Goal: Information Seeking & Learning: Learn about a topic

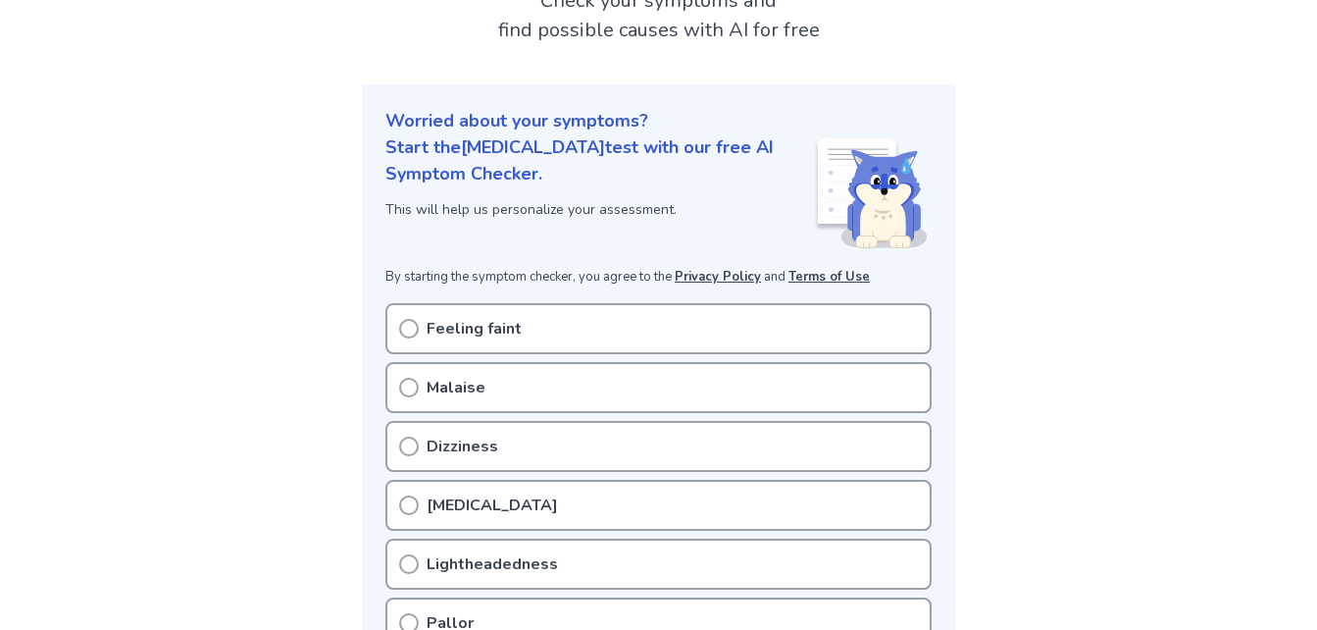
scroll to position [151, 0]
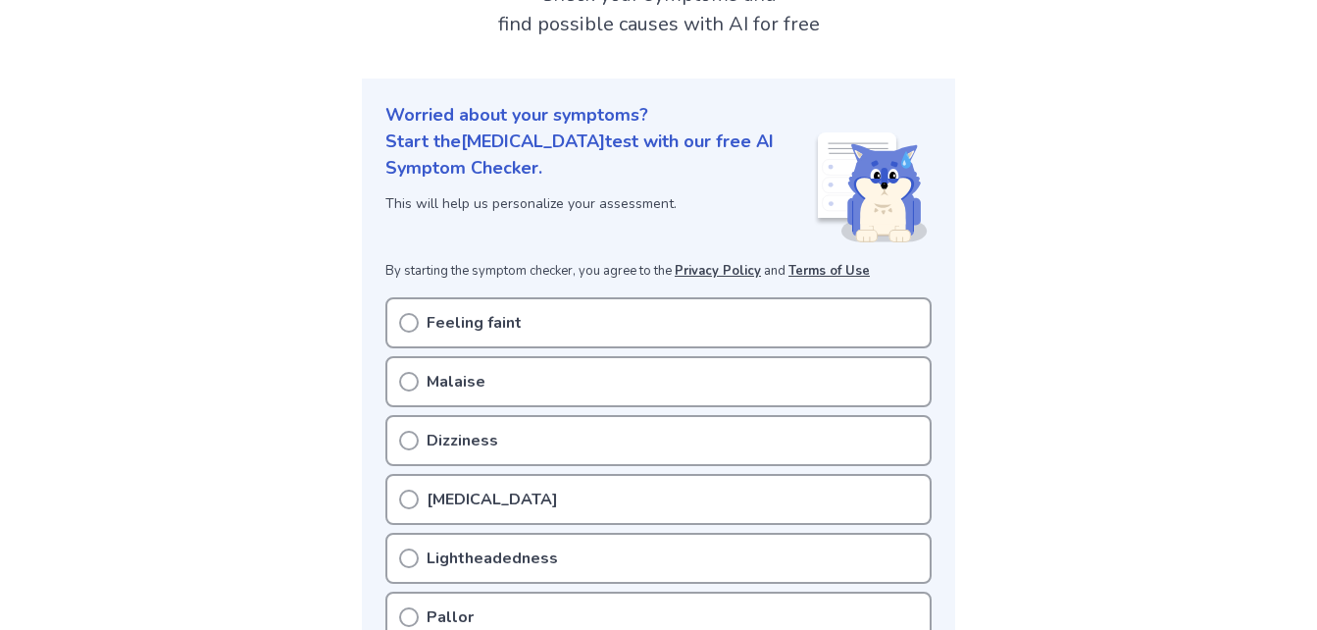
click at [657, 383] on div "Malaise" at bounding box center [658, 381] width 546 height 51
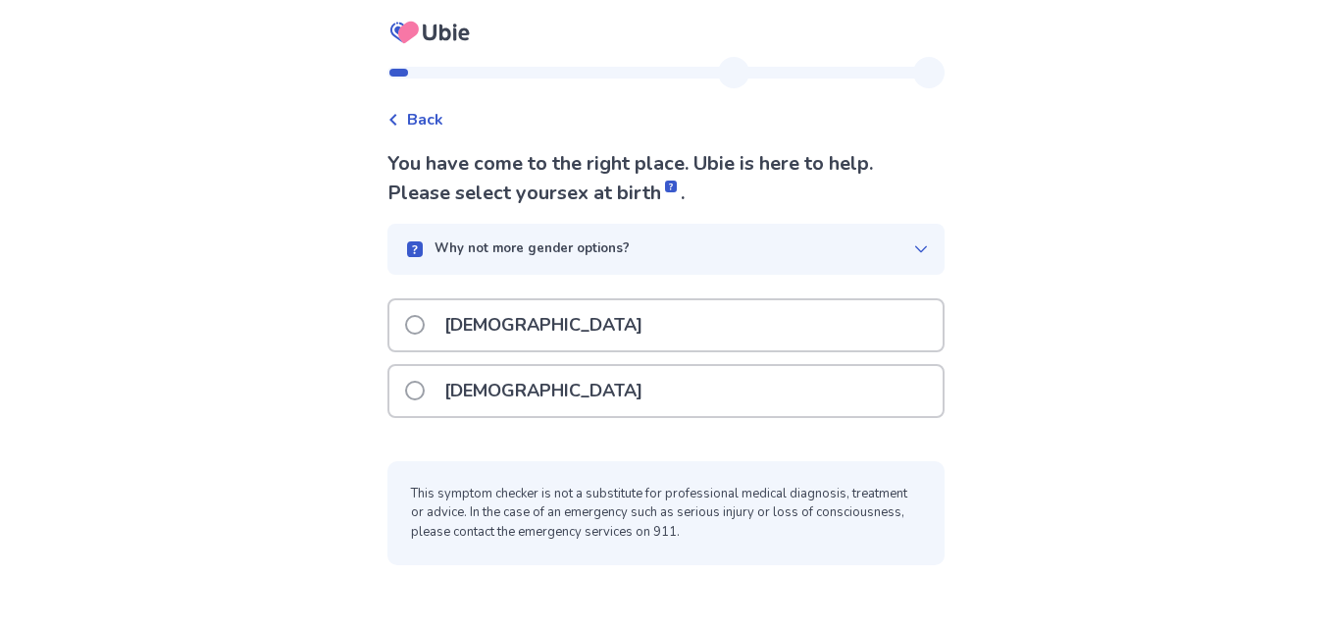
click at [504, 381] on p "[DEMOGRAPHIC_DATA]" at bounding box center [544, 391] width 222 height 50
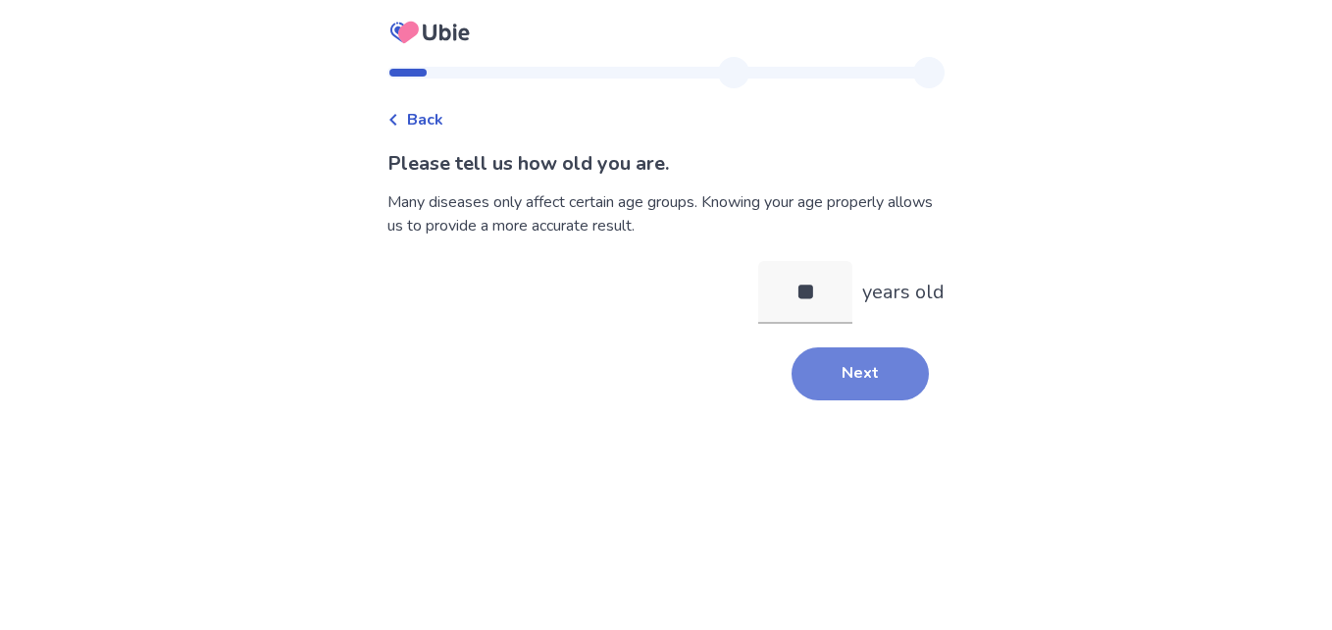
click at [837, 373] on button "Next" at bounding box center [860, 373] width 137 height 53
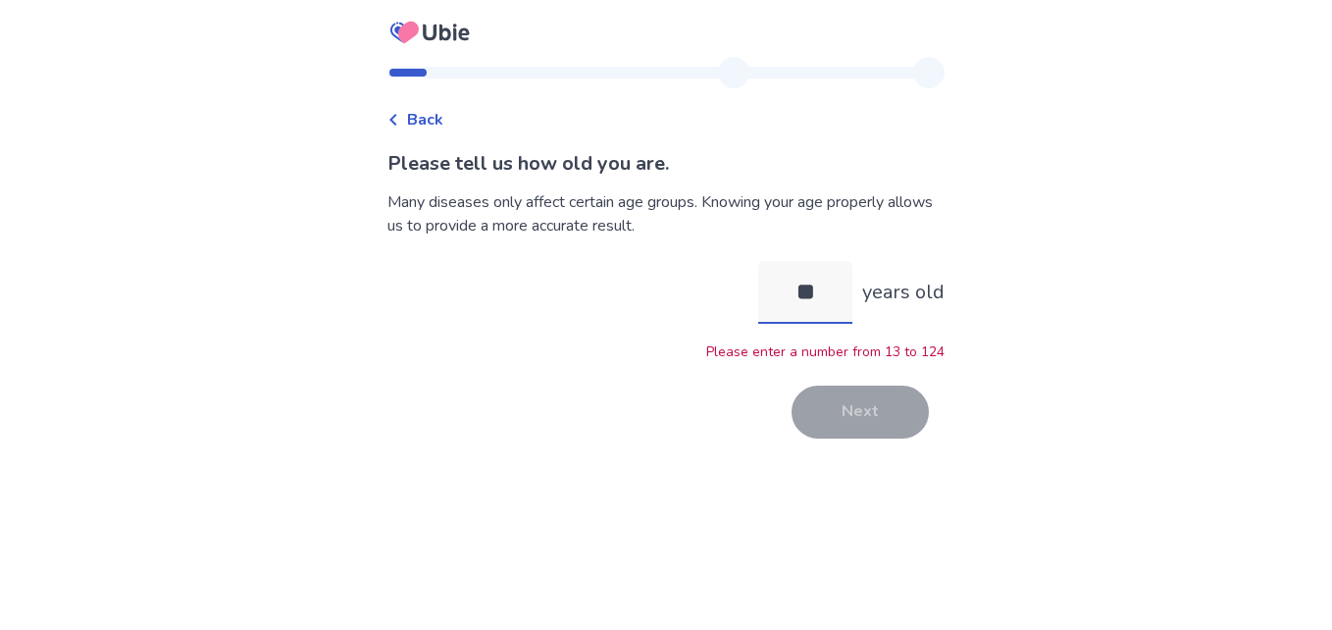
click at [808, 289] on input "**" at bounding box center [805, 292] width 94 height 63
type input "**"
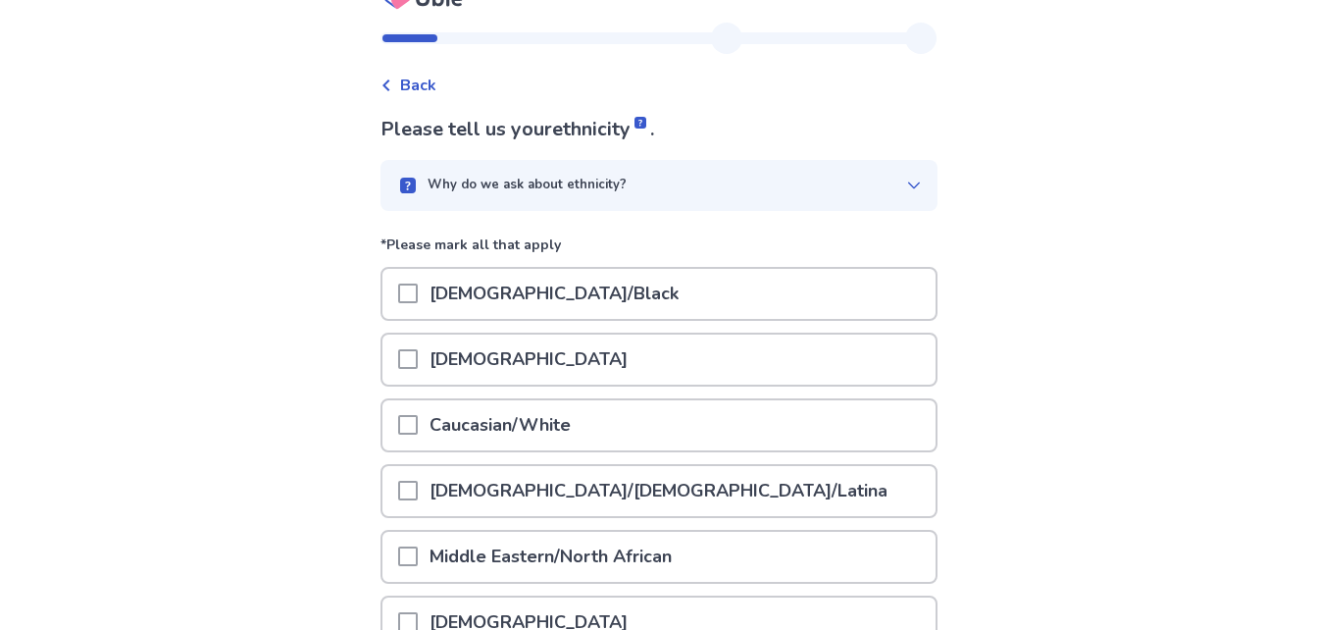
scroll to position [38, 0]
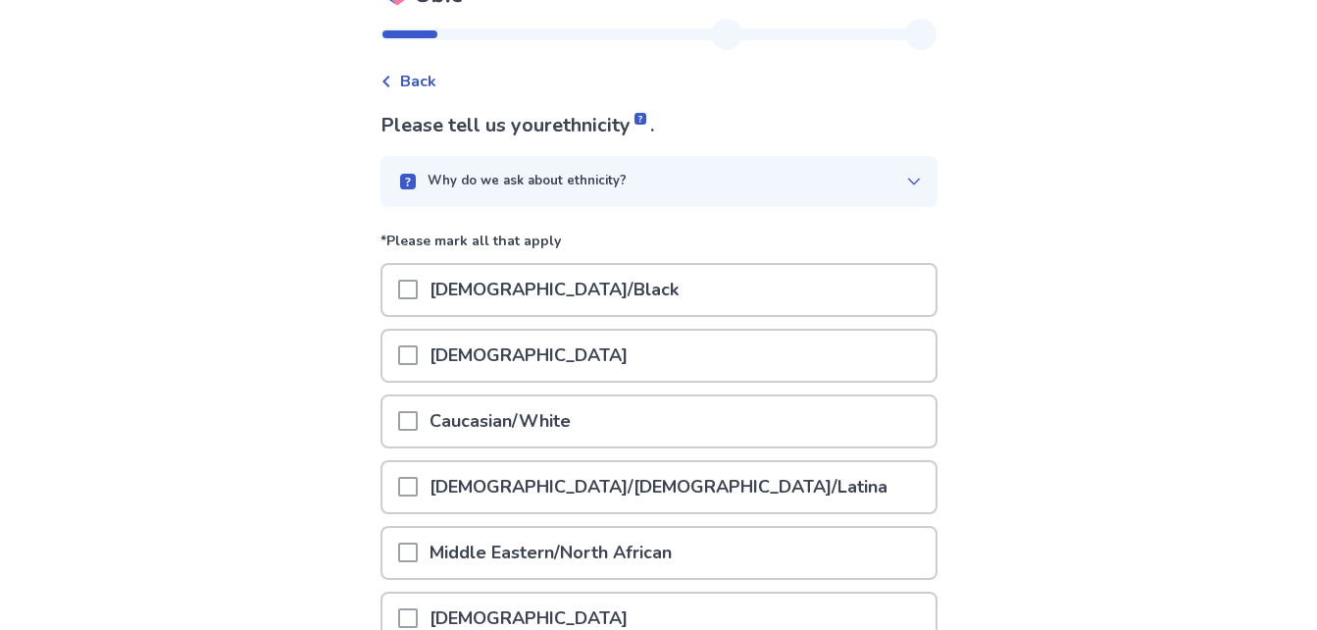
click at [839, 176] on div "Why do we ask about ethnicity?" at bounding box center [651, 182] width 510 height 20
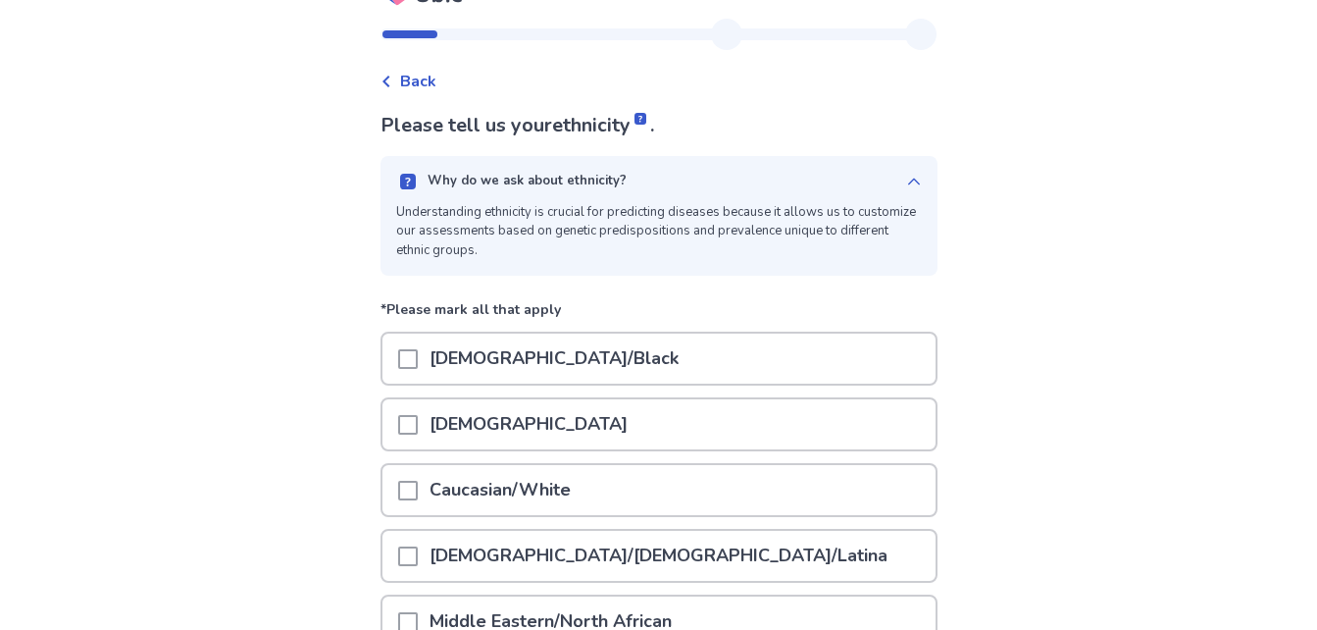
click at [906, 178] on icon at bounding box center [914, 182] width 16 height 16
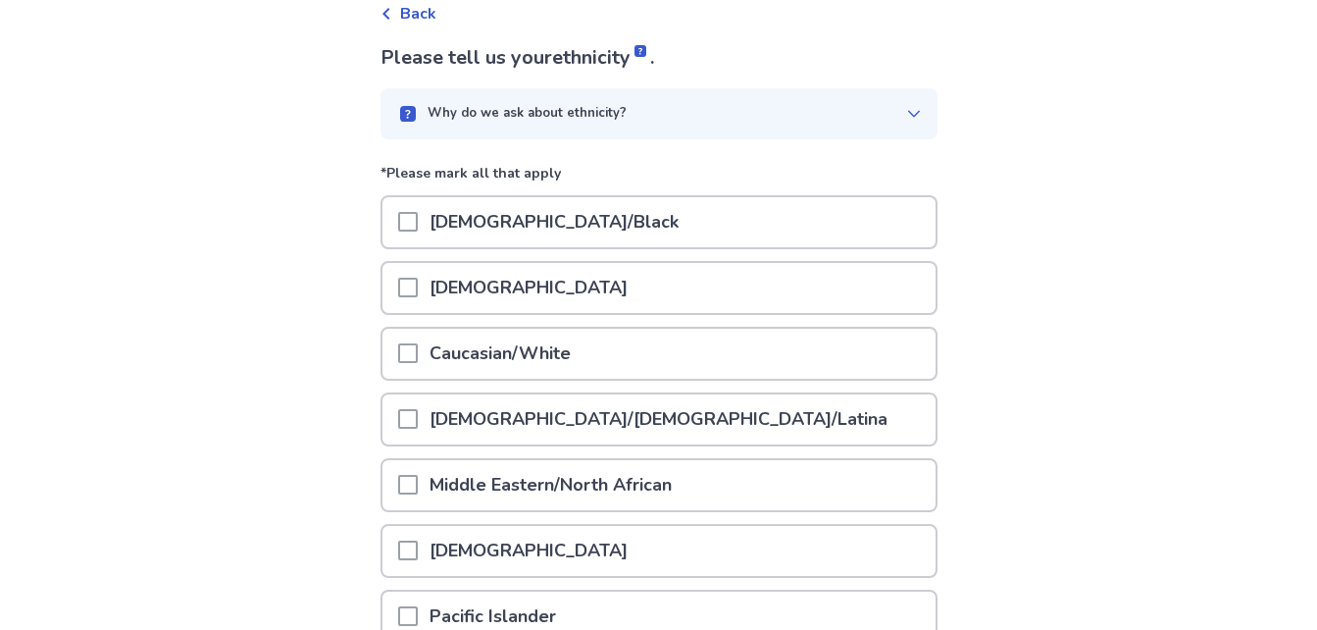
scroll to position [107, 0]
click at [518, 366] on p "Caucasian/White" at bounding box center [500, 353] width 165 height 50
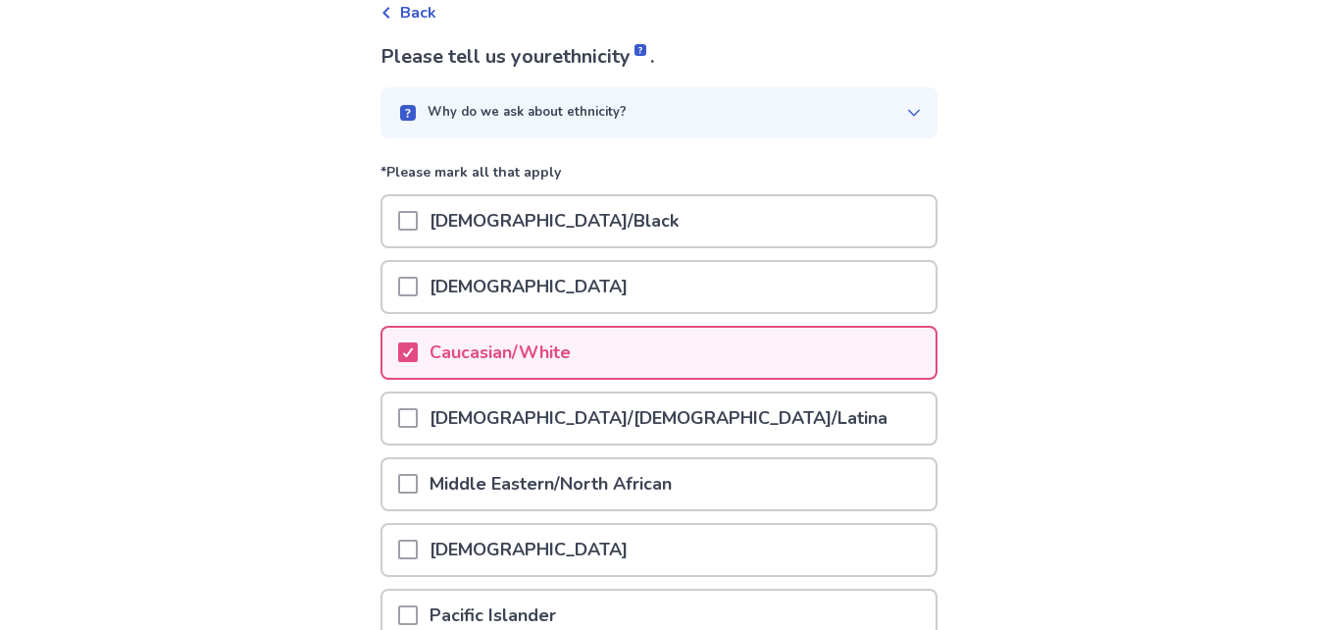
scroll to position [139, 0]
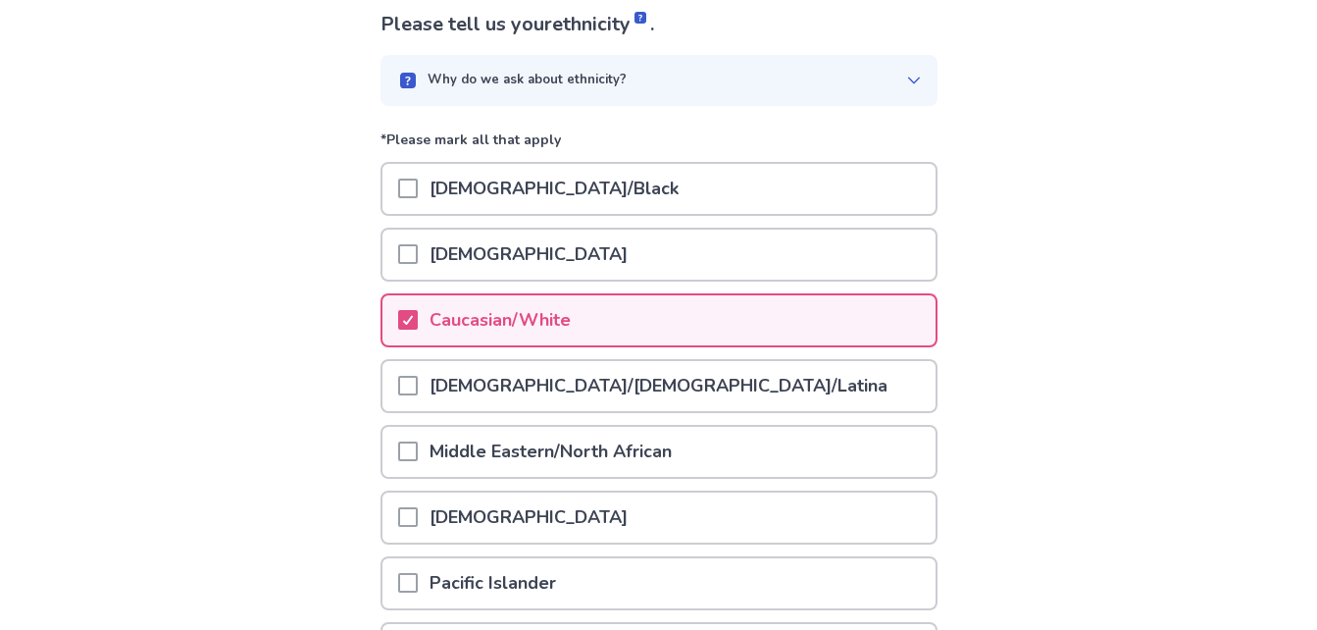
click at [518, 375] on p "[DEMOGRAPHIC_DATA]/[DEMOGRAPHIC_DATA]/Latina" at bounding box center [659, 386] width 482 height 50
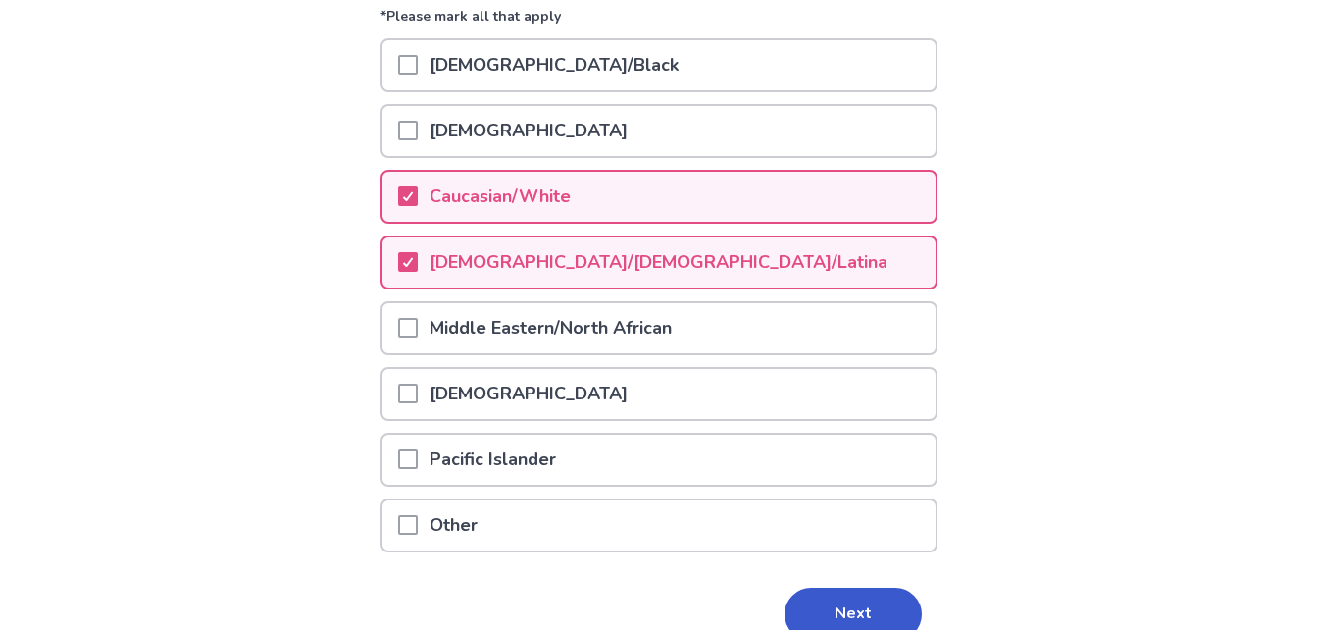
scroll to position [264, 0]
click at [829, 597] on button "Next" at bounding box center [853, 613] width 137 height 53
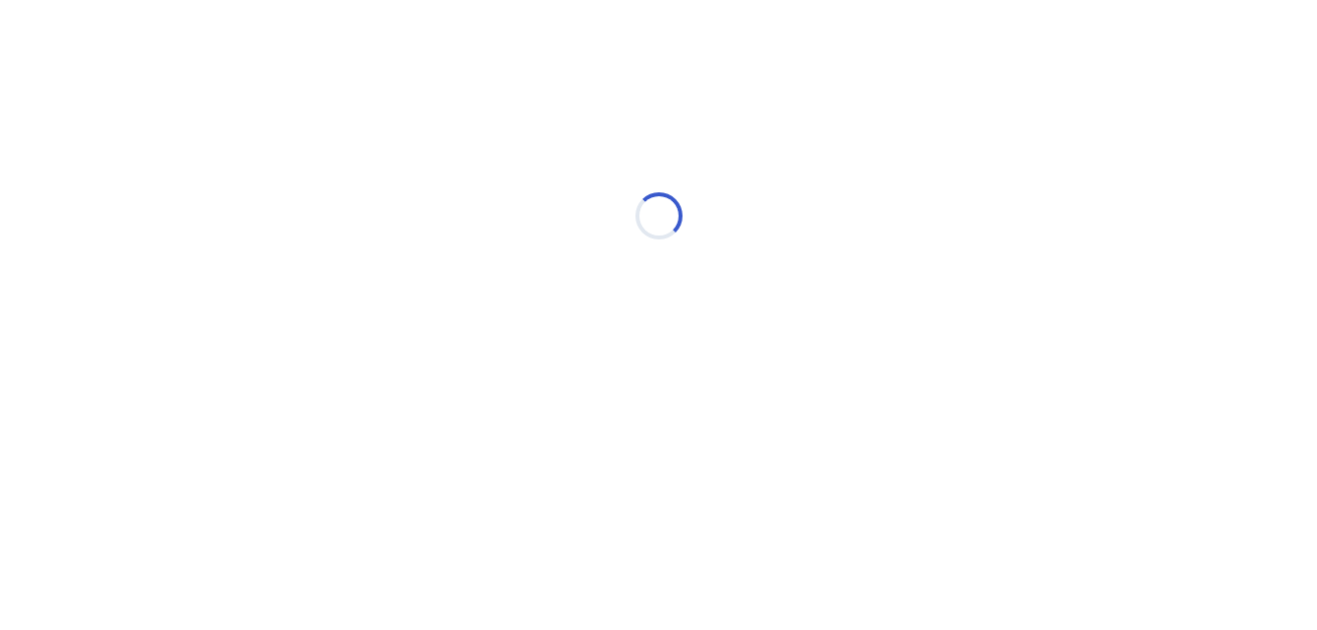
scroll to position [0, 0]
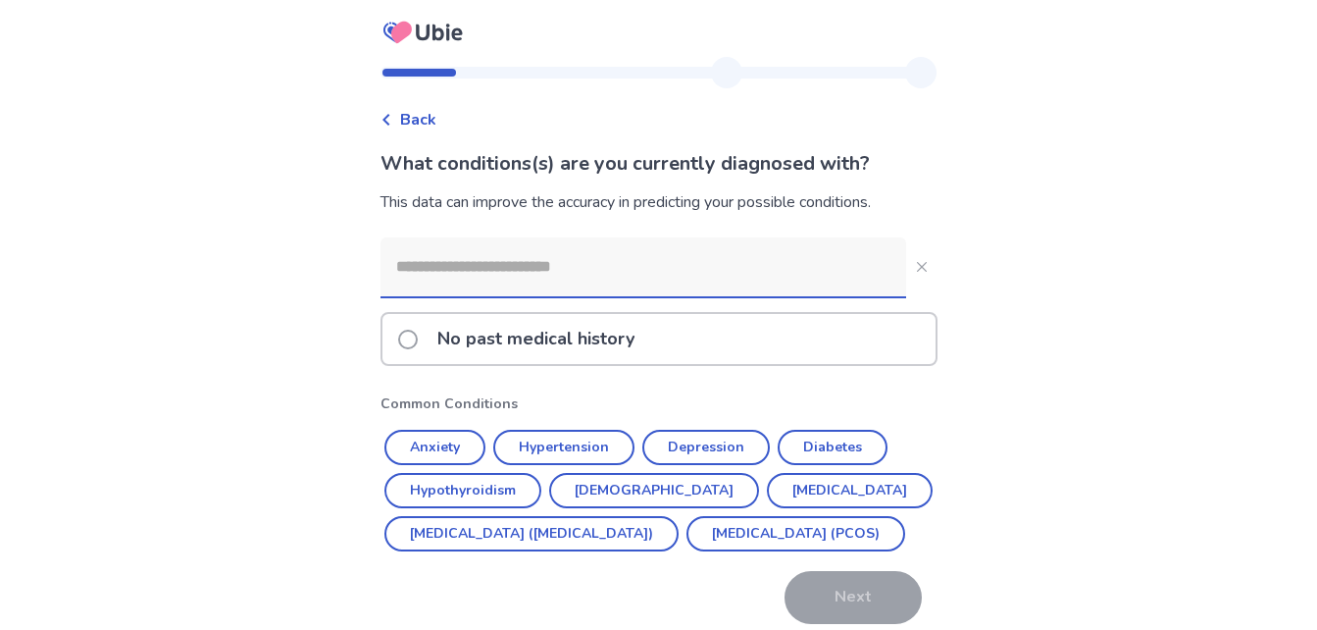
scroll to position [39, 0]
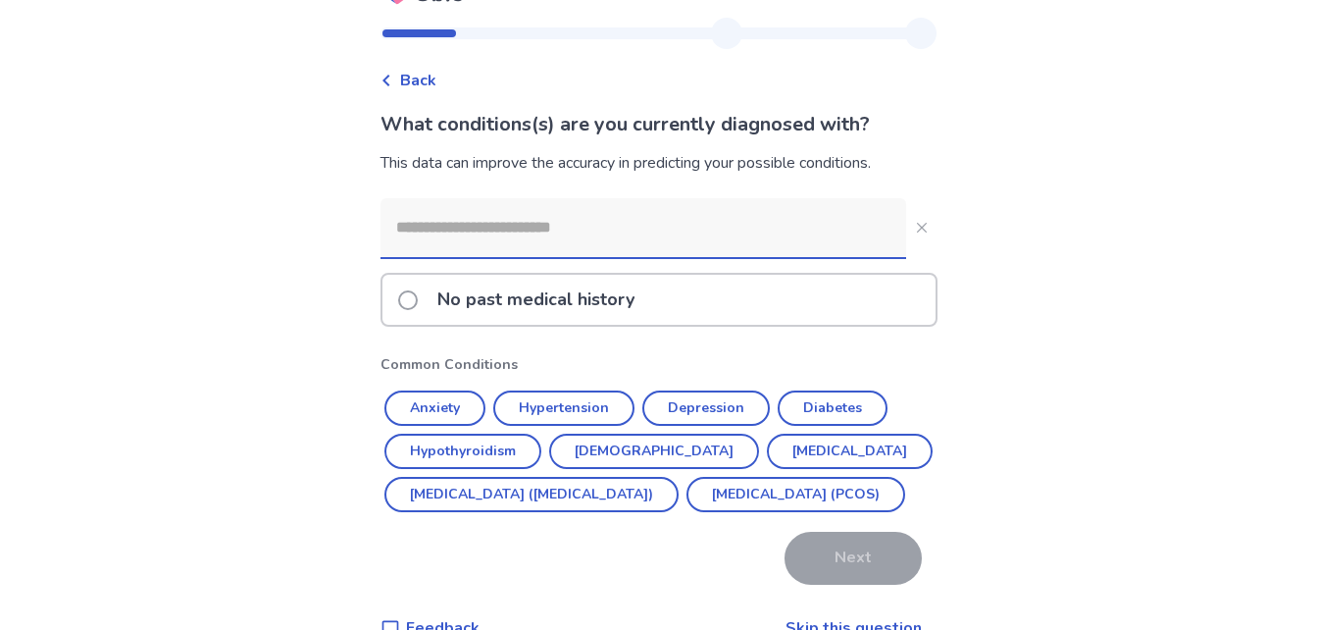
click at [636, 304] on p "No past medical history" at bounding box center [536, 300] width 221 height 50
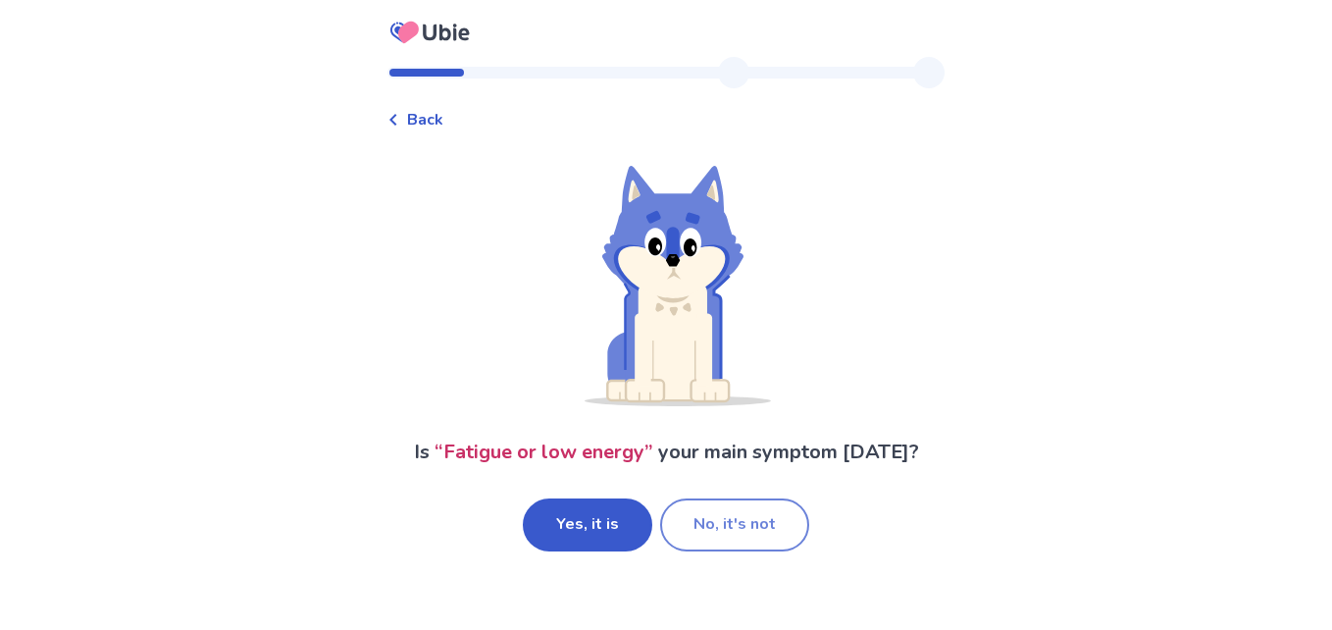
click at [727, 516] on button "No, it's not" at bounding box center [734, 524] width 149 height 53
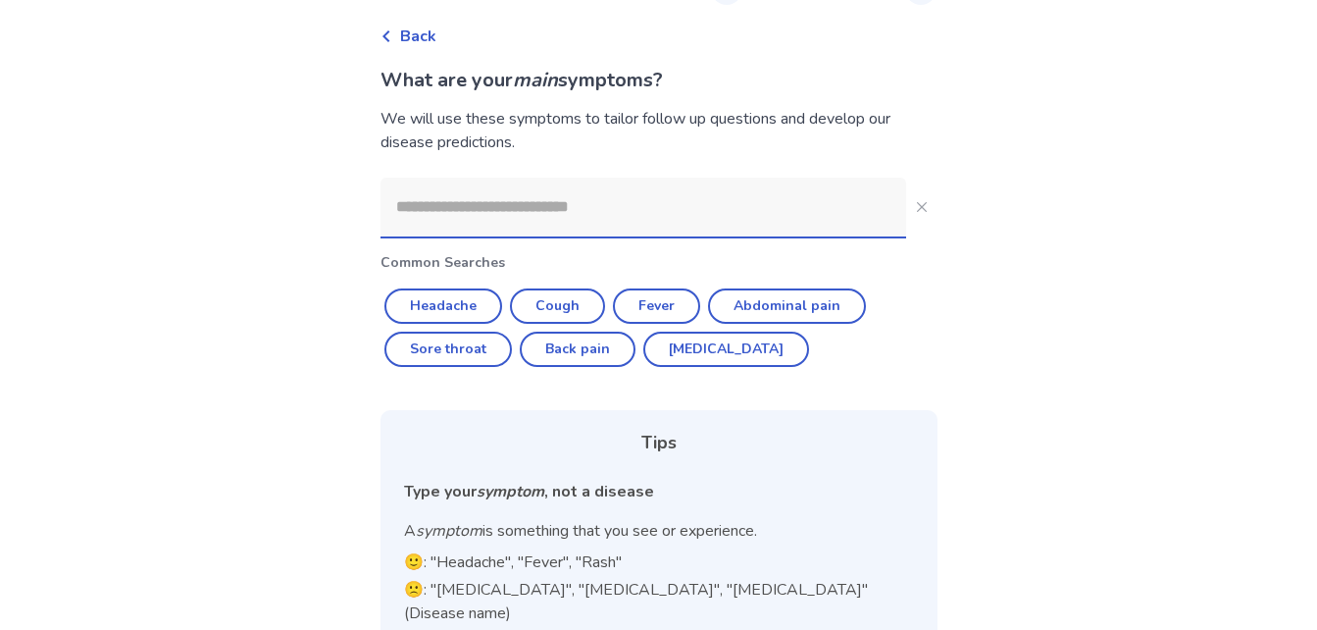
scroll to position [81, 0]
click at [529, 210] on input at bounding box center [644, 208] width 526 height 59
type input "*"
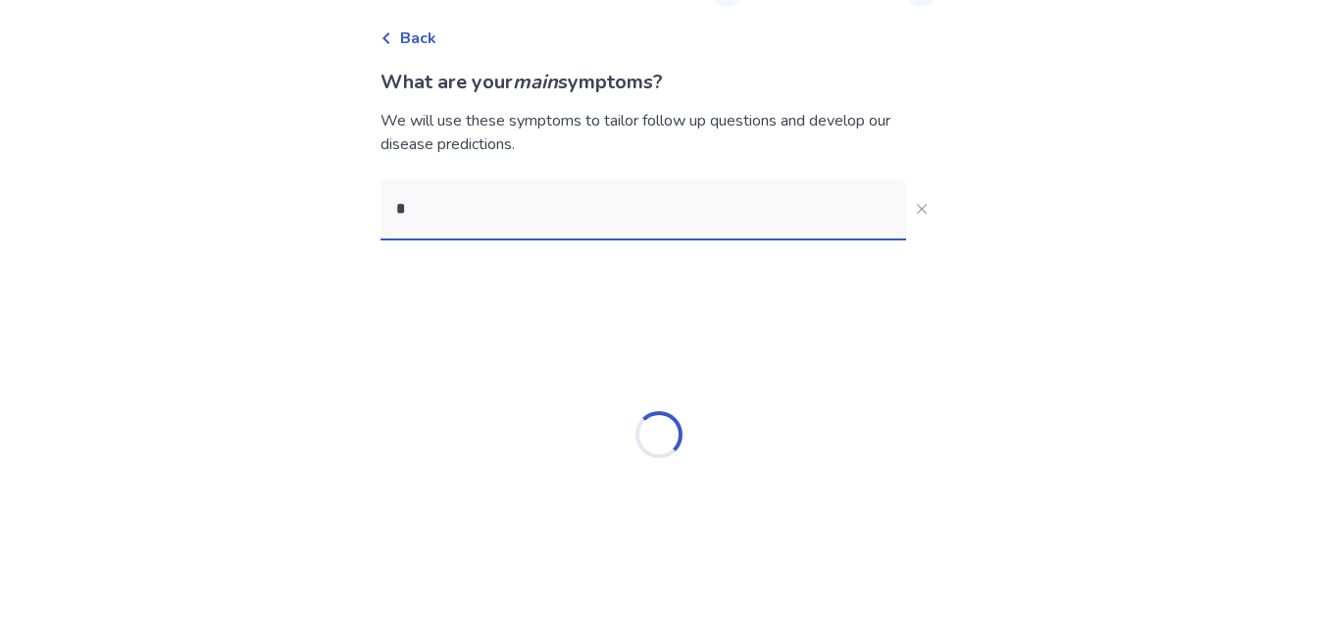
scroll to position [0, 0]
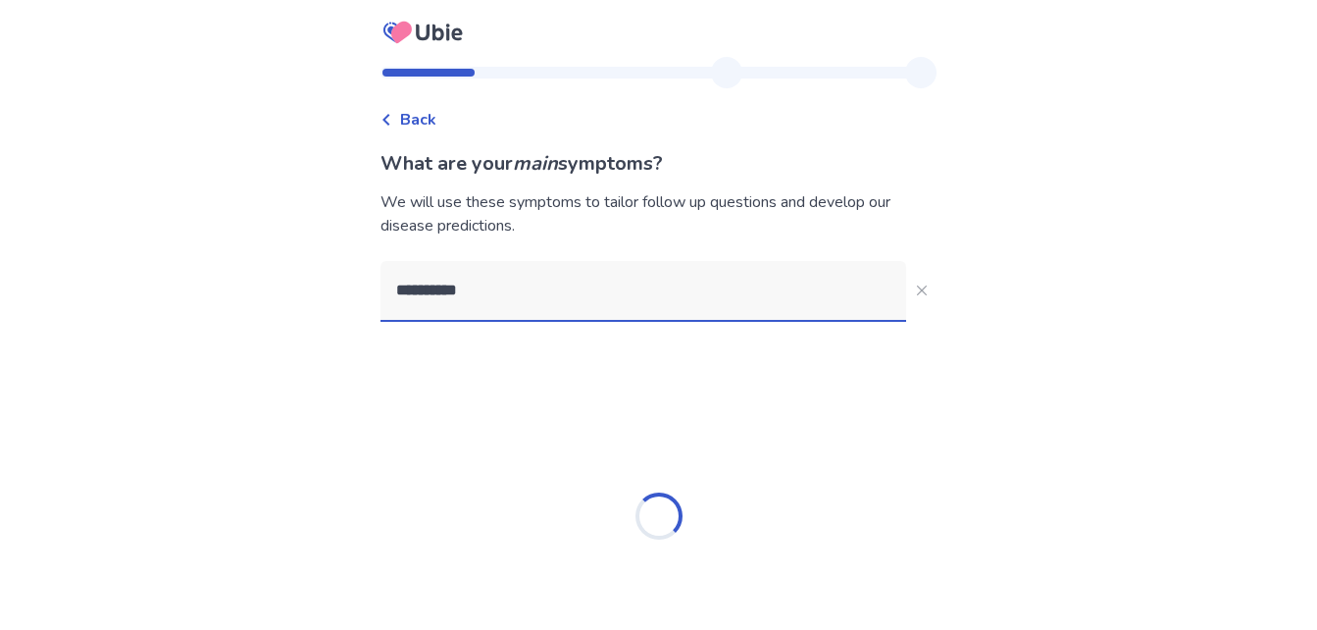
type input "**********"
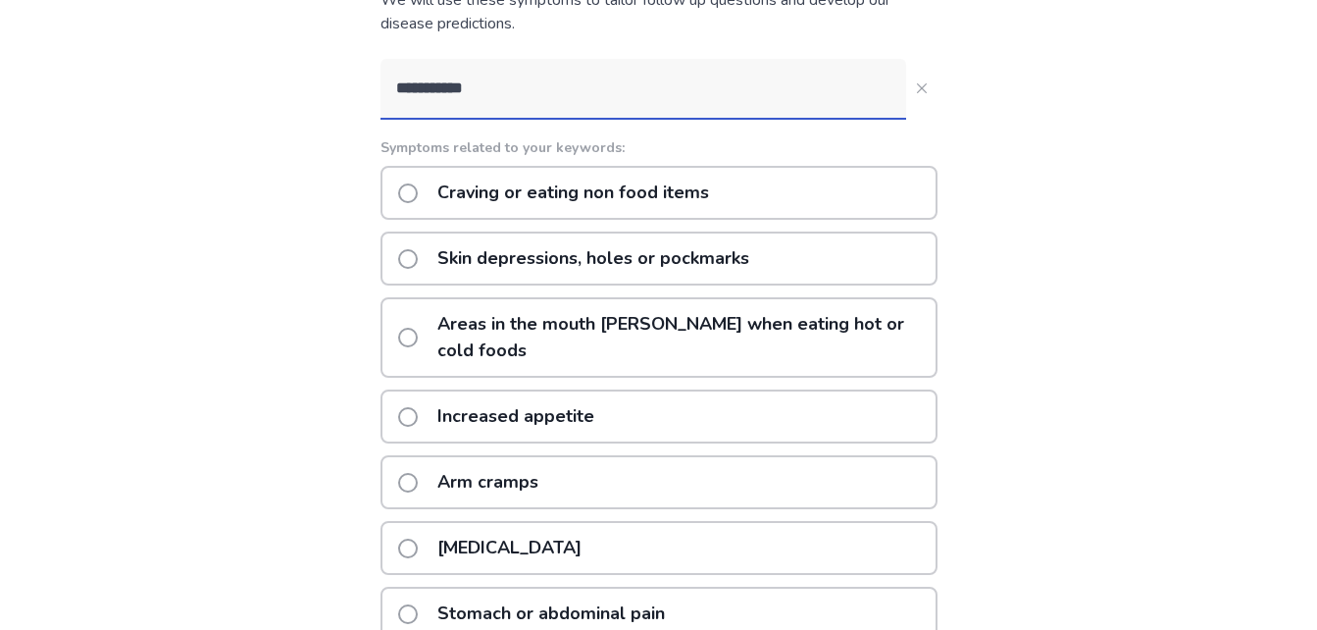
scroll to position [195, 0]
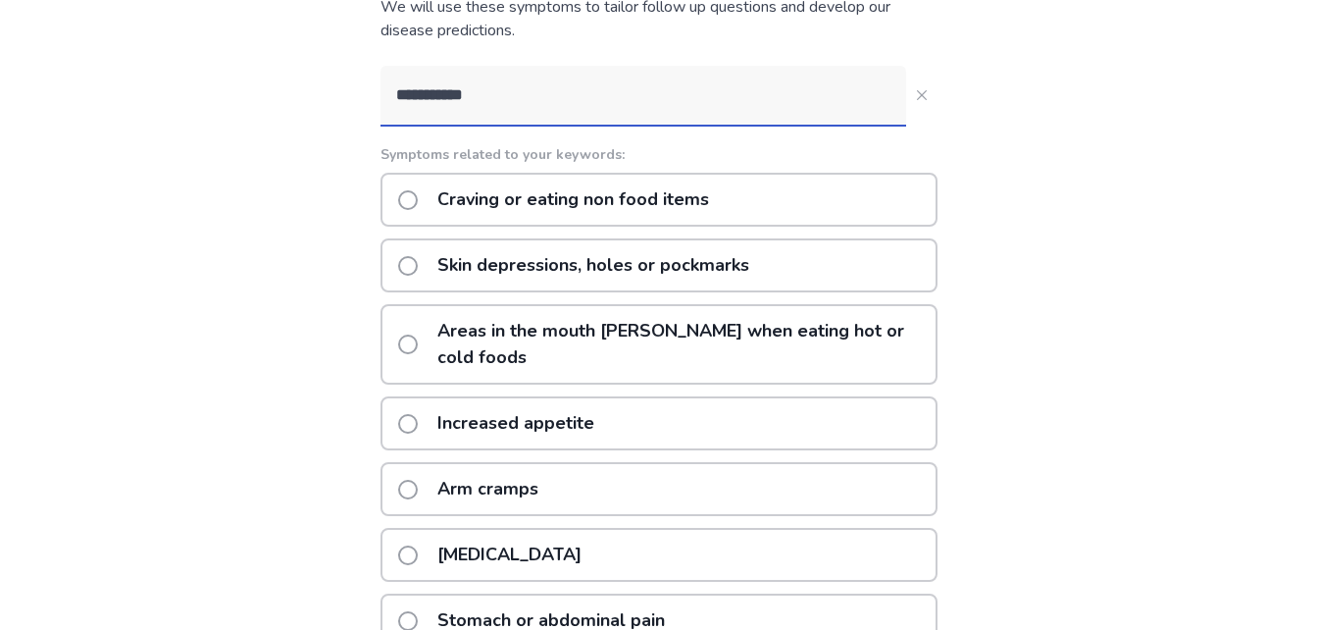
click at [522, 183] on p "Craving or eating non food items" at bounding box center [573, 200] width 295 height 50
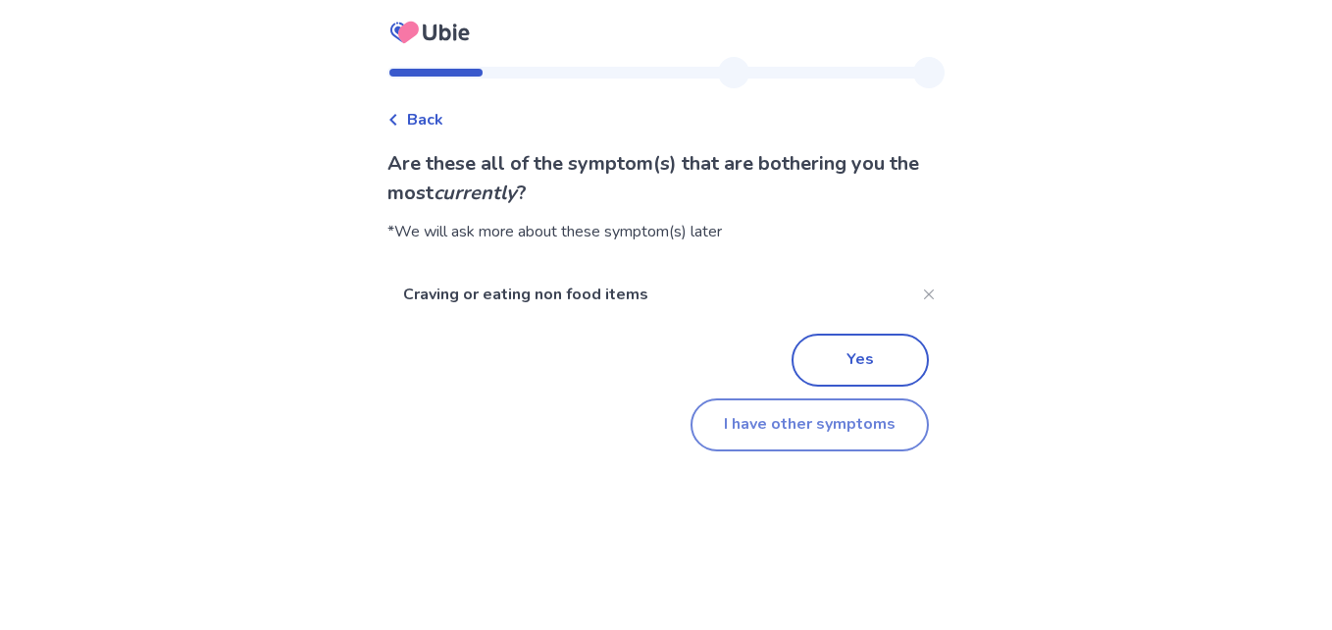
click at [797, 433] on button "I have other symptoms" at bounding box center [809, 424] width 238 height 53
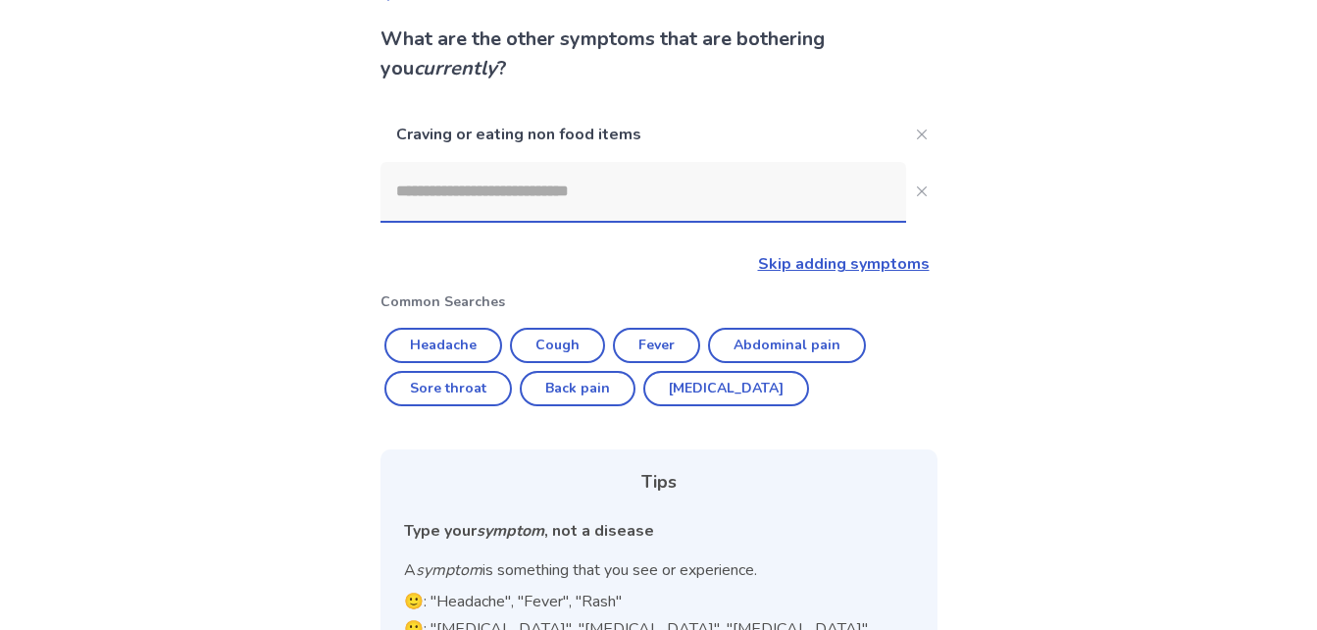
scroll to position [118, 0]
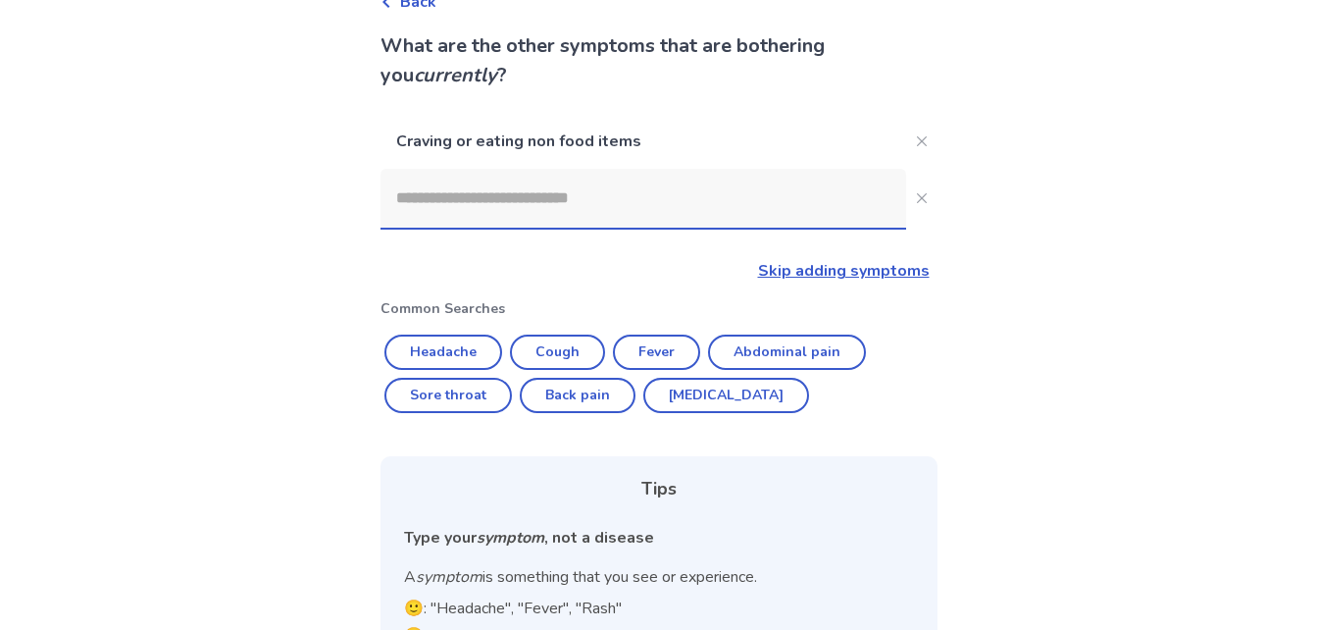
click at [622, 197] on input at bounding box center [644, 198] width 526 height 59
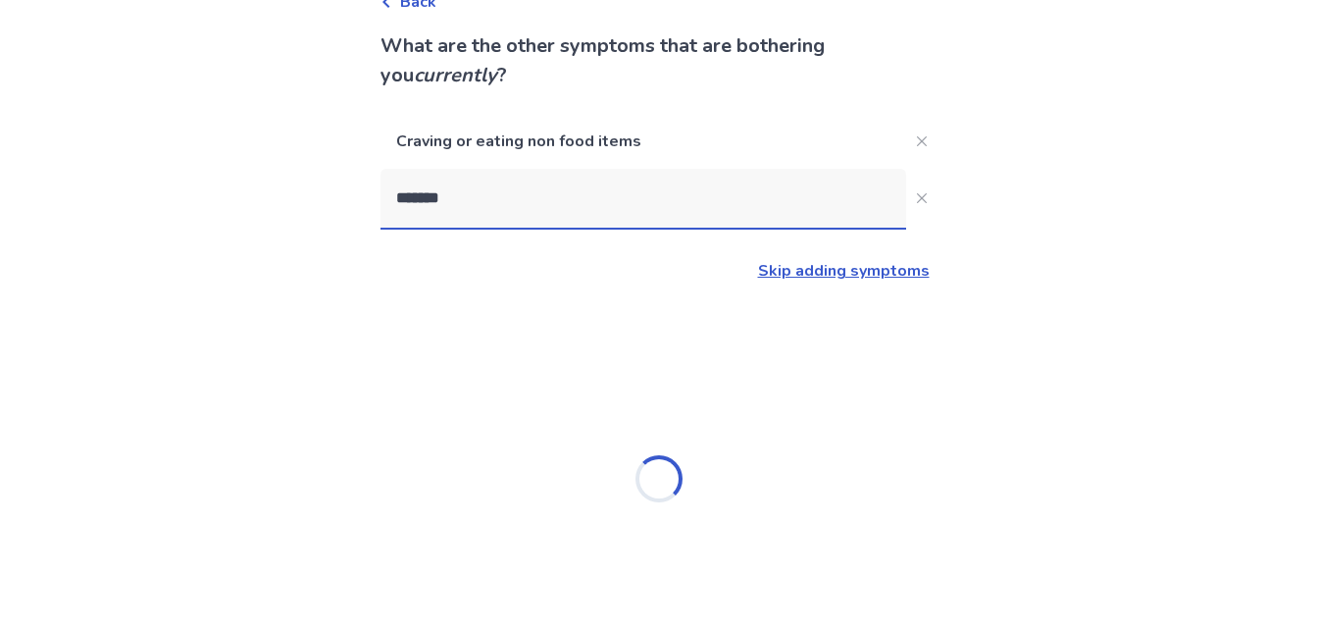
type input "********"
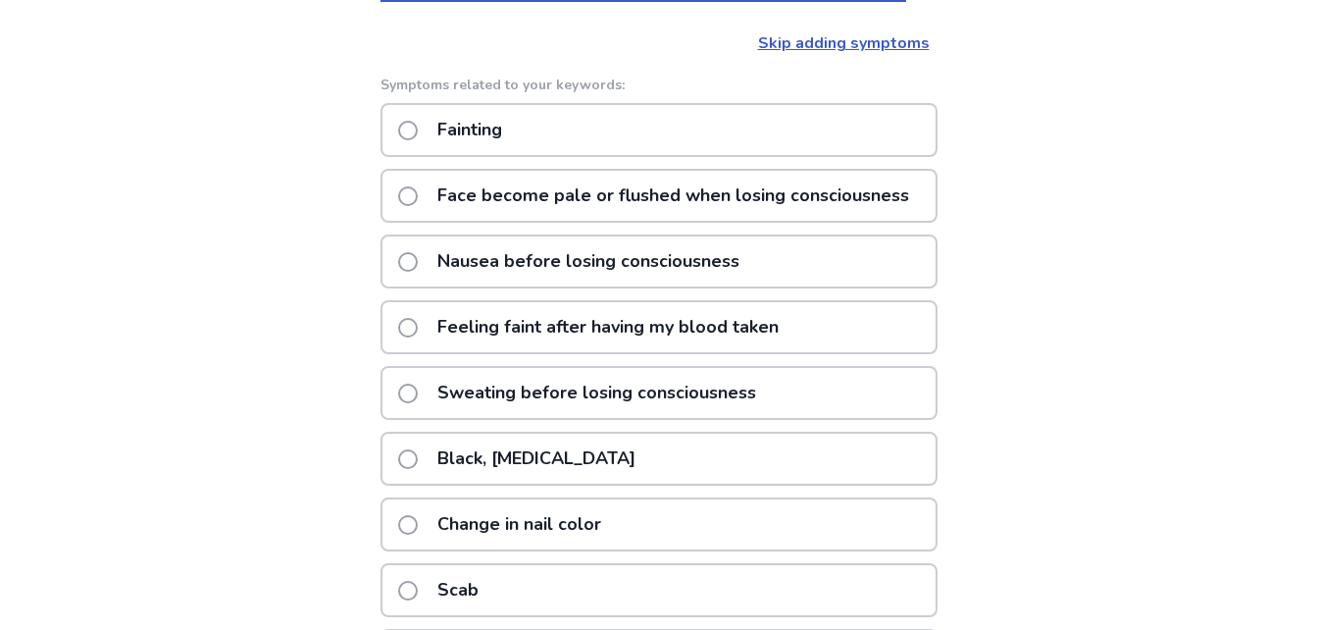
scroll to position [281, 0]
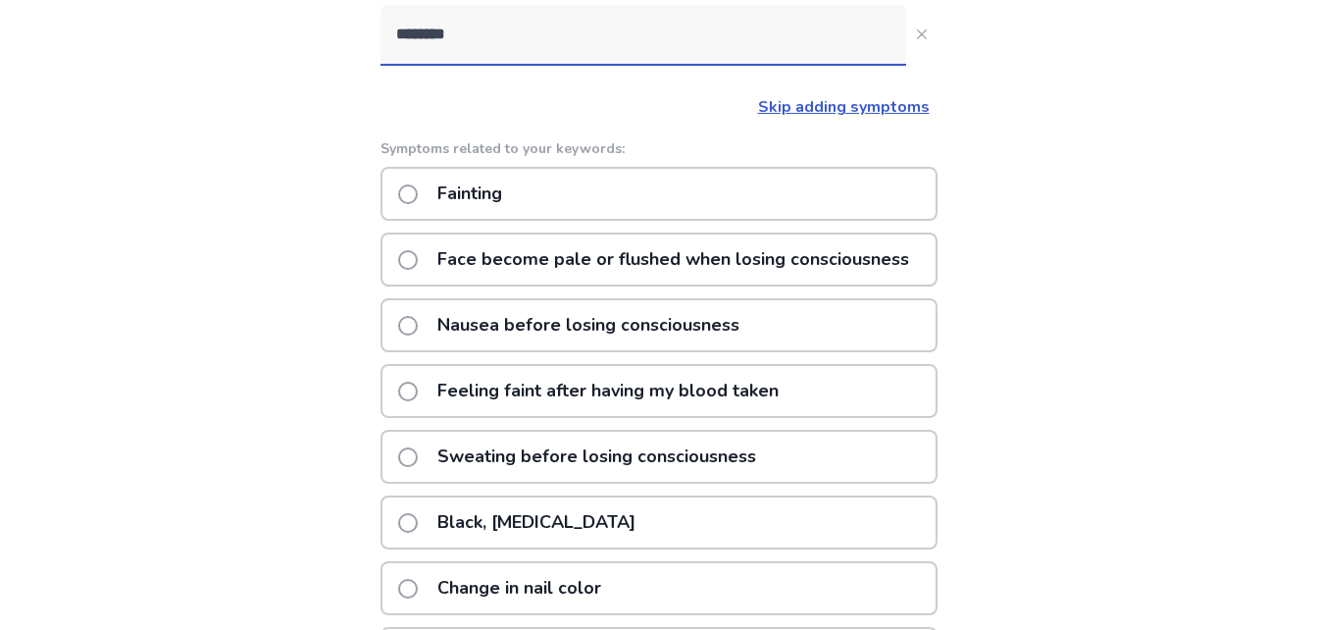
click at [491, 192] on p "Fainting" at bounding box center [470, 194] width 88 height 50
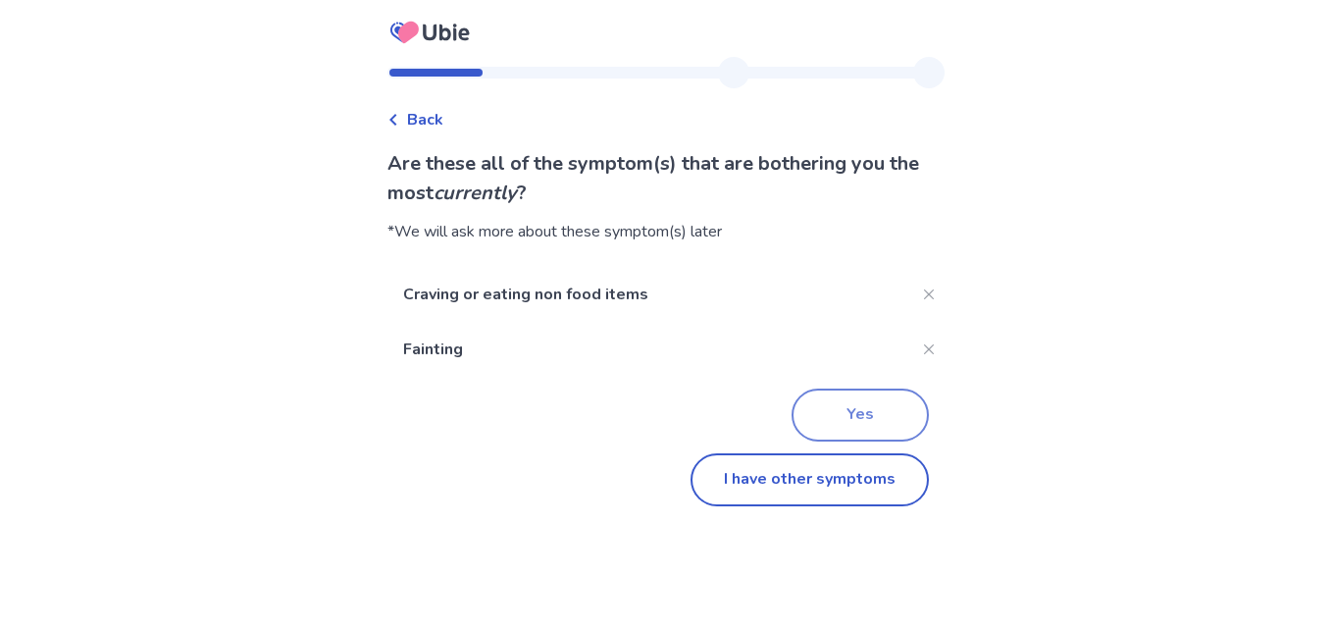
click at [840, 402] on button "Yes" at bounding box center [860, 414] width 137 height 53
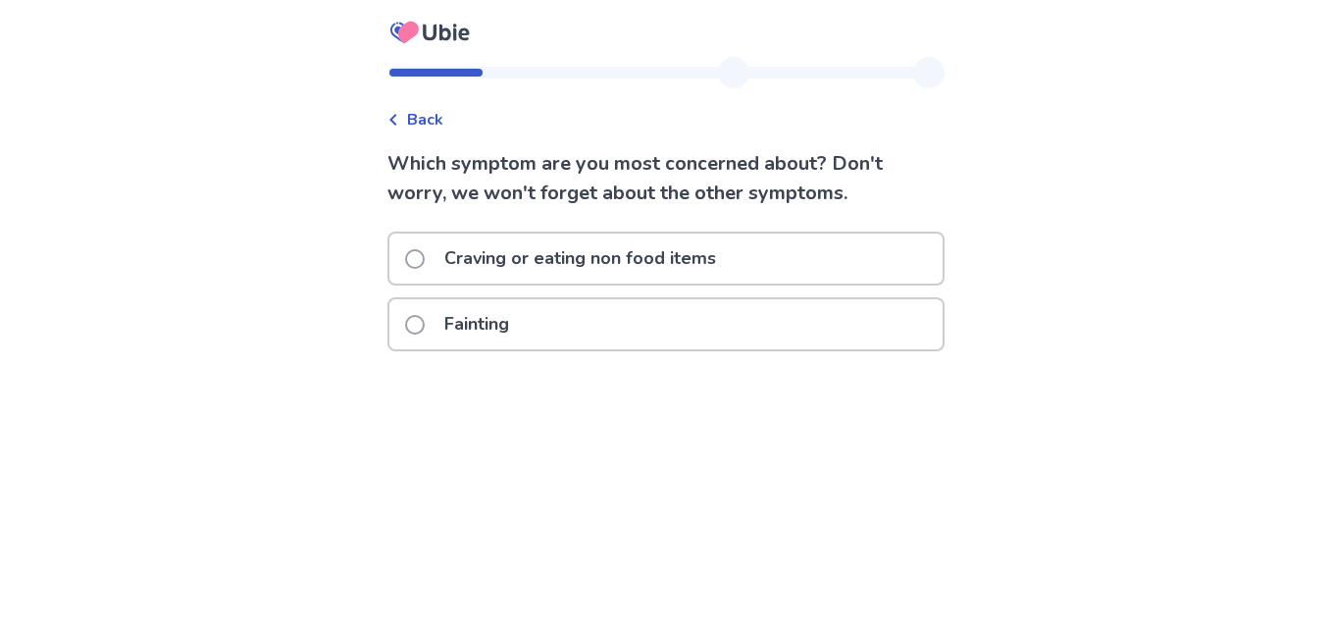
click at [573, 326] on div "Fainting" at bounding box center [665, 324] width 553 height 50
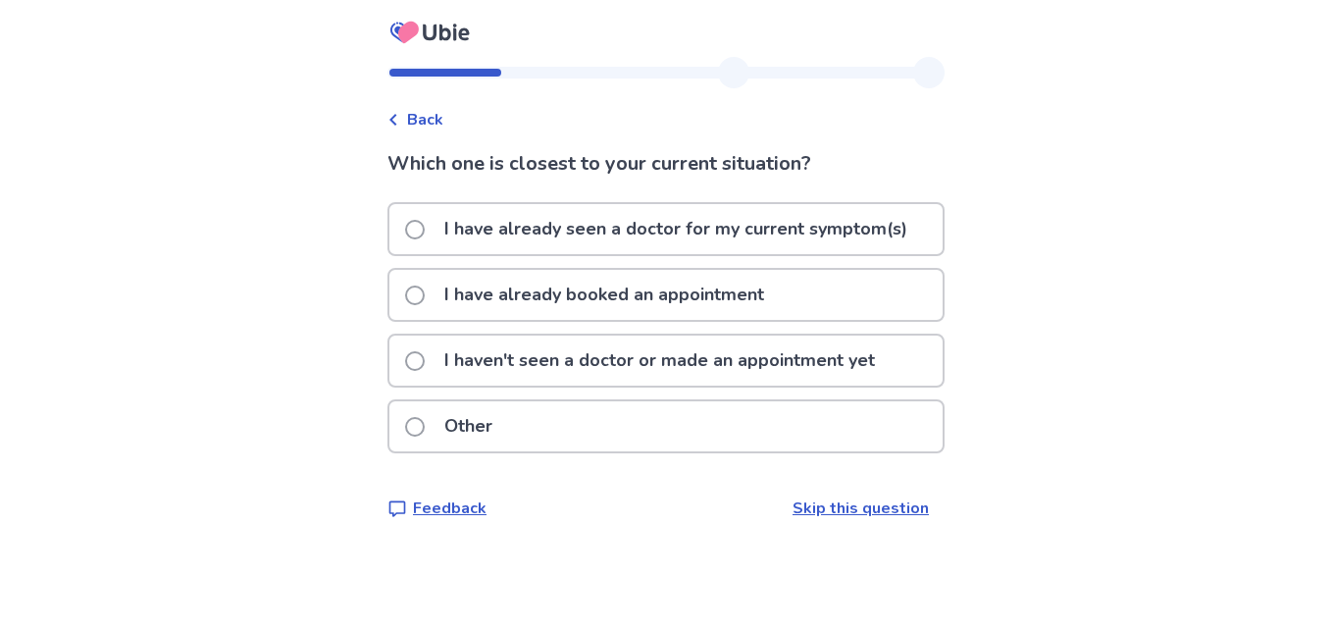
click at [532, 366] on p "I haven't seen a doctor or made an appointment yet" at bounding box center [660, 360] width 454 height 50
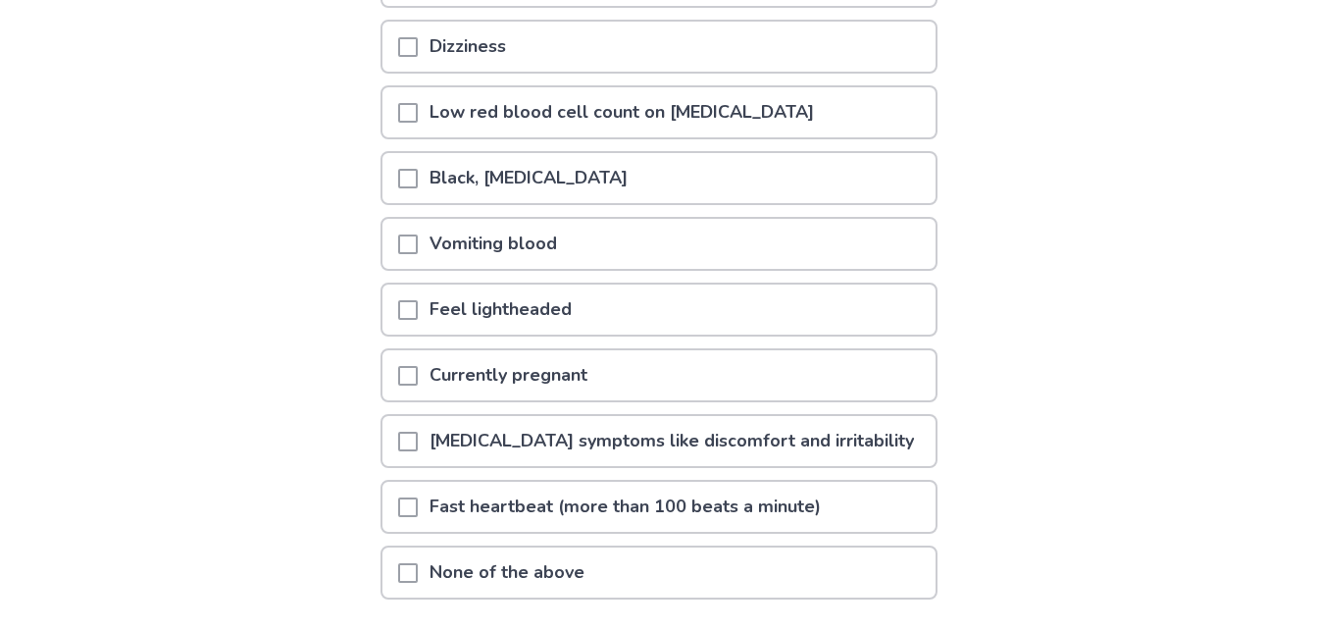
scroll to position [312, 0]
click at [418, 305] on span at bounding box center [408, 308] width 20 height 20
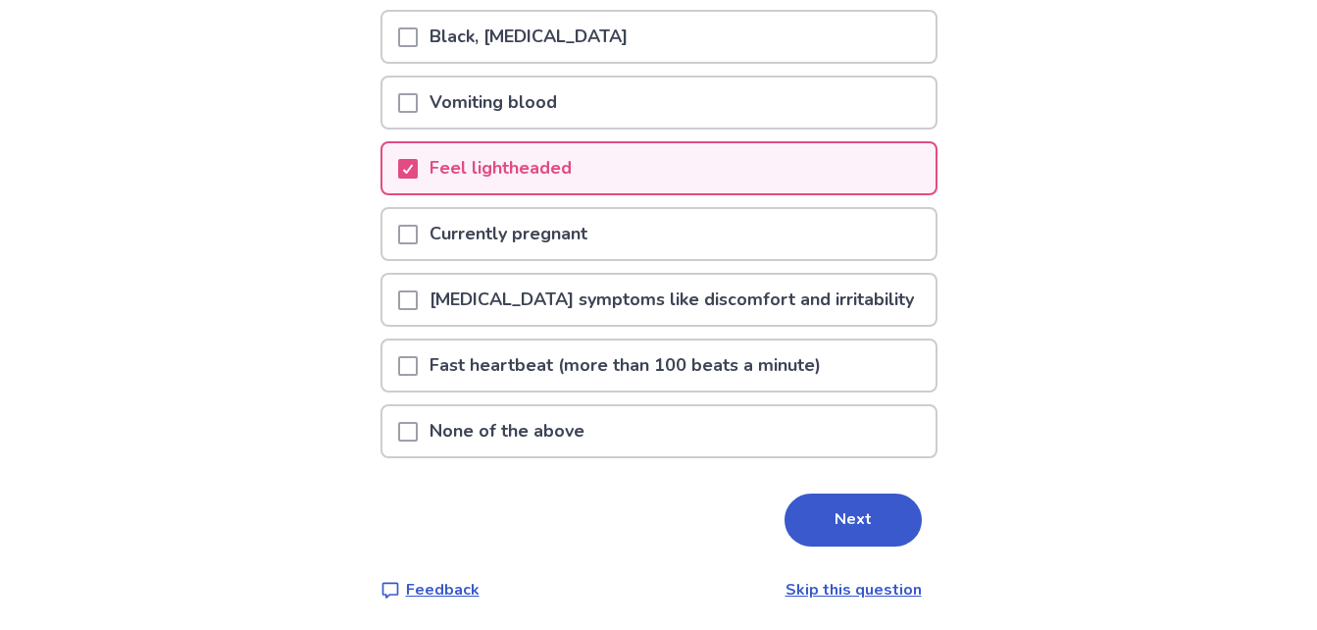
scroll to position [454, 0]
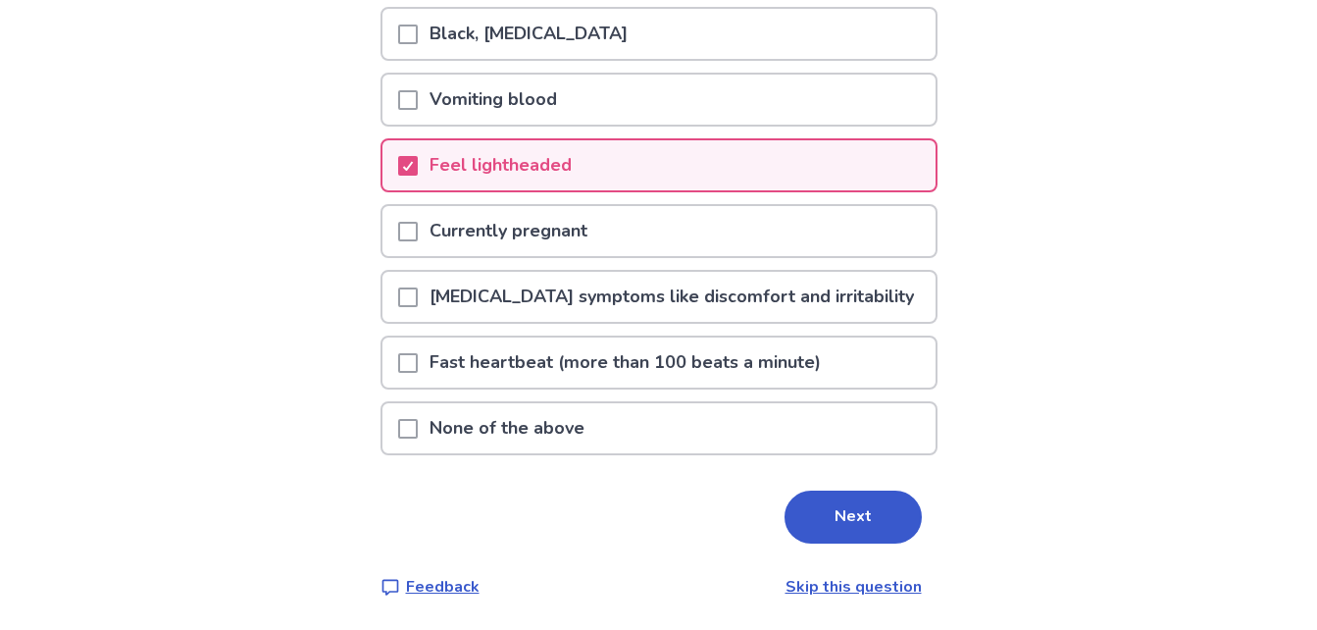
click at [418, 296] on span at bounding box center [408, 297] width 20 height 20
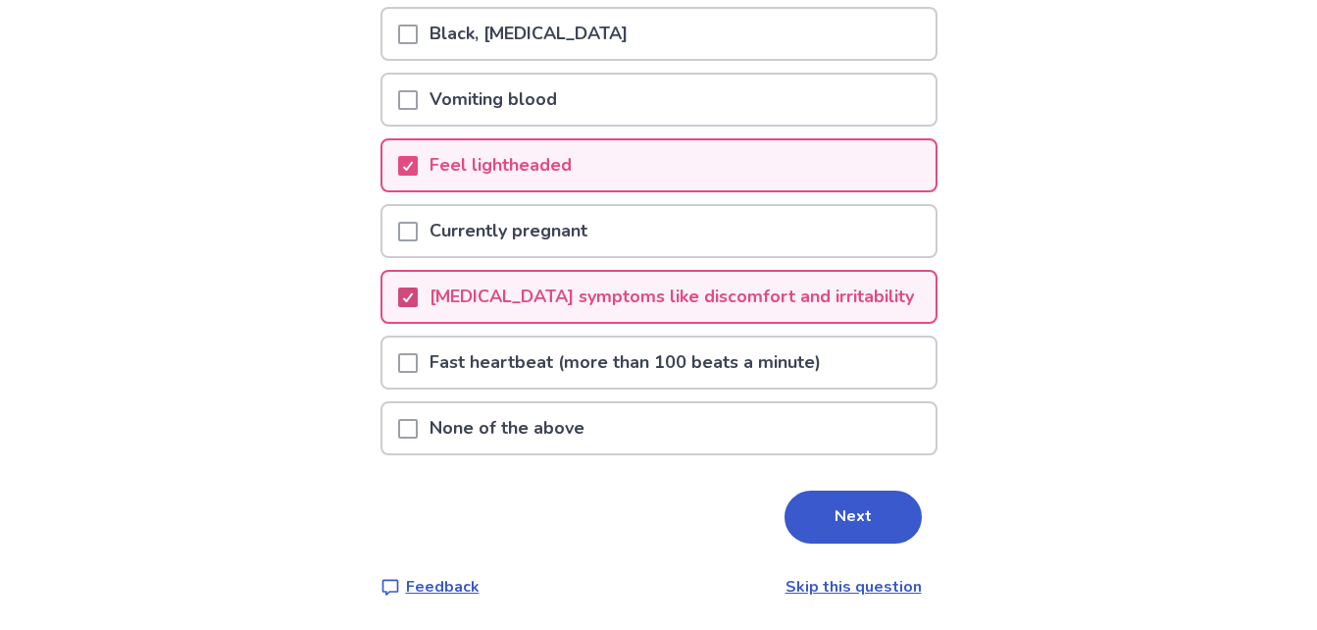
click at [412, 296] on polyline at bounding box center [407, 297] width 9 height 8
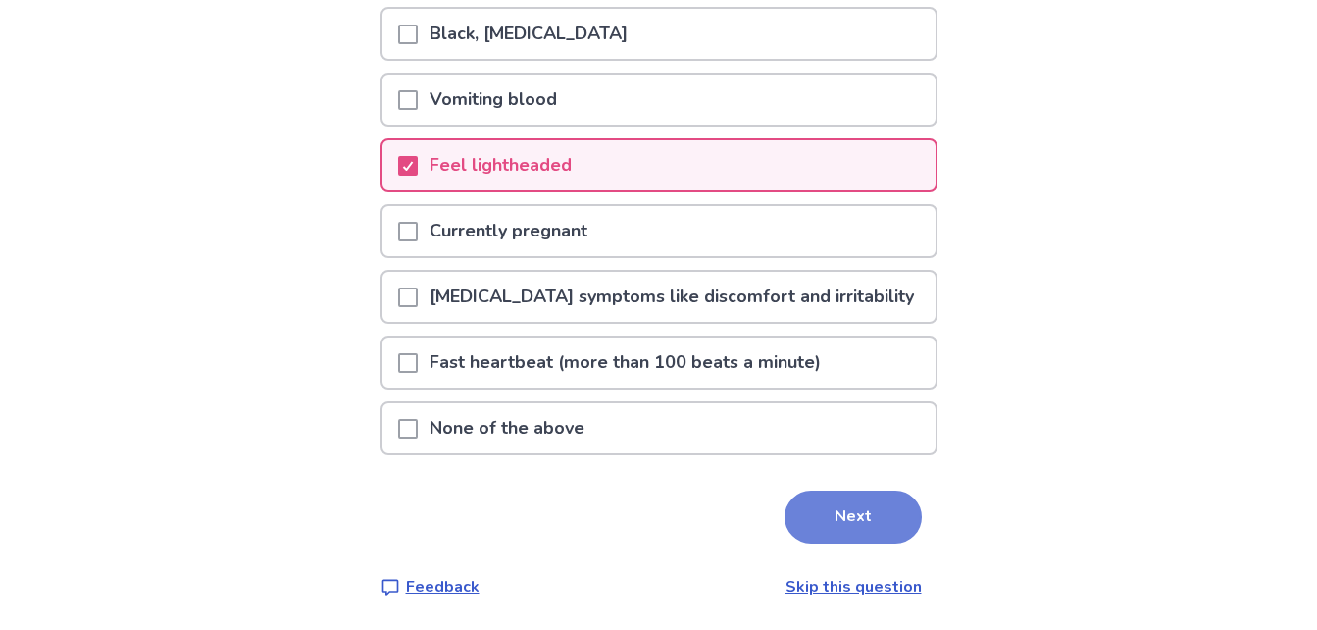
click at [844, 536] on button "Next" at bounding box center [853, 516] width 137 height 53
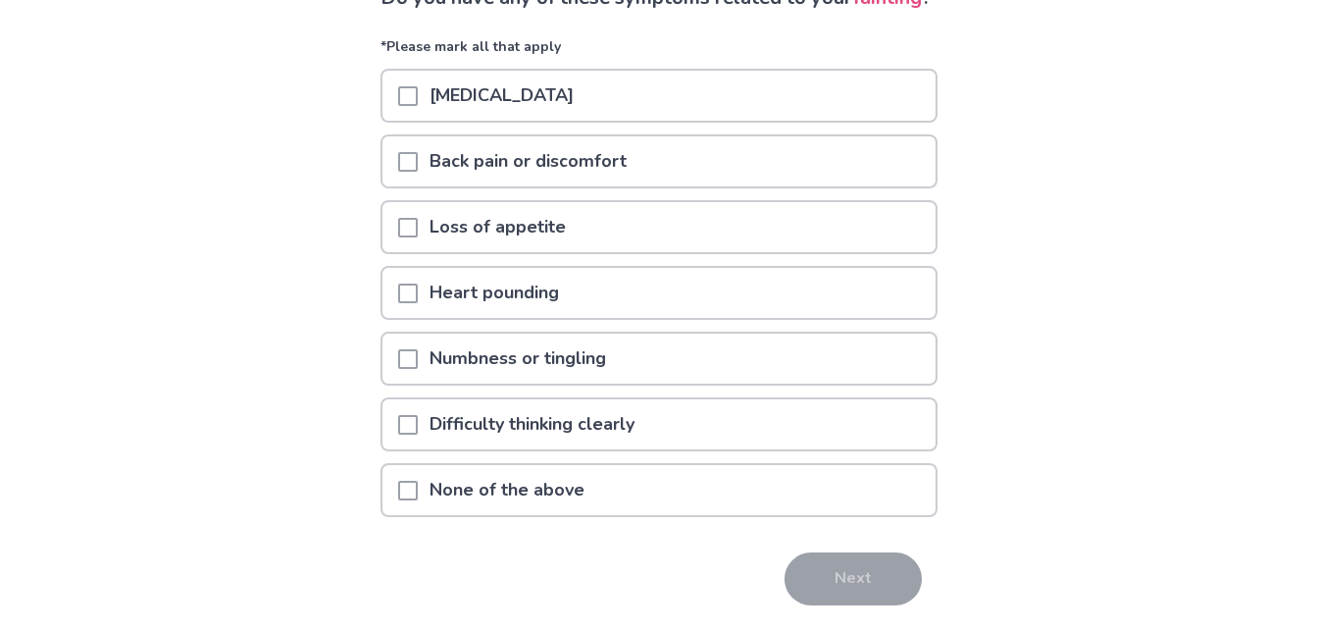
scroll to position [167, 0]
click at [595, 514] on p "None of the above" at bounding box center [507, 489] width 179 height 50
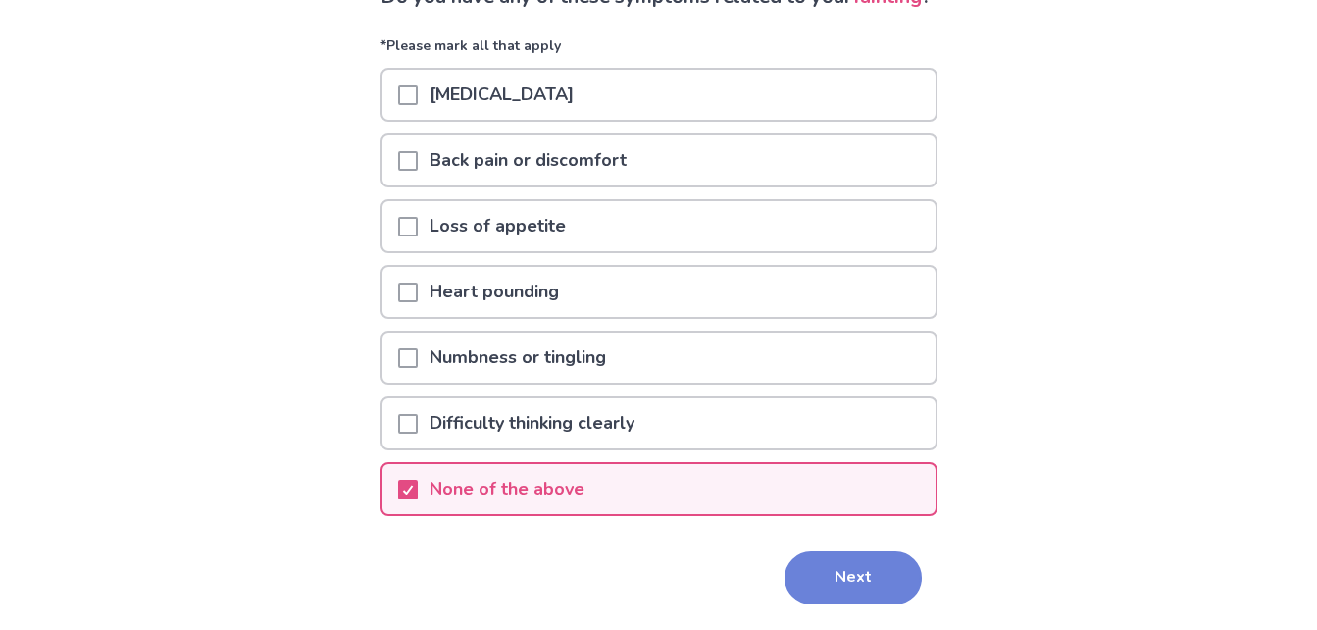
click at [829, 604] on button "Next" at bounding box center [853, 577] width 137 height 53
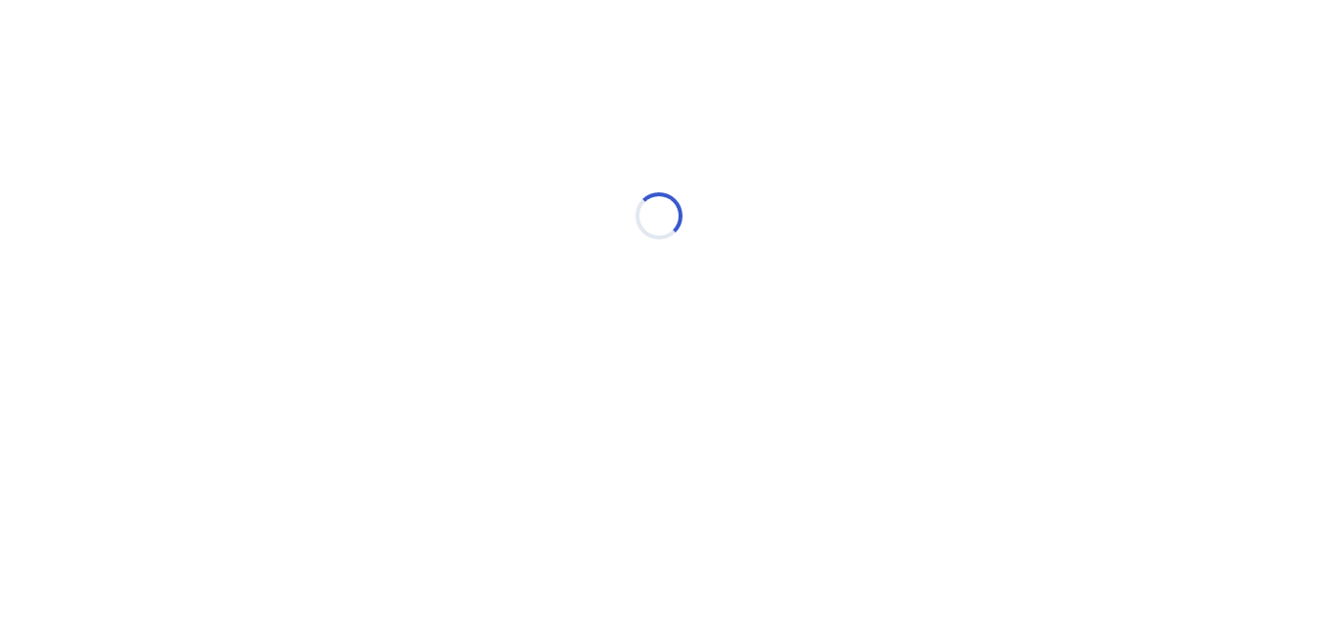
scroll to position [0, 0]
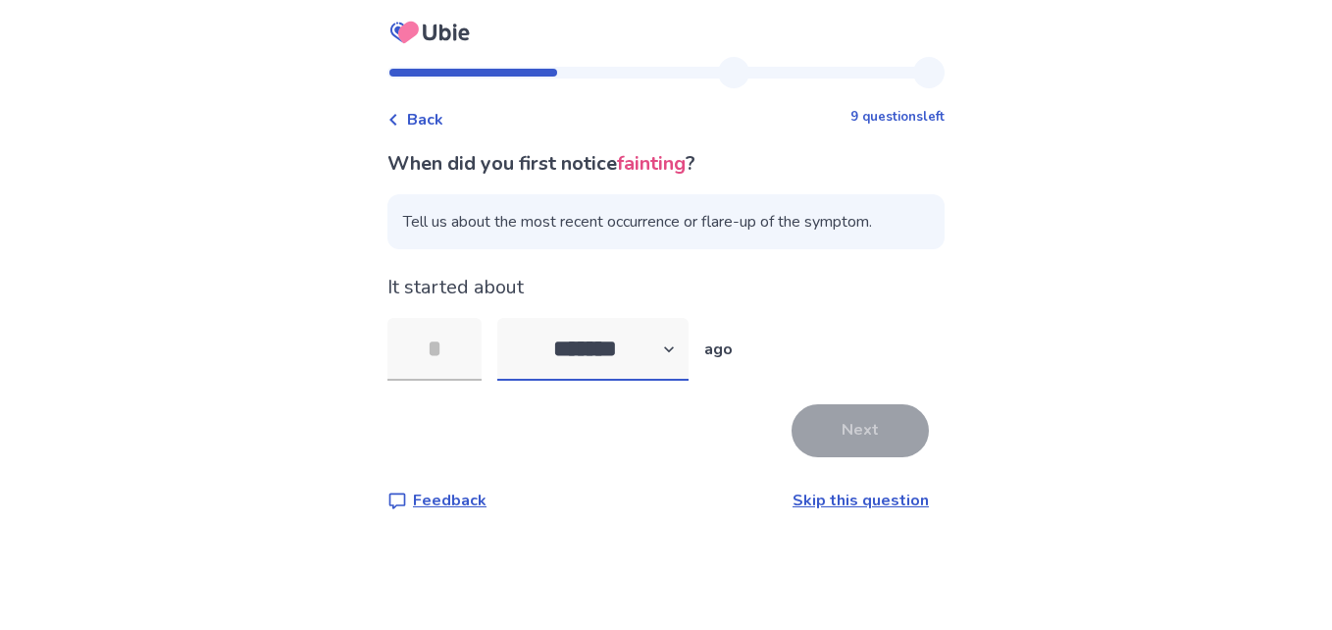
click at [628, 331] on select "******* ****** ******* ******** *******" at bounding box center [592, 349] width 191 height 63
select select "*"
click at [509, 318] on select "******* ****** ******* ******** *******" at bounding box center [592, 349] width 191 height 63
click at [465, 356] on input "tel" at bounding box center [434, 349] width 94 height 63
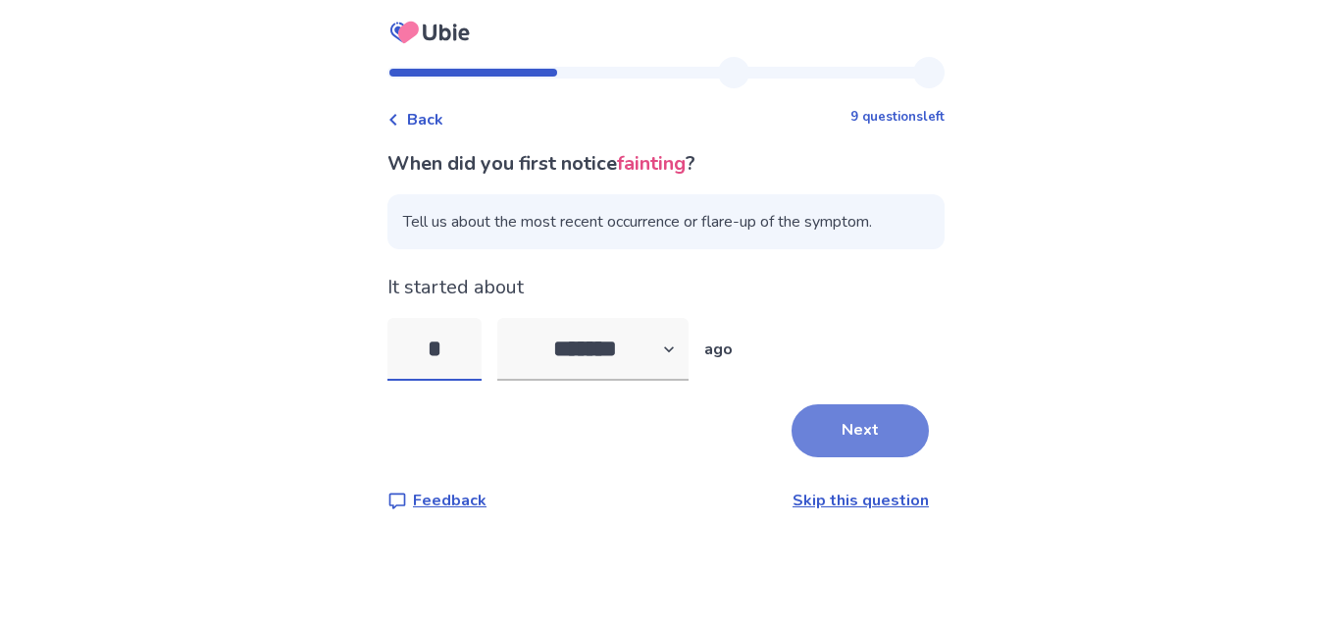
type input "*"
click at [817, 433] on button "Next" at bounding box center [860, 430] width 137 height 53
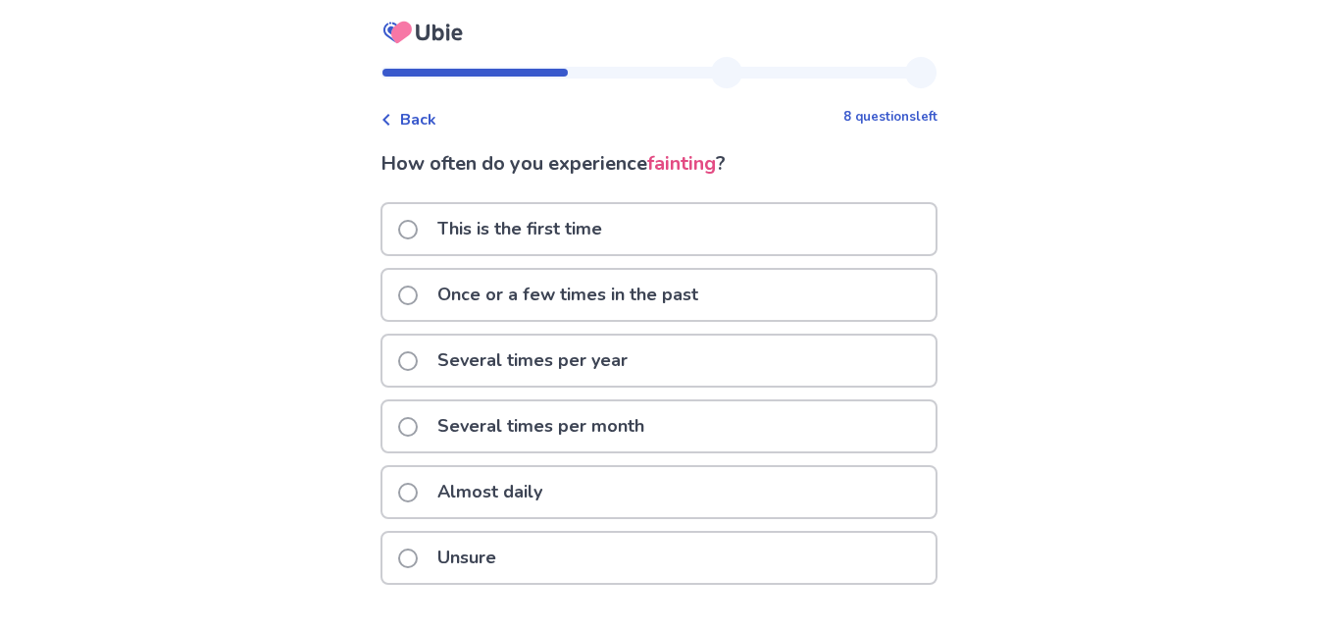
click at [529, 486] on p "Almost daily" at bounding box center [490, 492] width 128 height 50
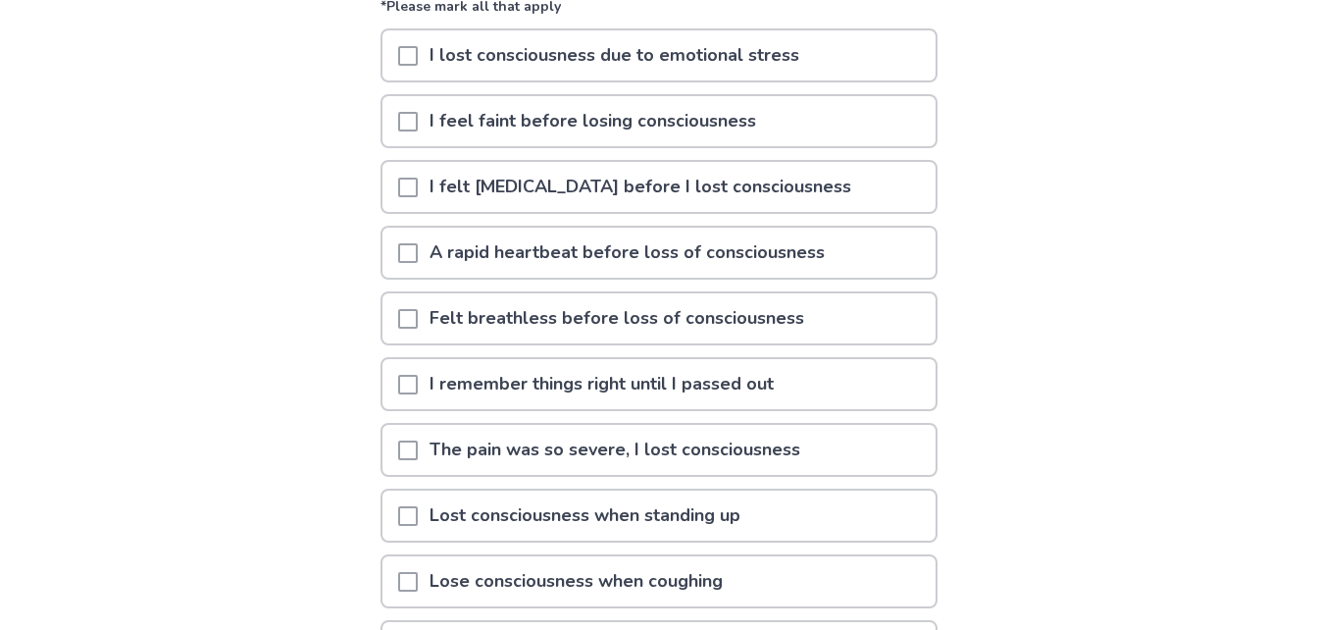
scroll to position [207, 0]
click at [418, 376] on span at bounding box center [408, 384] width 20 height 20
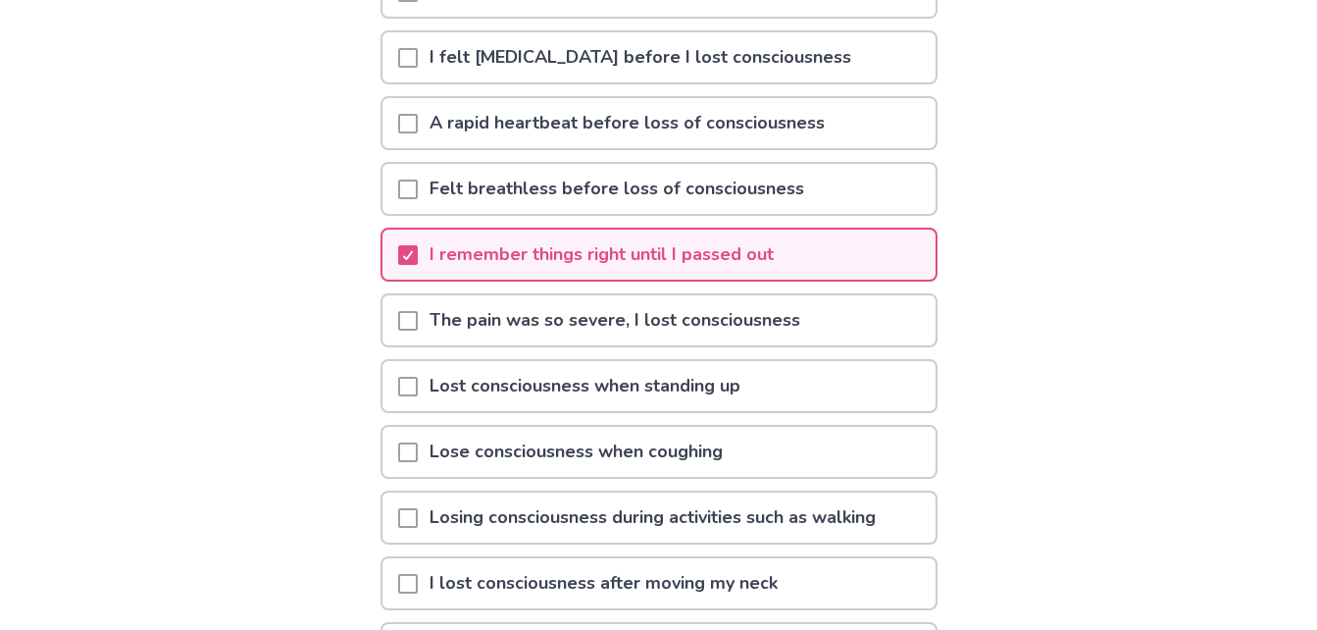
scroll to position [336, 0]
click at [418, 382] on span at bounding box center [408, 386] width 20 height 20
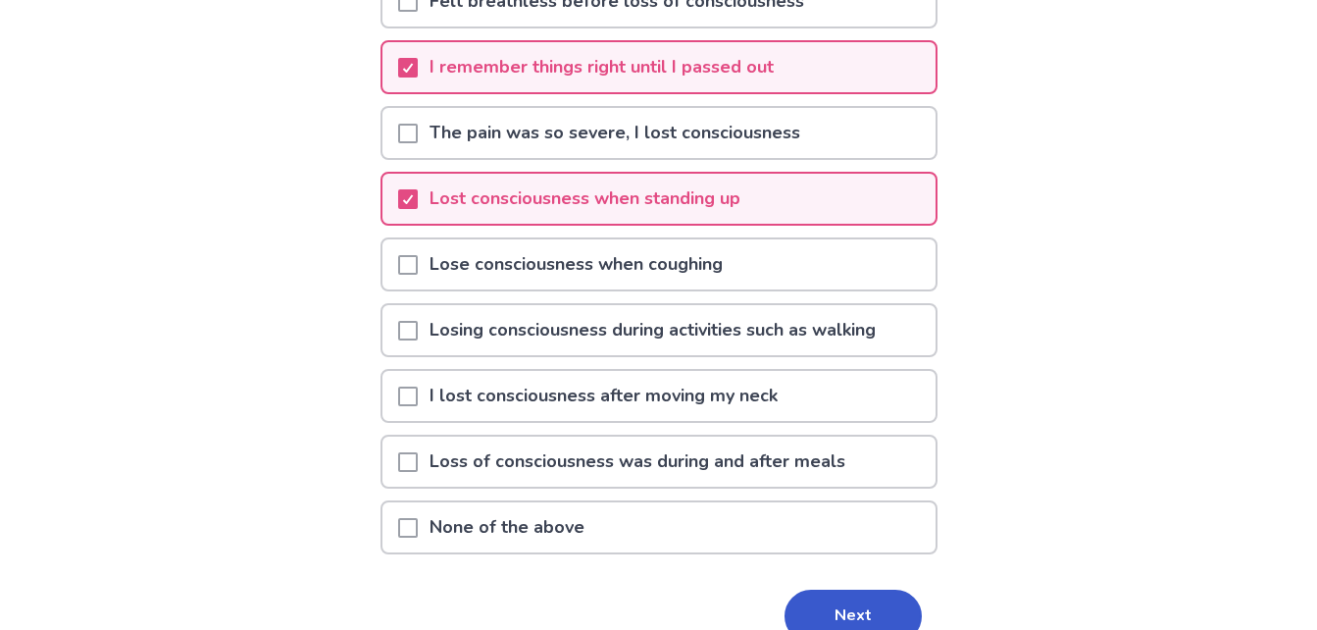
scroll to position [622, 0]
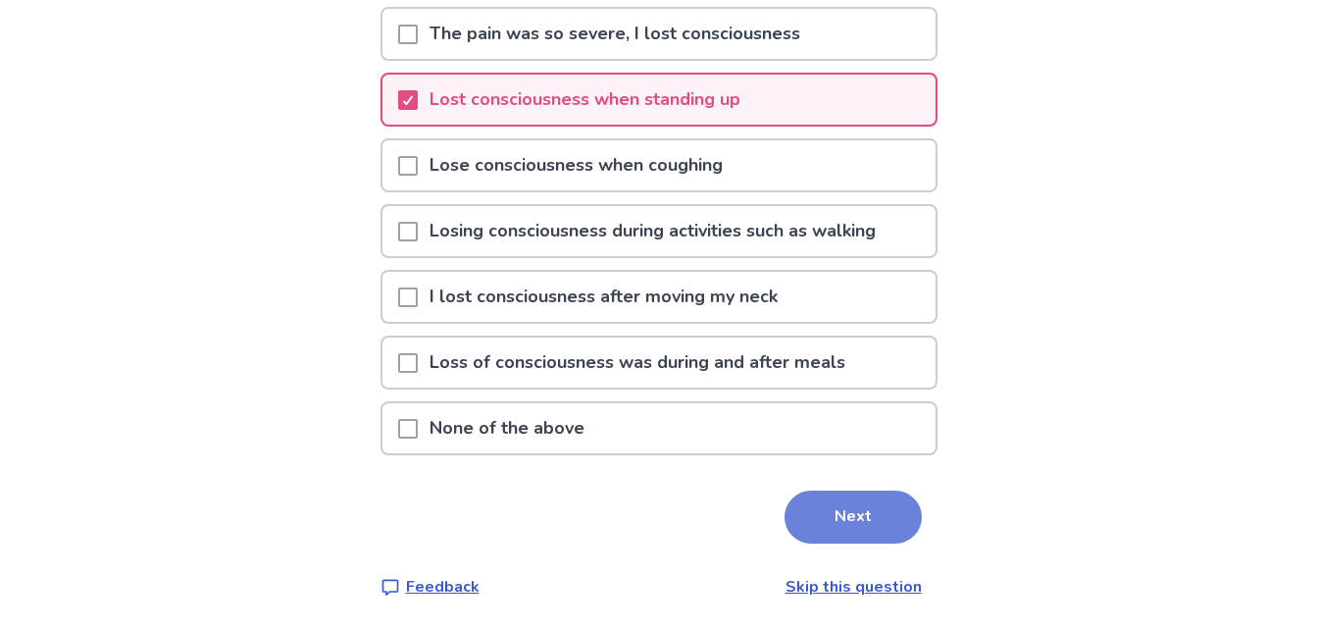
click at [863, 516] on button "Next" at bounding box center [853, 516] width 137 height 53
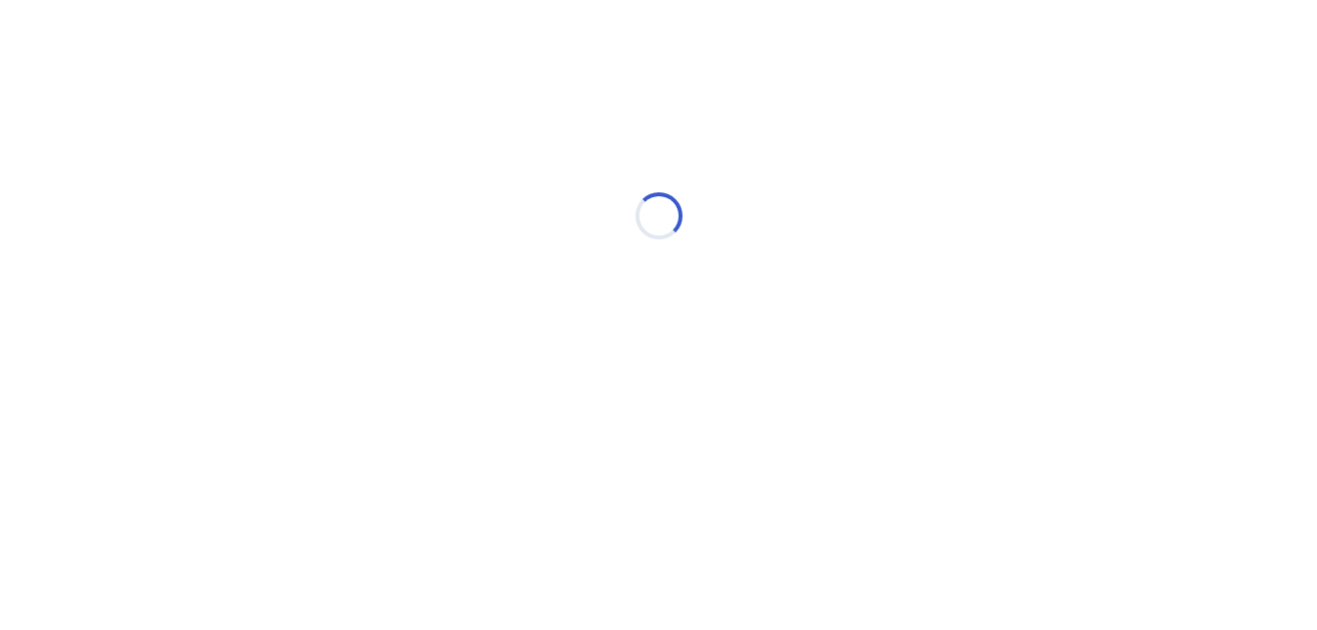
scroll to position [0, 0]
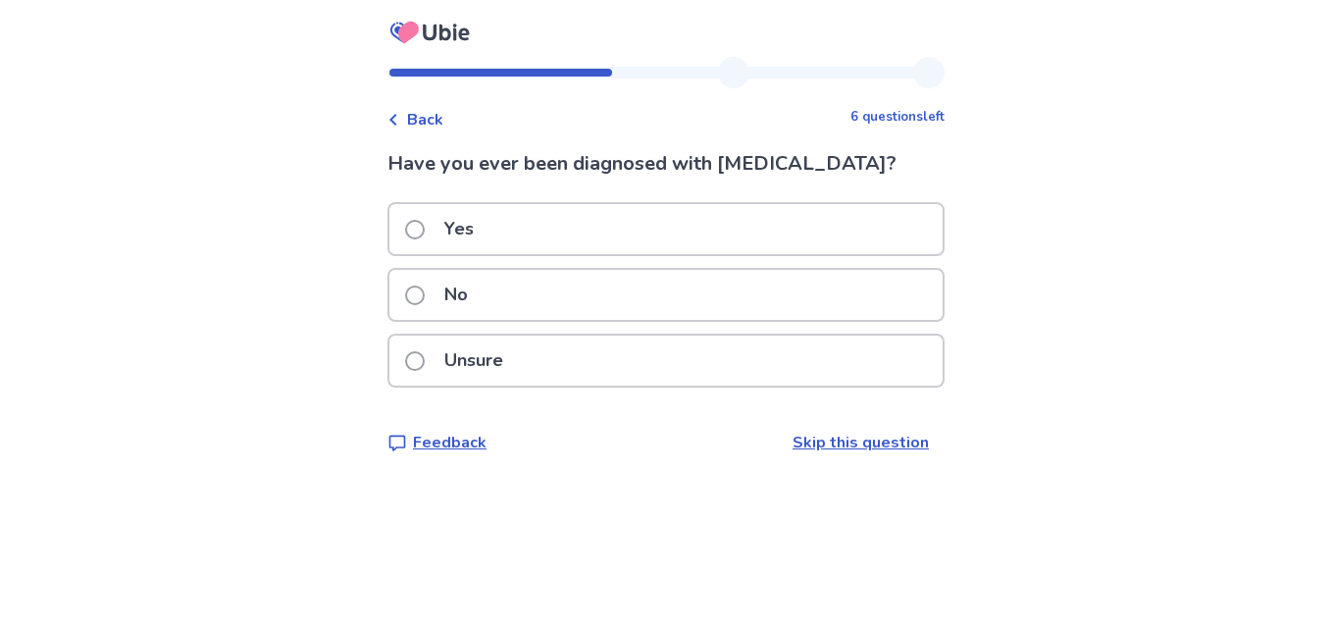
click at [418, 286] on label "No" at bounding box center [442, 295] width 75 height 50
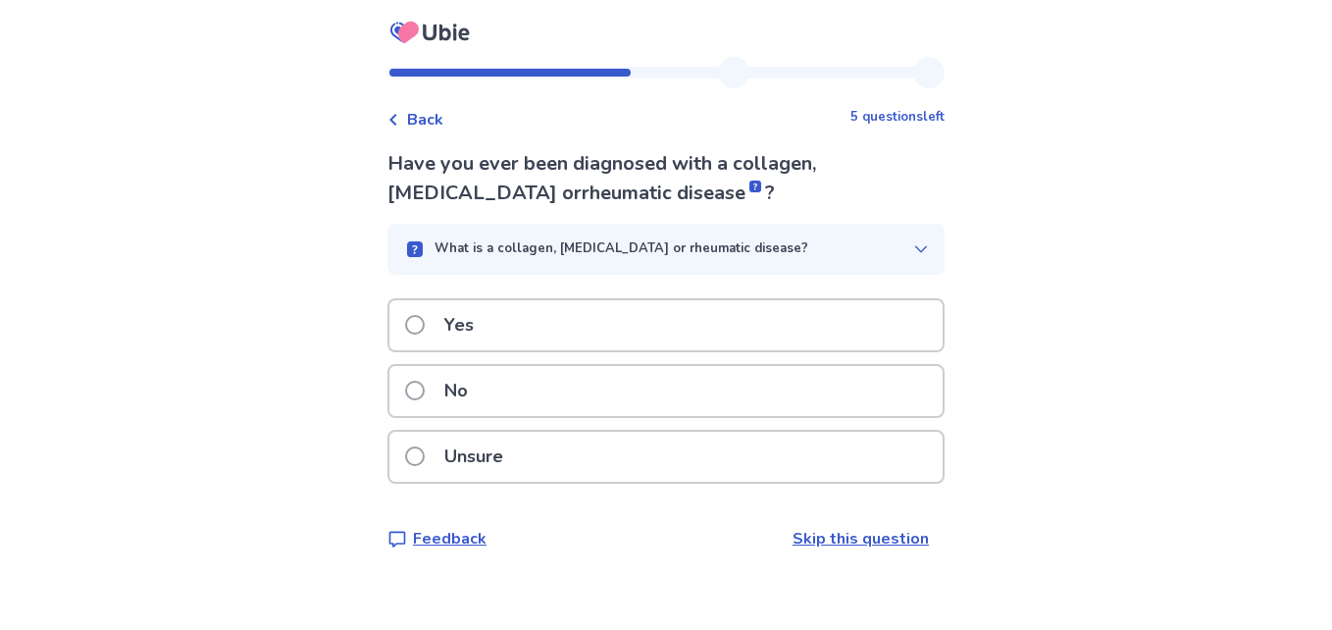
click at [424, 388] on span at bounding box center [415, 391] width 20 height 20
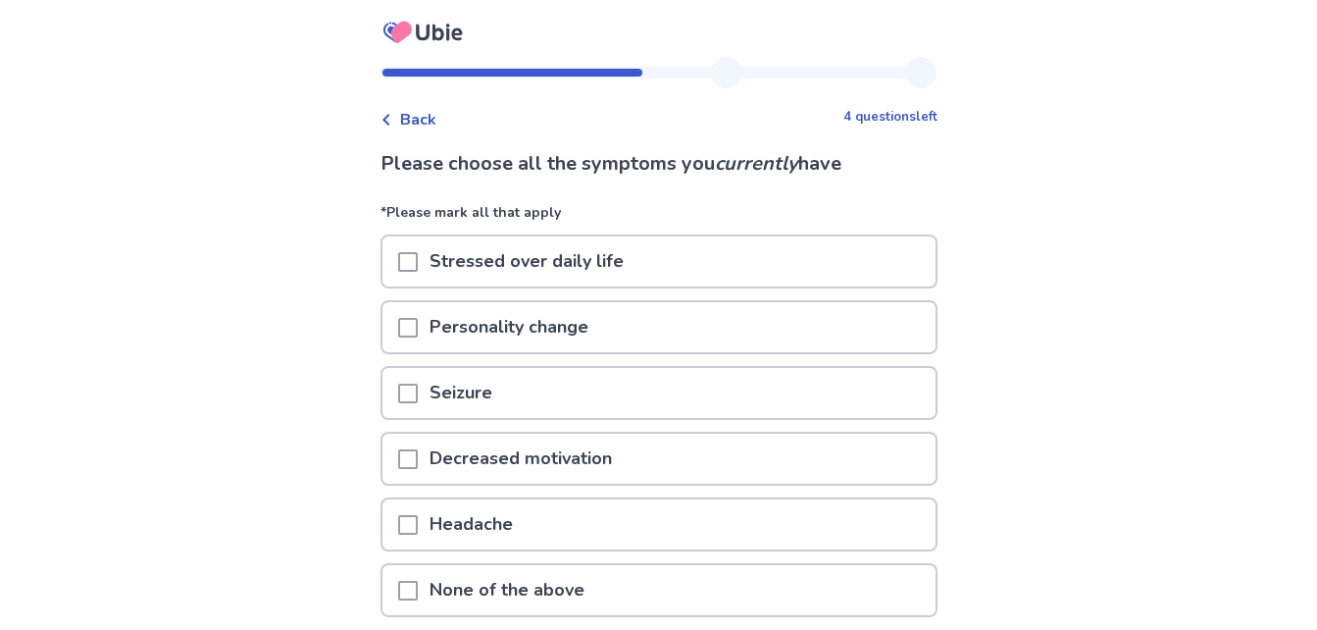
click at [406, 273] on div "Stressed over daily life" at bounding box center [659, 261] width 553 height 50
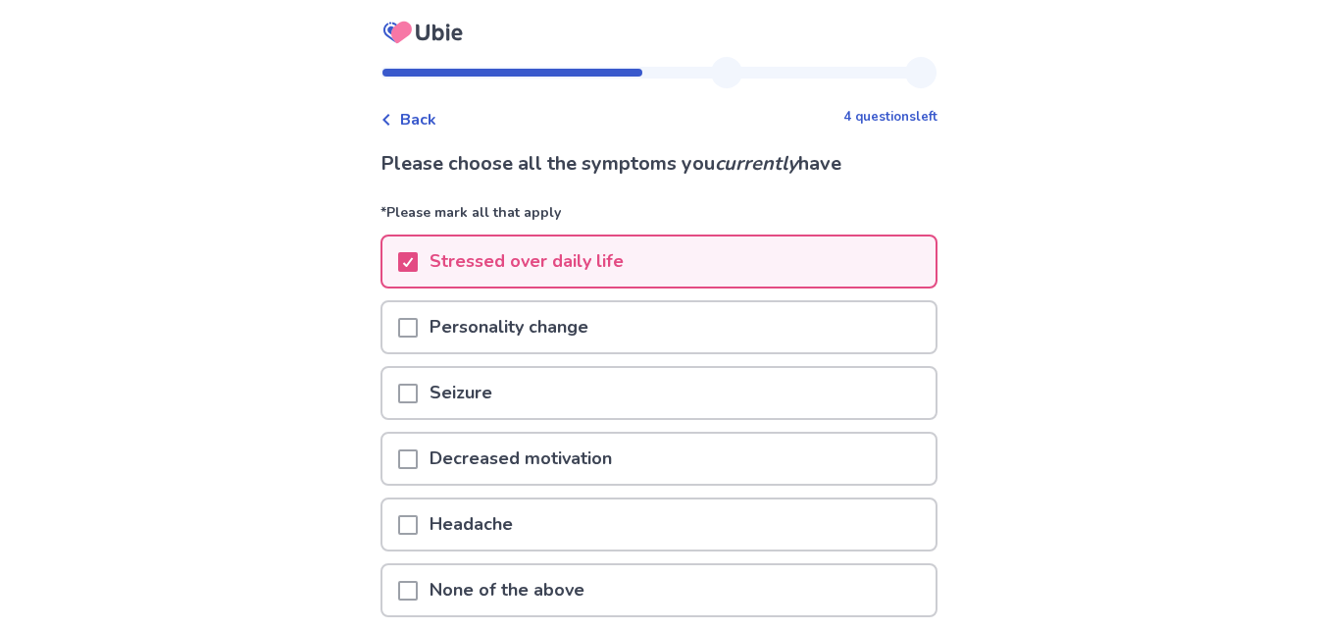
click at [418, 311] on div at bounding box center [408, 327] width 20 height 50
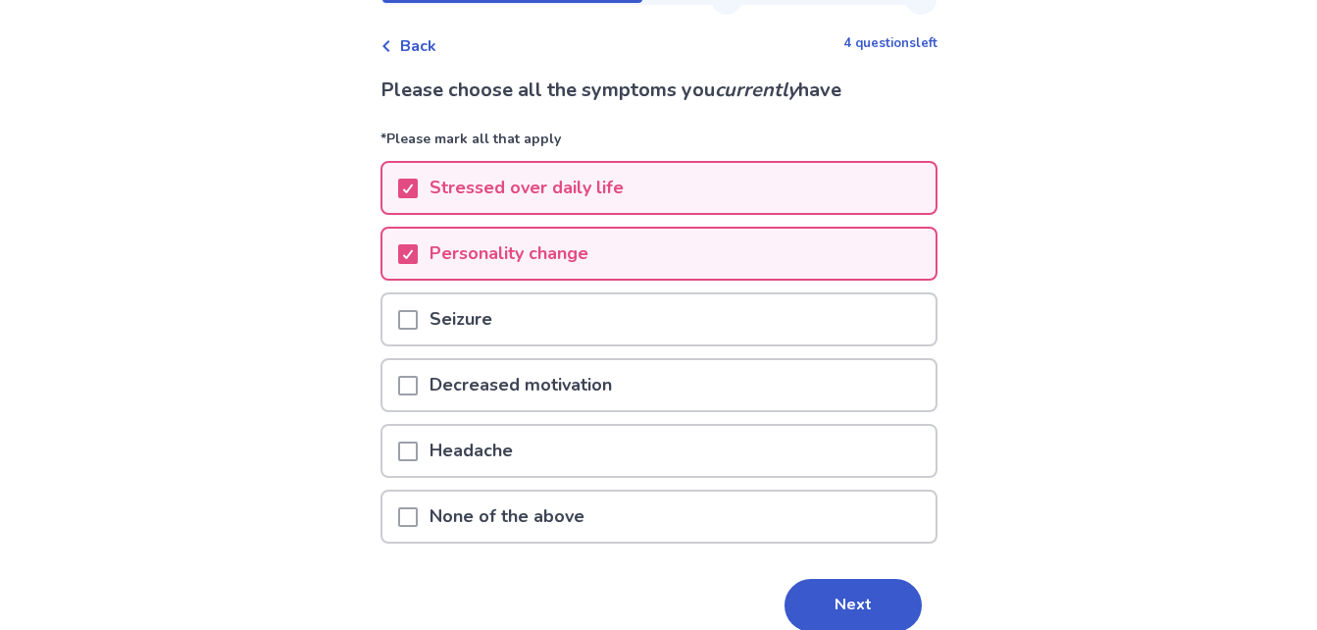
scroll to position [75, 0]
click at [418, 385] on span at bounding box center [408, 385] width 20 height 20
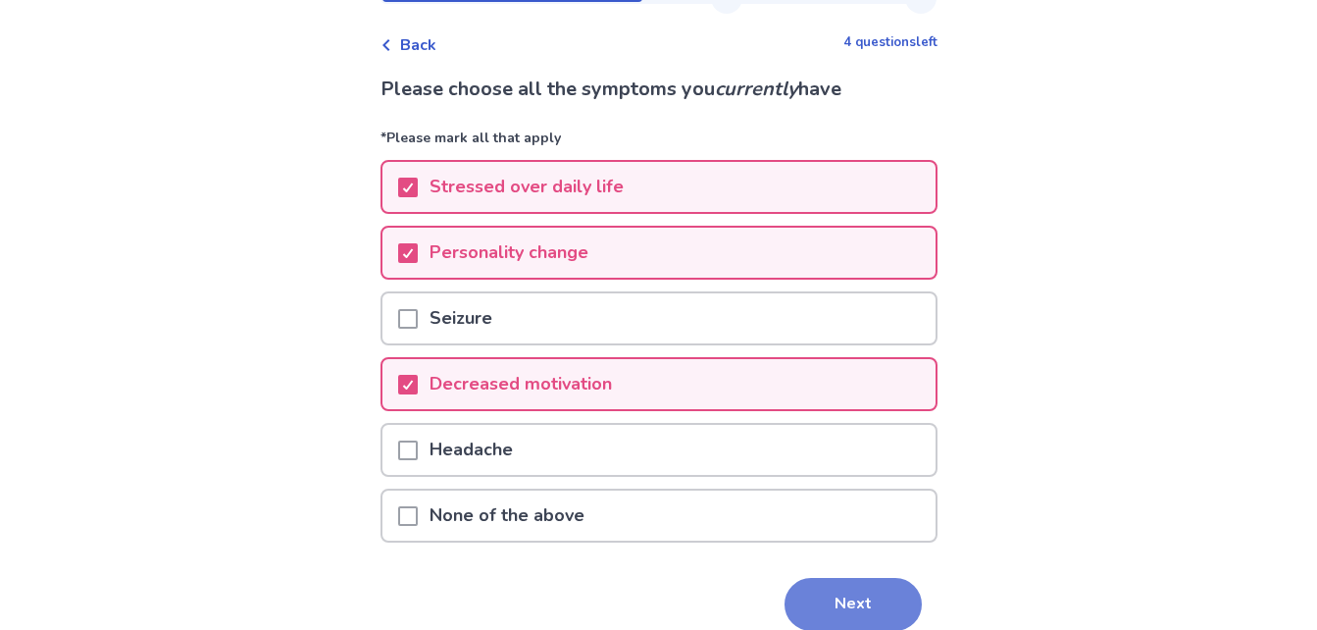
click at [844, 587] on button "Next" at bounding box center [853, 604] width 137 height 53
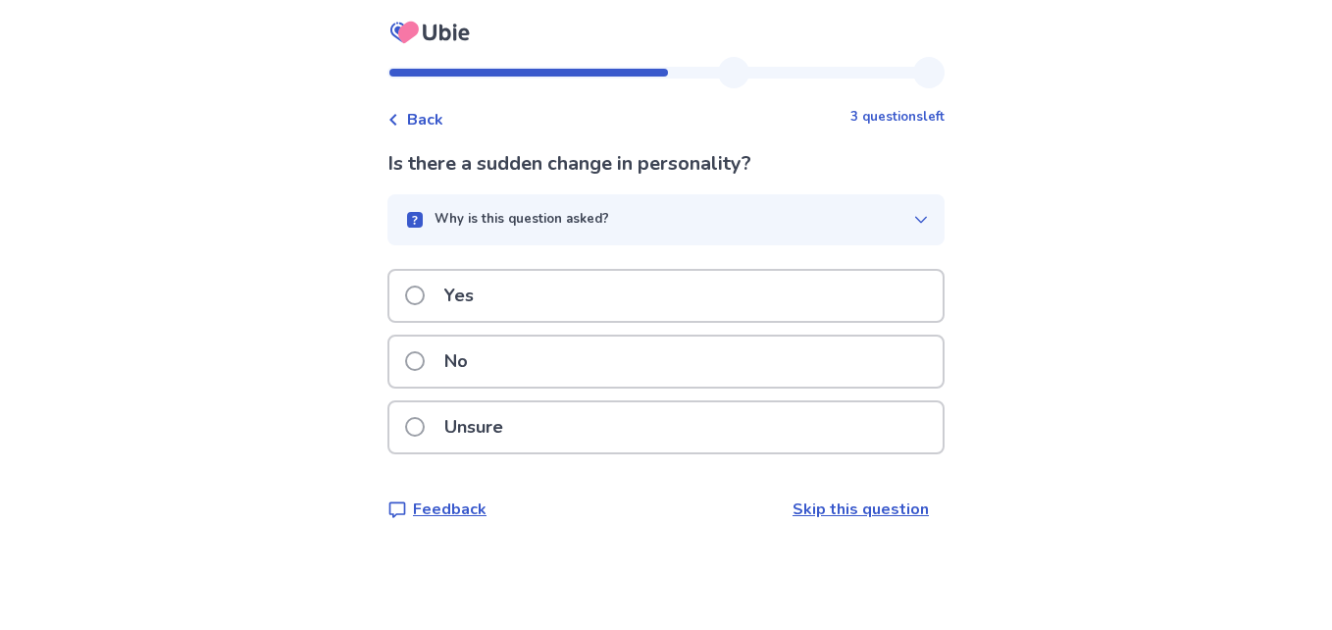
click at [562, 423] on div "Unsure" at bounding box center [665, 427] width 553 height 50
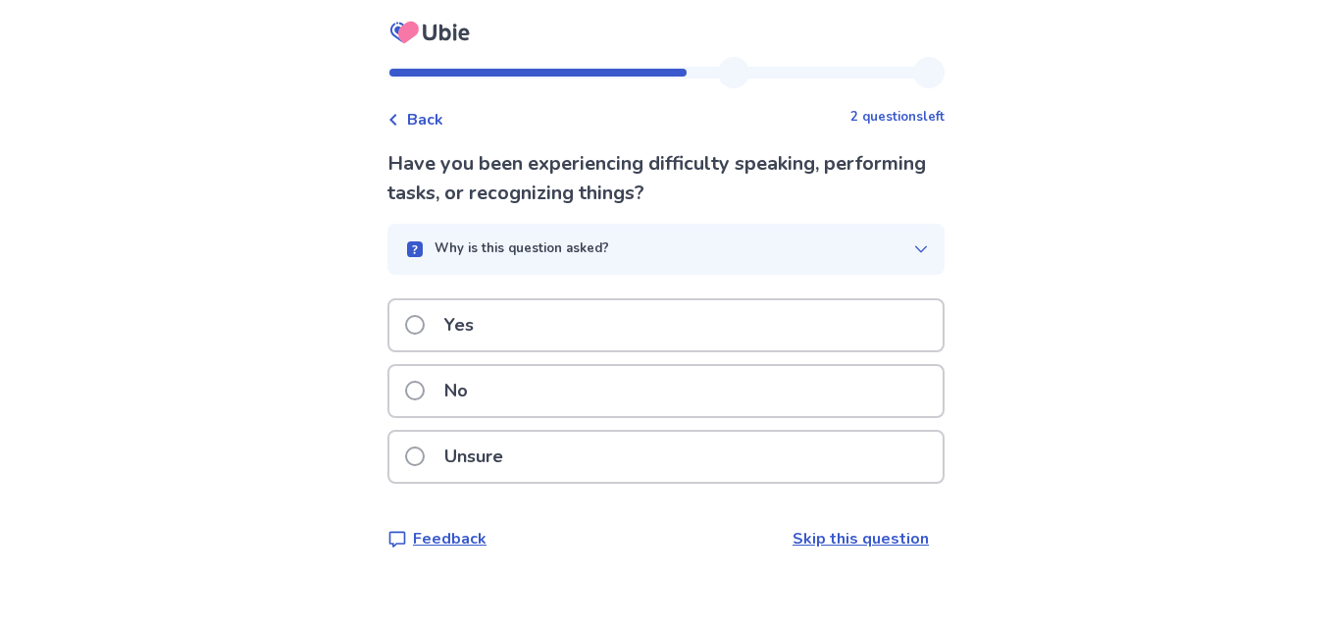
click at [465, 393] on p "No" at bounding box center [456, 391] width 47 height 50
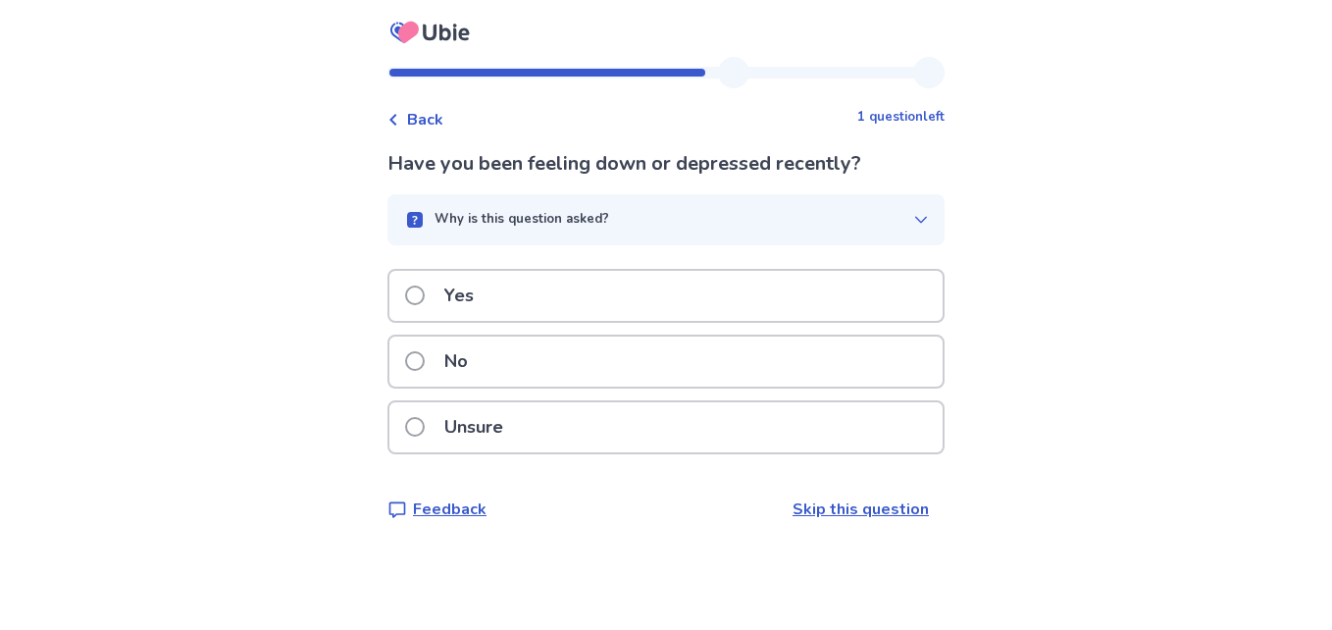
click at [475, 299] on p "Yes" at bounding box center [459, 296] width 53 height 50
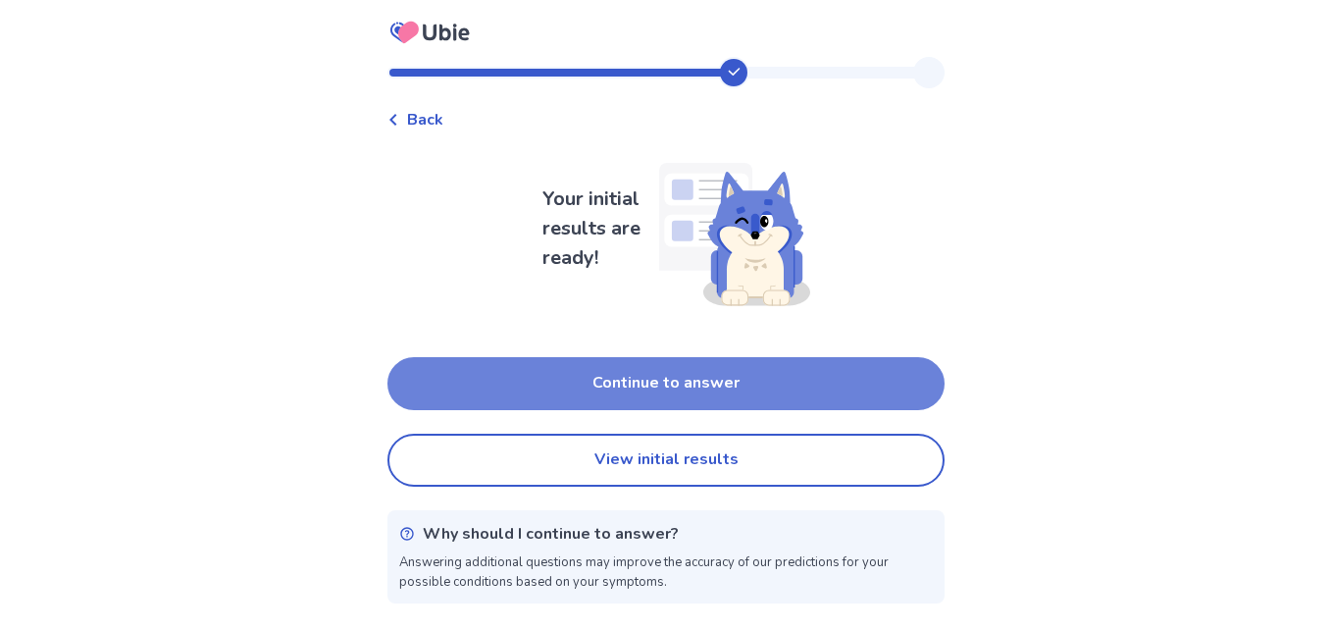
click at [556, 376] on button "Continue to answer" at bounding box center [665, 383] width 557 height 53
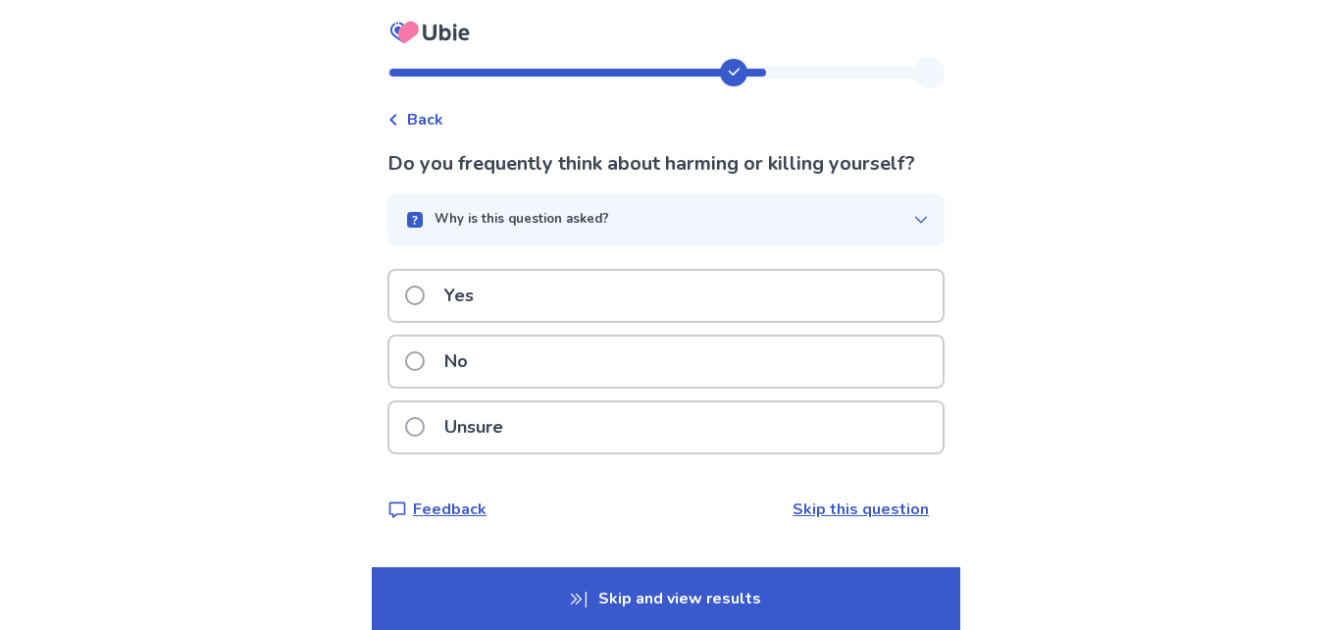
click at [496, 292] on div "Yes" at bounding box center [665, 296] width 553 height 50
click at [496, 308] on div "Yes" at bounding box center [665, 296] width 553 height 50
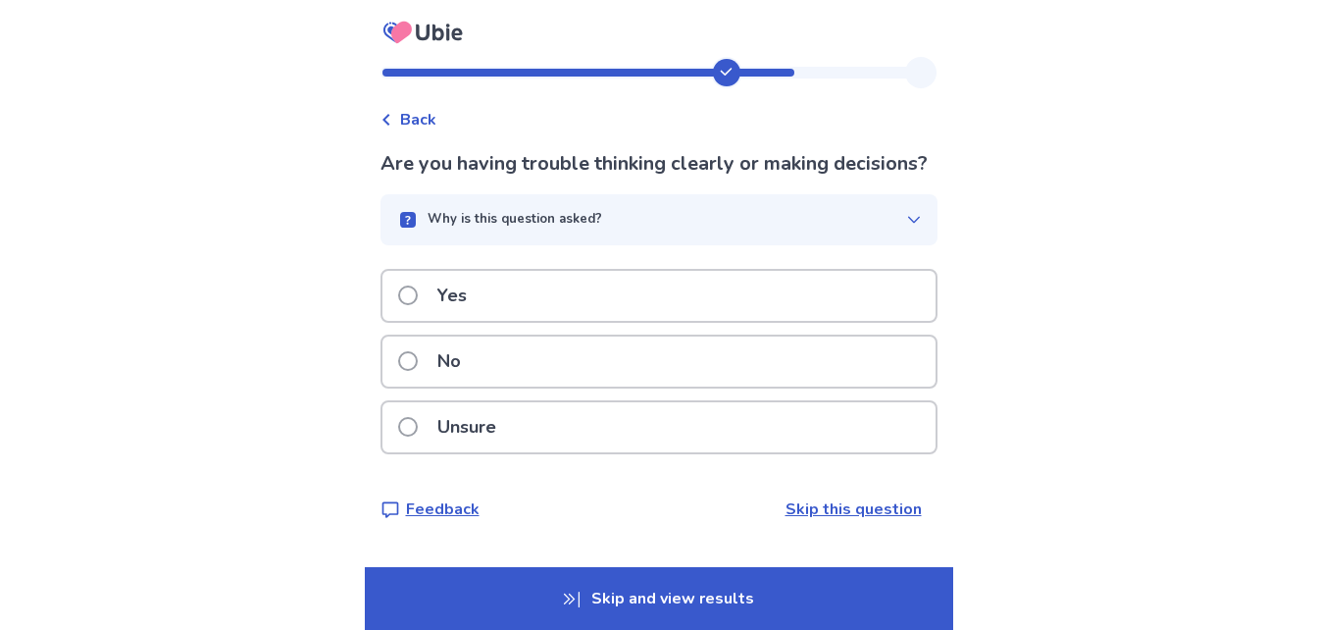
click at [510, 321] on div "Yes" at bounding box center [659, 296] width 553 height 50
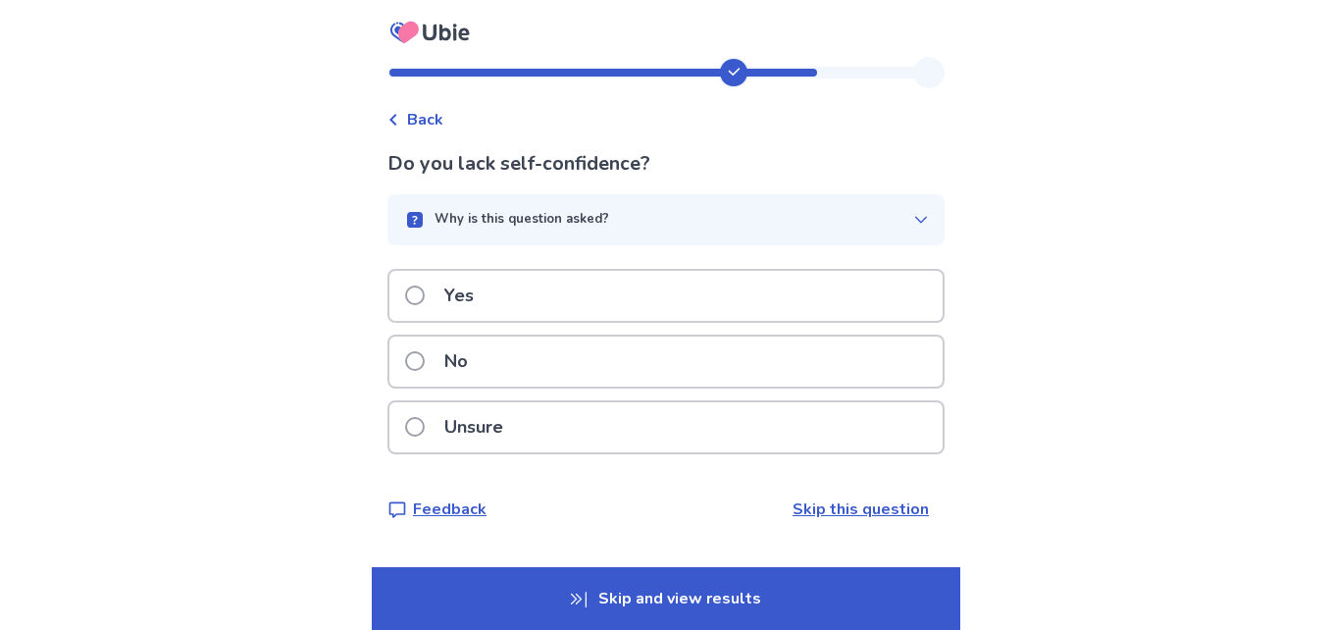
click at [480, 281] on p "Yes" at bounding box center [459, 296] width 53 height 50
click at [621, 207] on button "Why is this question asked?" at bounding box center [665, 219] width 557 height 51
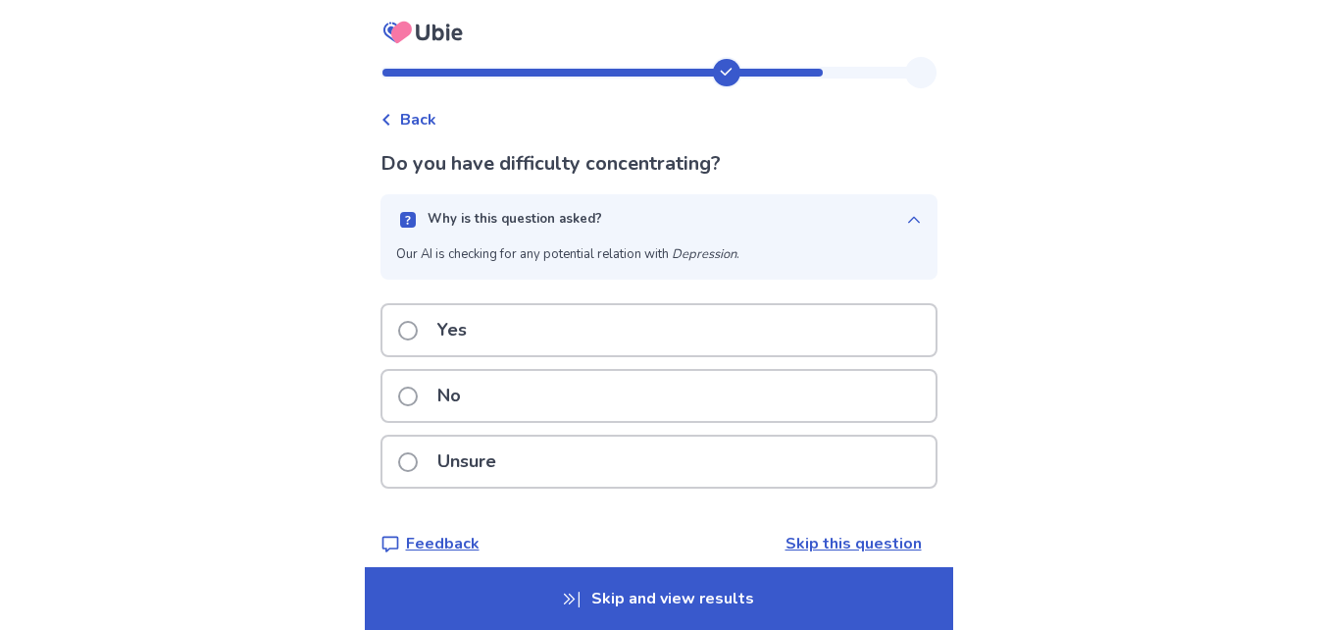
click at [621, 207] on button "Why is this question asked?" at bounding box center [659, 219] width 557 height 51
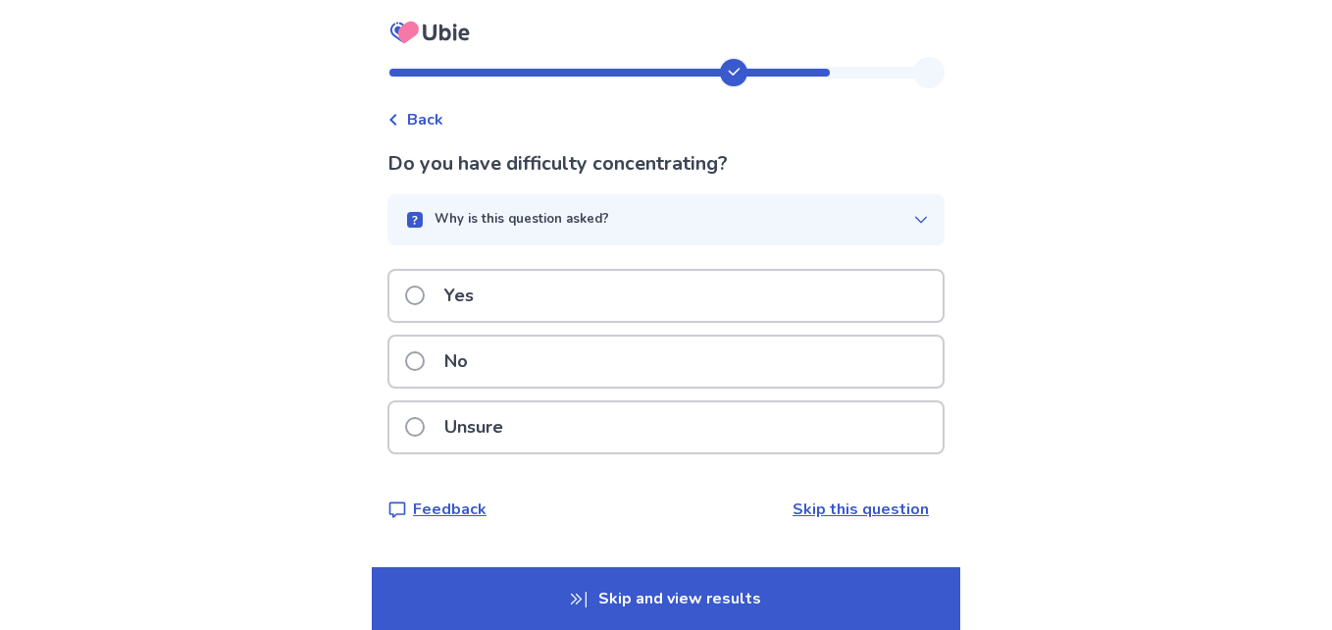
click at [553, 308] on div "Yes" at bounding box center [665, 296] width 553 height 50
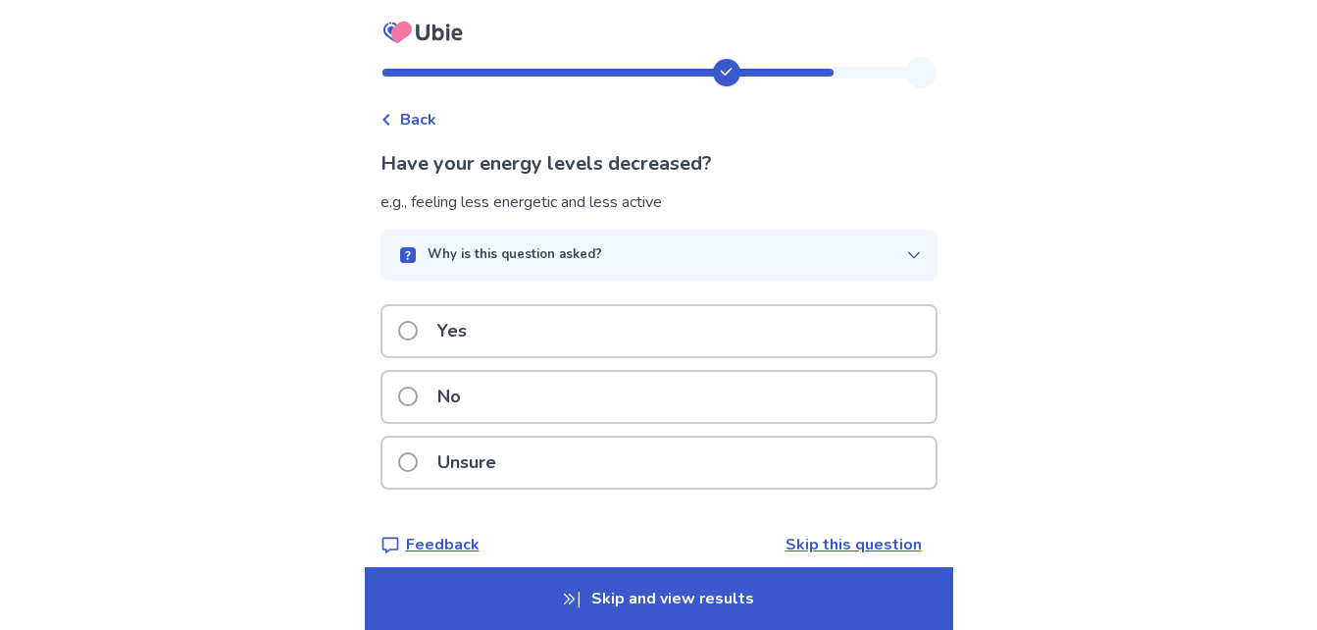
click at [673, 246] on div "Why is this question asked?" at bounding box center [651, 255] width 510 height 20
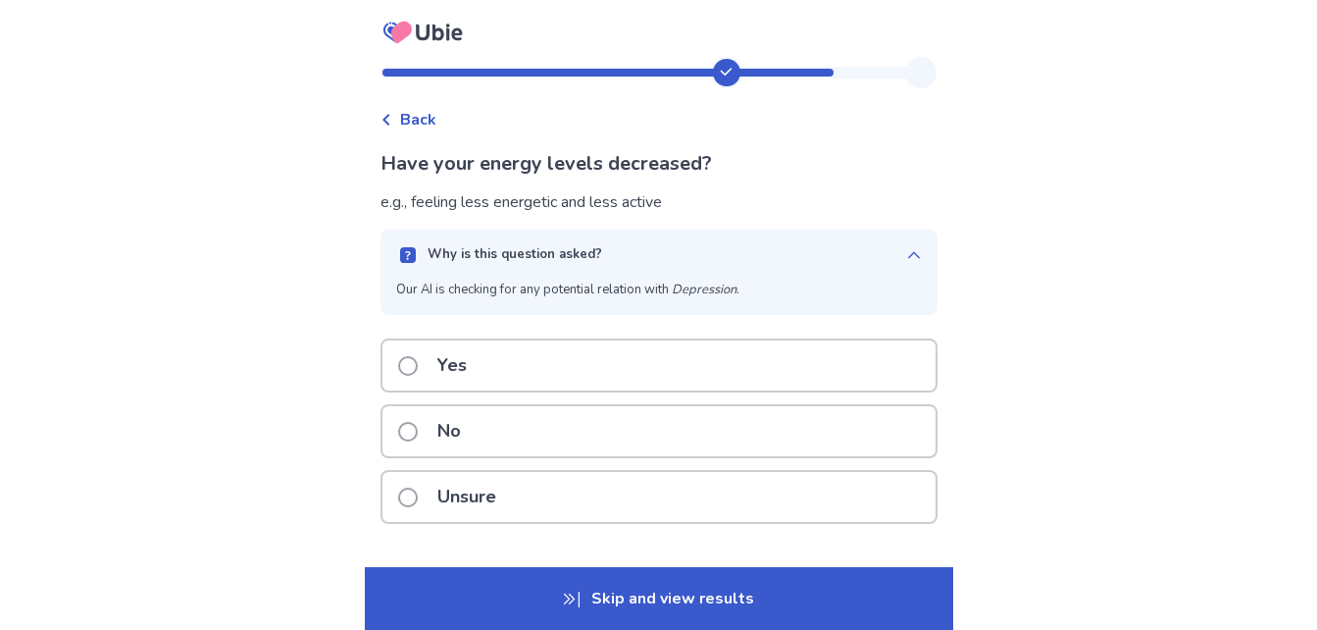
click at [673, 246] on div "Why is this question asked?" at bounding box center [651, 255] width 510 height 20
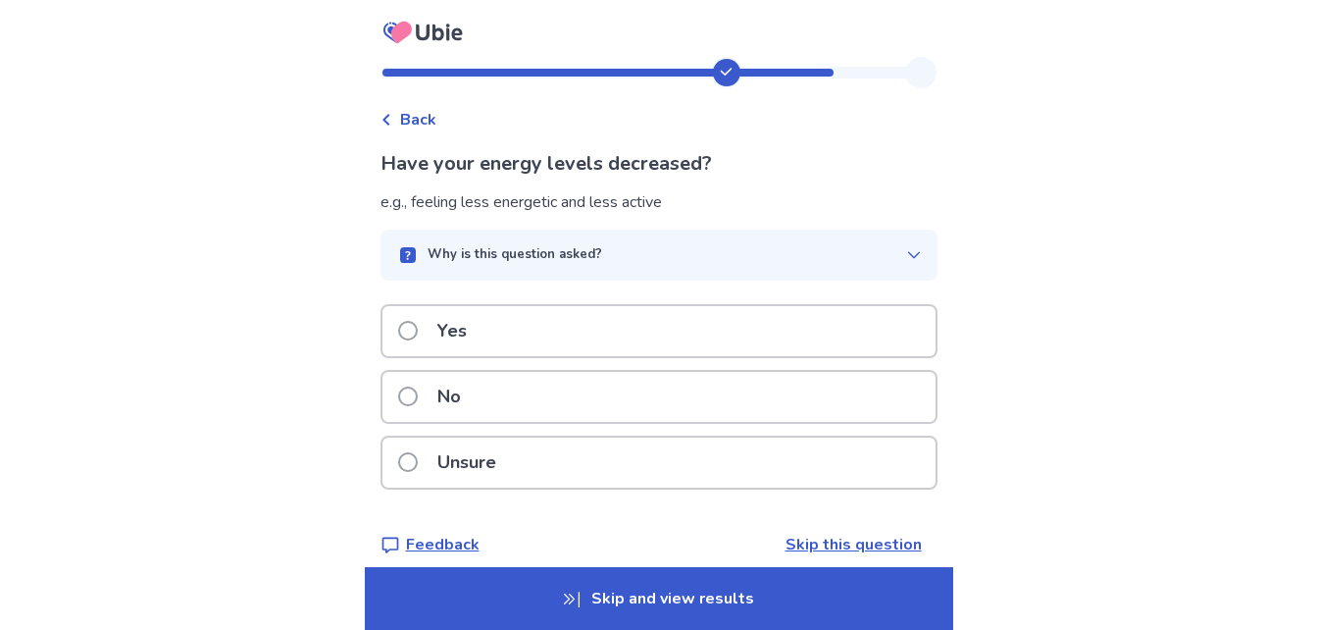
click at [532, 331] on div "Yes" at bounding box center [659, 331] width 553 height 50
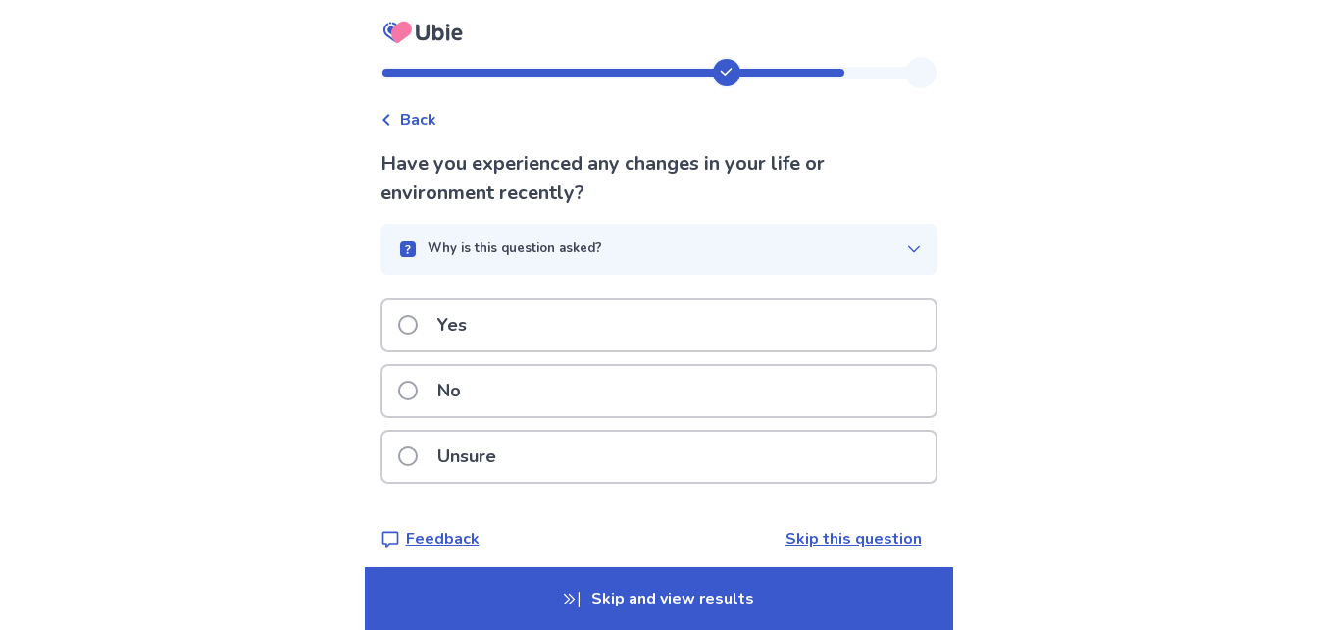
click at [513, 250] on p "Why is this question asked?" at bounding box center [515, 249] width 175 height 20
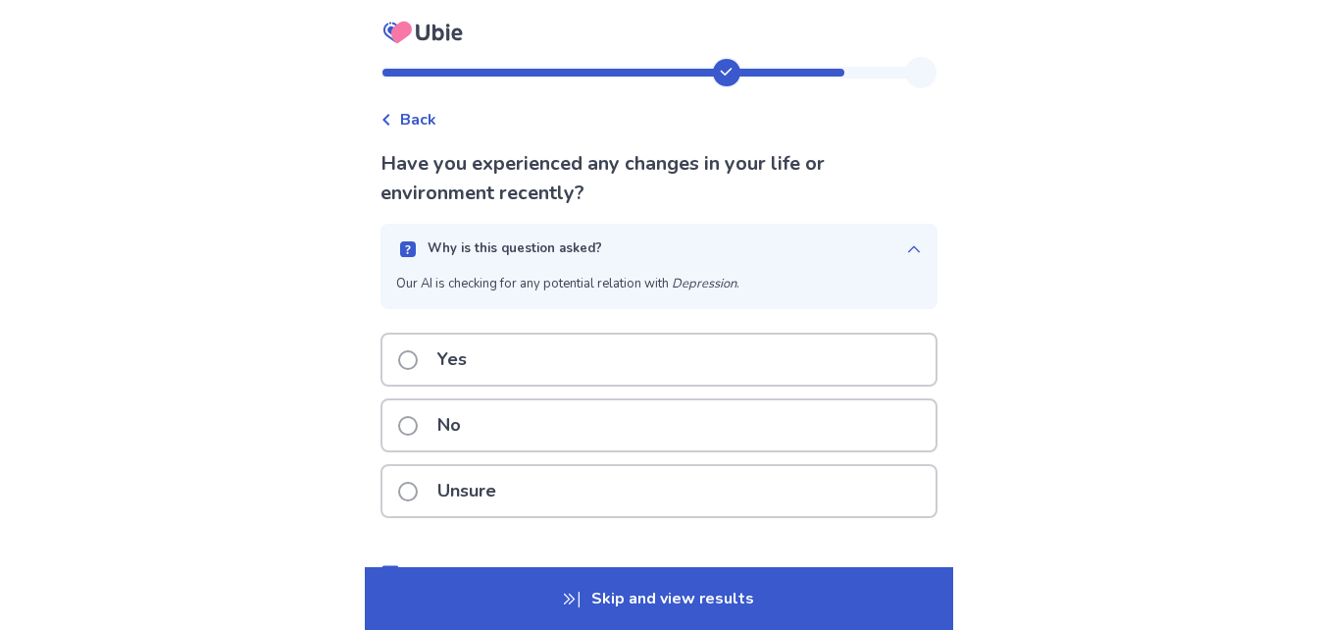
click at [570, 227] on button "Why is this question asked?" at bounding box center [659, 249] width 557 height 51
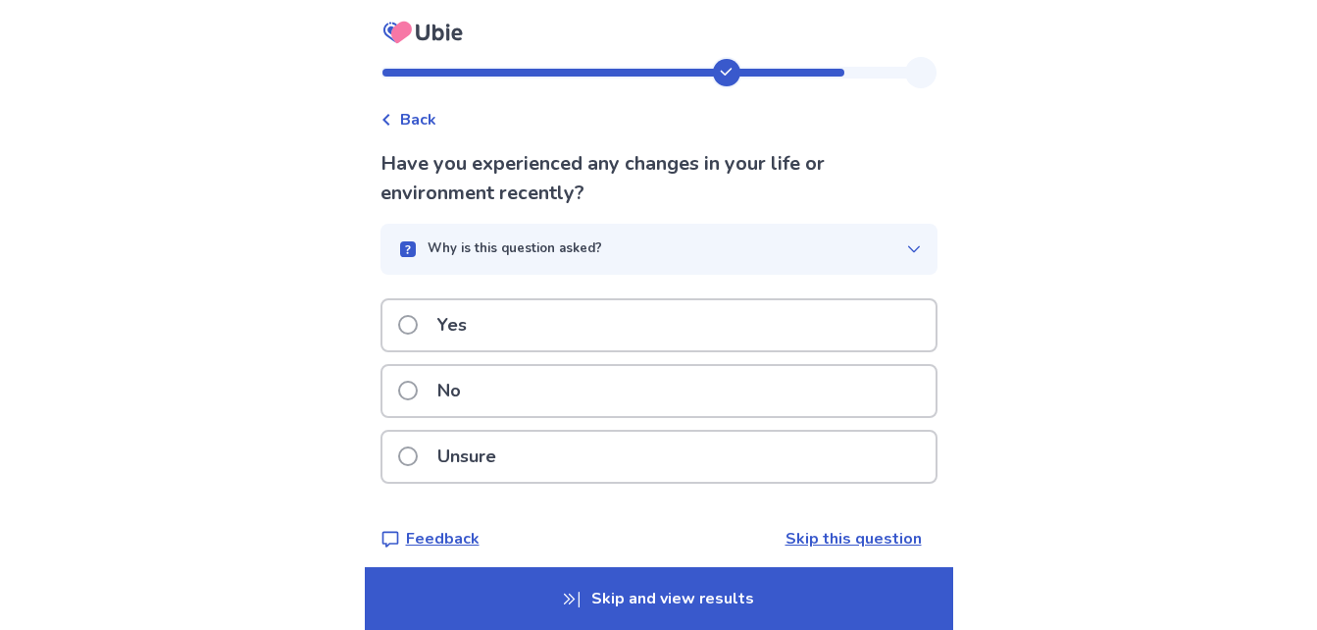
click at [500, 458] on p "Unsure" at bounding box center [467, 457] width 82 height 50
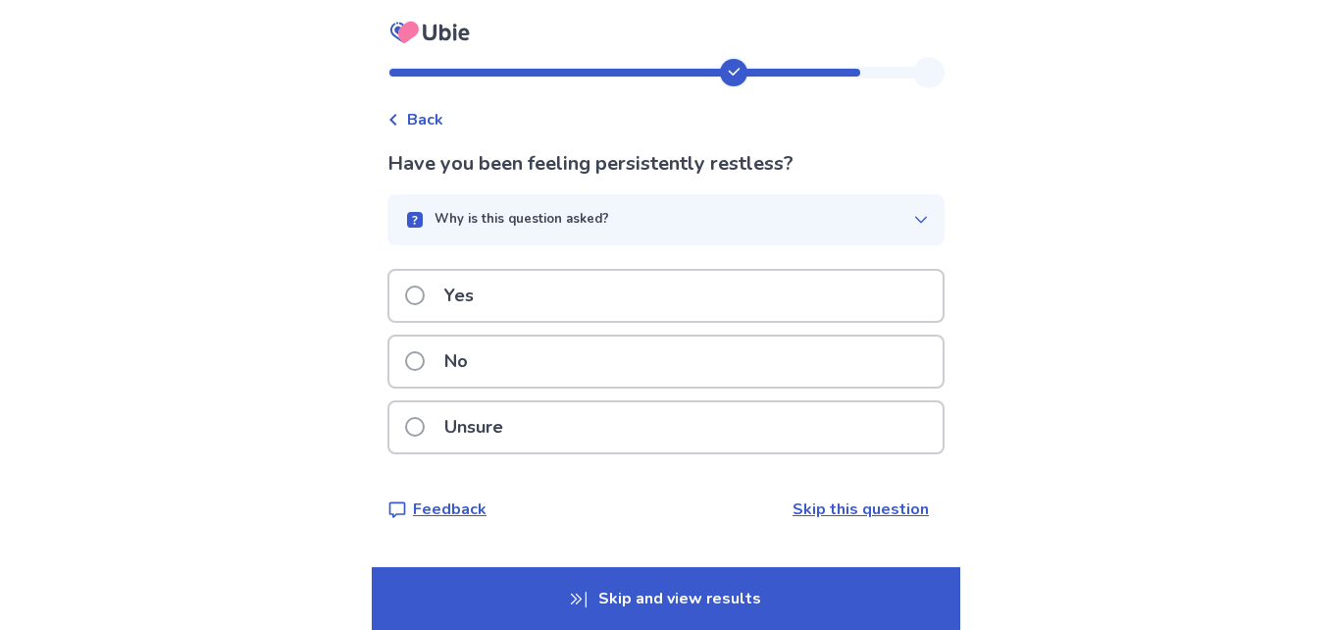
click at [686, 243] on button "Why is this question asked?" at bounding box center [665, 219] width 557 height 51
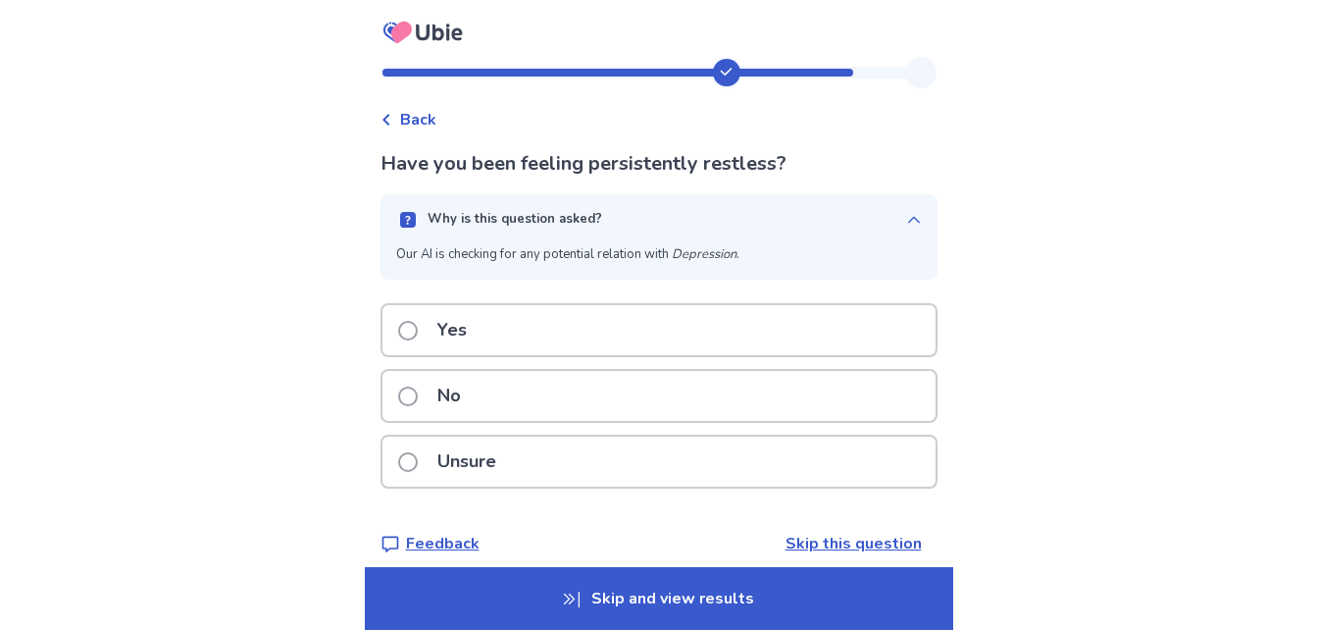
click at [690, 224] on div "Why is this question asked?" at bounding box center [651, 220] width 510 height 20
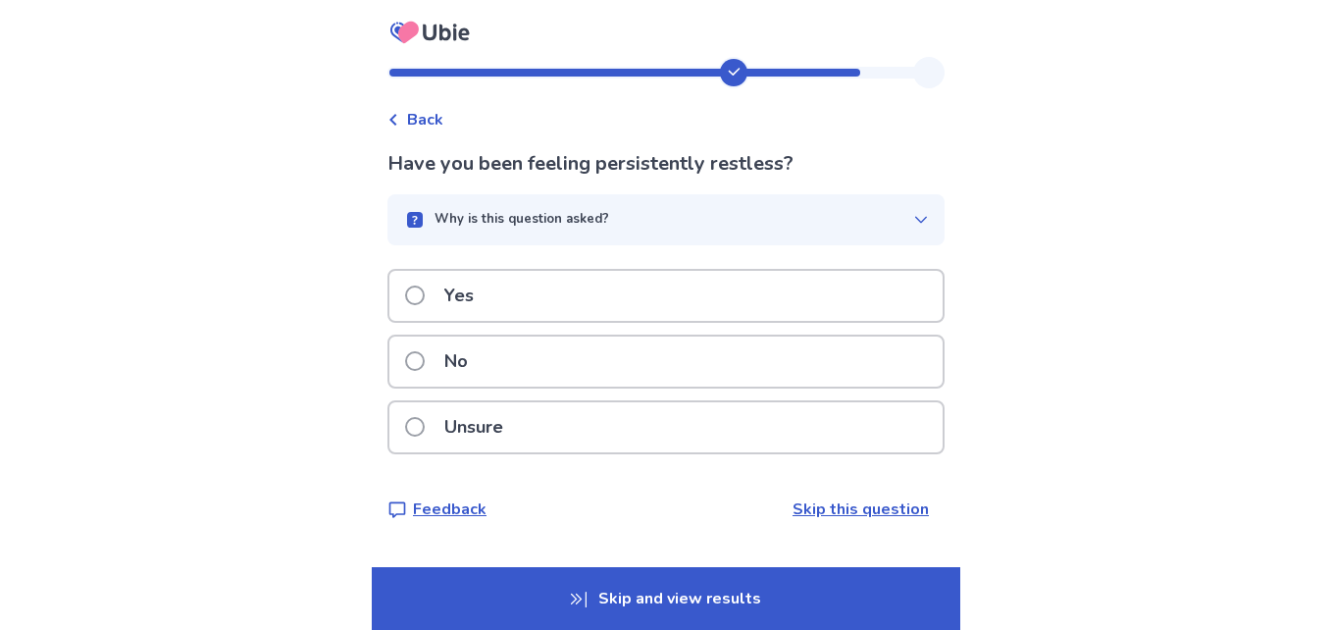
click at [549, 424] on div "Unsure" at bounding box center [665, 427] width 553 height 50
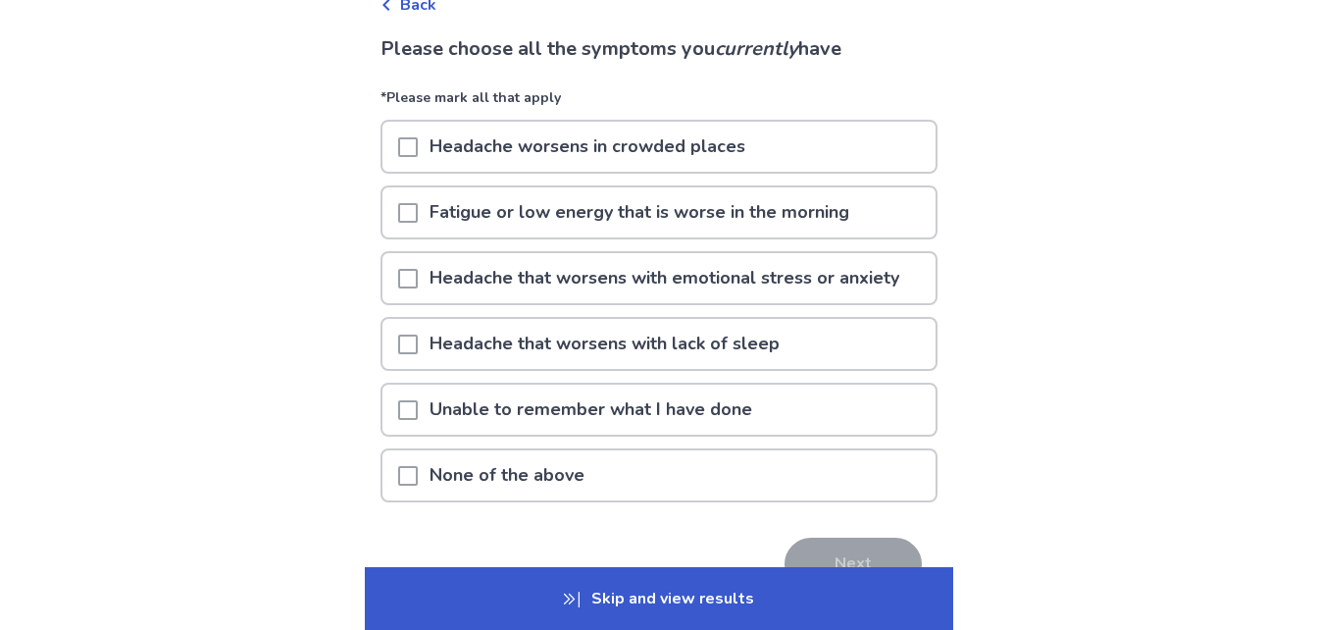
scroll to position [116, 0]
click at [594, 407] on p "Unable to remember what I have done" at bounding box center [591, 408] width 346 height 50
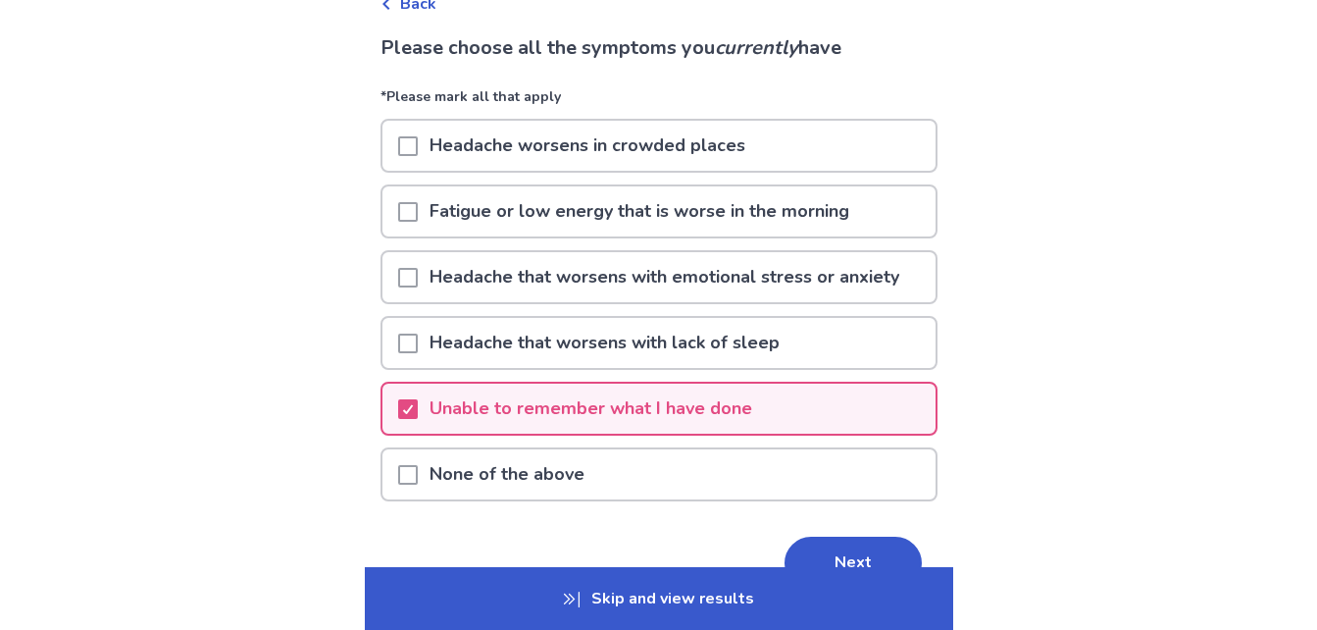
click at [635, 206] on p "Fatigue or low energy that is worse in the morning" at bounding box center [639, 211] width 443 height 50
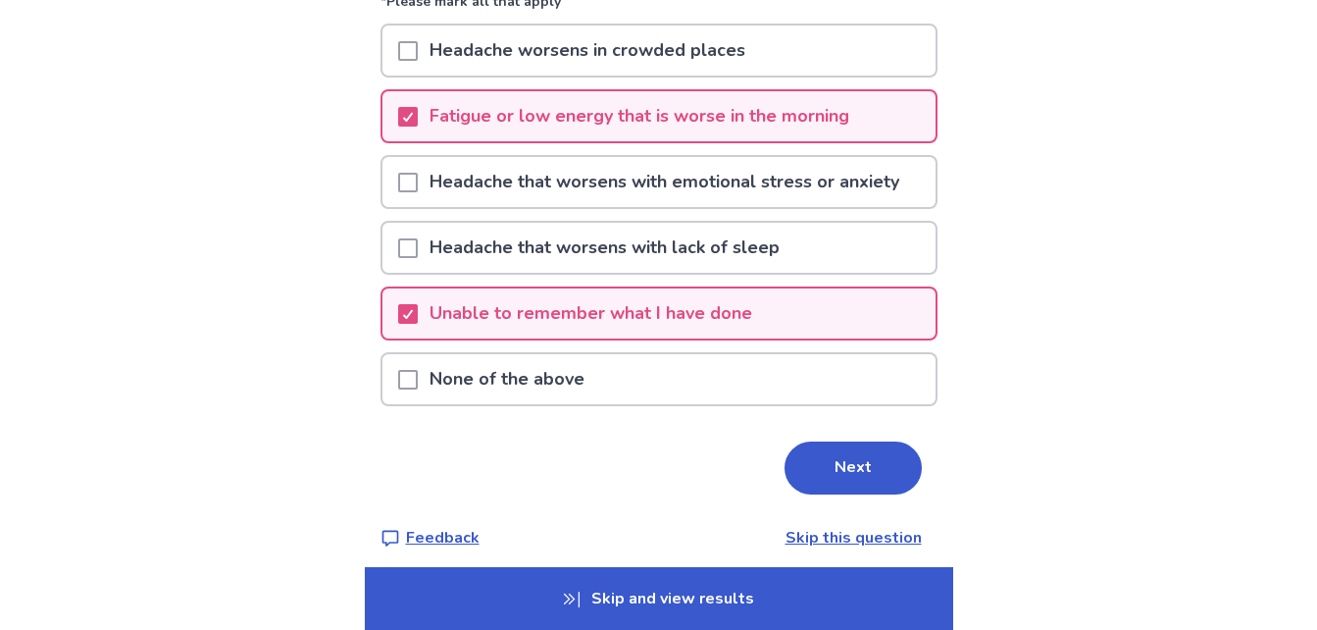
scroll to position [225, 0]
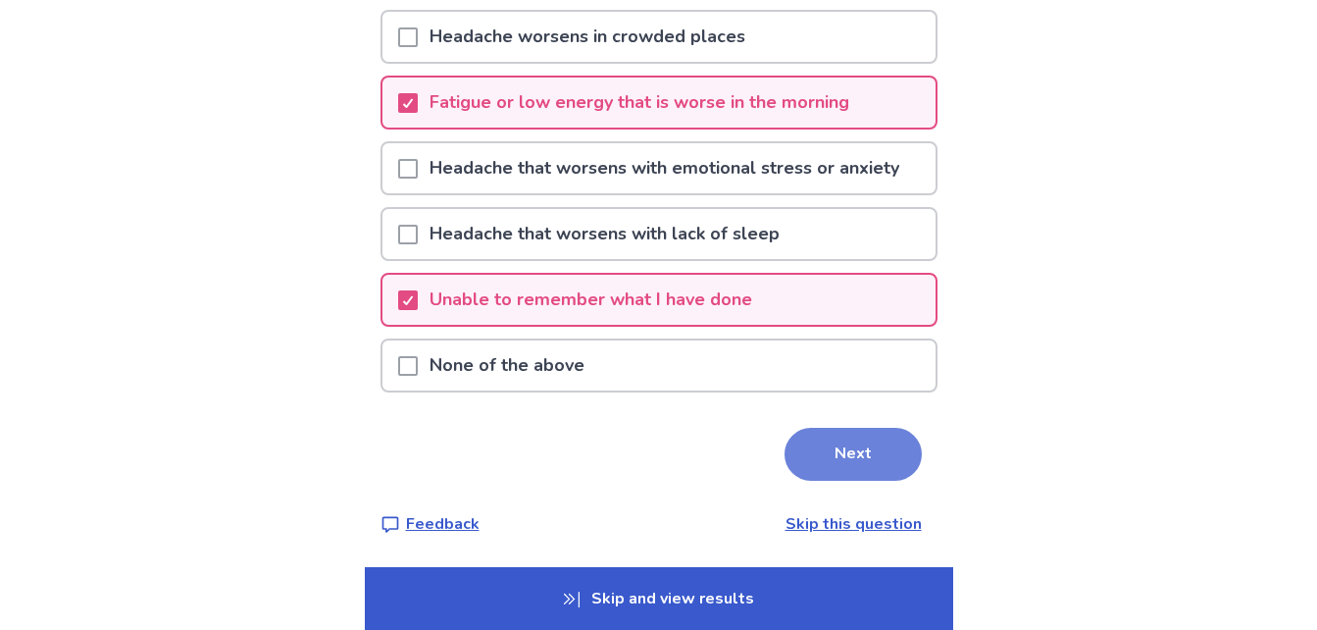
click at [893, 446] on button "Next" at bounding box center [853, 454] width 137 height 53
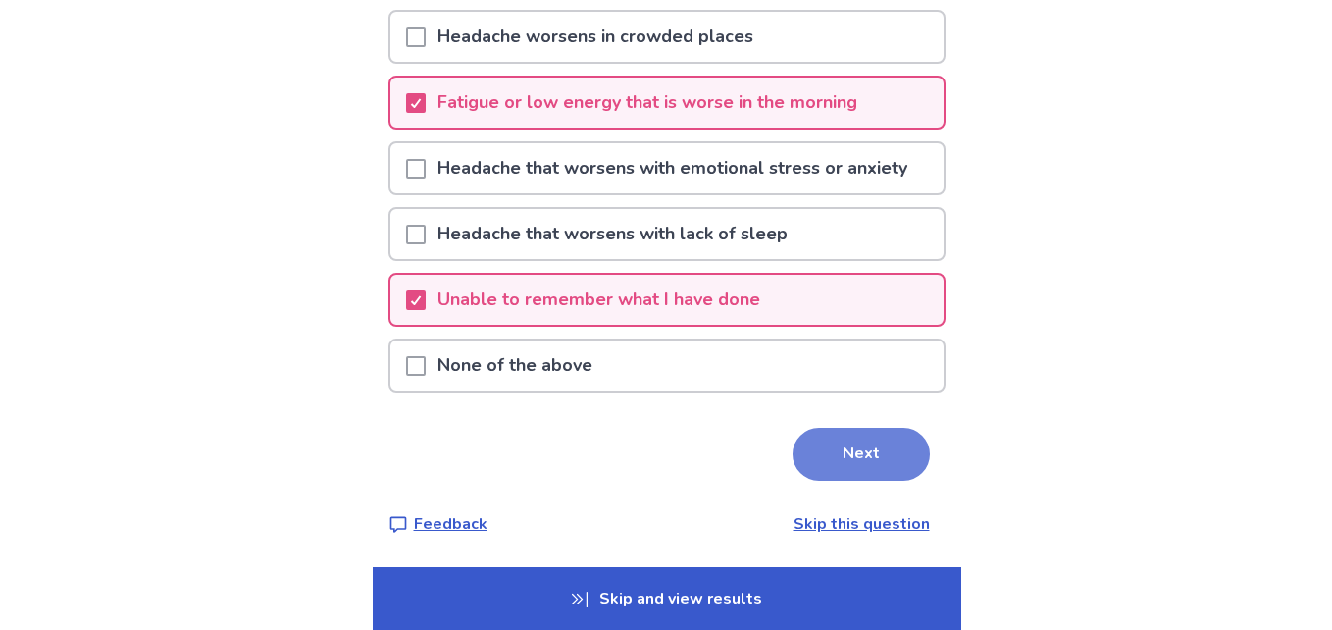
scroll to position [0, 0]
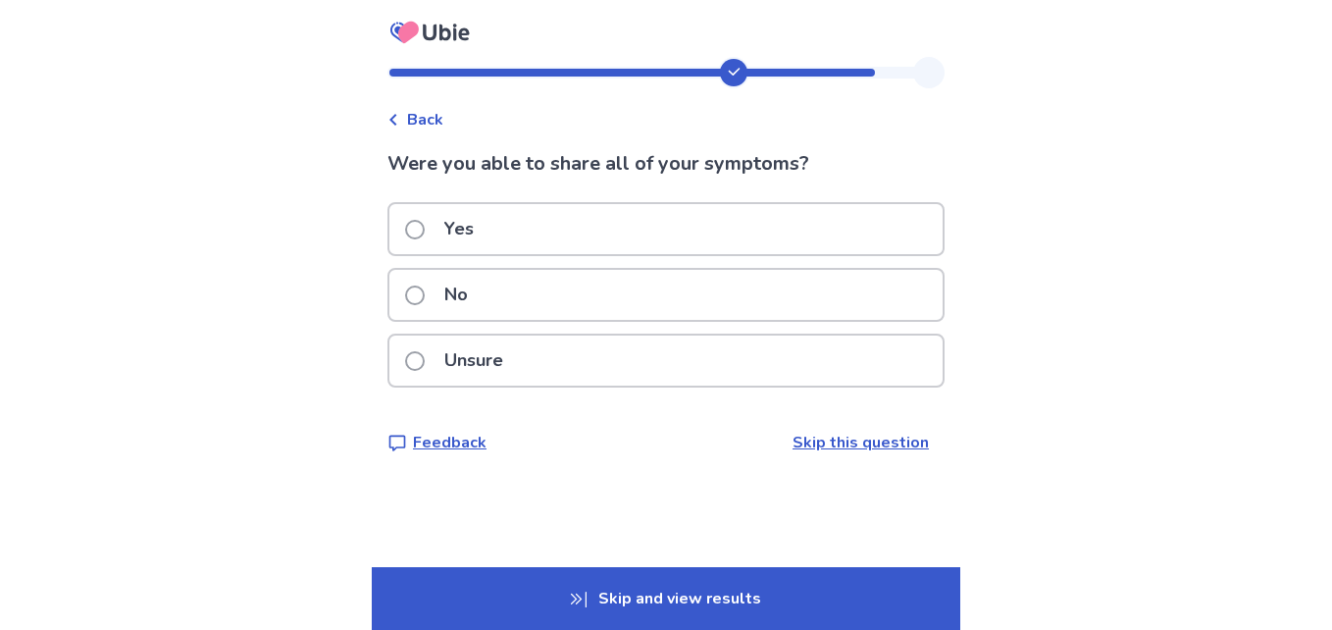
click at [596, 348] on div "Unsure" at bounding box center [665, 360] width 553 height 50
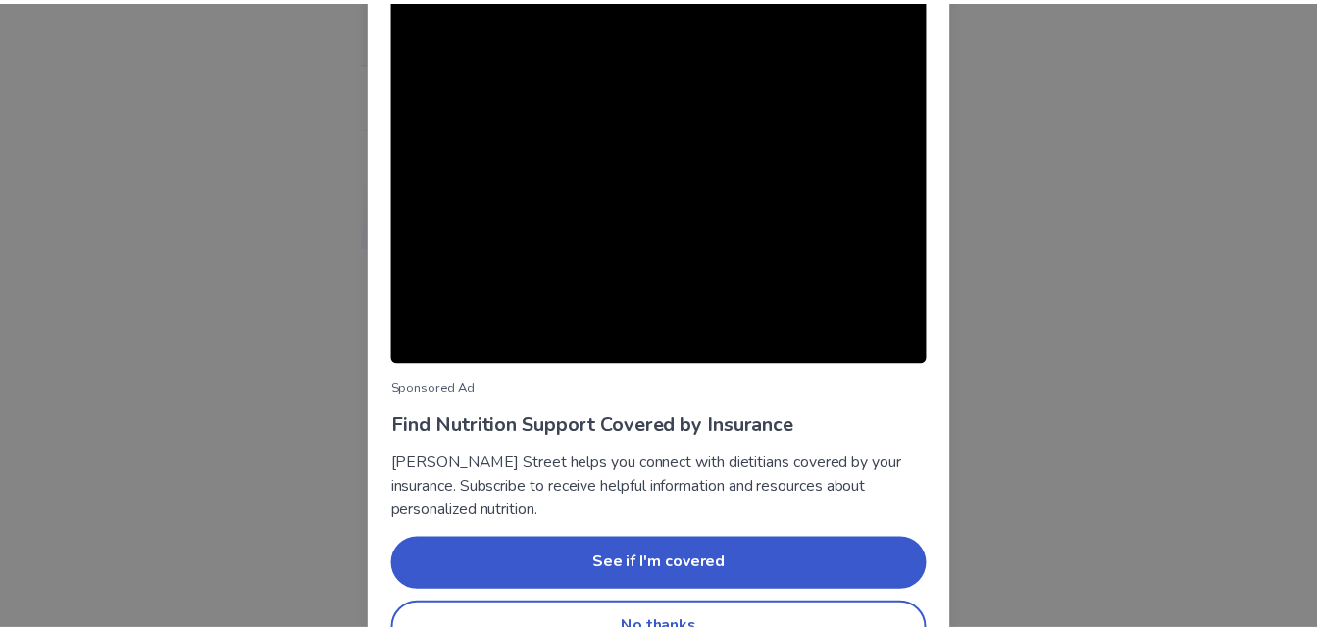
scroll to position [186, 0]
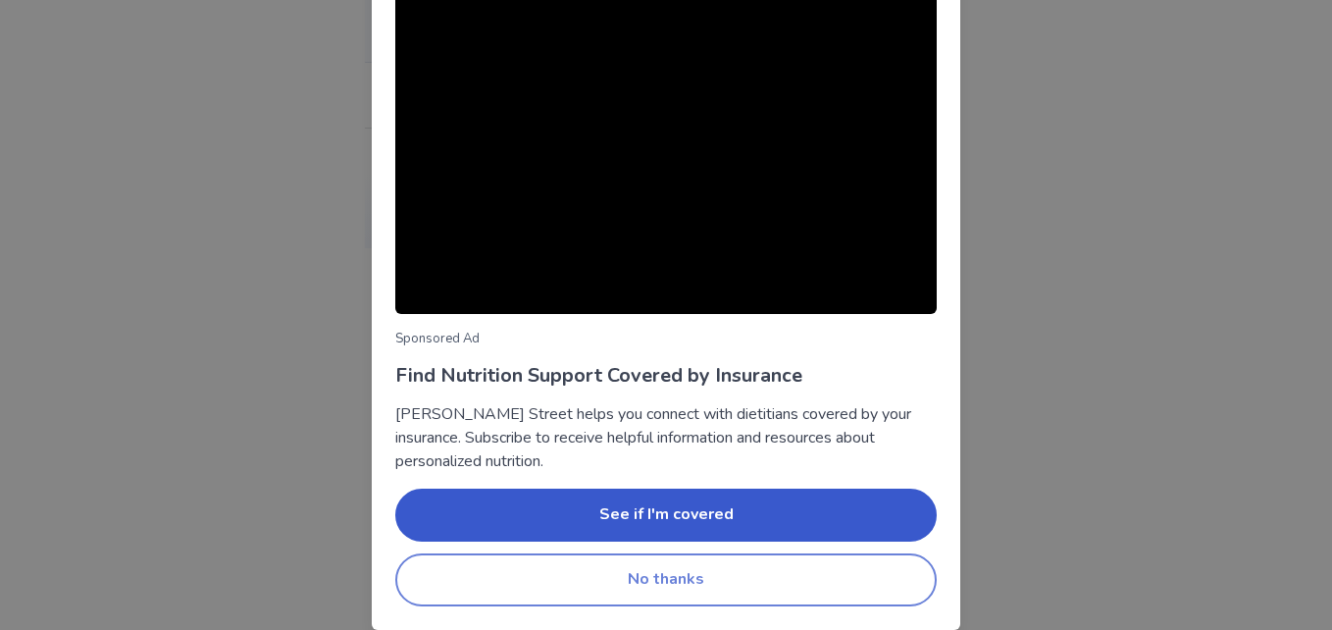
click at [643, 579] on button "No thanks" at bounding box center [665, 579] width 541 height 53
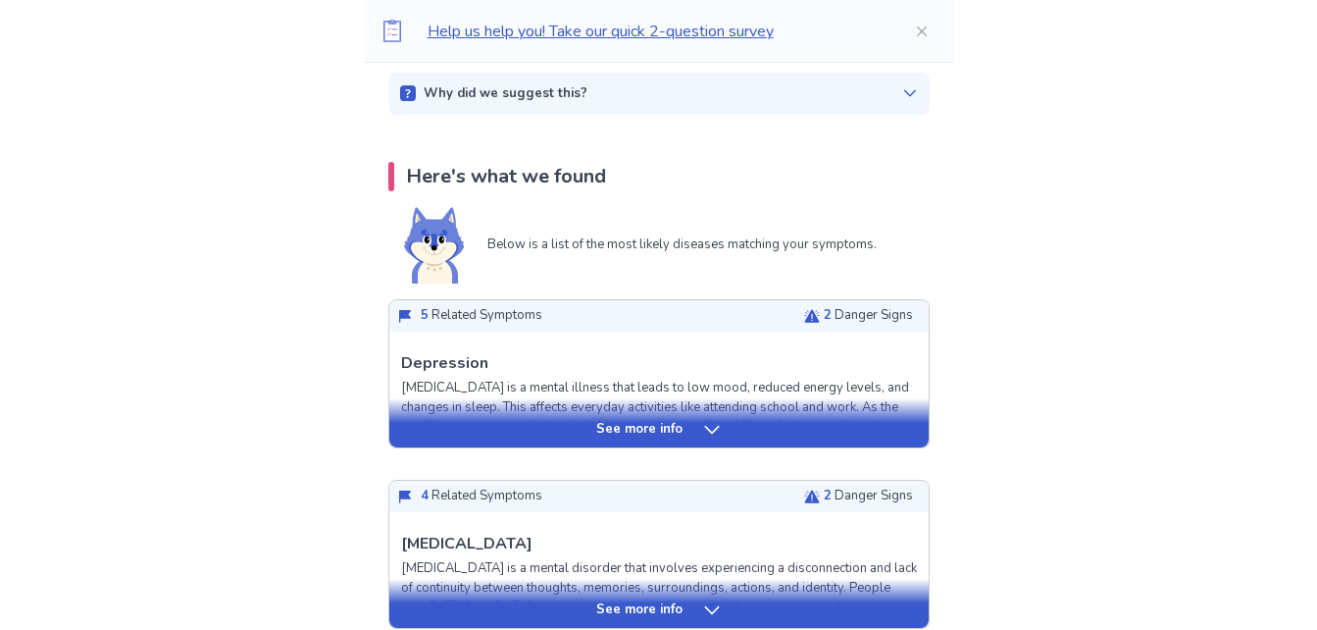
scroll to position [498, 0]
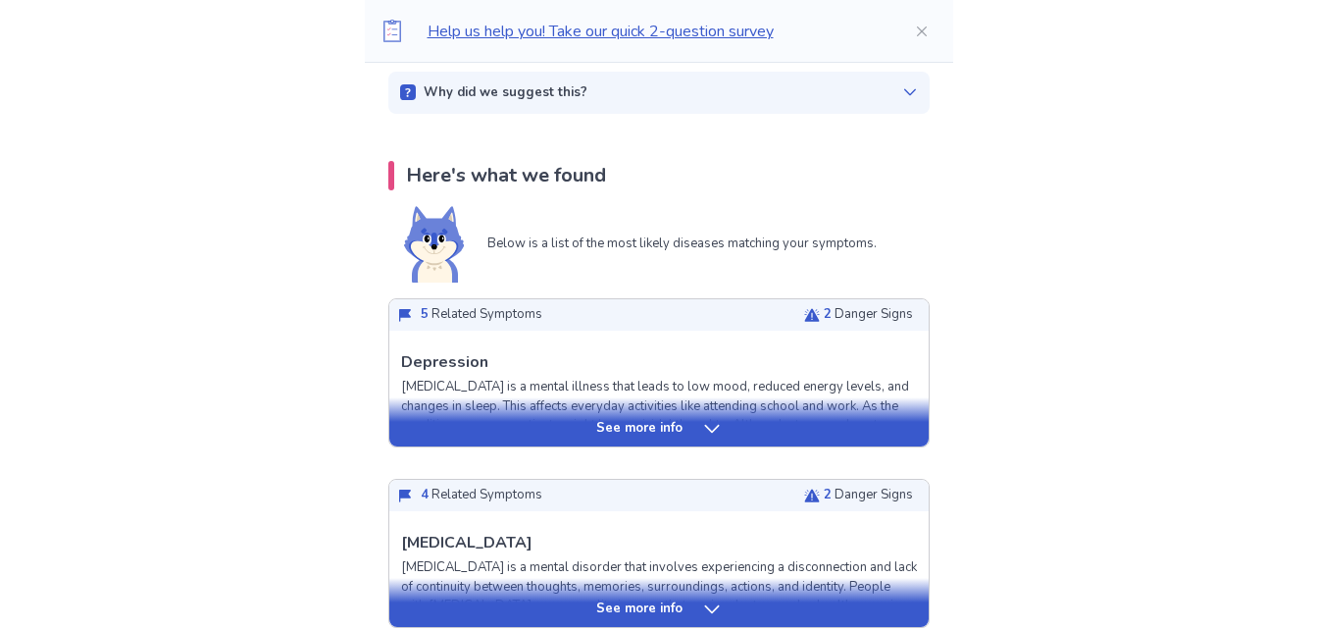
click at [531, 416] on div "See more info" at bounding box center [658, 421] width 539 height 49
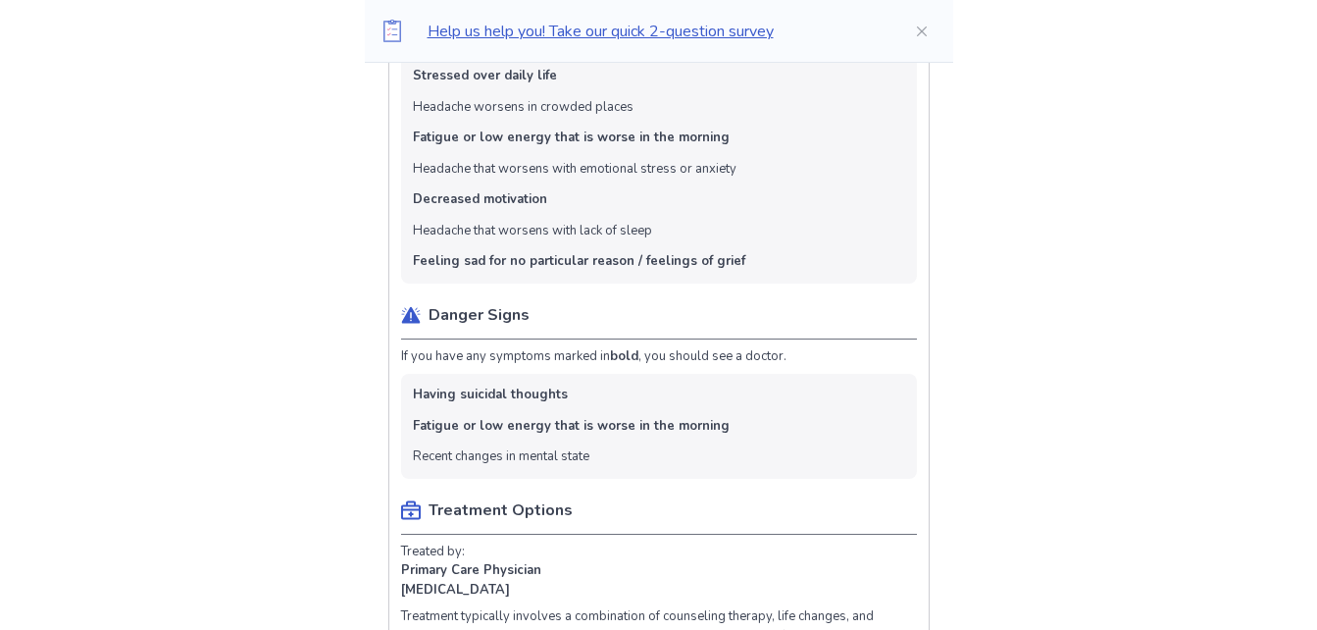
scroll to position [1059, 0]
drag, startPoint x: 367, startPoint y: 444, endPoint x: 172, endPoint y: 448, distance: 195.2
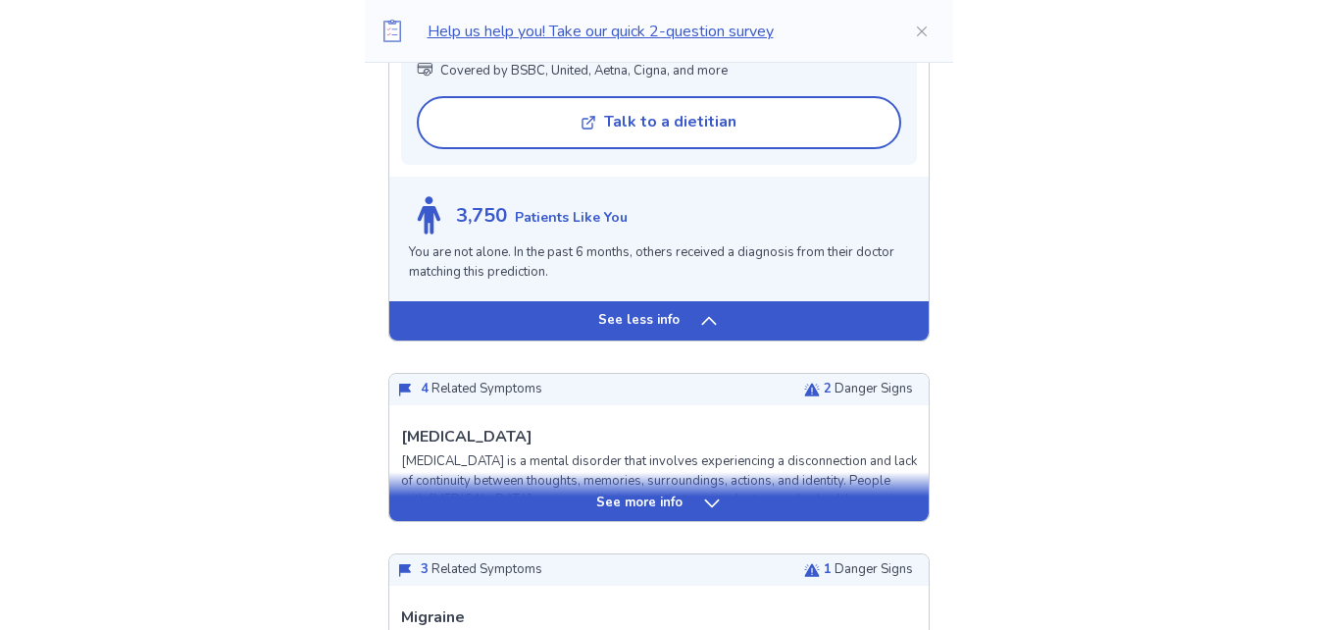
scroll to position [1915, 0]
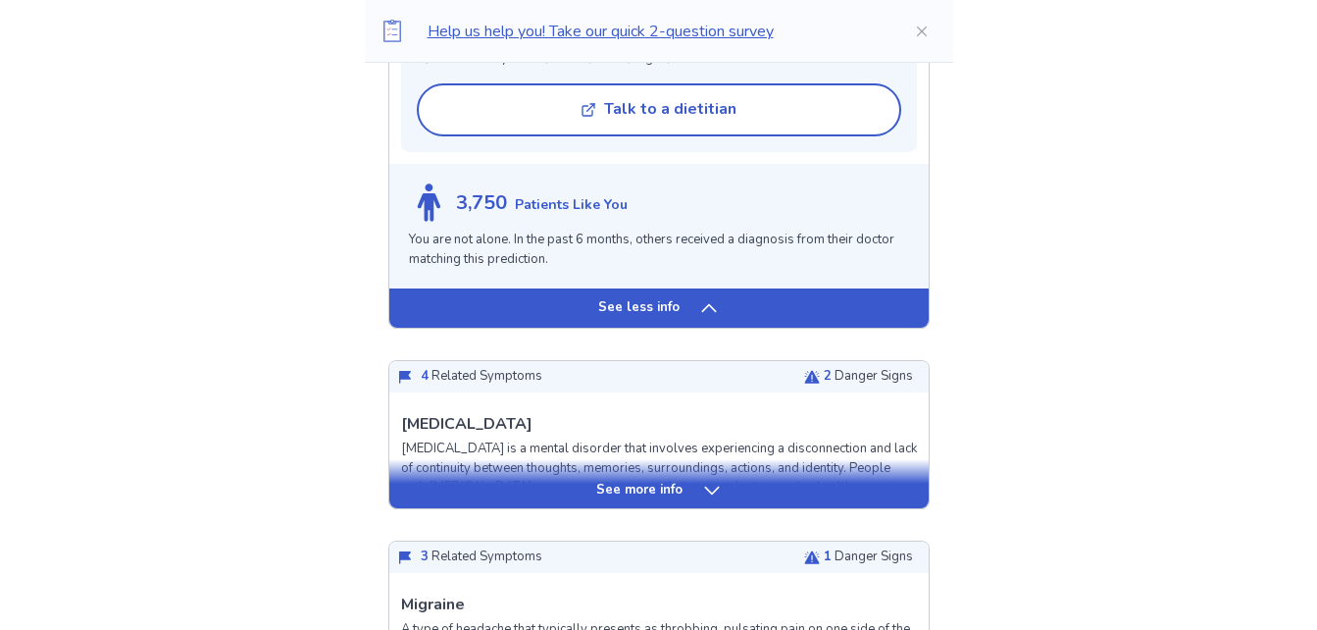
click at [511, 500] on div "See more info" at bounding box center [658, 483] width 539 height 49
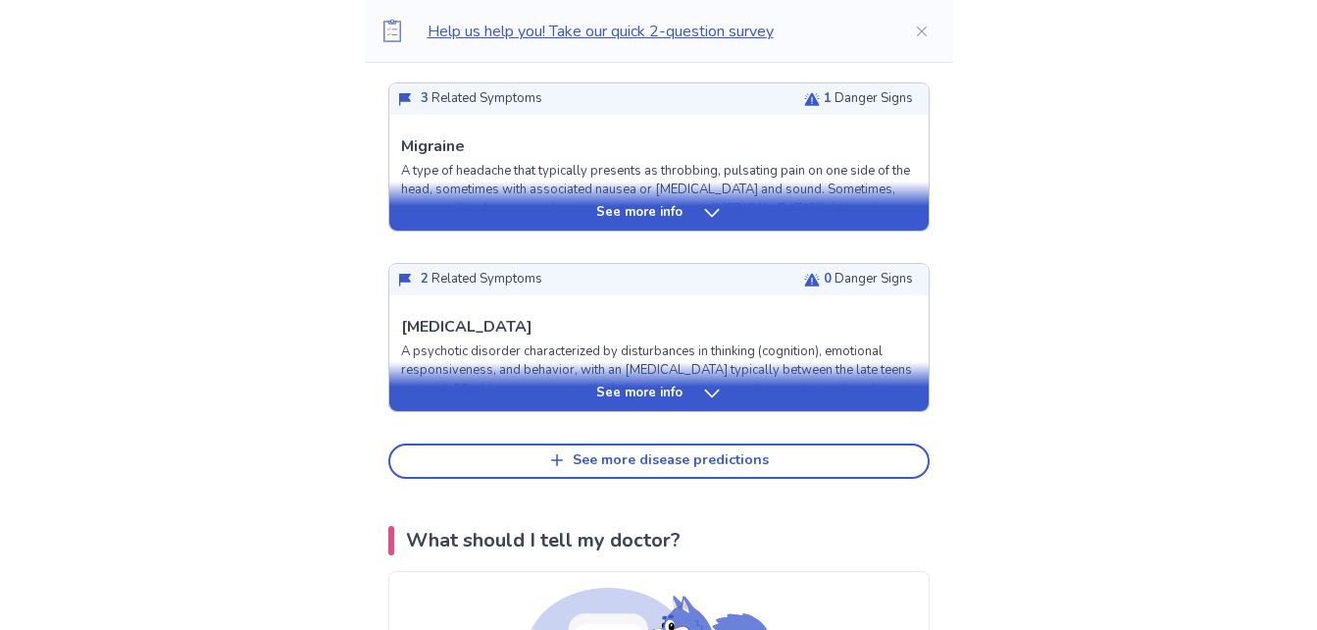
scroll to position [3849, 0]
click at [608, 402] on p "See more info" at bounding box center [639, 393] width 86 height 20
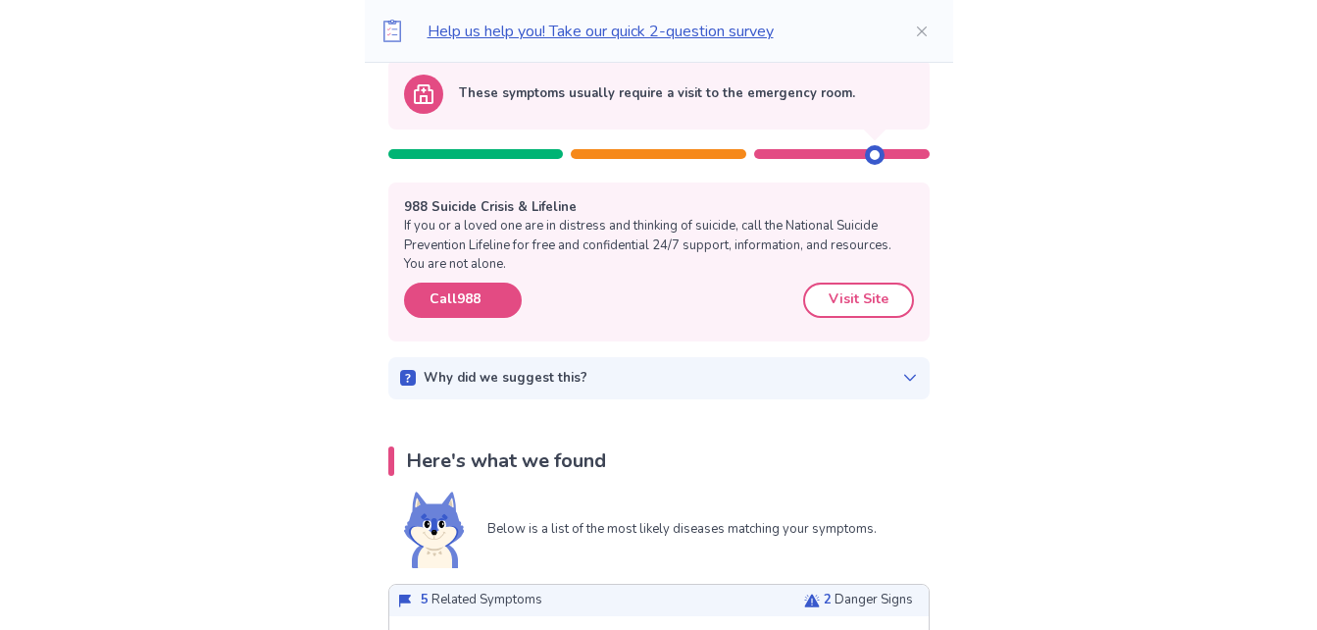
scroll to position [0, 0]
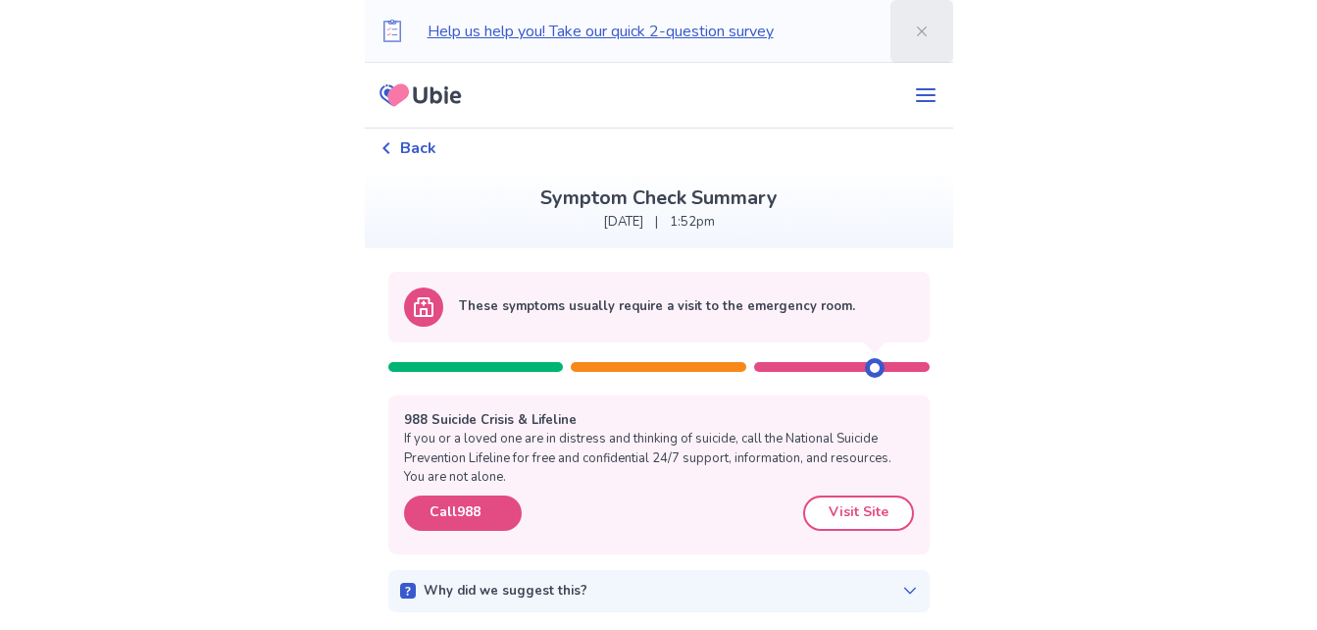
click at [898, 26] on button "Close" at bounding box center [922, 31] width 63 height 63
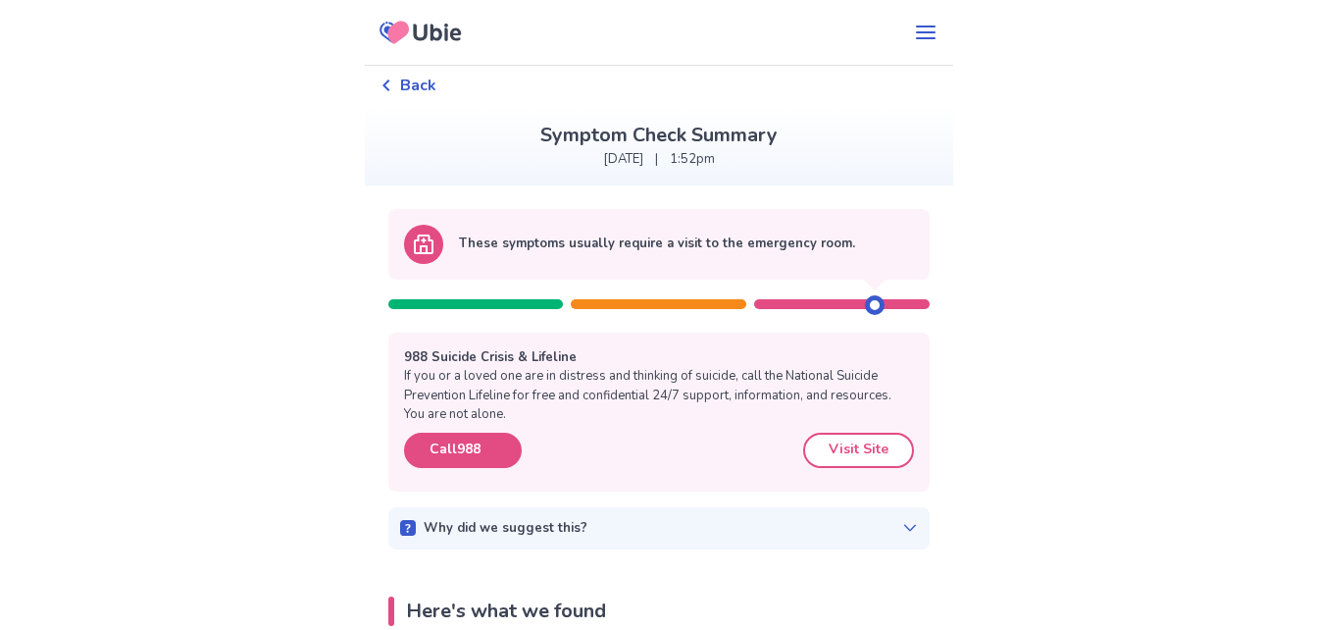
click at [427, 29] on icon at bounding box center [420, 32] width 14 height 17
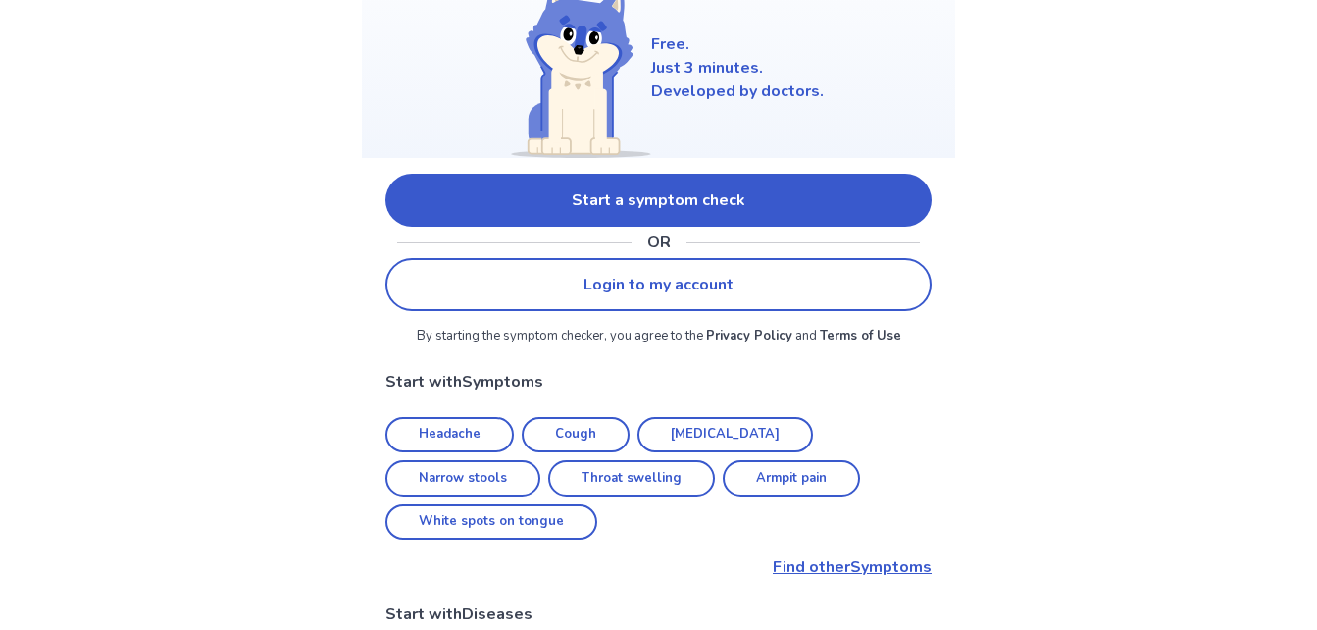
scroll to position [221, 0]
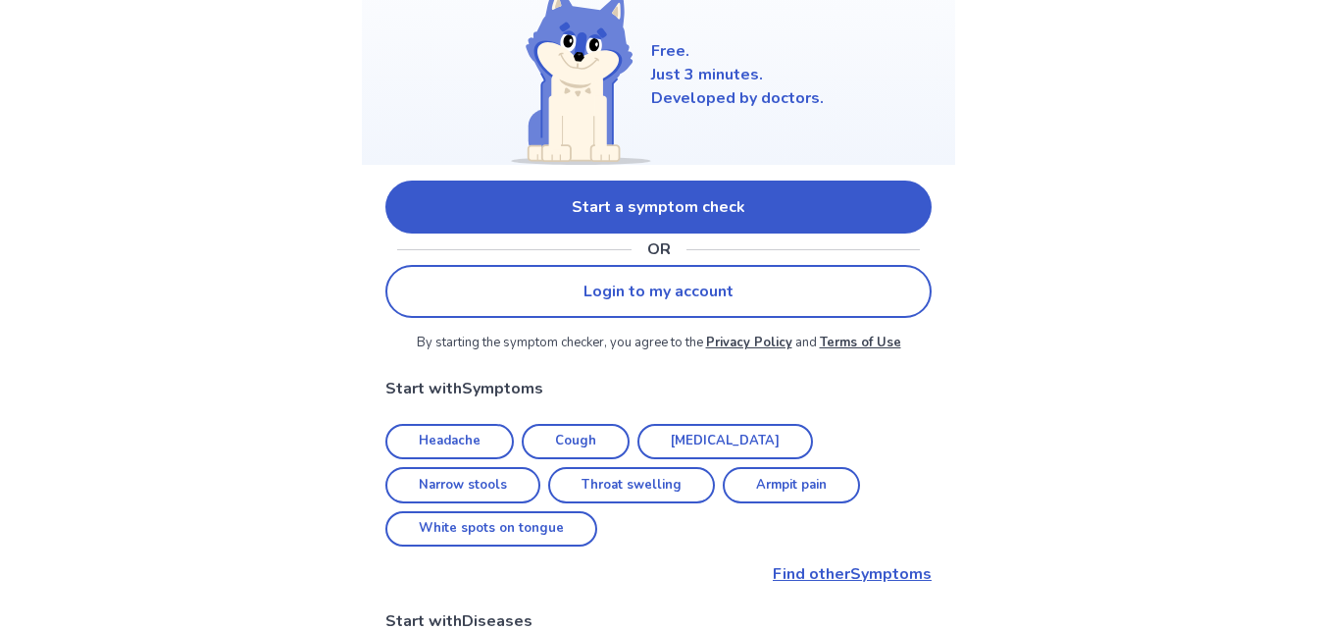
click at [544, 208] on link "Start a symptom check" at bounding box center [658, 206] width 546 height 53
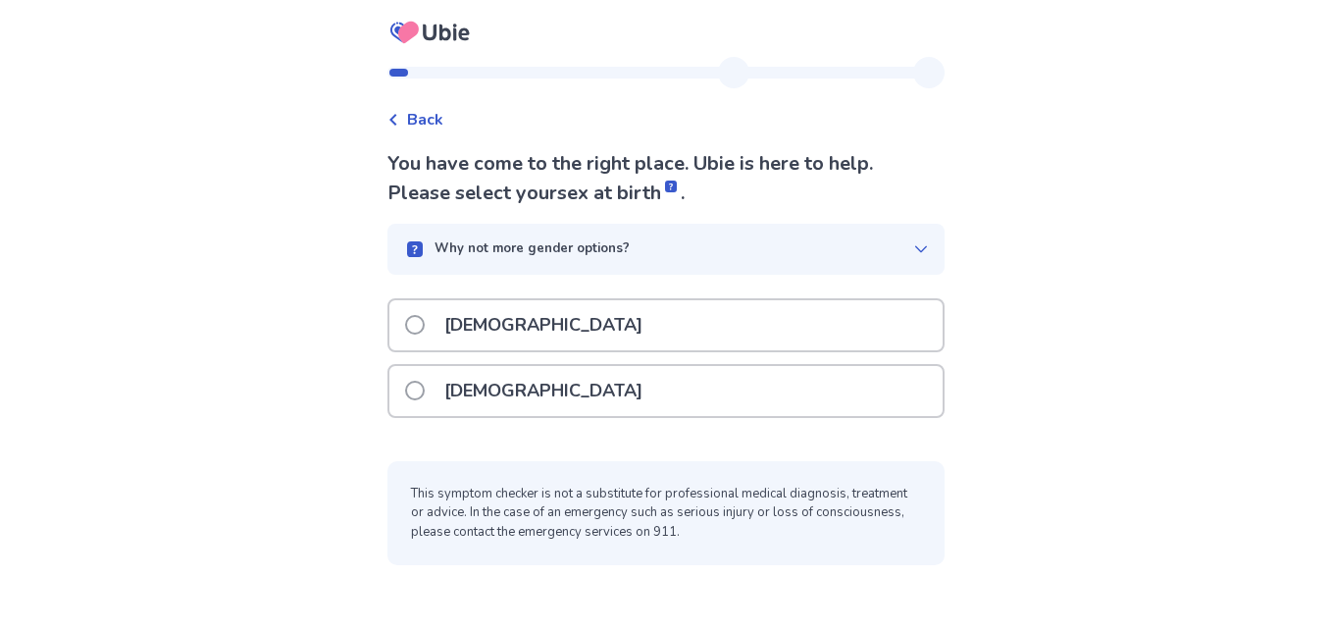
click at [489, 377] on p "[DEMOGRAPHIC_DATA]" at bounding box center [544, 391] width 222 height 50
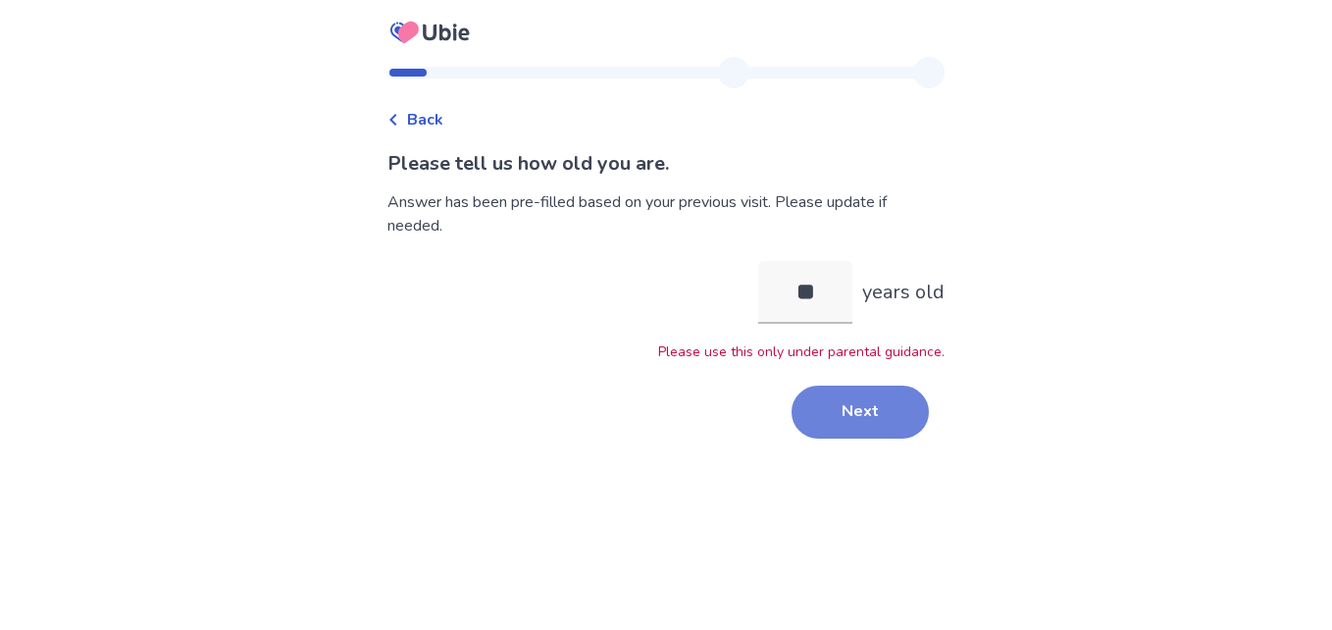
click at [805, 412] on button "Next" at bounding box center [860, 411] width 137 height 53
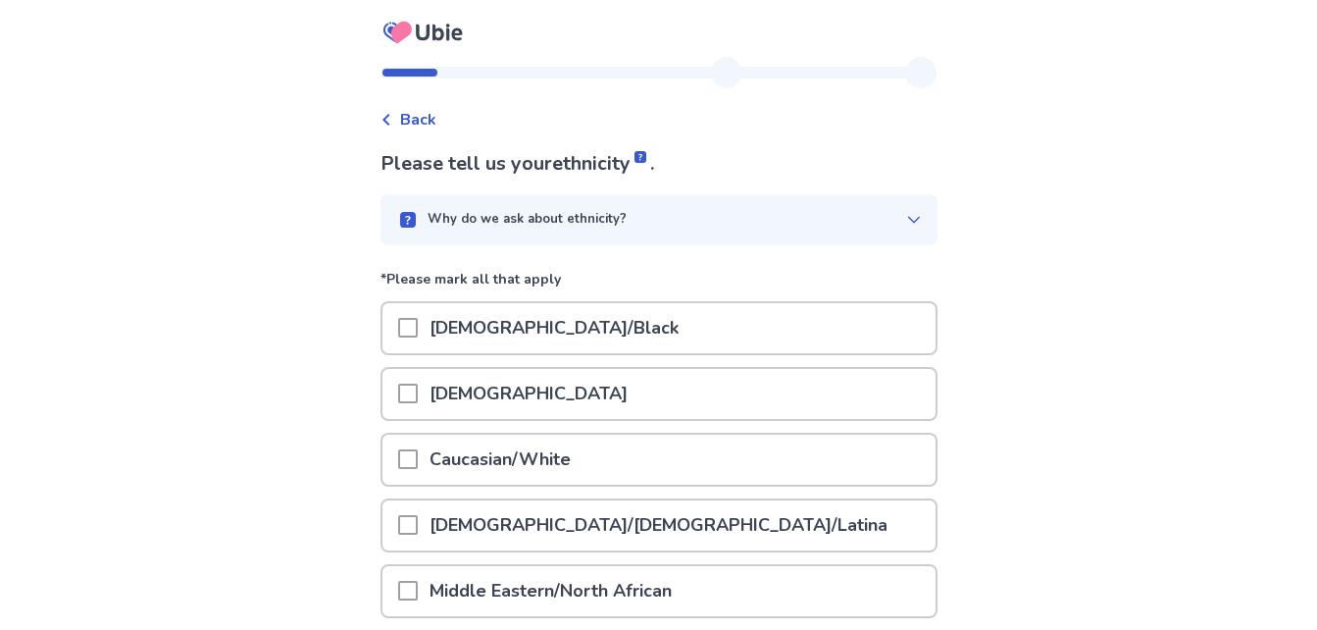
click at [599, 454] on div "Caucasian/White" at bounding box center [659, 459] width 553 height 50
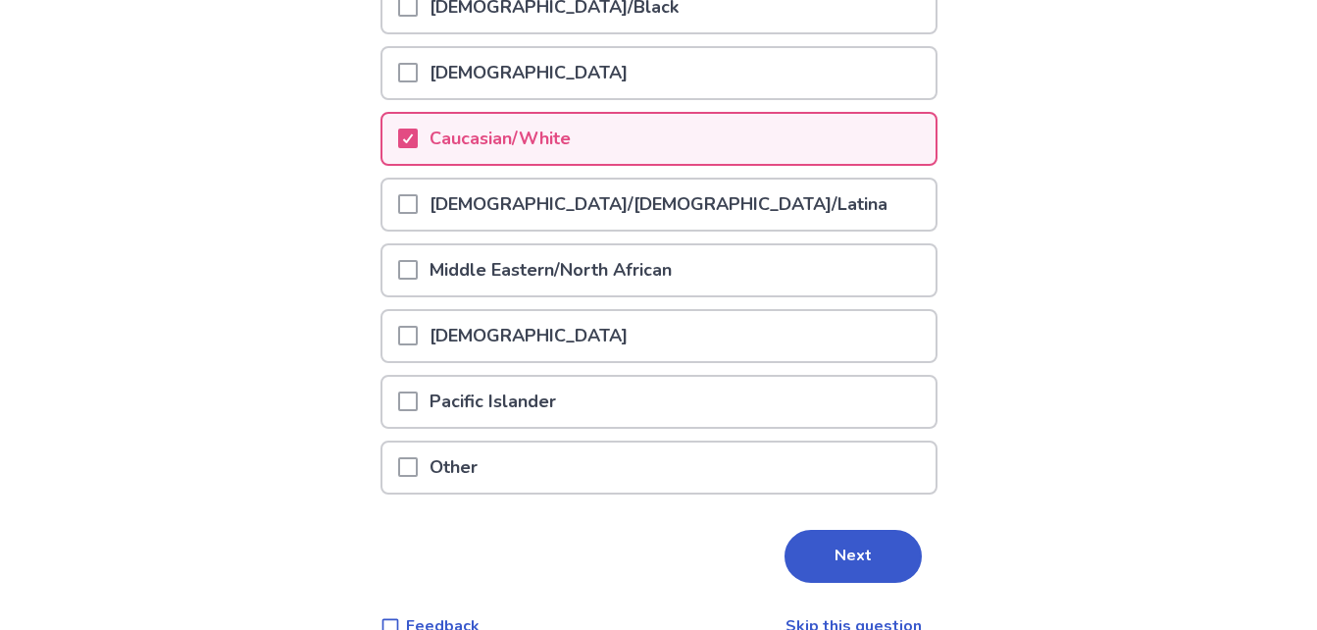
scroll to position [328, 0]
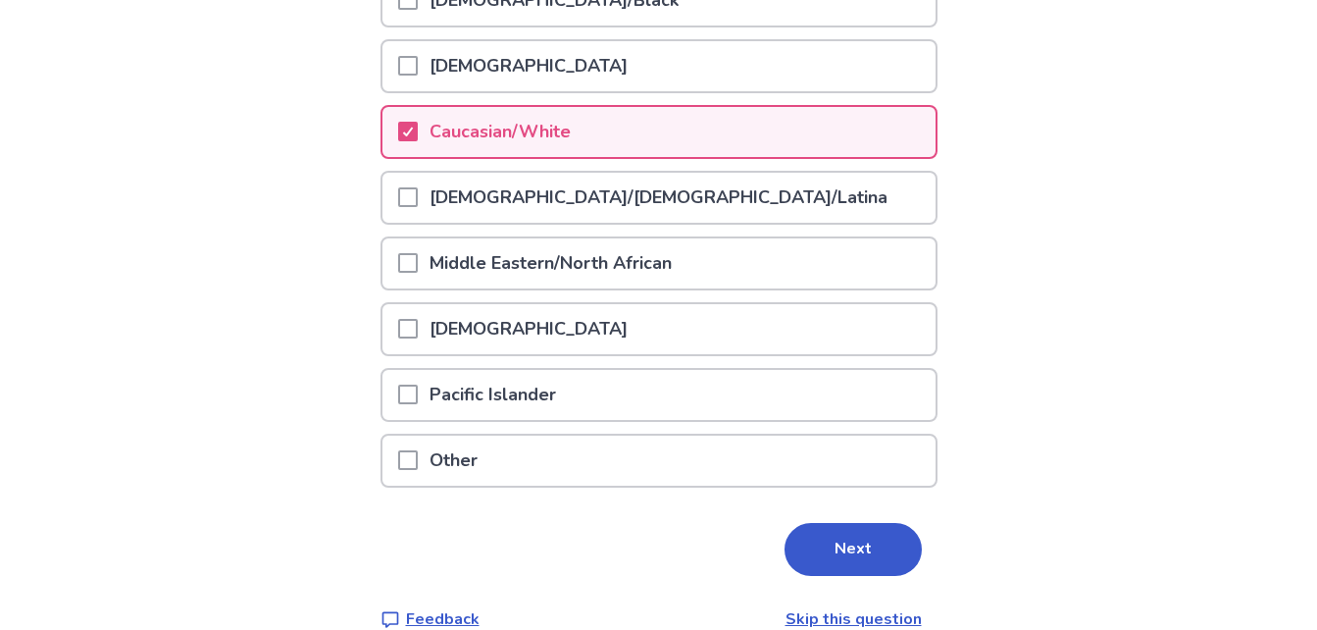
click at [547, 272] on p "Middle Eastern/North African" at bounding box center [551, 263] width 266 height 50
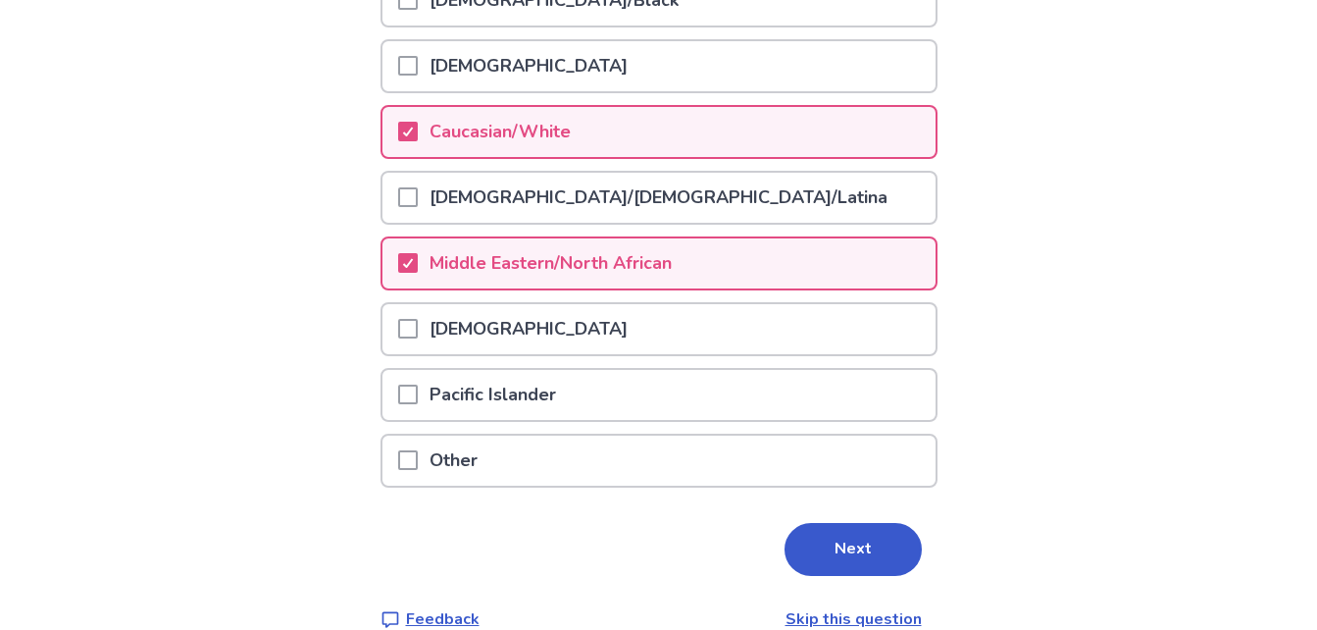
click at [565, 197] on p "[DEMOGRAPHIC_DATA]/[DEMOGRAPHIC_DATA]/Latina" at bounding box center [659, 198] width 482 height 50
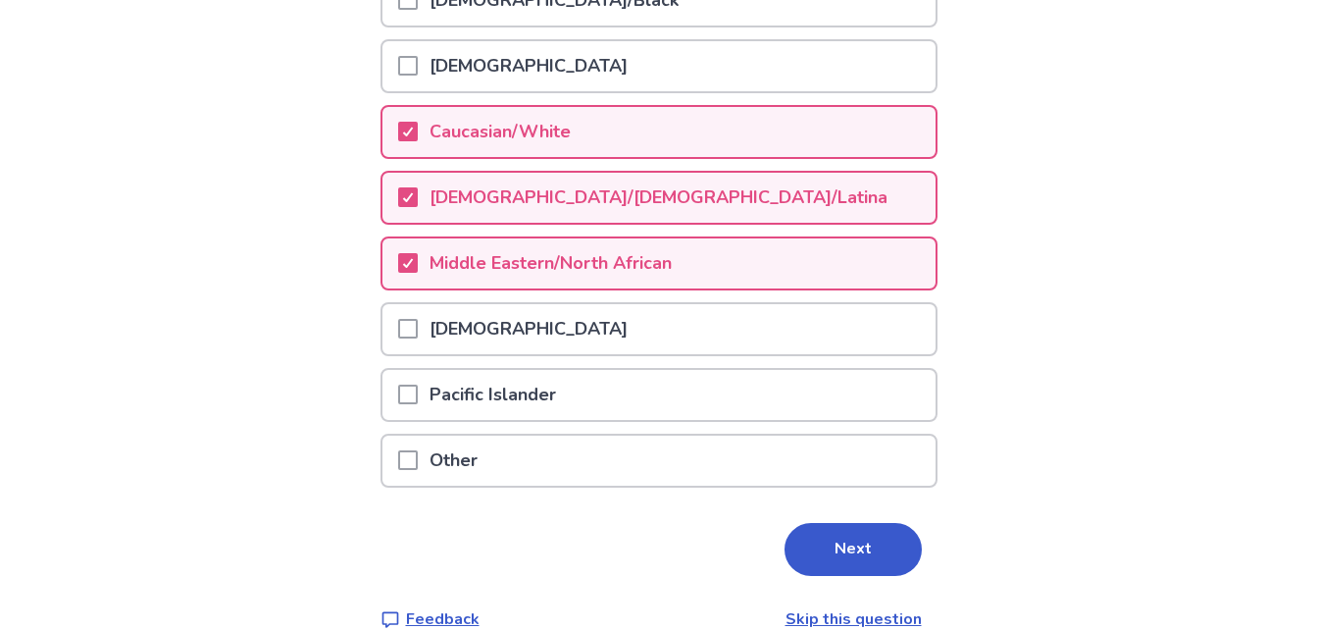
click at [530, 274] on p "Middle Eastern/North African" at bounding box center [551, 263] width 266 height 50
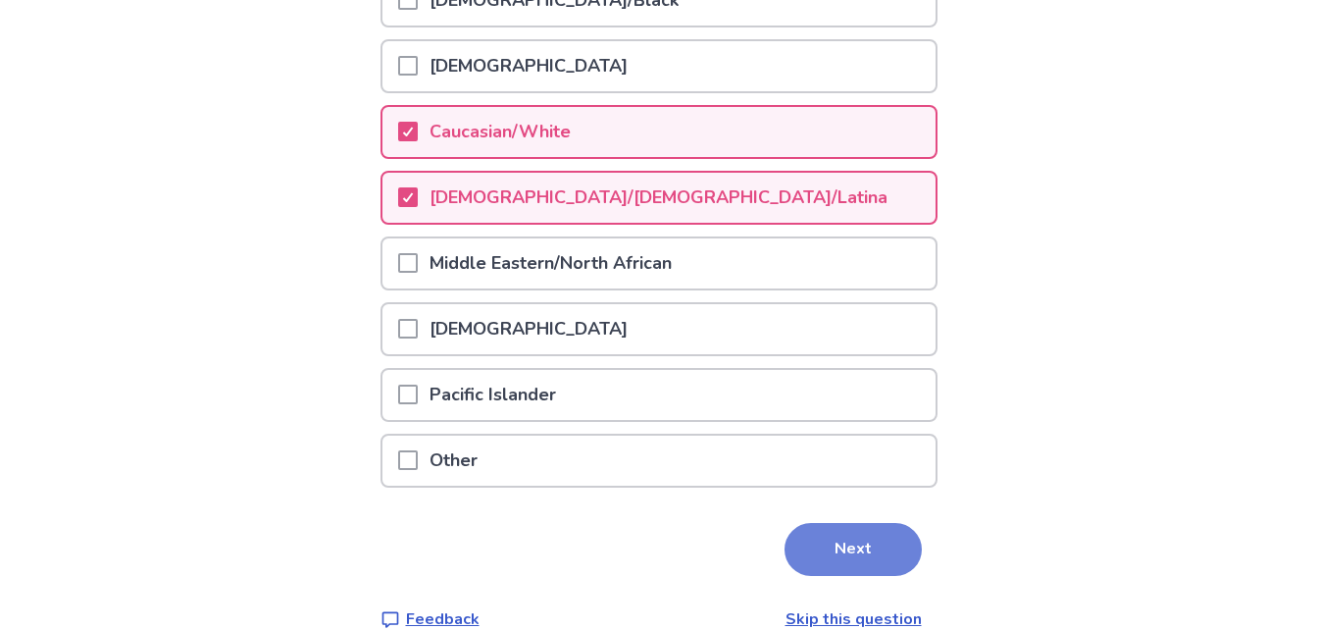
click at [850, 545] on button "Next" at bounding box center [853, 549] width 137 height 53
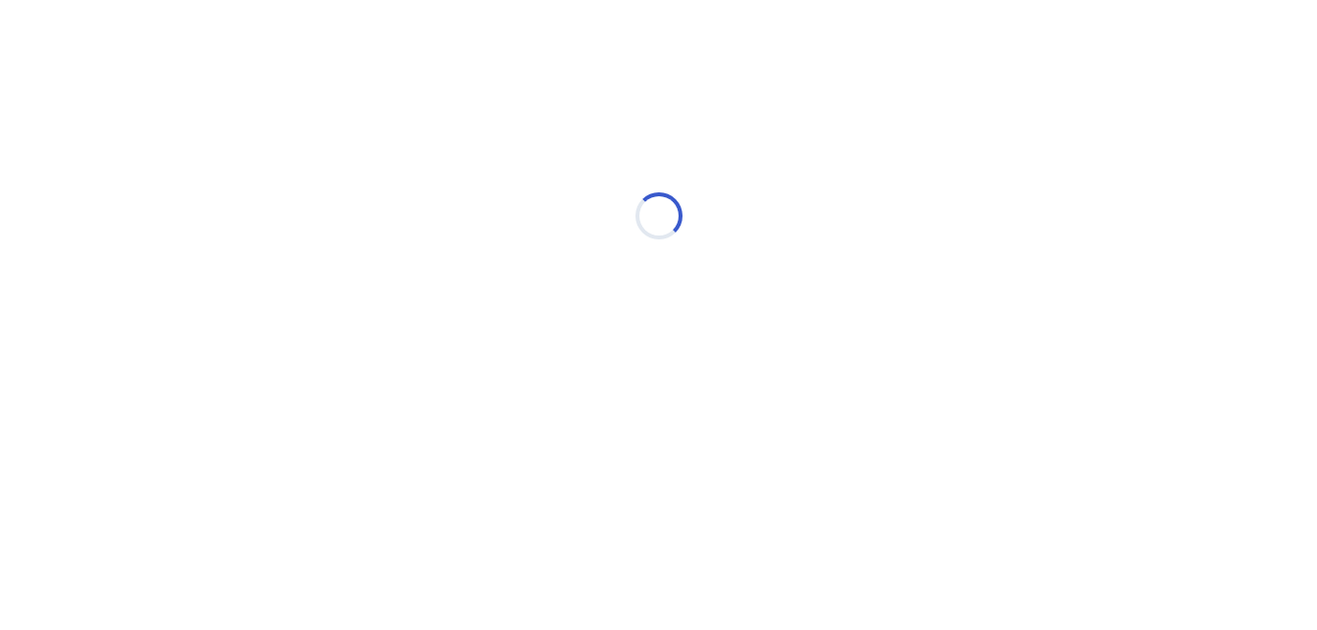
scroll to position [0, 0]
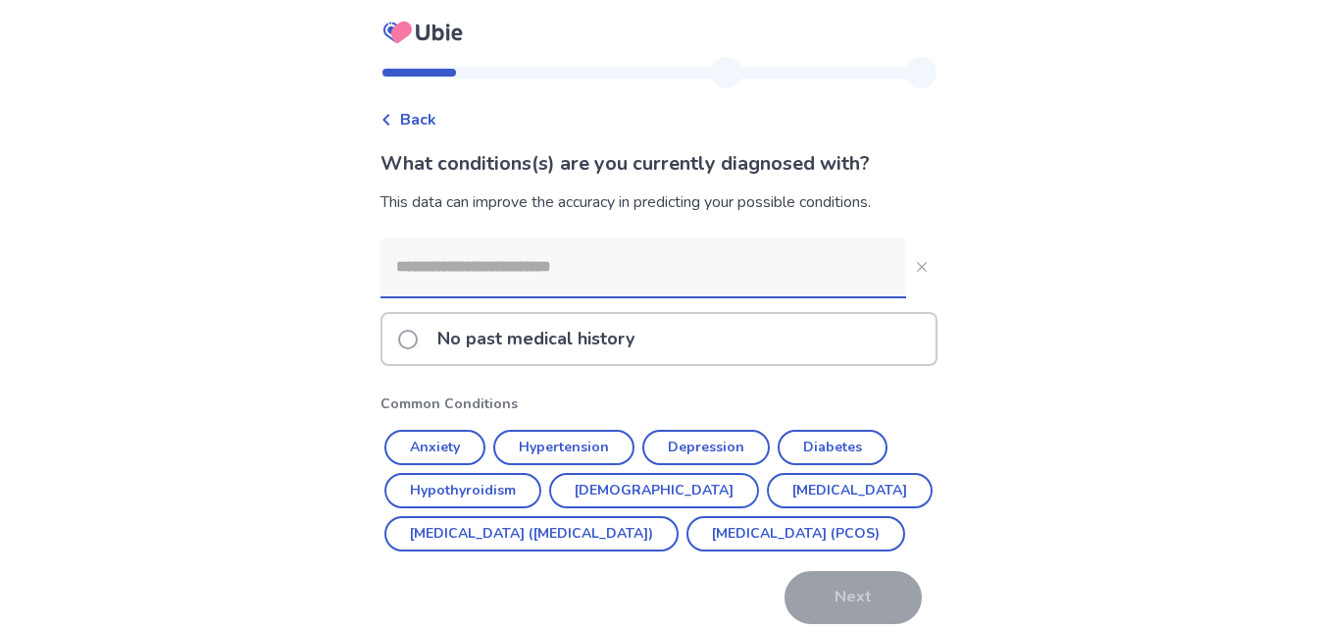
scroll to position [75, 0]
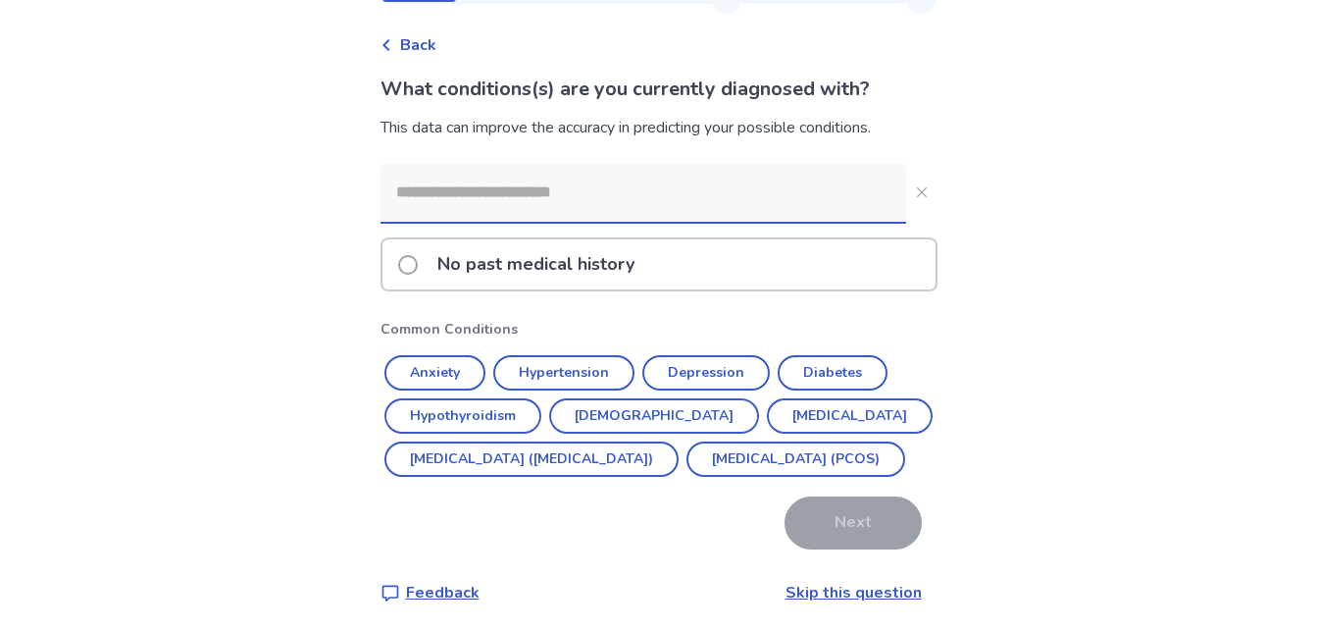
click at [446, 268] on p "No past medical history" at bounding box center [536, 264] width 221 height 50
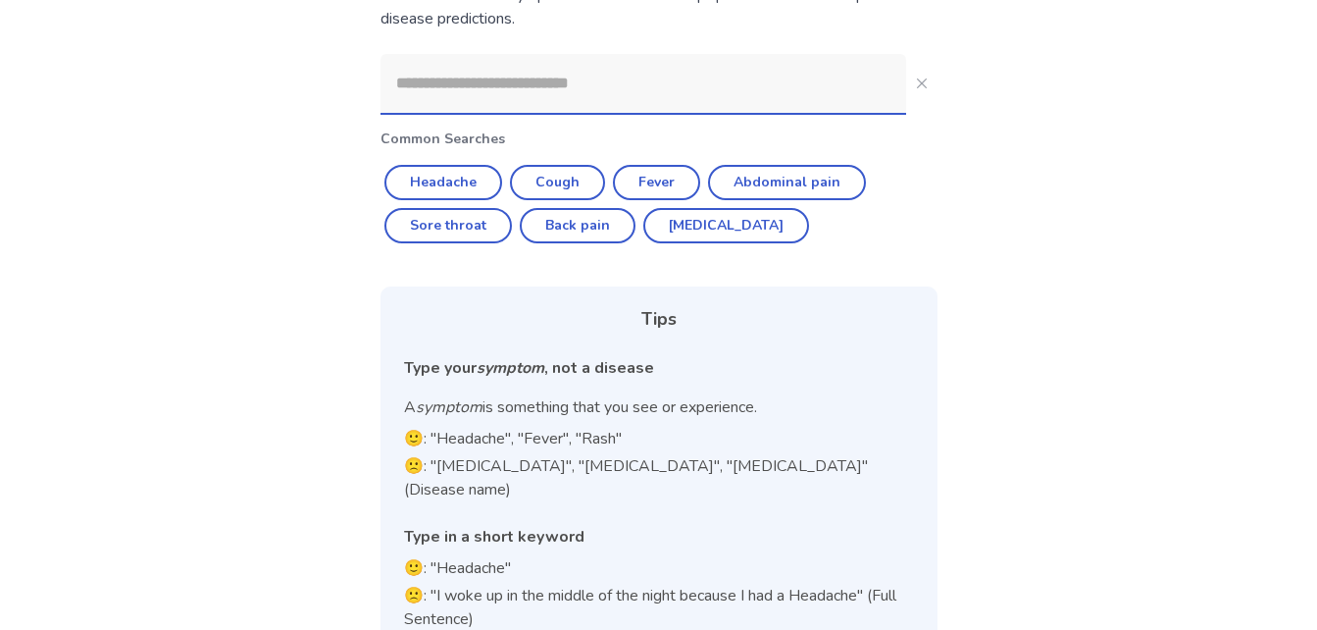
scroll to position [208, 0]
click at [545, 85] on input at bounding box center [644, 82] width 526 height 59
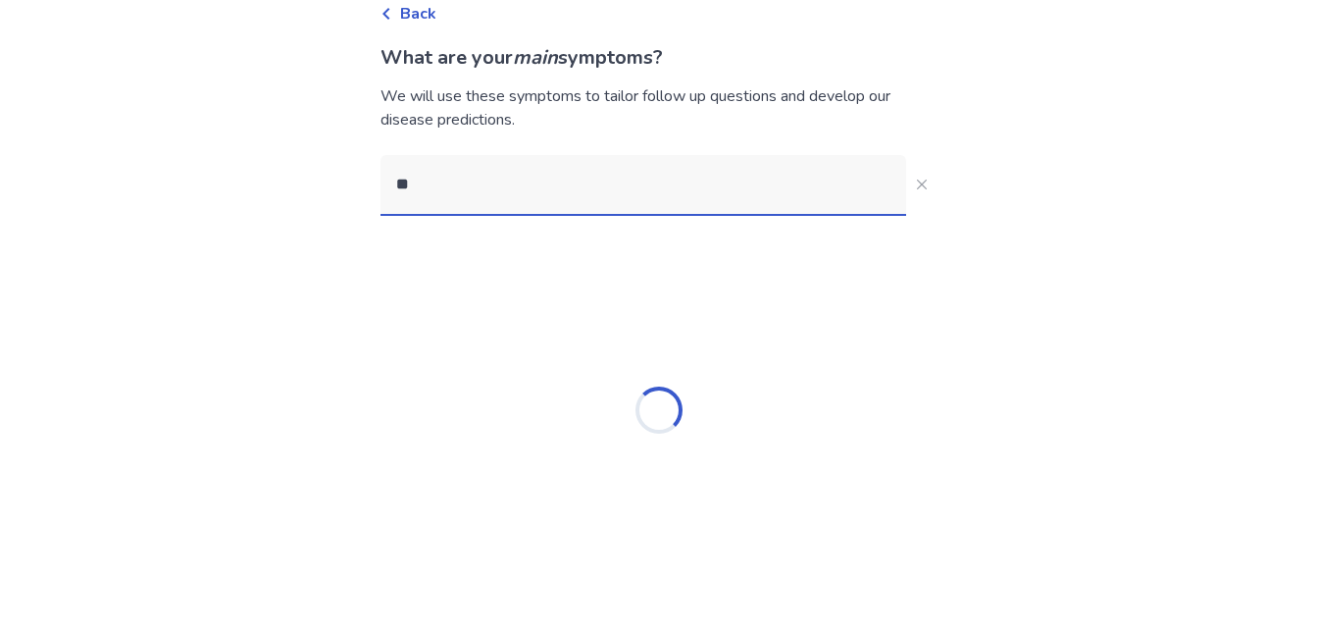
type input "***"
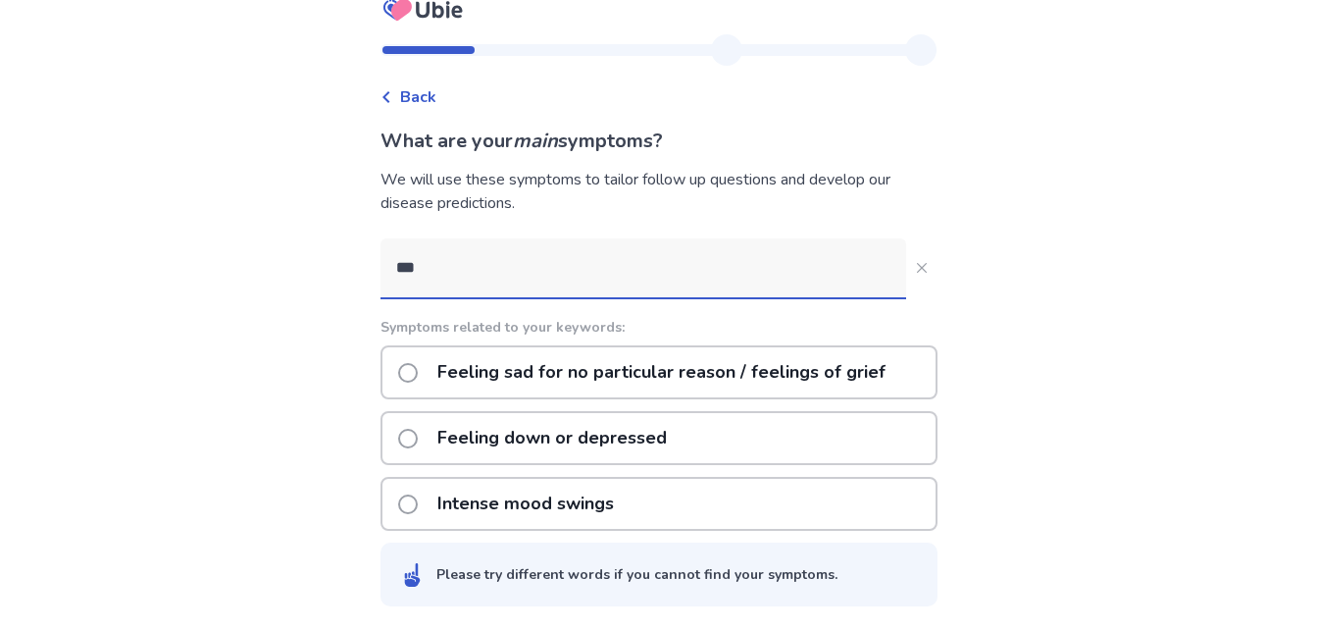
click at [573, 440] on p "Feeling down or depressed" at bounding box center [552, 438] width 253 height 50
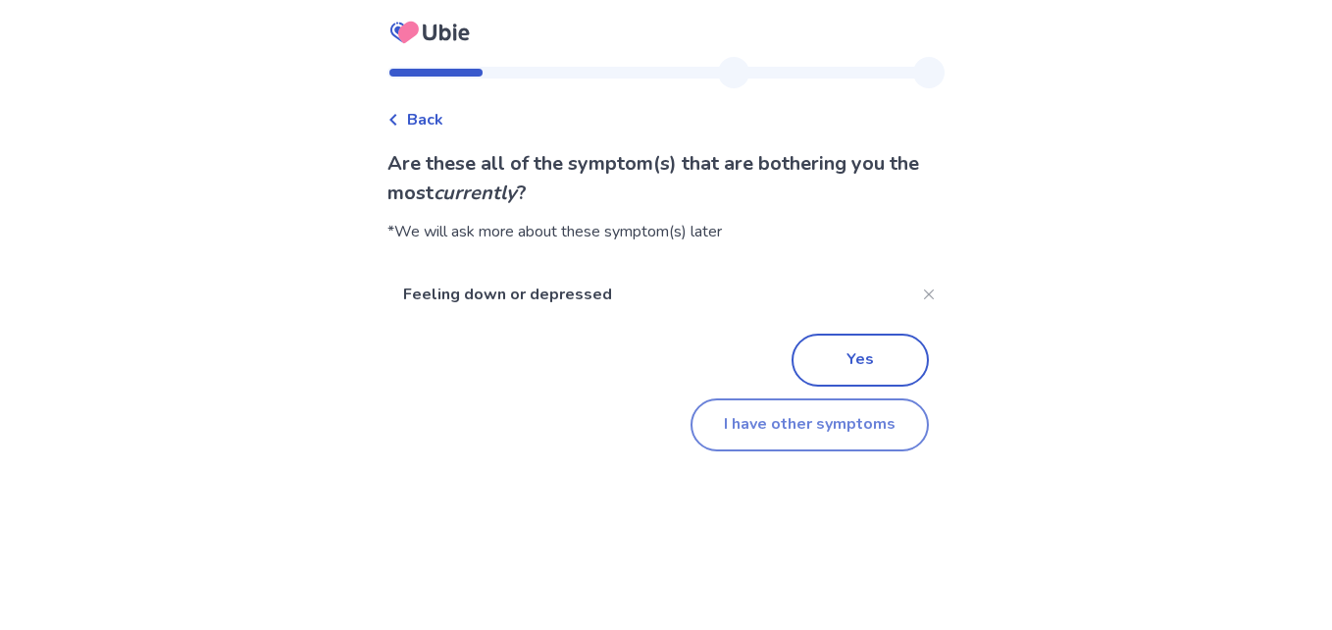
click at [807, 425] on button "I have other symptoms" at bounding box center [809, 424] width 238 height 53
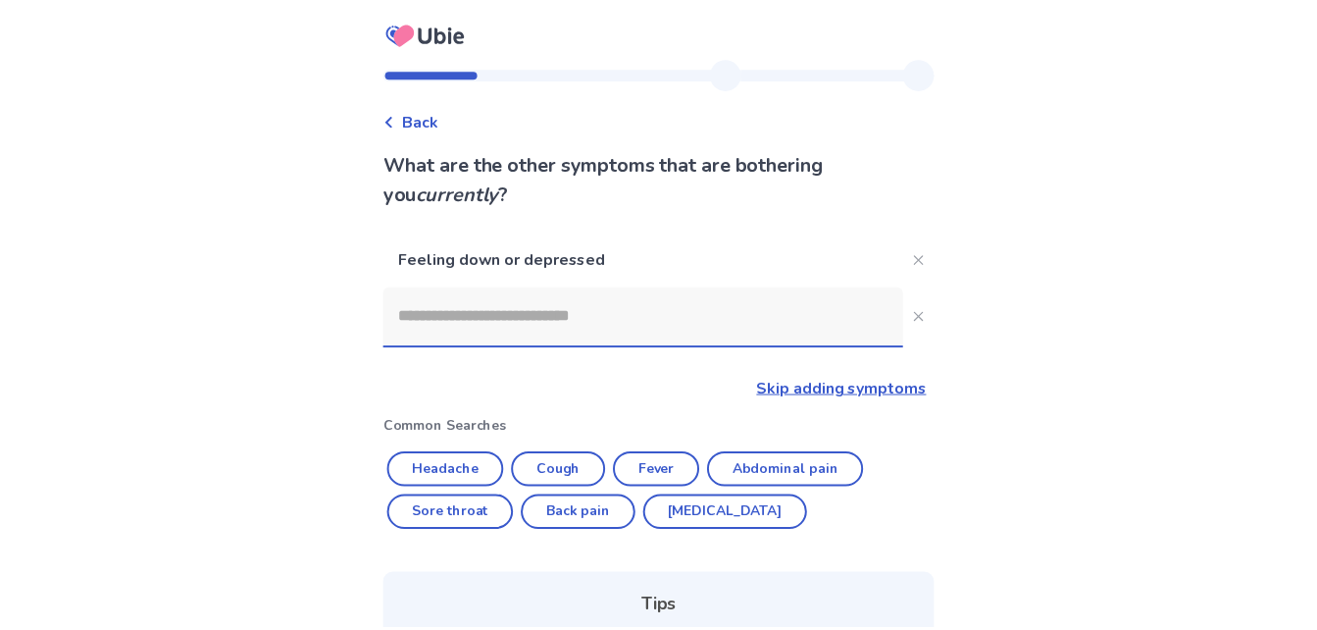
scroll to position [23, 0]
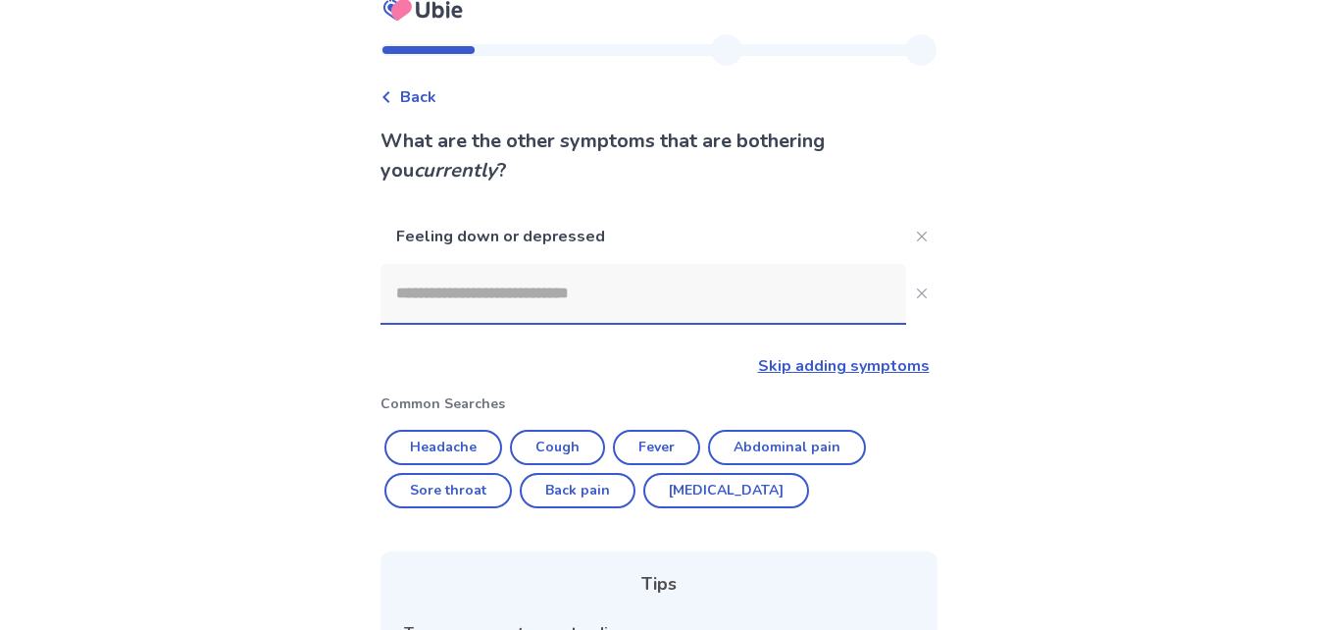
click at [656, 303] on input at bounding box center [644, 293] width 526 height 59
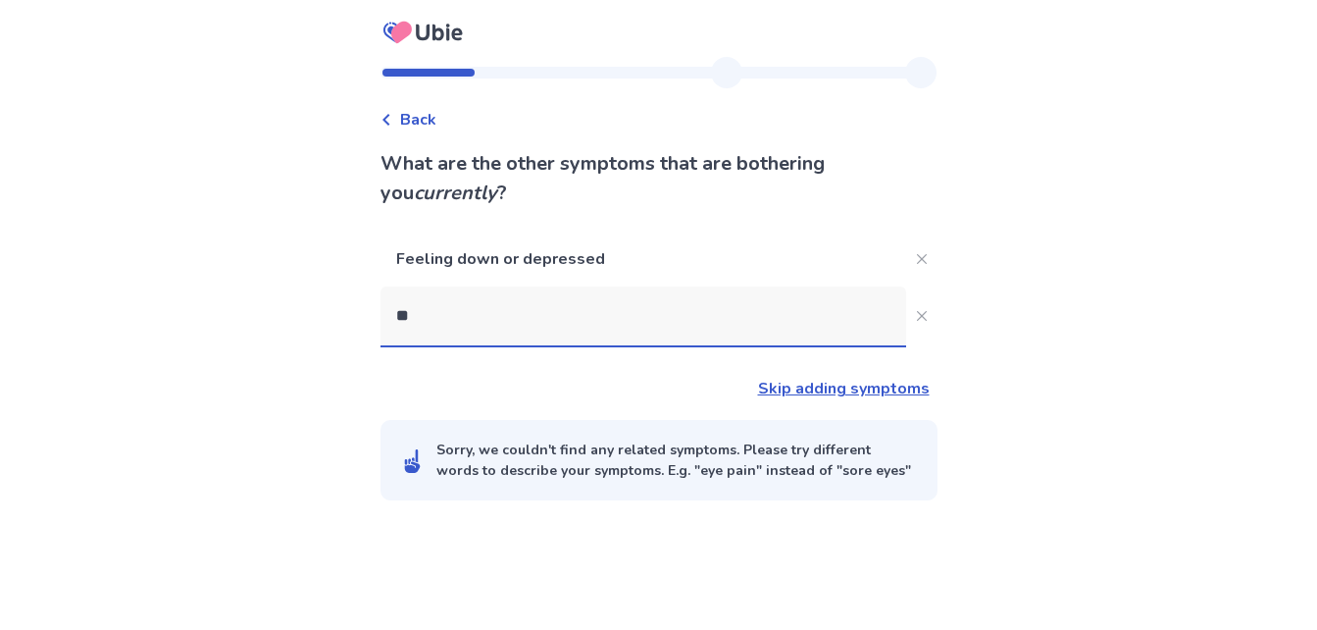
scroll to position [0, 0]
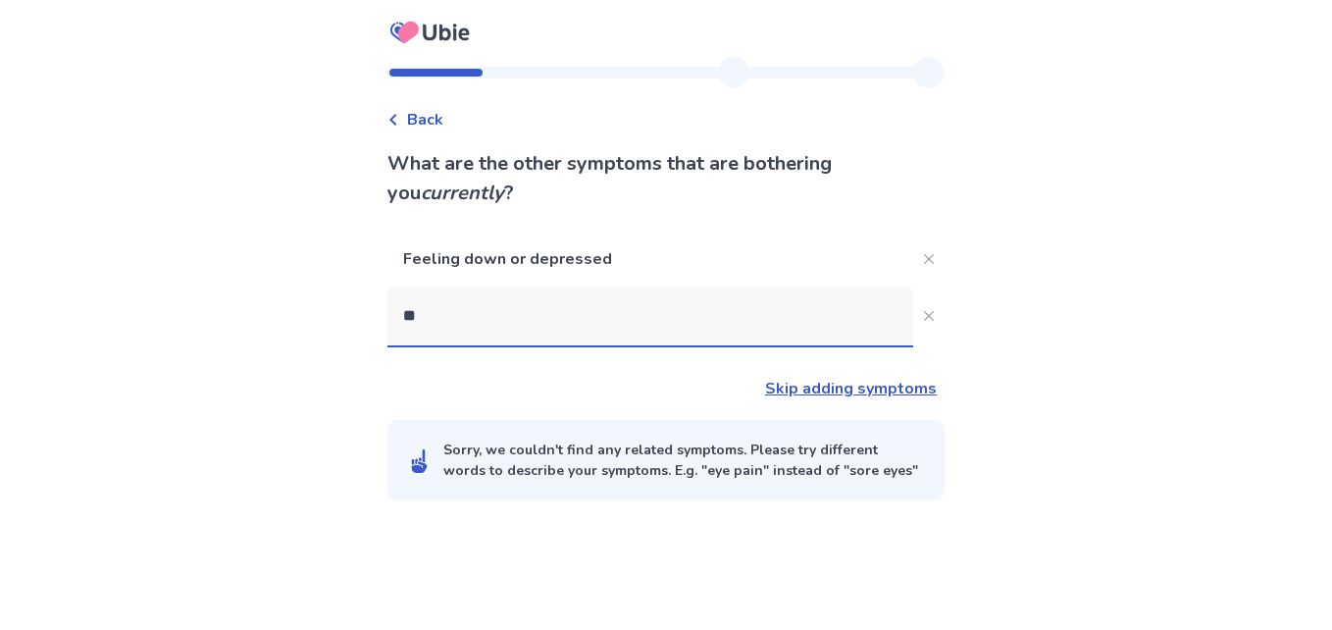
type input "***"
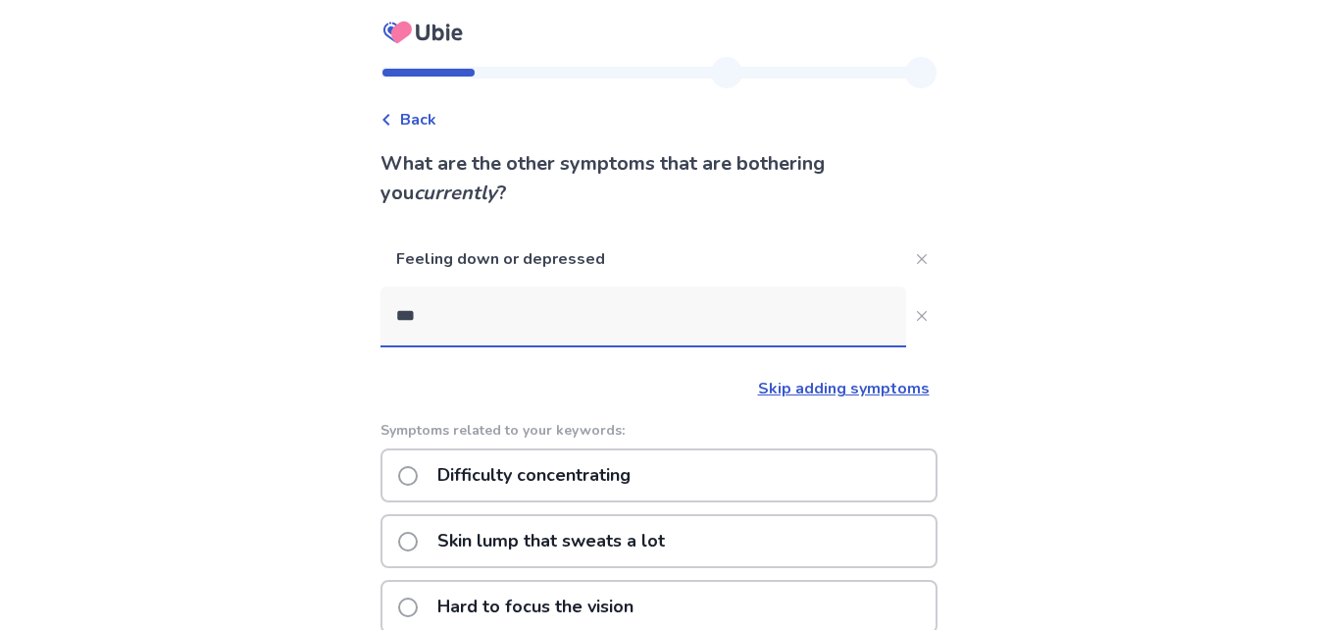
click at [555, 460] on p "Difficulty concentrating" at bounding box center [534, 475] width 217 height 50
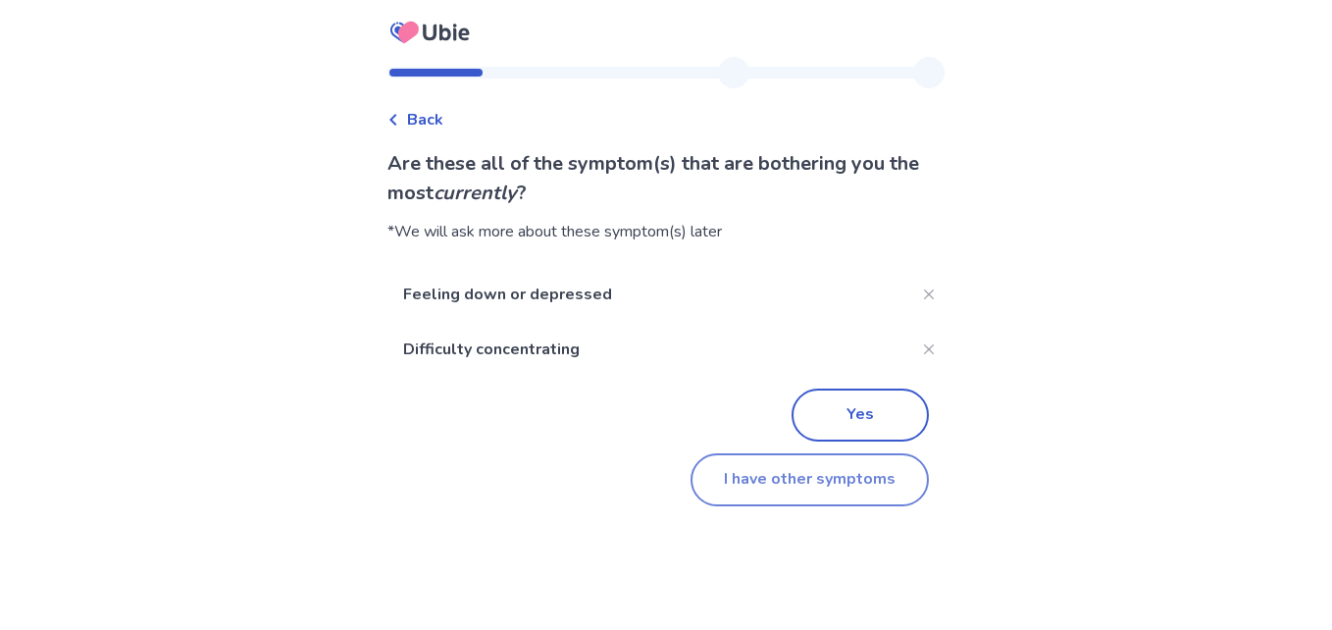
click at [810, 483] on button "I have other symptoms" at bounding box center [809, 479] width 238 height 53
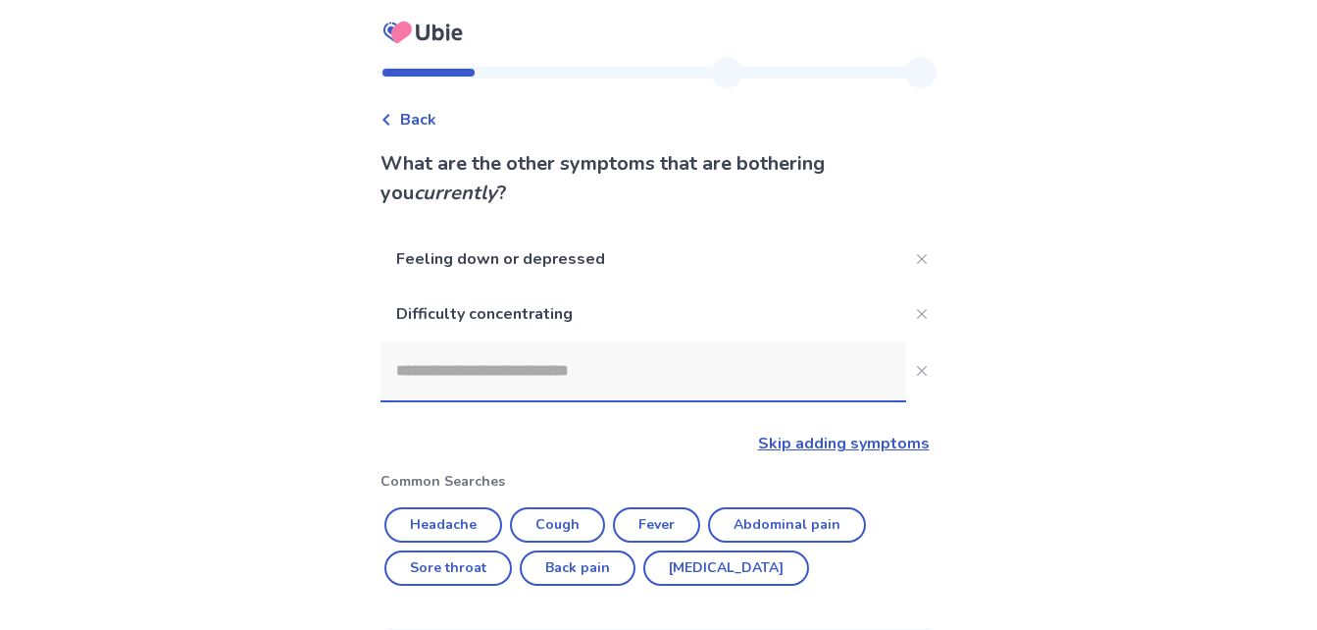
click at [549, 362] on input at bounding box center [644, 370] width 526 height 59
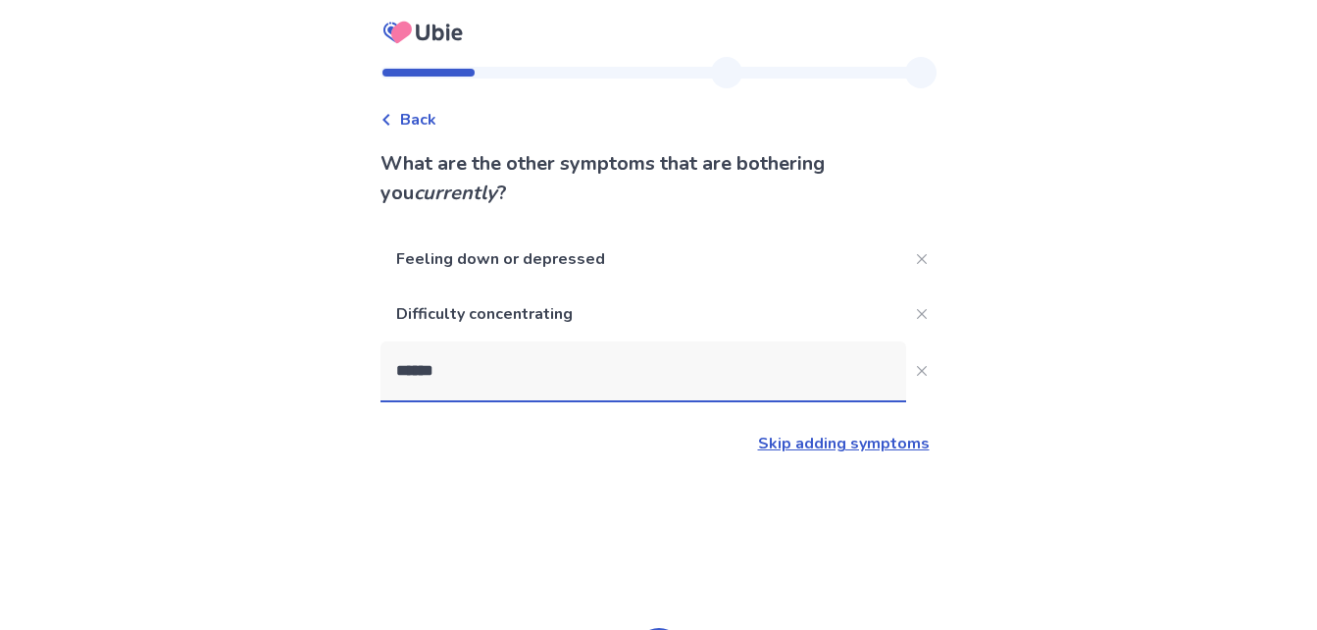
type input "*******"
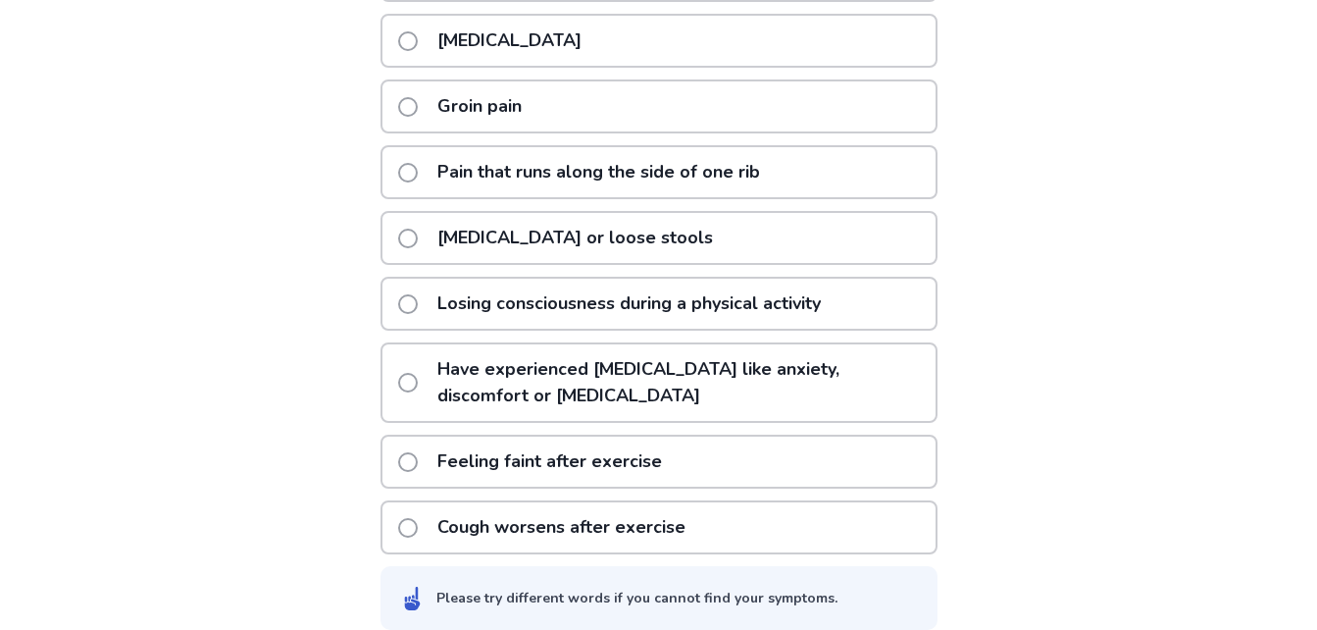
scroll to position [556, 0]
click at [494, 450] on p "Feeling faint after exercise" at bounding box center [550, 460] width 248 height 50
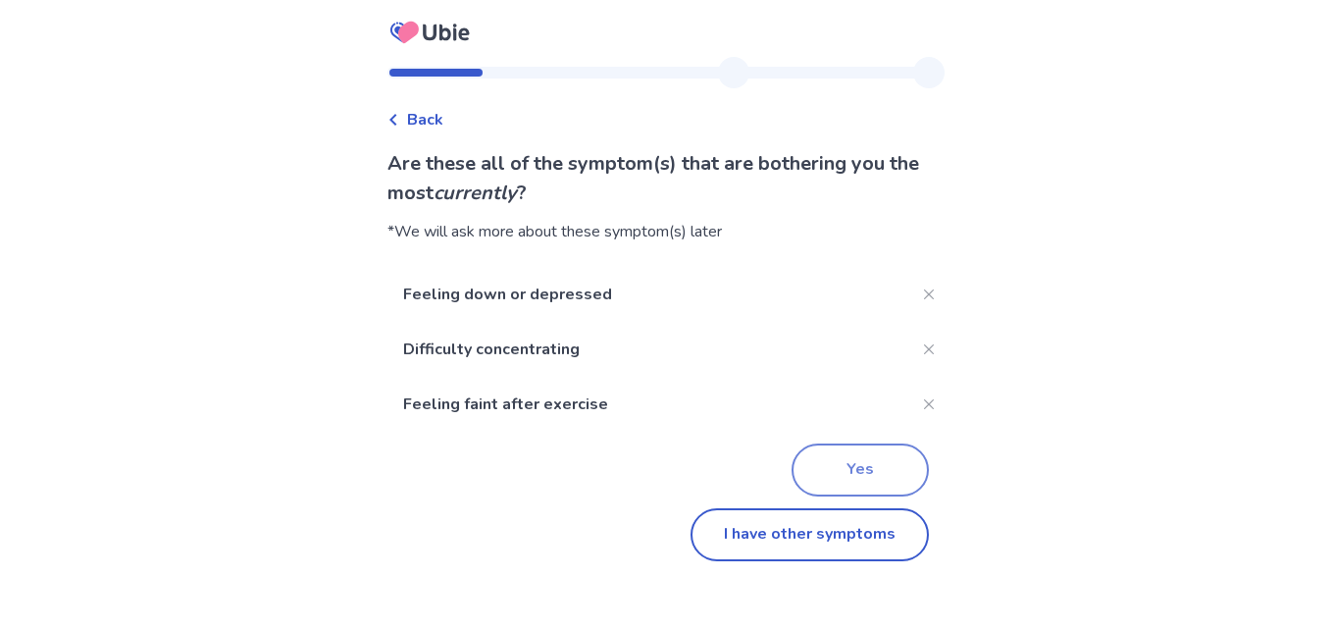
click at [831, 470] on button "Yes" at bounding box center [860, 469] width 137 height 53
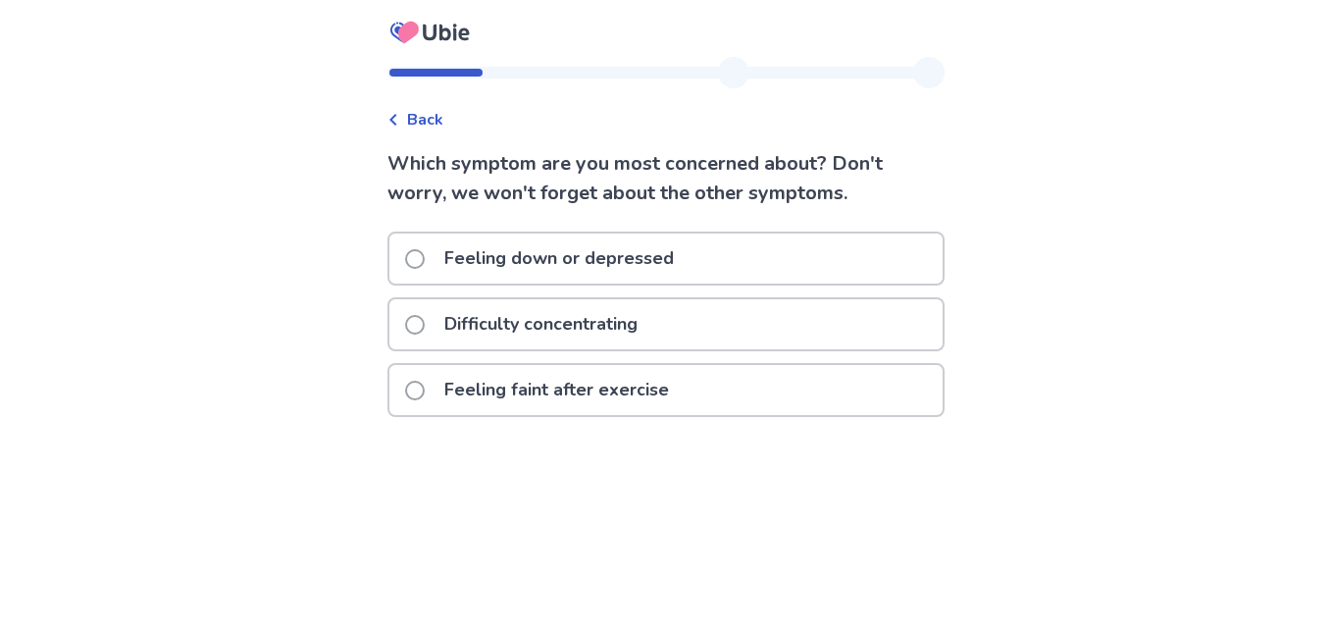
click at [552, 254] on p "Feeling down or depressed" at bounding box center [559, 258] width 253 height 50
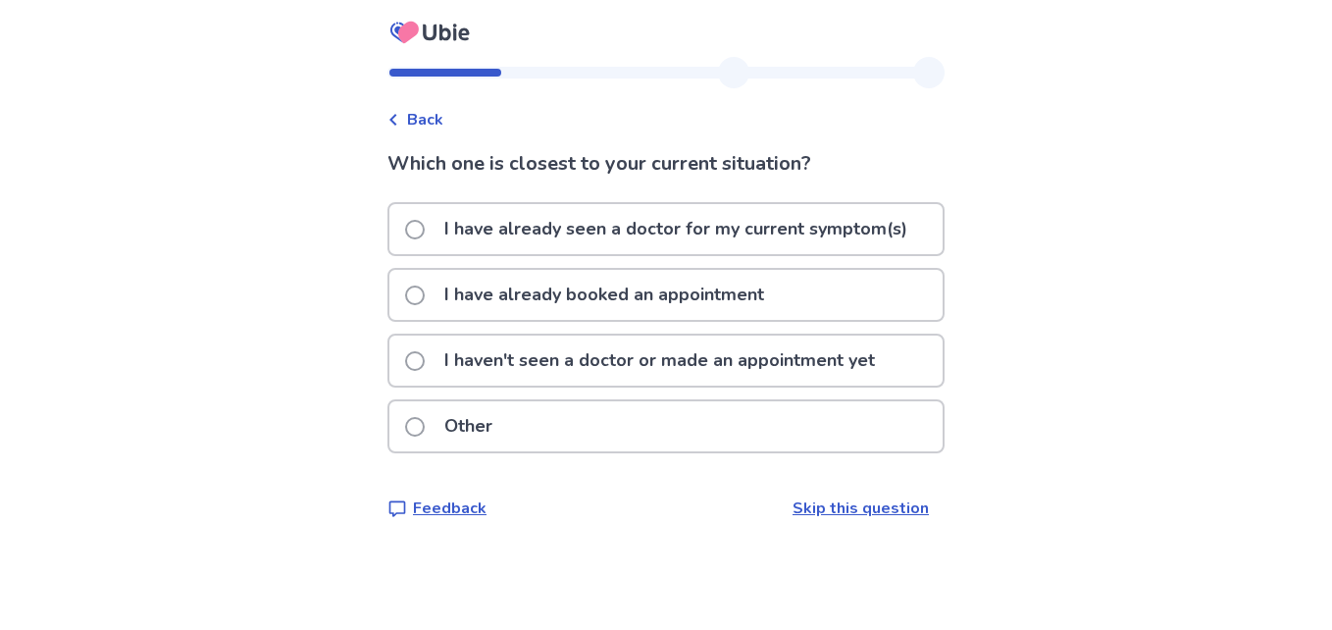
click at [546, 357] on p "I haven't seen a doctor or made an appointment yet" at bounding box center [660, 360] width 454 height 50
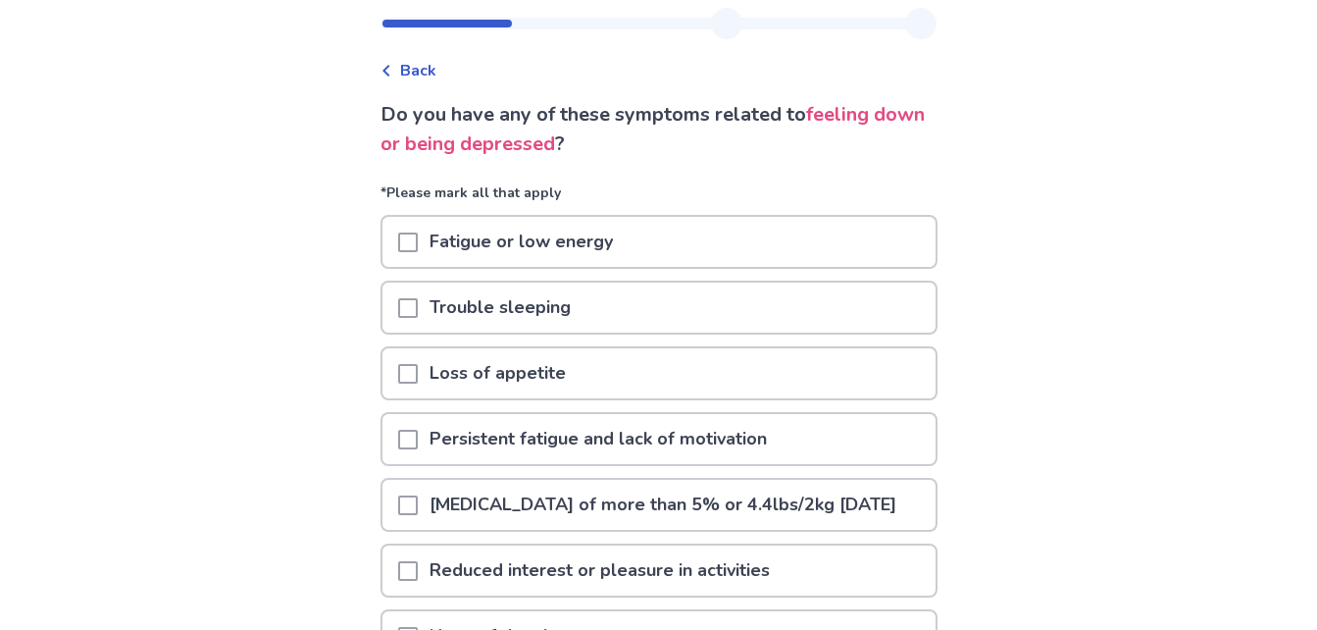
scroll to position [61, 0]
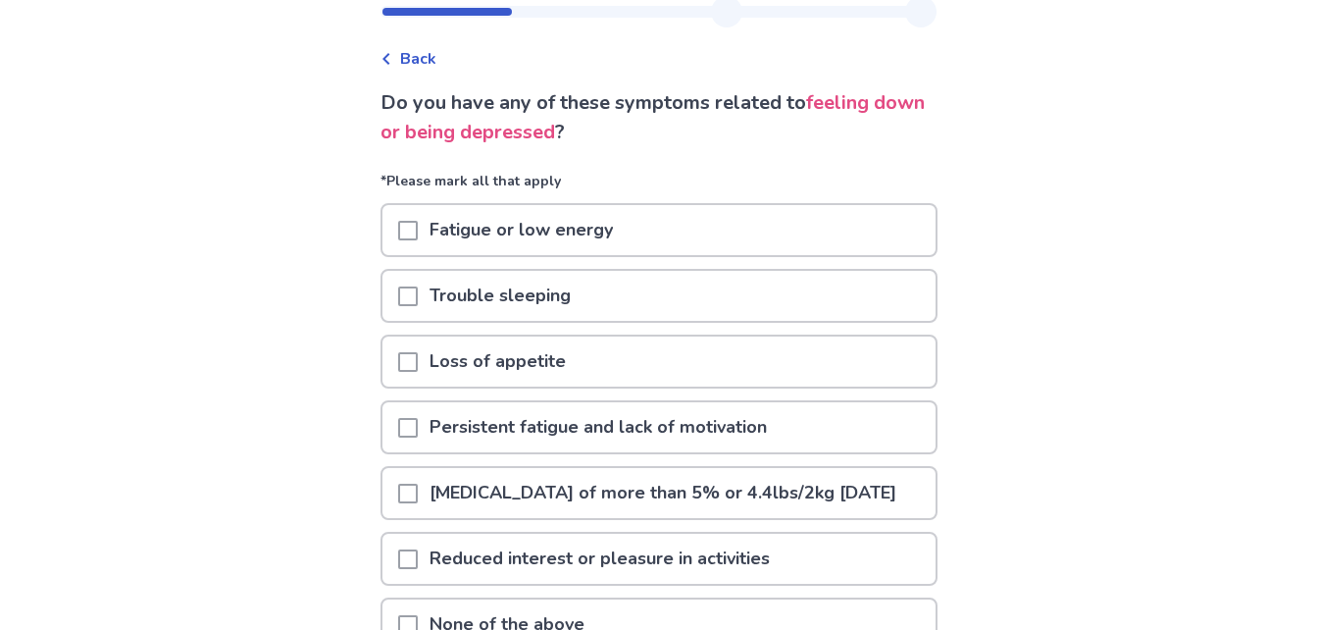
click at [418, 362] on span at bounding box center [408, 362] width 20 height 20
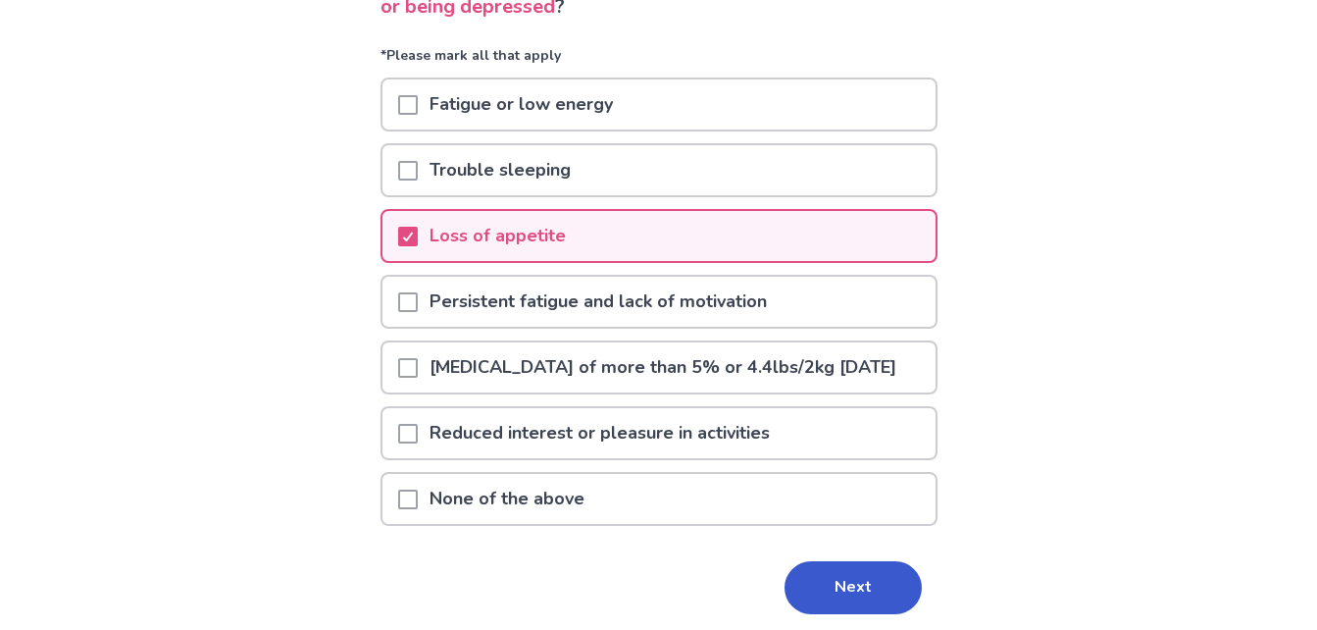
scroll to position [187, 0]
click at [413, 442] on span at bounding box center [408, 433] width 20 height 20
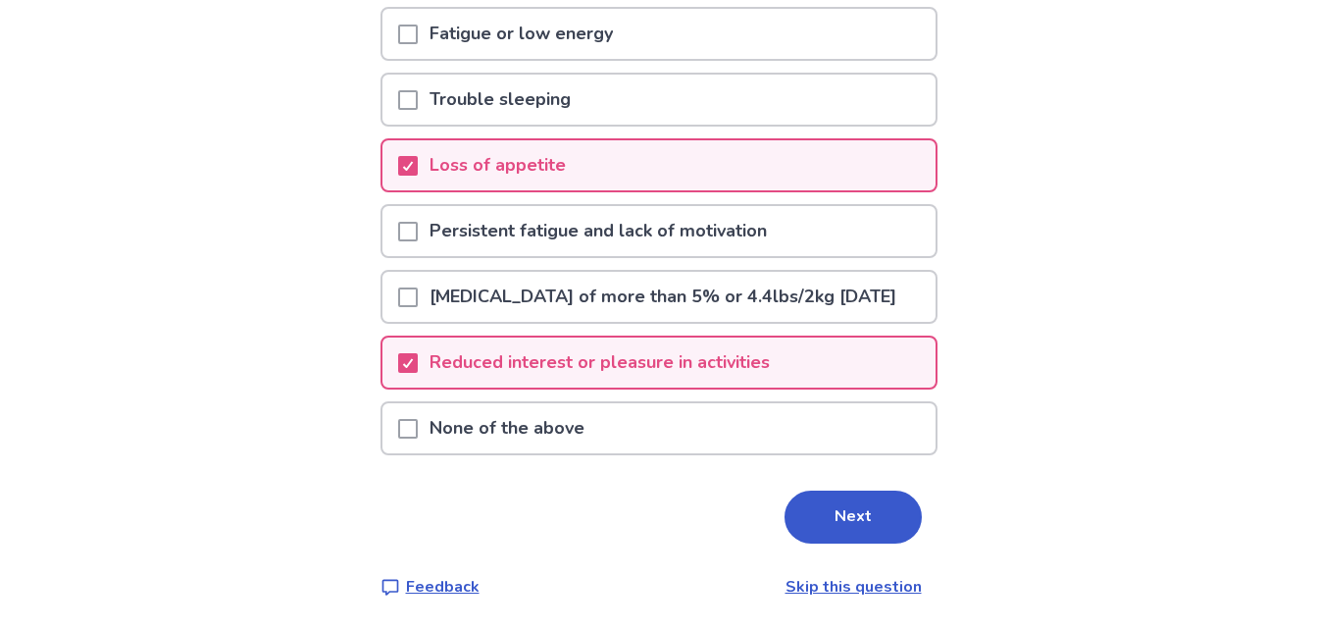
scroll to position [283, 0]
click at [830, 509] on button "Next" at bounding box center [853, 516] width 137 height 53
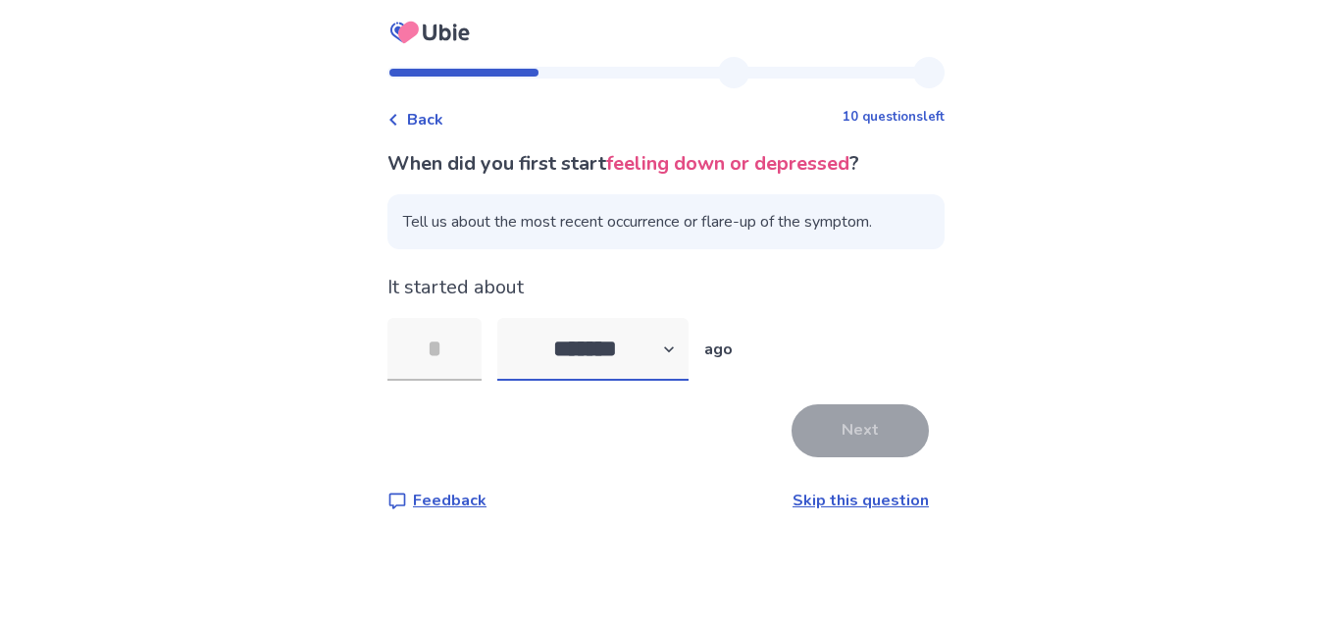
click at [602, 330] on select "******* ****** ******* ******** *******" at bounding box center [592, 349] width 191 height 63
select select "*"
click at [509, 318] on select "******* ****** ******* ******** *******" at bounding box center [592, 349] width 191 height 63
click at [462, 357] on input "tel" at bounding box center [434, 349] width 94 height 63
type input "*"
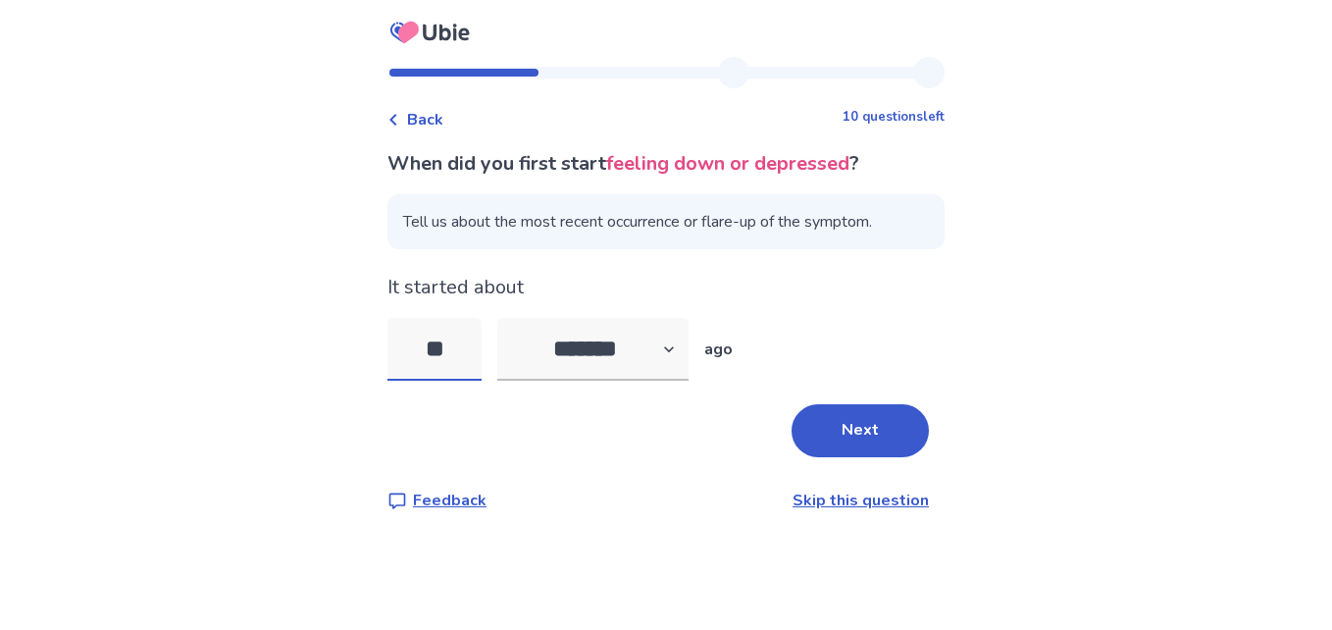
type input "*"
click at [635, 341] on select "******* ****** ******* ******** *******" at bounding box center [592, 349] width 191 height 63
select select "*"
click at [509, 318] on select "******* ****** ******* ******** *******" at bounding box center [592, 349] width 191 height 63
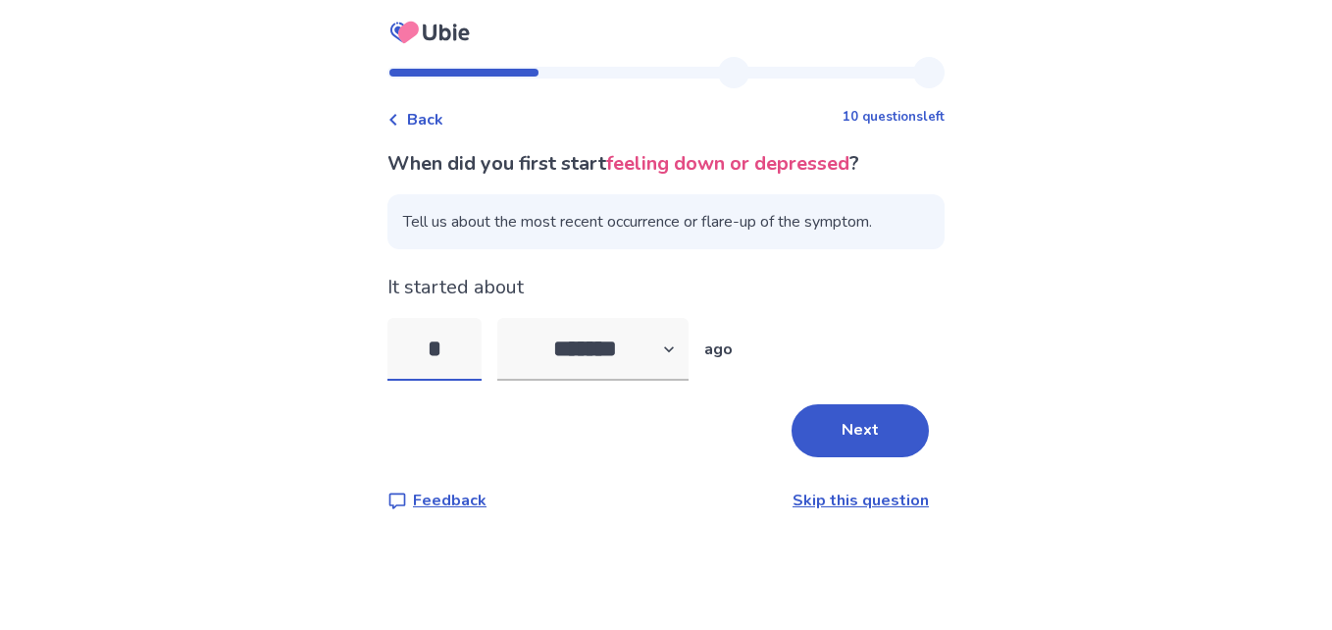
click at [471, 343] on input "*" at bounding box center [434, 349] width 94 height 63
type input "**"
click at [861, 421] on button "Next" at bounding box center [860, 430] width 137 height 53
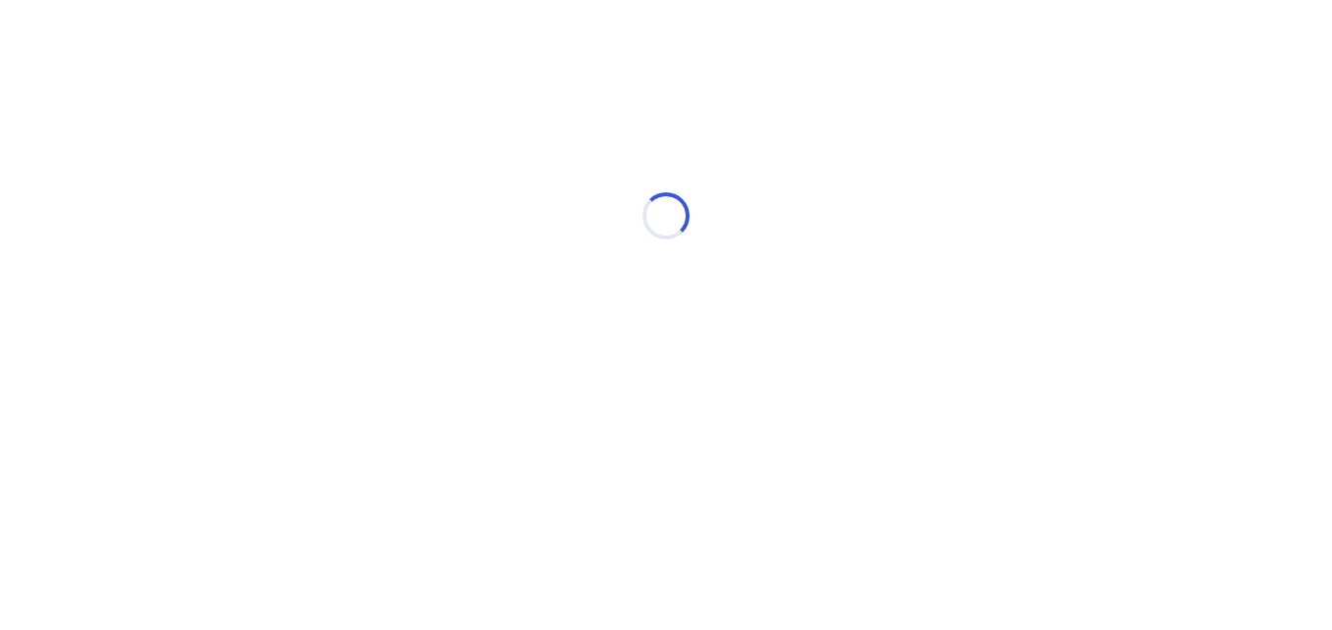
select select "*"
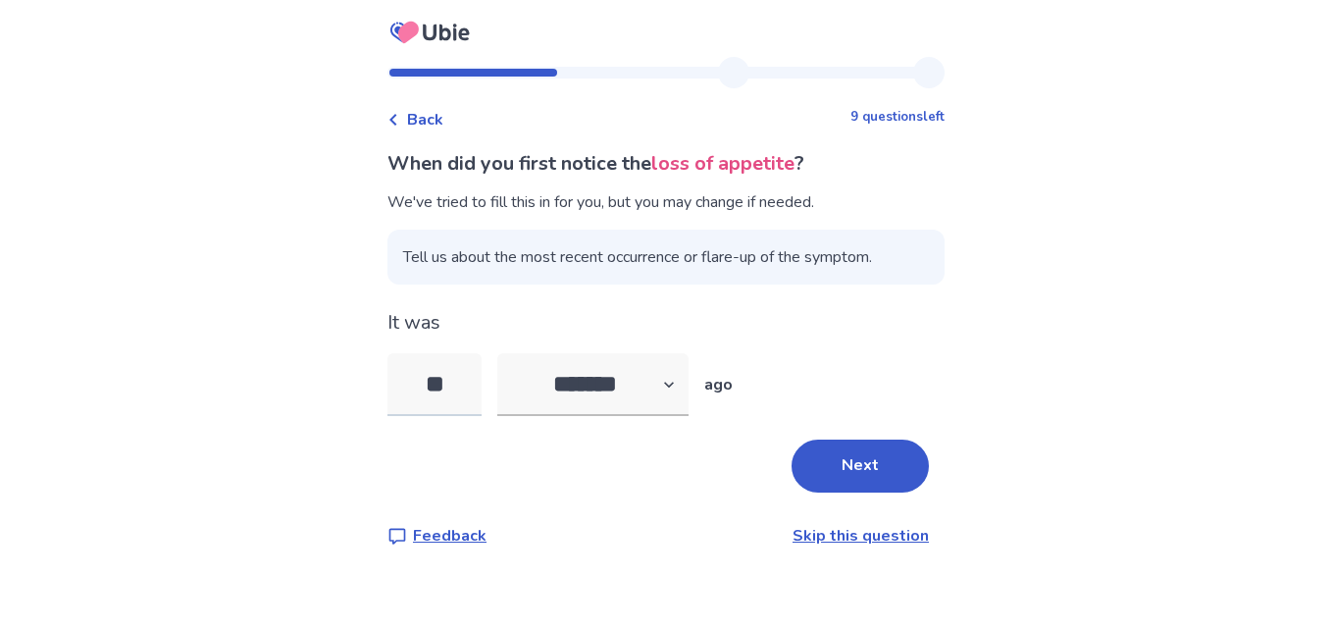
type input "*"
click at [849, 460] on button "Next" at bounding box center [860, 465] width 137 height 53
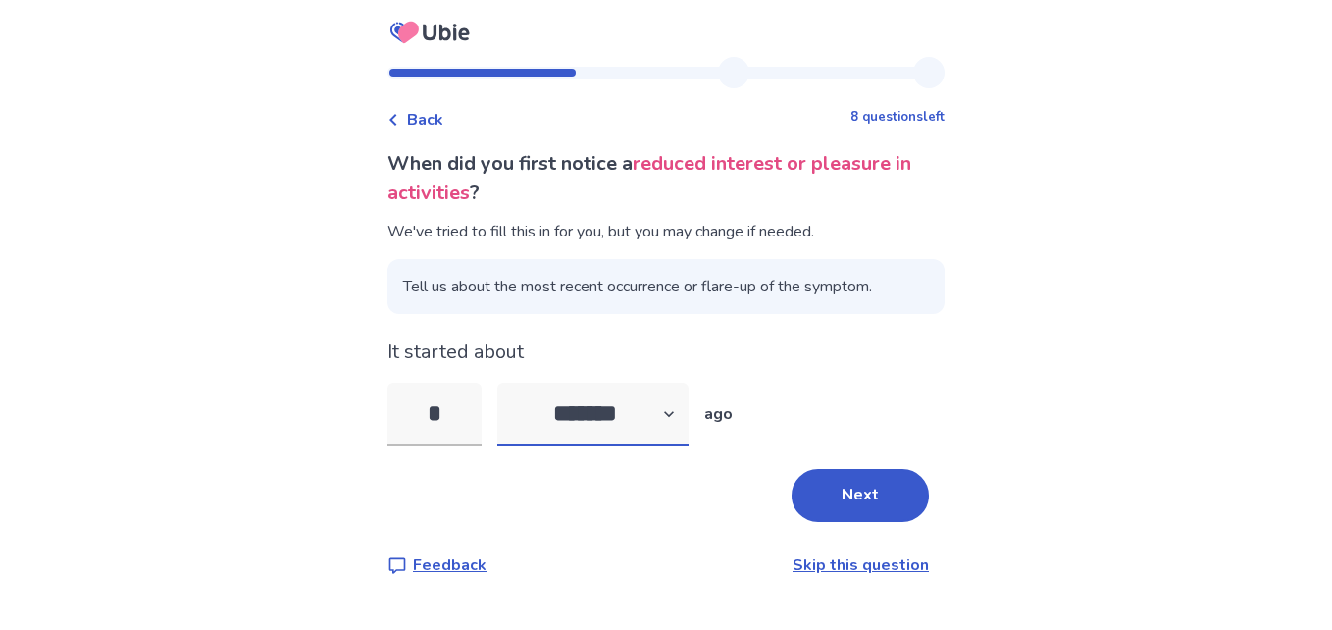
click at [650, 406] on select "******* ****** ******* ******** *******" at bounding box center [592, 414] width 191 height 63
select select "*"
click at [509, 383] on select "******* ****** ******* ******** *******" at bounding box center [592, 414] width 191 height 63
click at [477, 421] on input "*" at bounding box center [434, 414] width 94 height 63
type input "*"
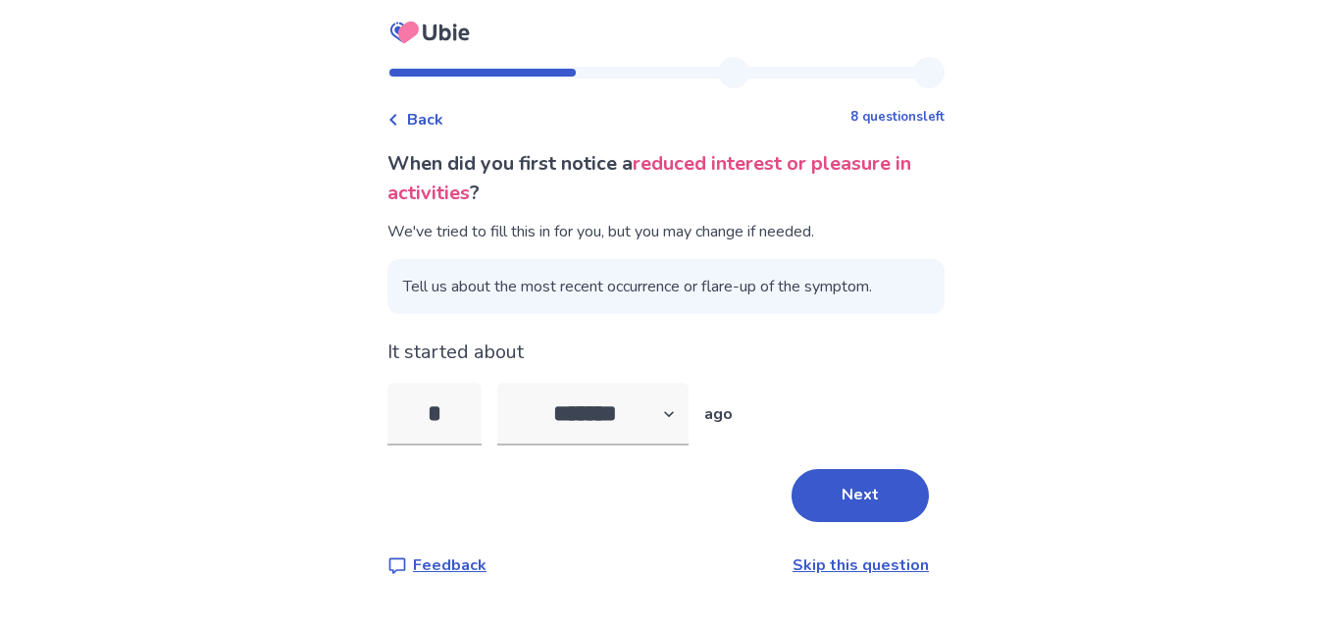
click at [374, 437] on div "Back 8 questions left When did you first notice a reduced interest or pleasure …" at bounding box center [666, 315] width 1332 height 630
click at [859, 503] on button "Next" at bounding box center [860, 495] width 137 height 53
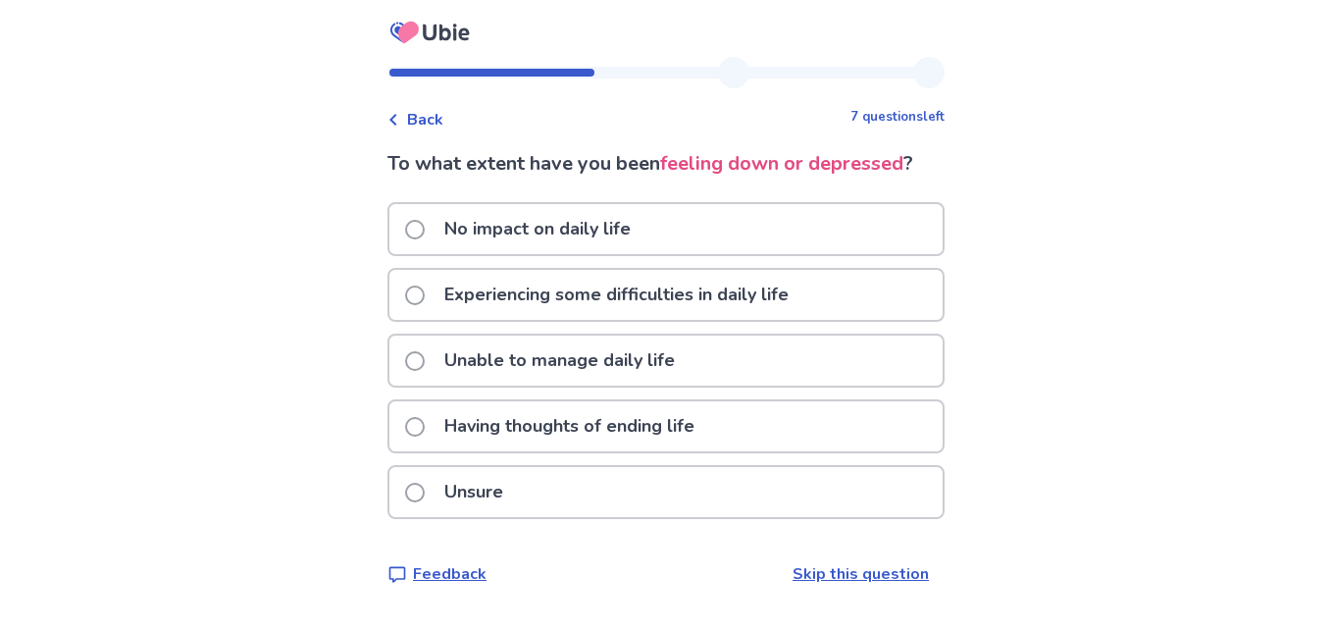
click at [611, 427] on p "Having thoughts of ending life" at bounding box center [570, 426] width 274 height 50
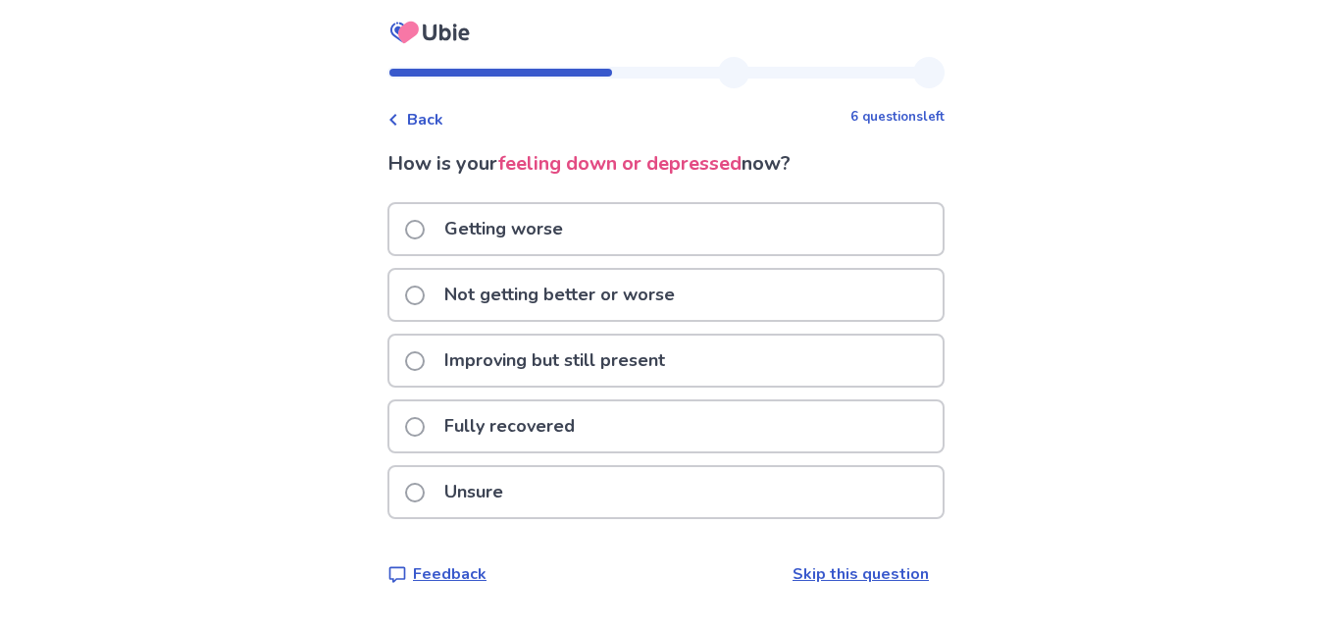
click at [540, 493] on div "Unsure" at bounding box center [665, 492] width 553 height 50
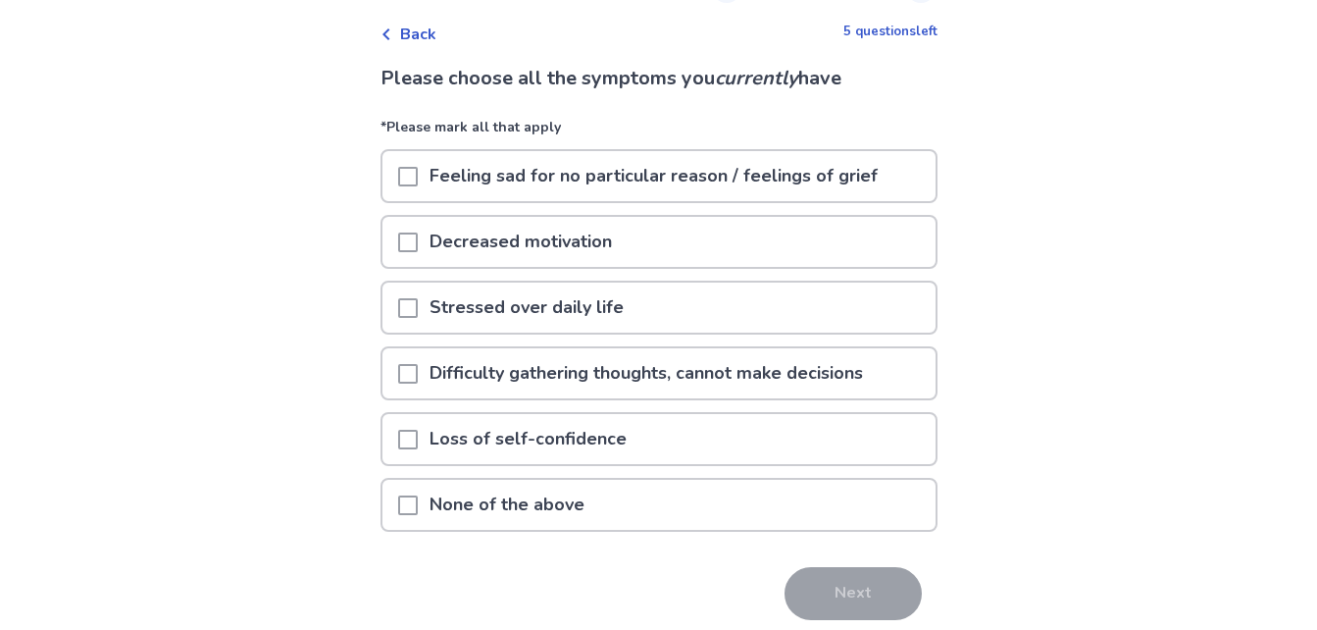
scroll to position [86, 0]
click at [570, 243] on p "Decreased motivation" at bounding box center [521, 241] width 206 height 50
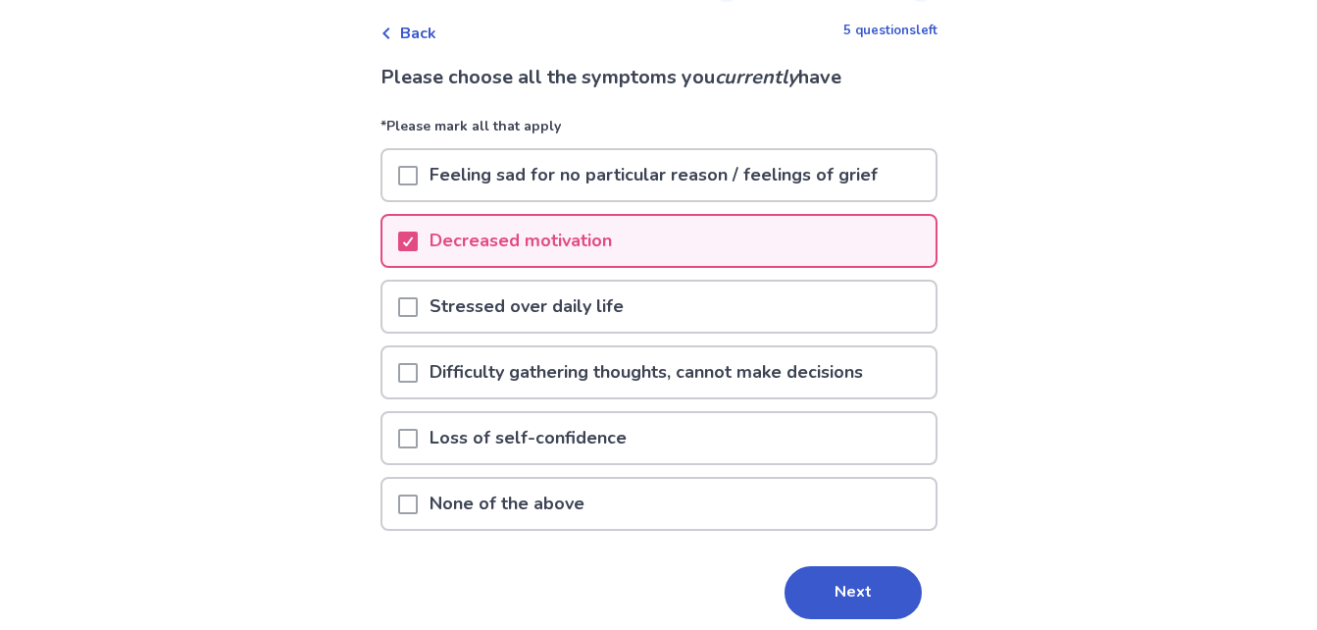
click at [564, 301] on p "Stressed over daily life" at bounding box center [527, 306] width 218 height 50
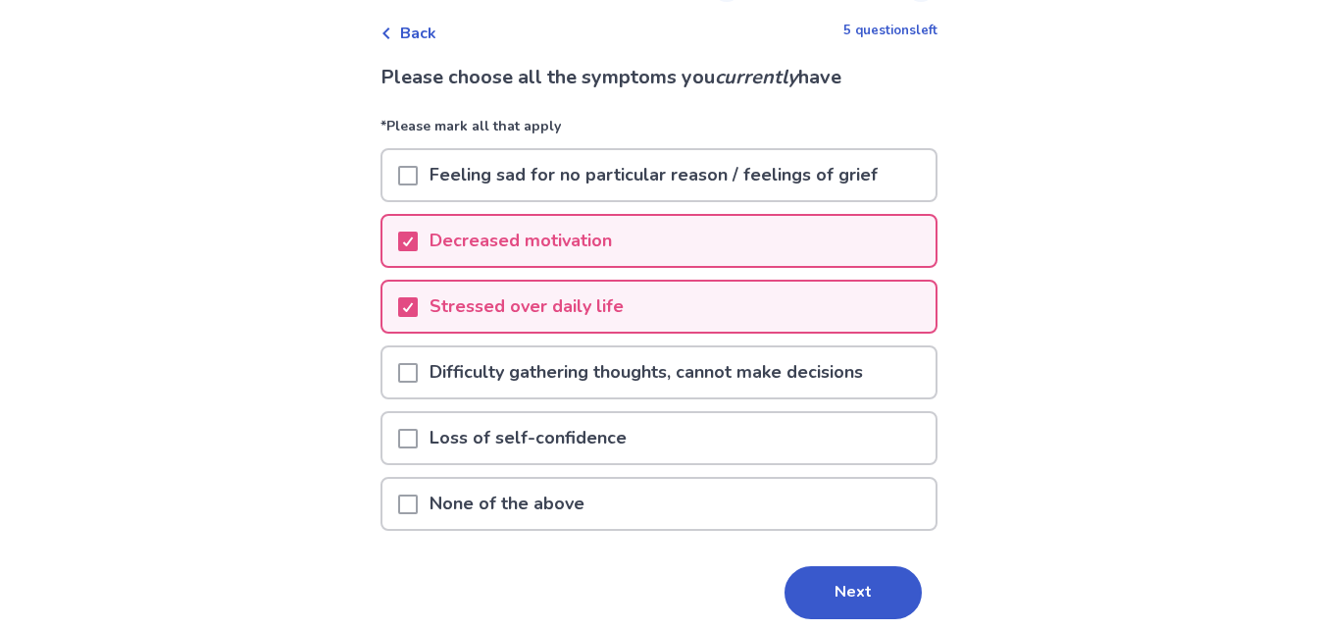
click at [546, 373] on p "Difficulty gathering thoughts, cannot make decisions" at bounding box center [646, 372] width 457 height 50
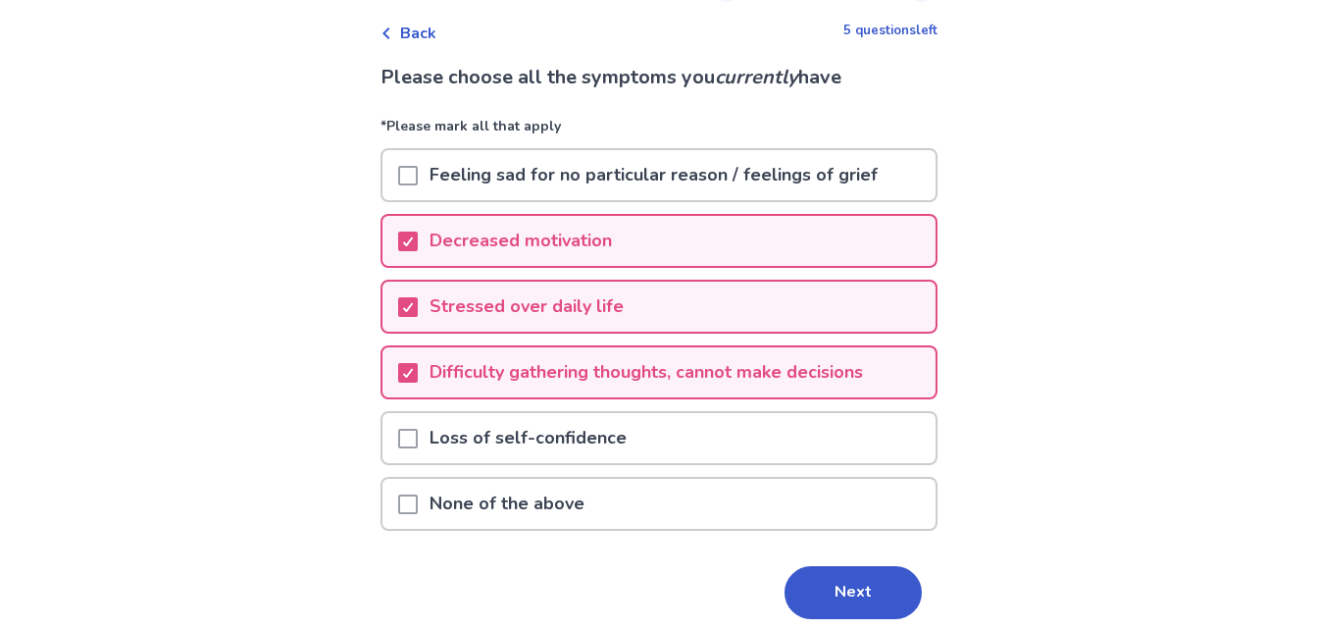
click at [529, 435] on p "Loss of self-confidence" at bounding box center [528, 438] width 221 height 50
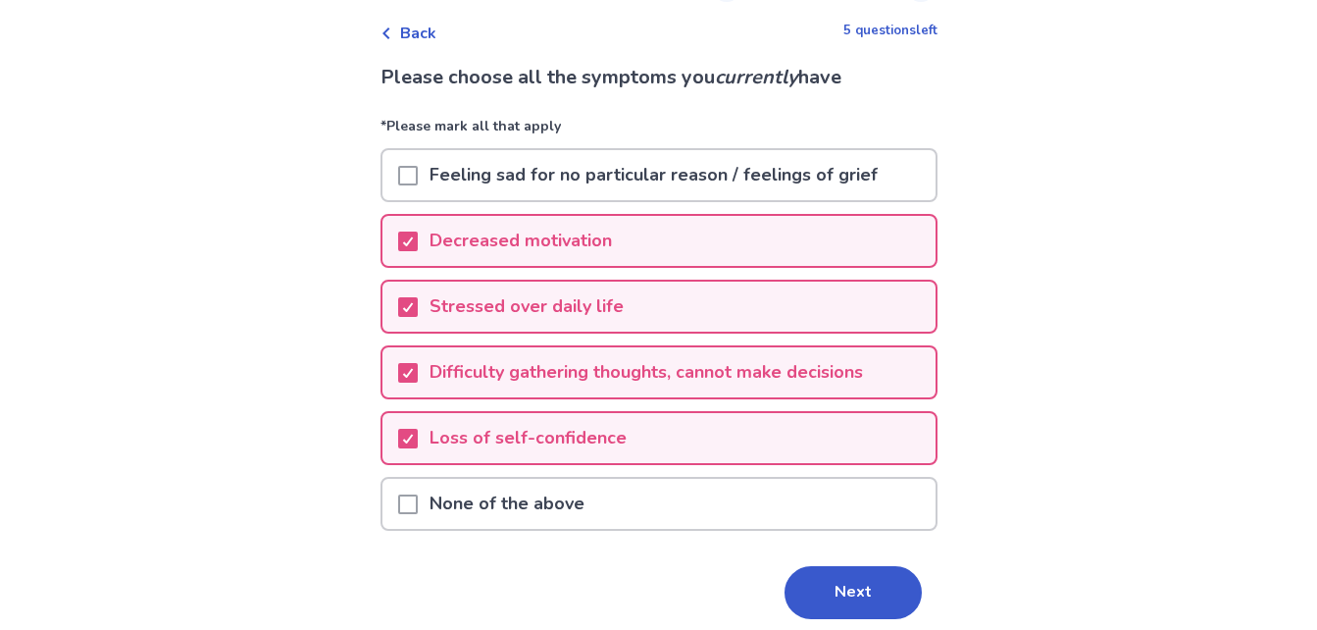
click at [632, 176] on p "Feeling sad for no particular reason / feelings of grief" at bounding box center [654, 175] width 472 height 50
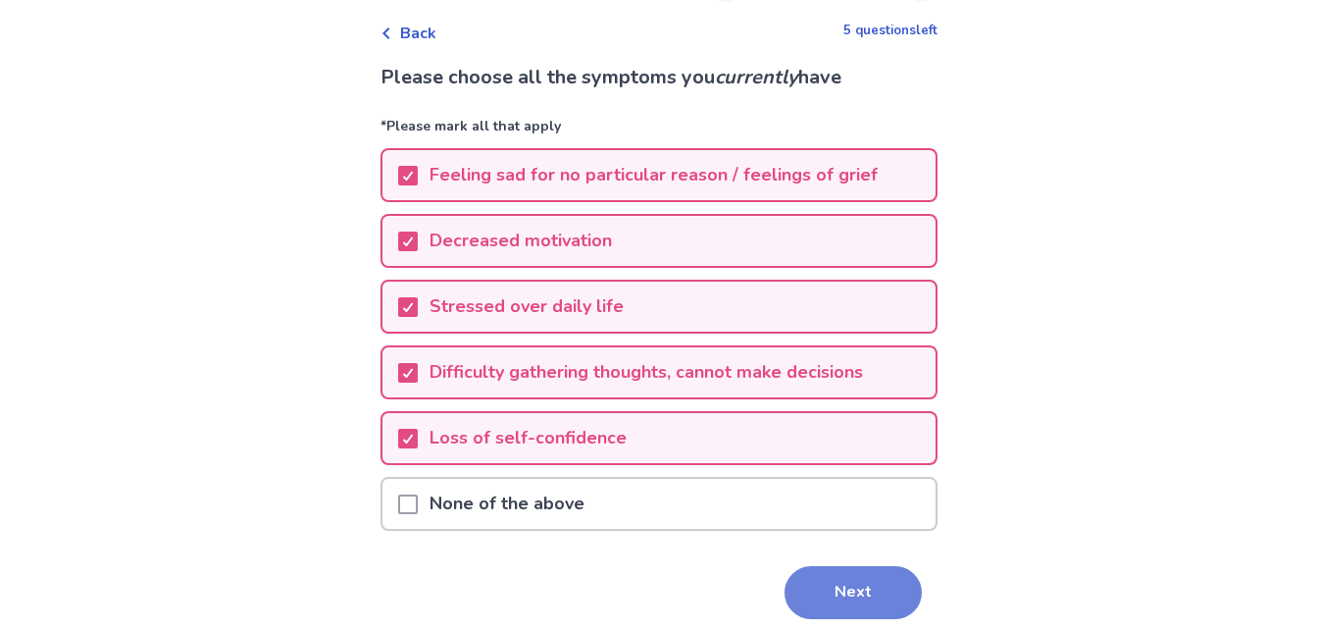
click at [826, 575] on button "Next" at bounding box center [853, 592] width 137 height 53
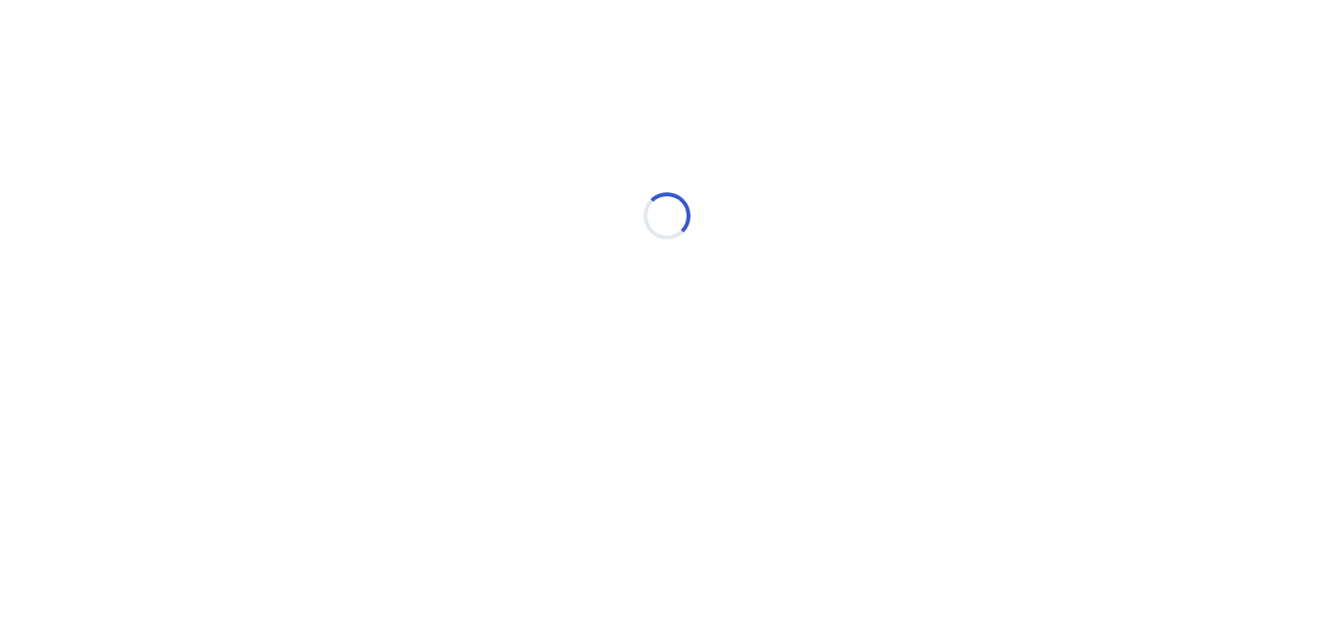
scroll to position [0, 0]
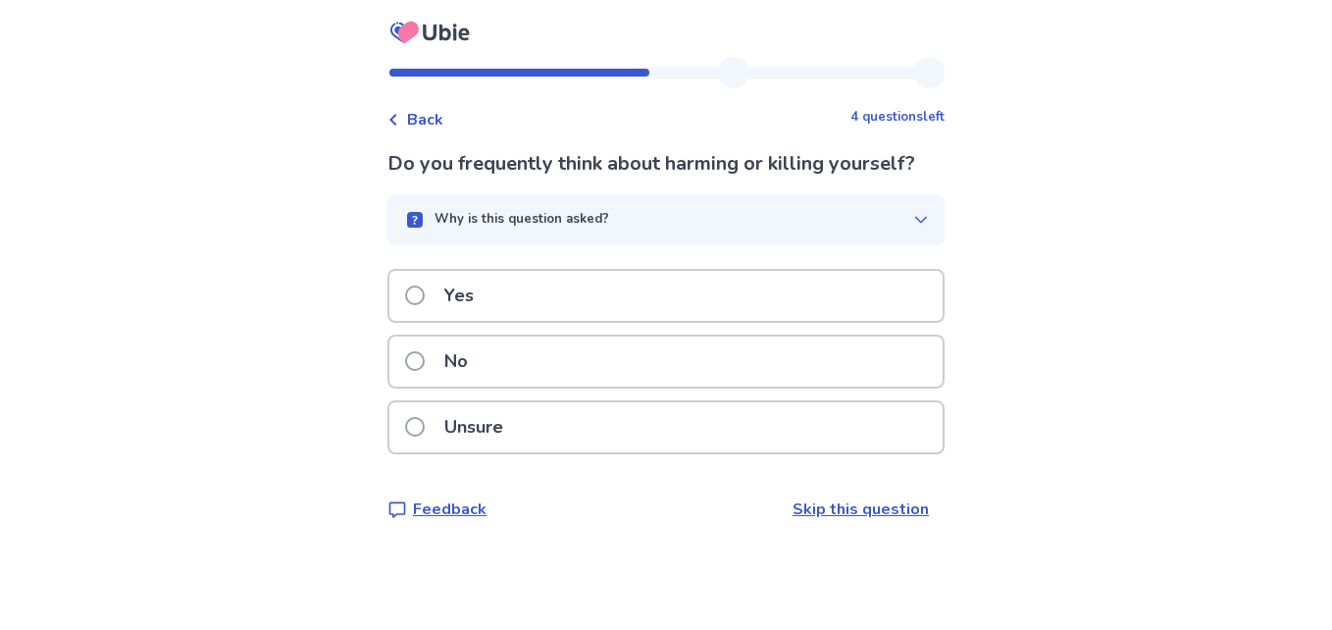
click at [774, 204] on button "Why is this question asked?" at bounding box center [665, 219] width 557 height 51
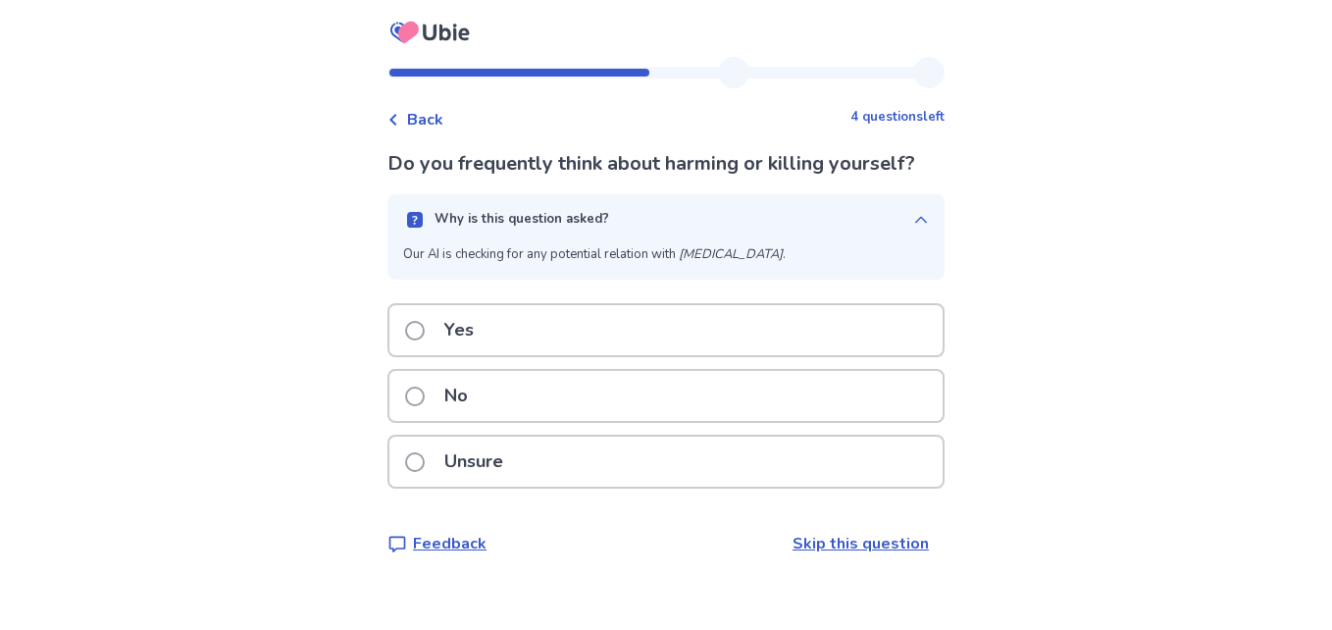
click at [774, 204] on button "Why is this question asked?" at bounding box center [665, 219] width 557 height 51
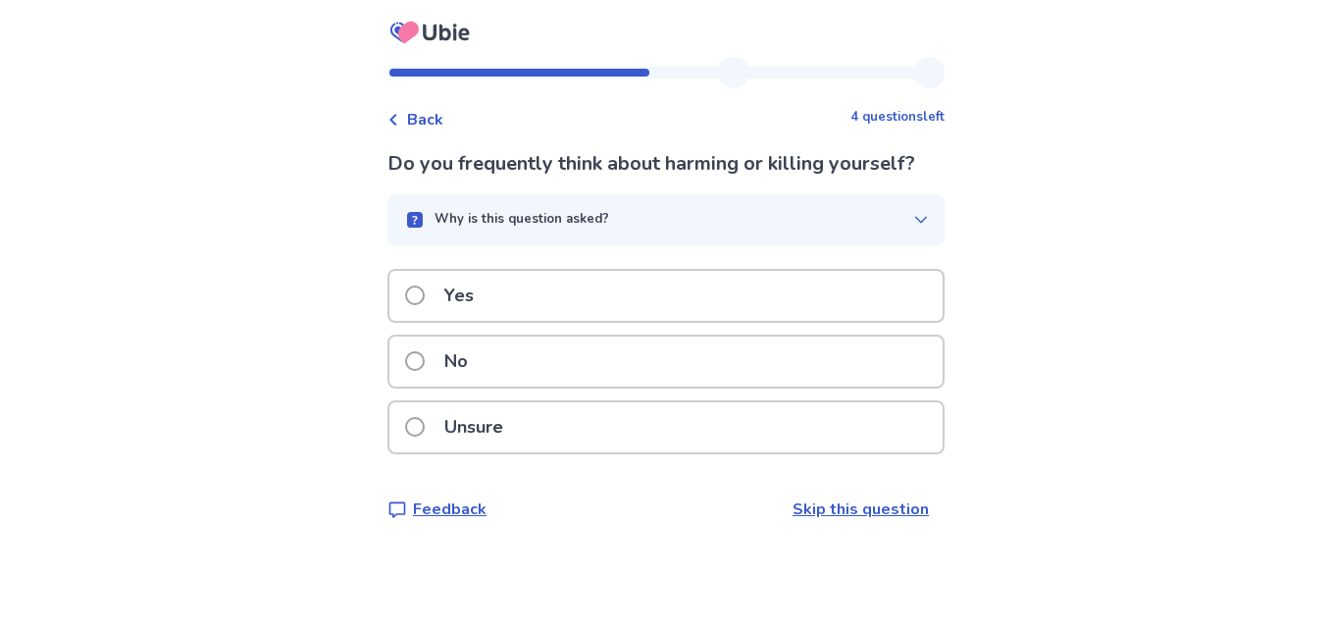
click at [741, 304] on div "Yes" at bounding box center [665, 296] width 553 height 50
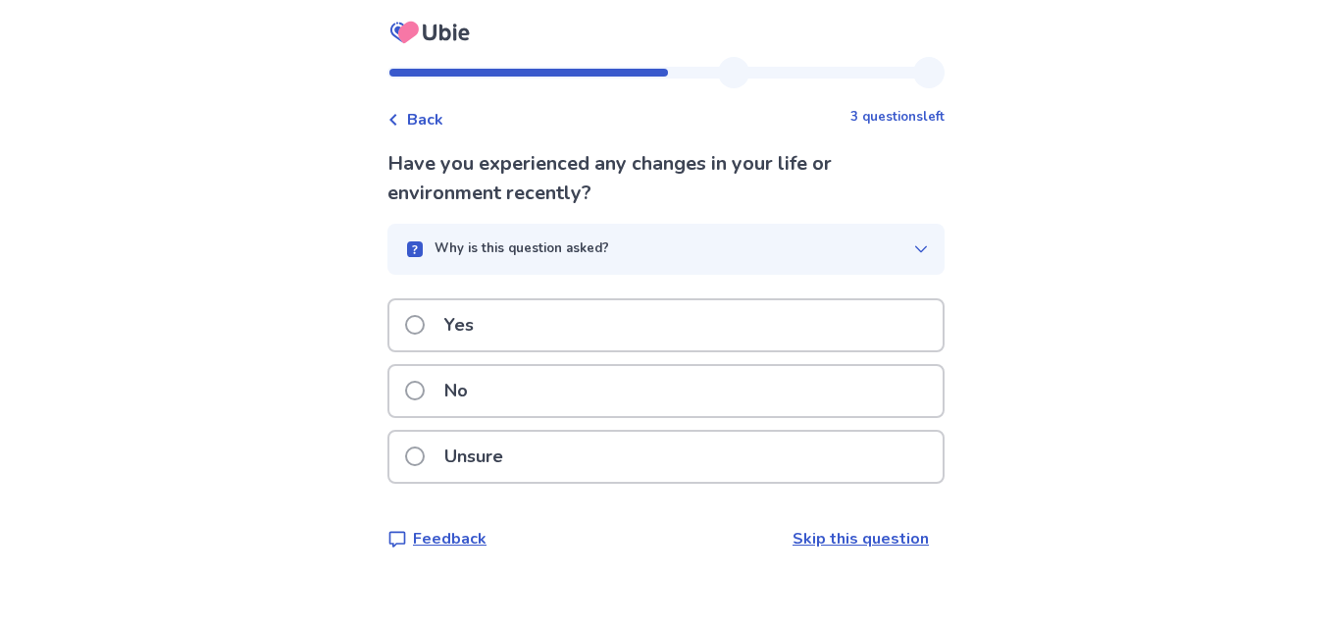
click at [655, 255] on div "Why is this question asked?" at bounding box center [658, 249] width 510 height 20
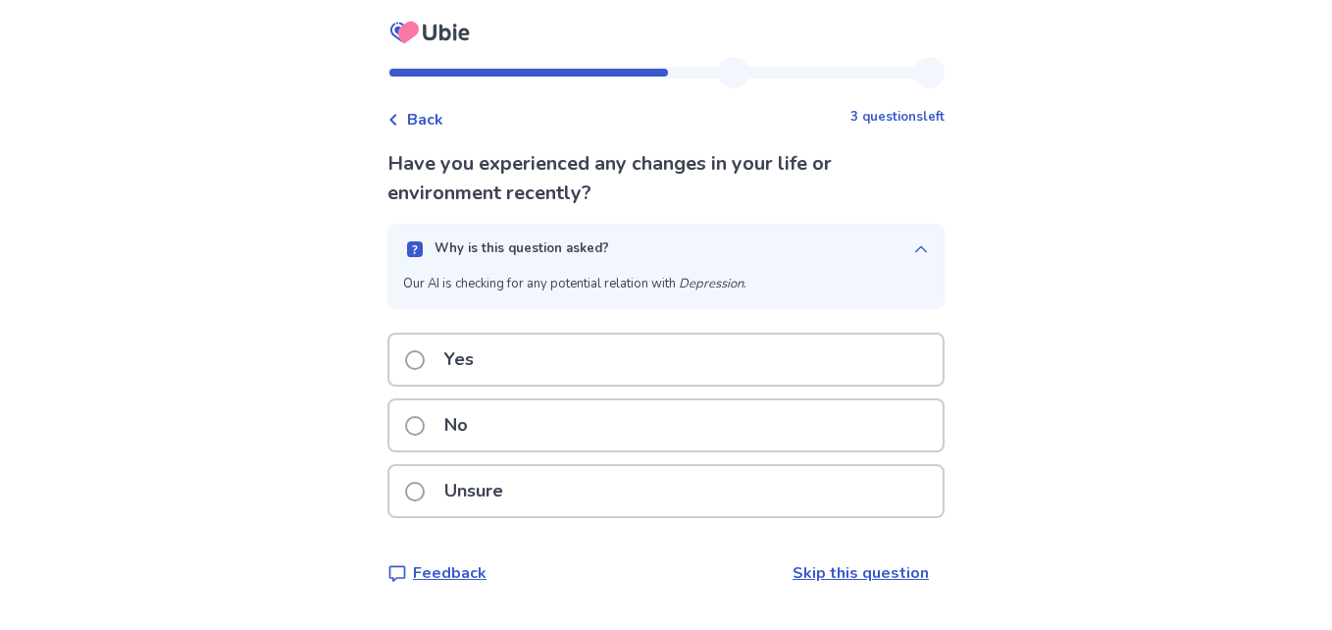
click at [655, 255] on div "Why is this question asked?" at bounding box center [658, 249] width 510 height 20
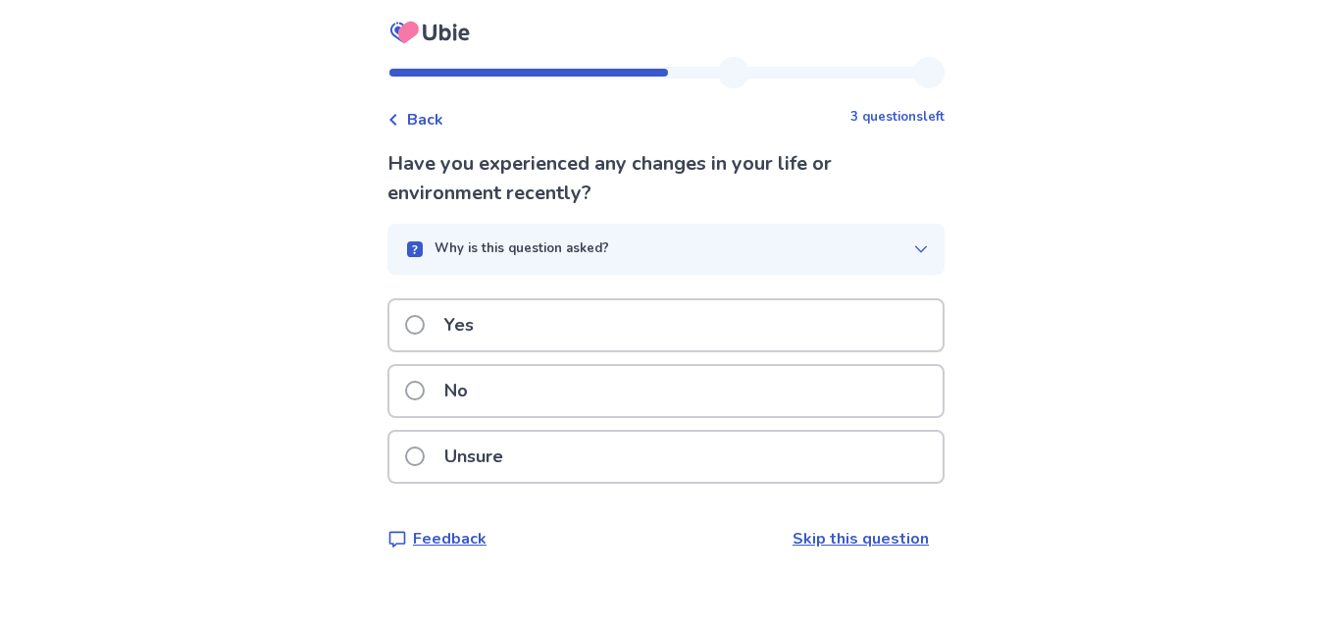
click at [623, 448] on div "Unsure" at bounding box center [665, 457] width 553 height 50
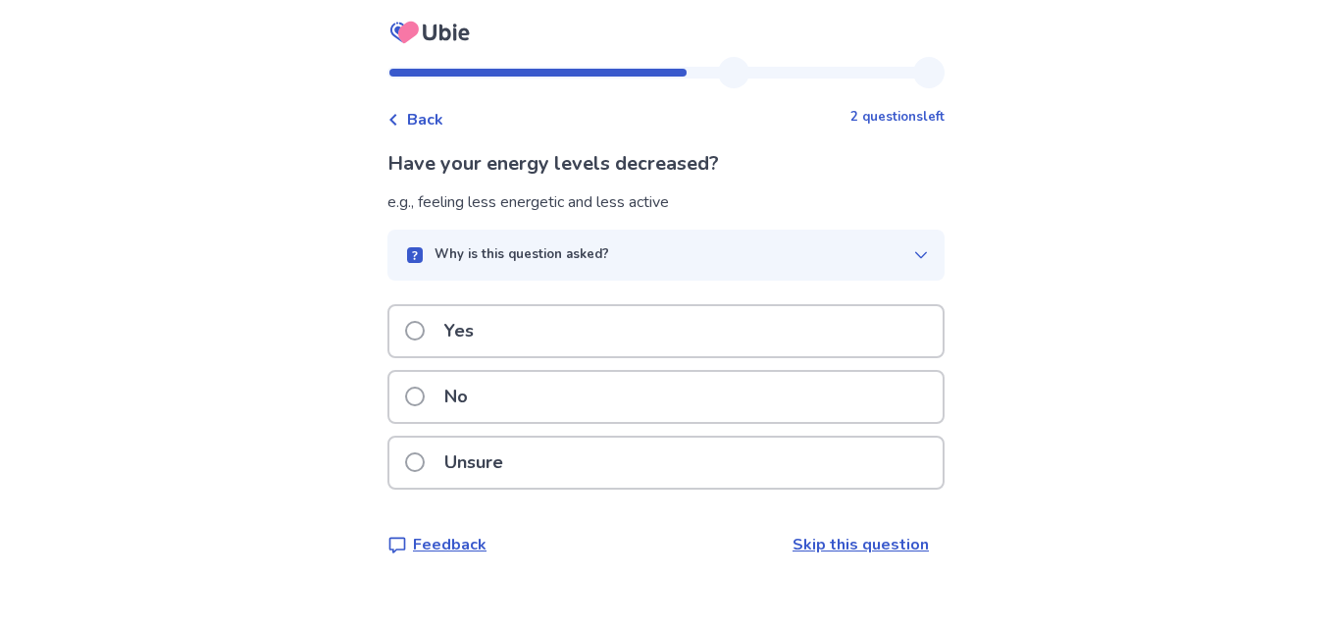
click at [663, 259] on div "Why is this question asked?" at bounding box center [658, 255] width 510 height 20
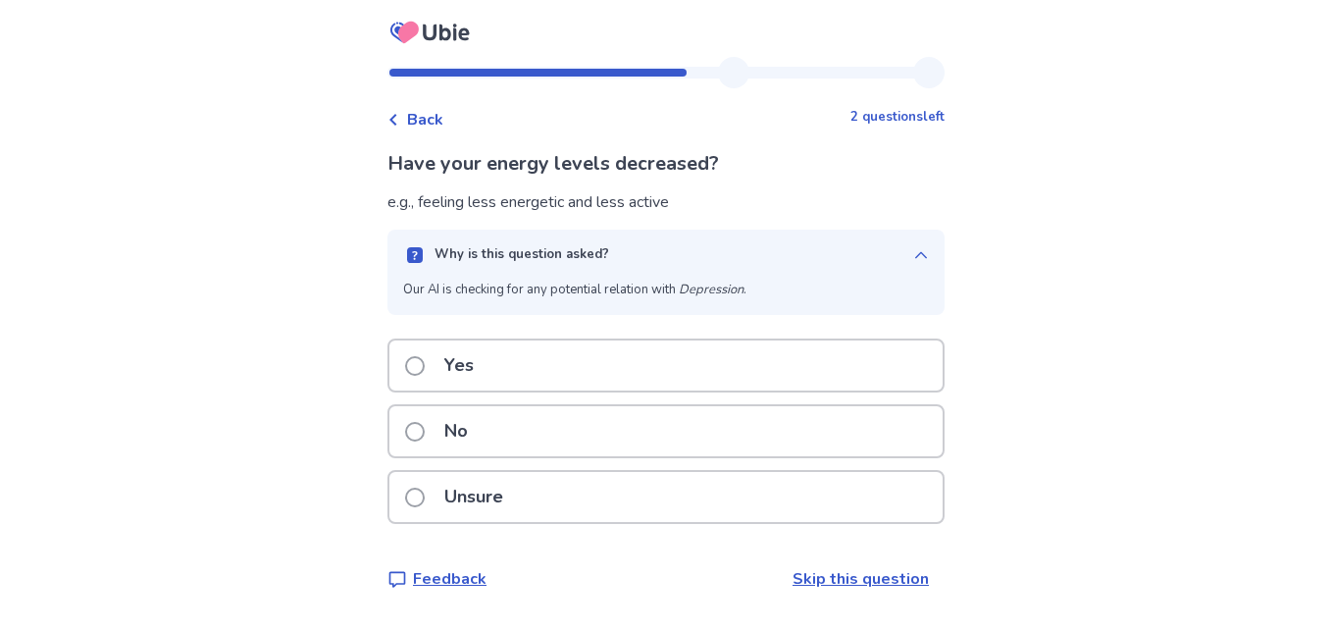
click at [663, 259] on div "Why is this question asked?" at bounding box center [658, 255] width 510 height 20
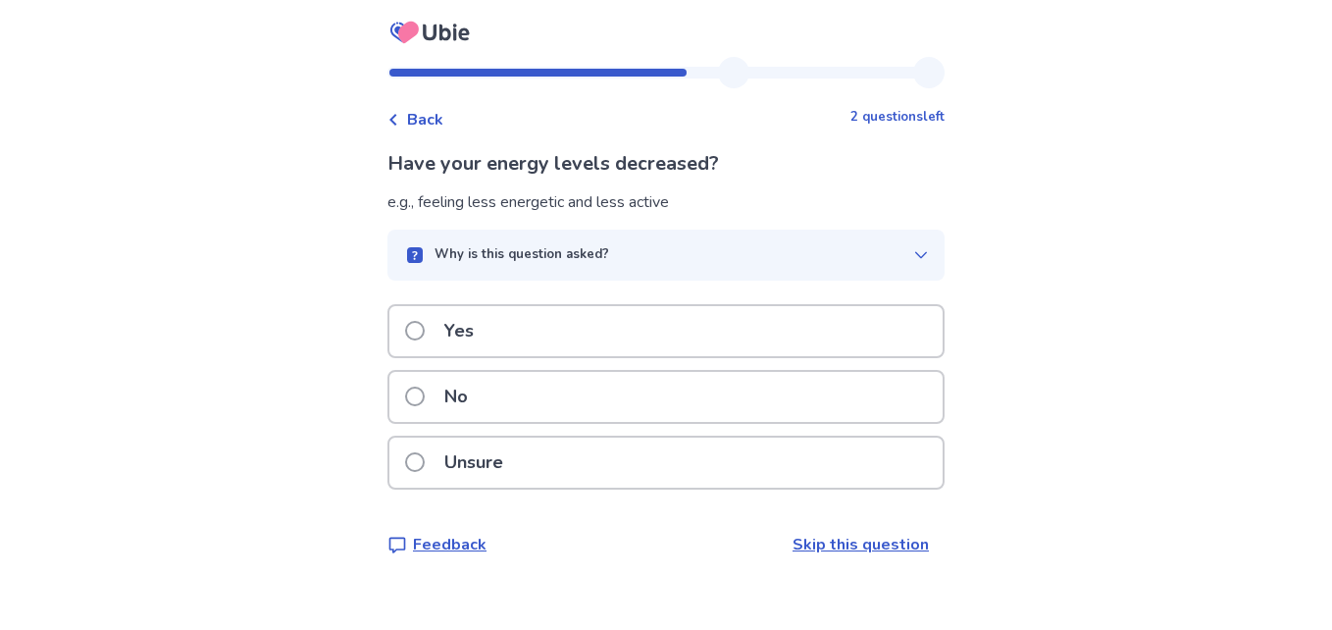
drag, startPoint x: 561, startPoint y: 325, endPoint x: 651, endPoint y: 430, distance: 138.4
click at [651, 430] on div "Yes No Unsure" at bounding box center [665, 402] width 557 height 197
click at [559, 471] on div "Unsure" at bounding box center [665, 462] width 553 height 50
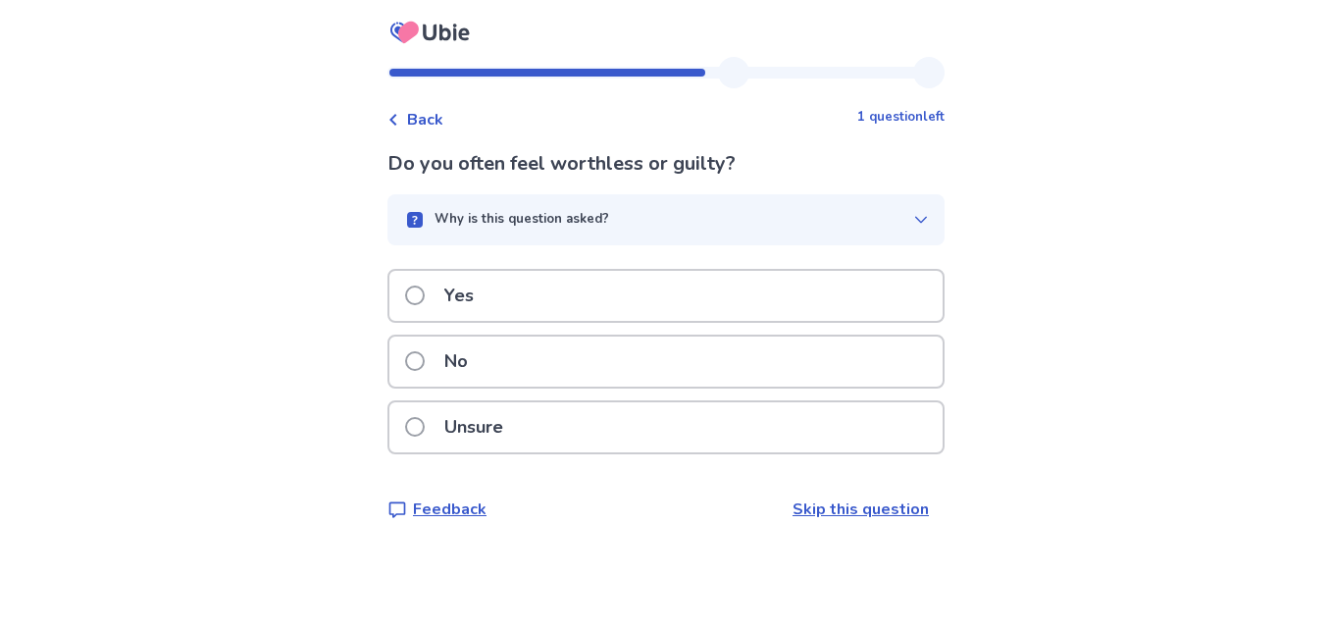
click at [591, 216] on p "Why is this question asked?" at bounding box center [521, 220] width 175 height 20
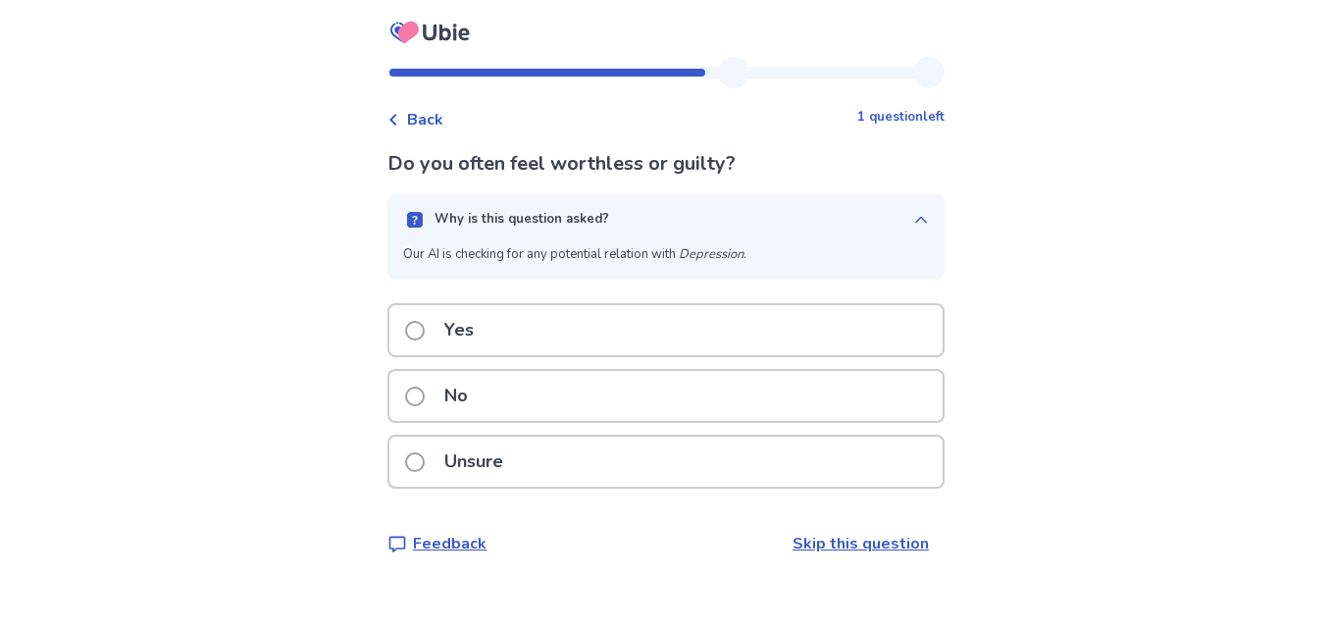
click at [643, 214] on div "Why is this question asked?" at bounding box center [658, 220] width 510 height 20
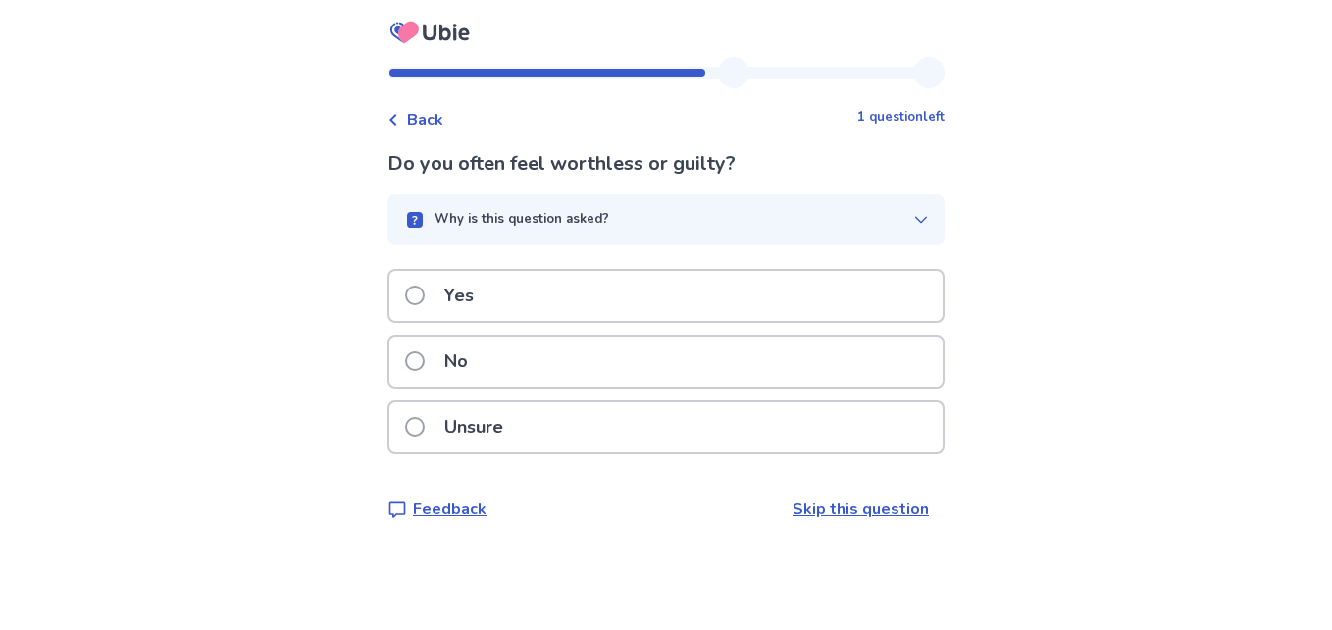
click at [554, 295] on div "Yes" at bounding box center [665, 296] width 553 height 50
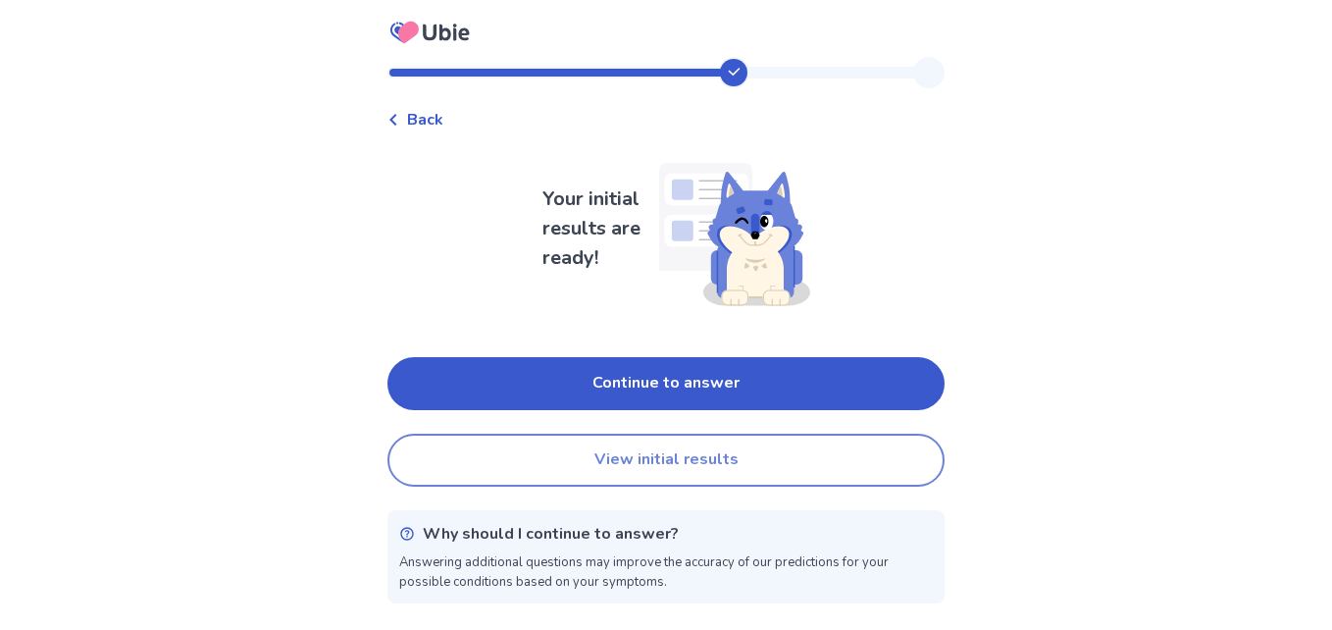
click at [643, 464] on button "View initial results" at bounding box center [665, 460] width 557 height 53
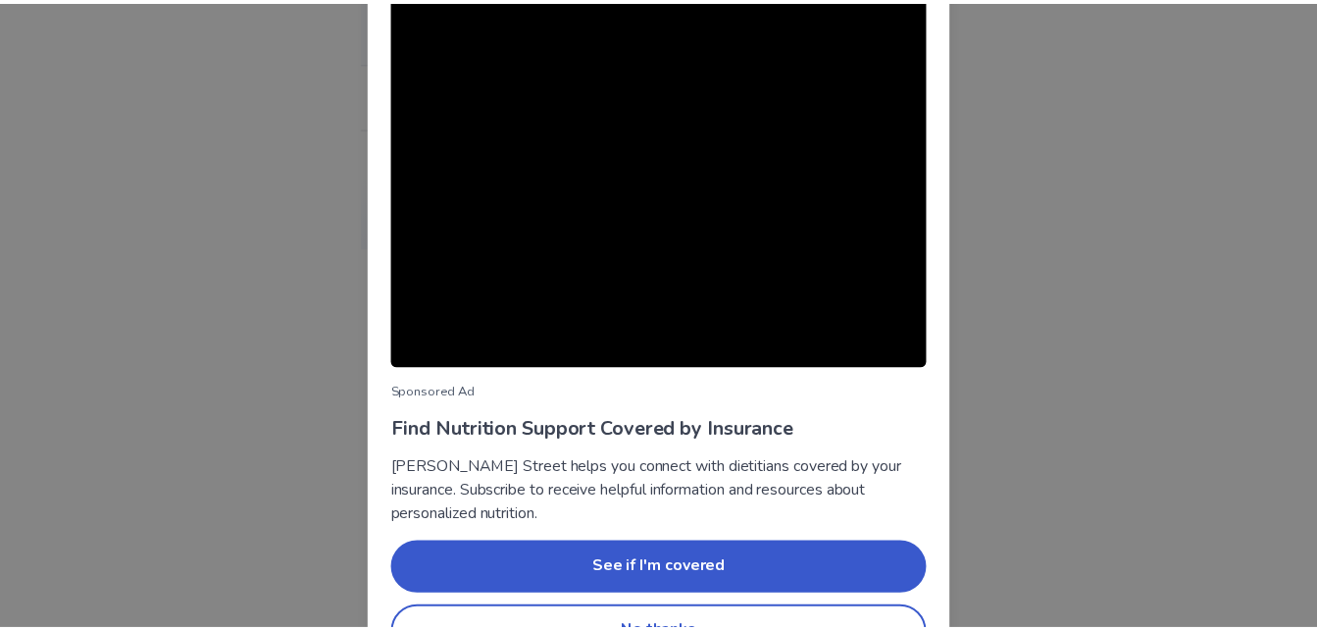
scroll to position [133, 0]
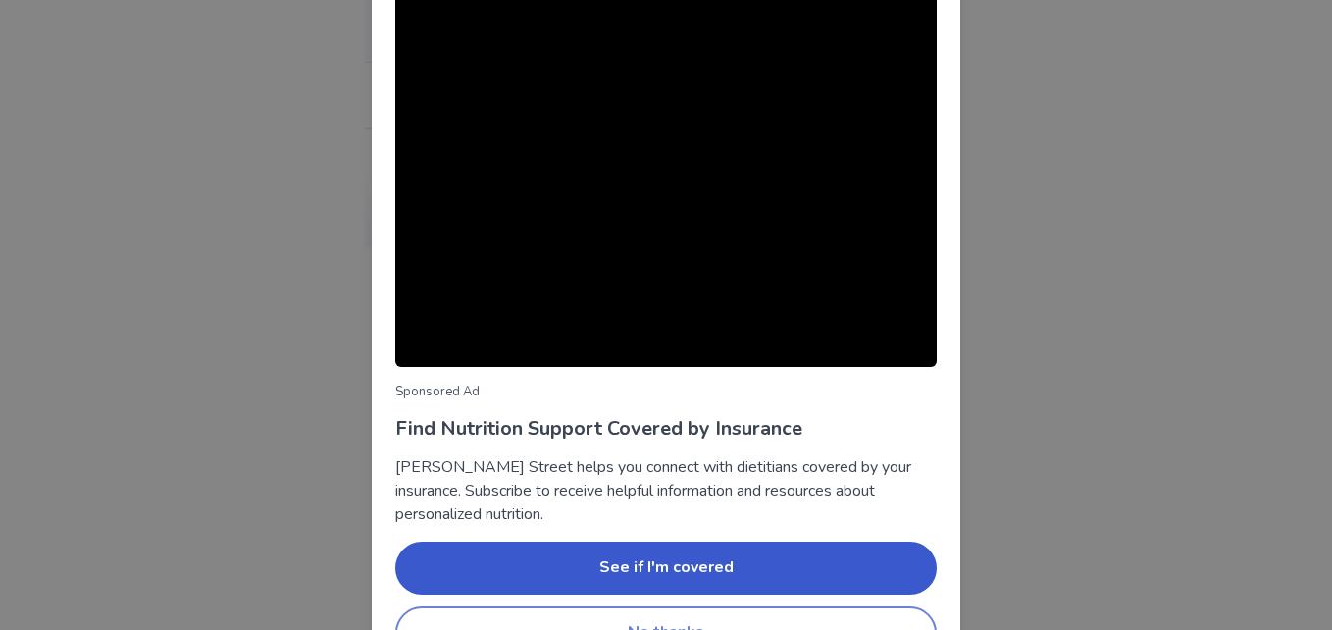
click at [659, 610] on button "No thanks" at bounding box center [665, 632] width 541 height 53
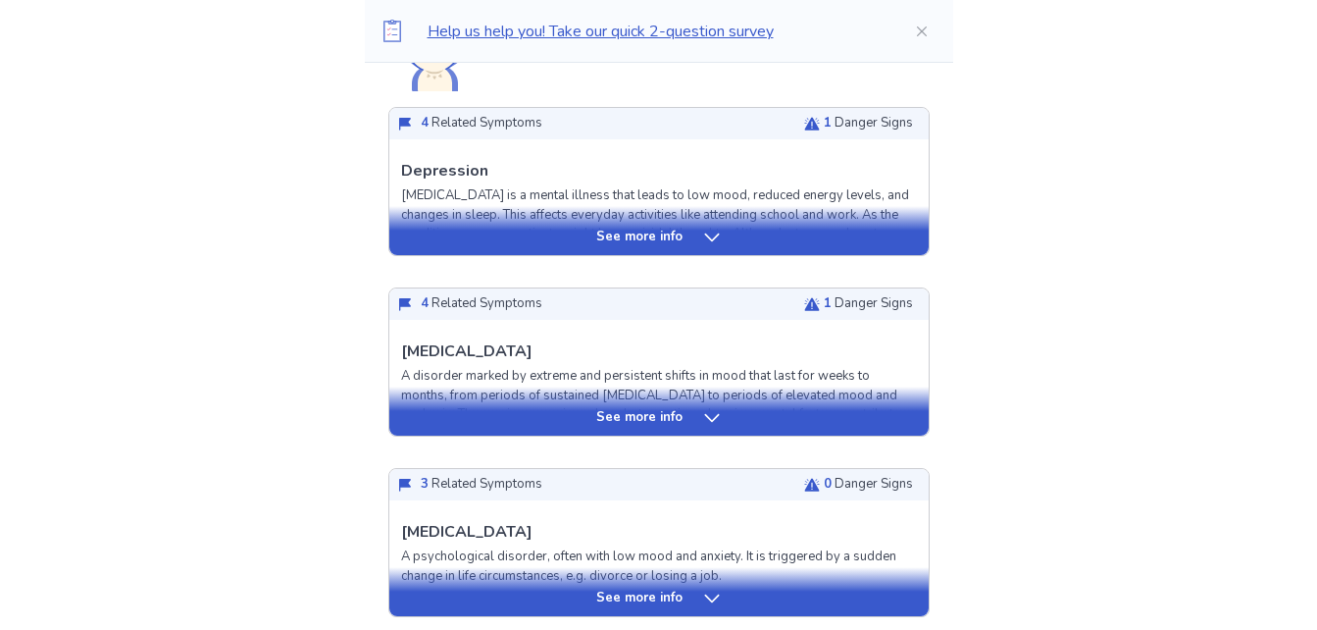
scroll to position [690, 0]
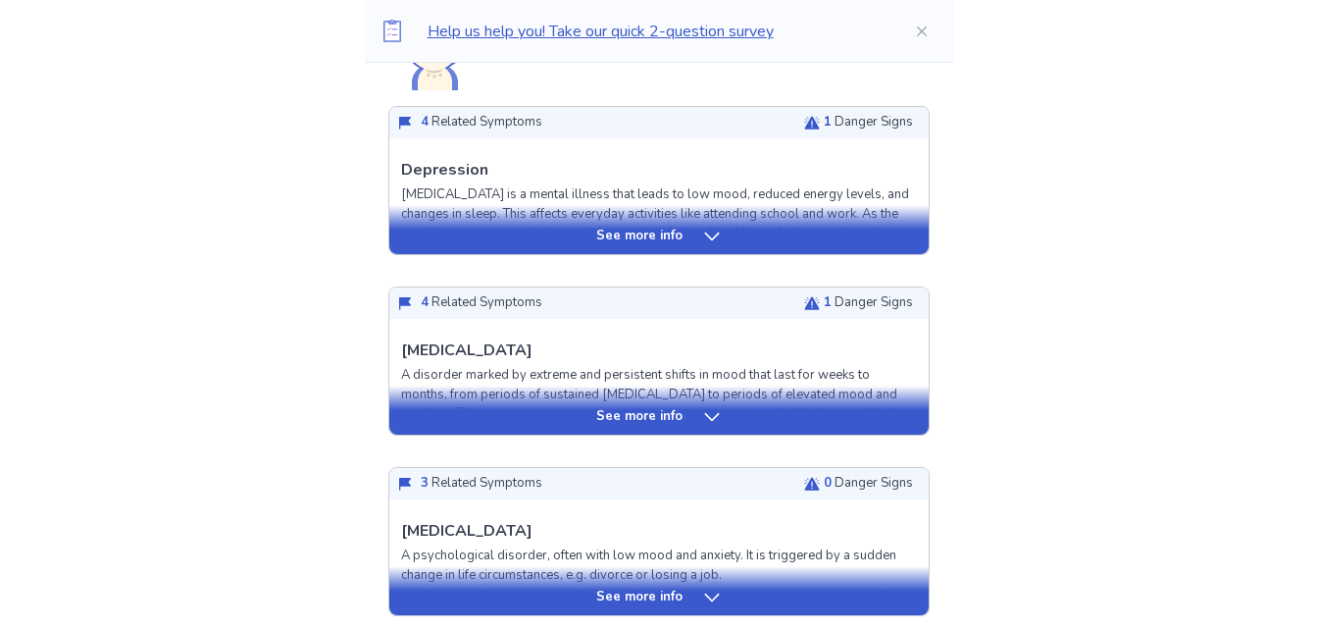
click at [598, 413] on p "See more info" at bounding box center [639, 417] width 86 height 20
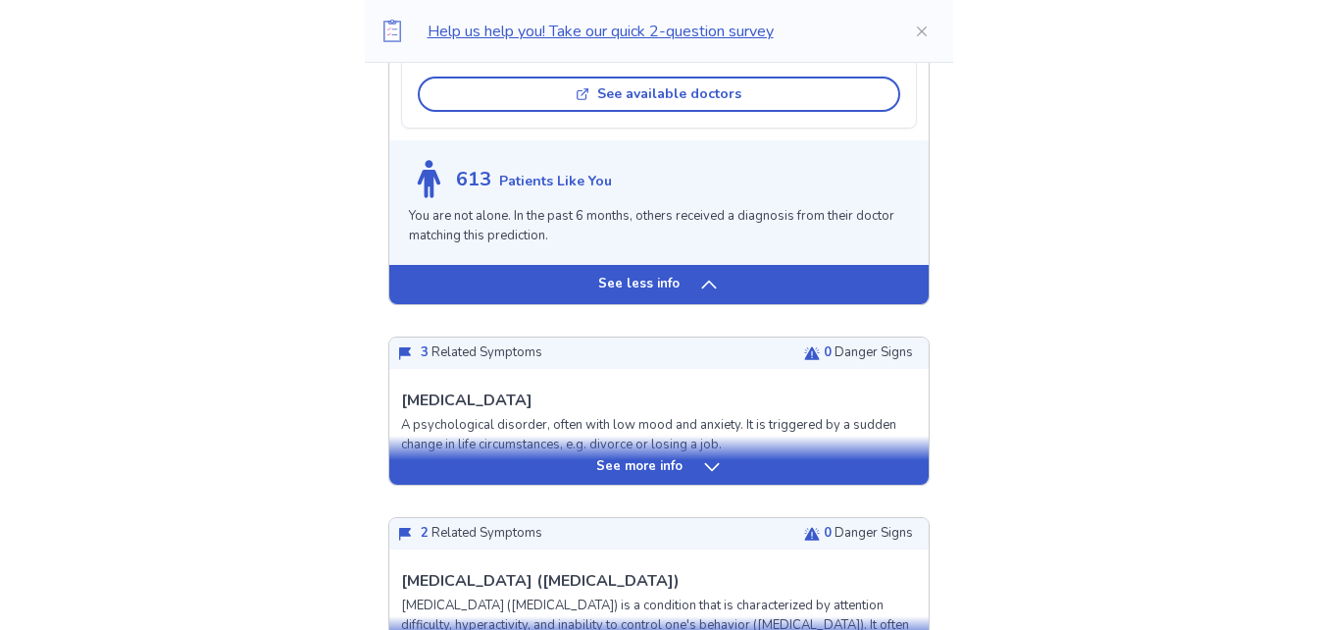
scroll to position [2192, 0]
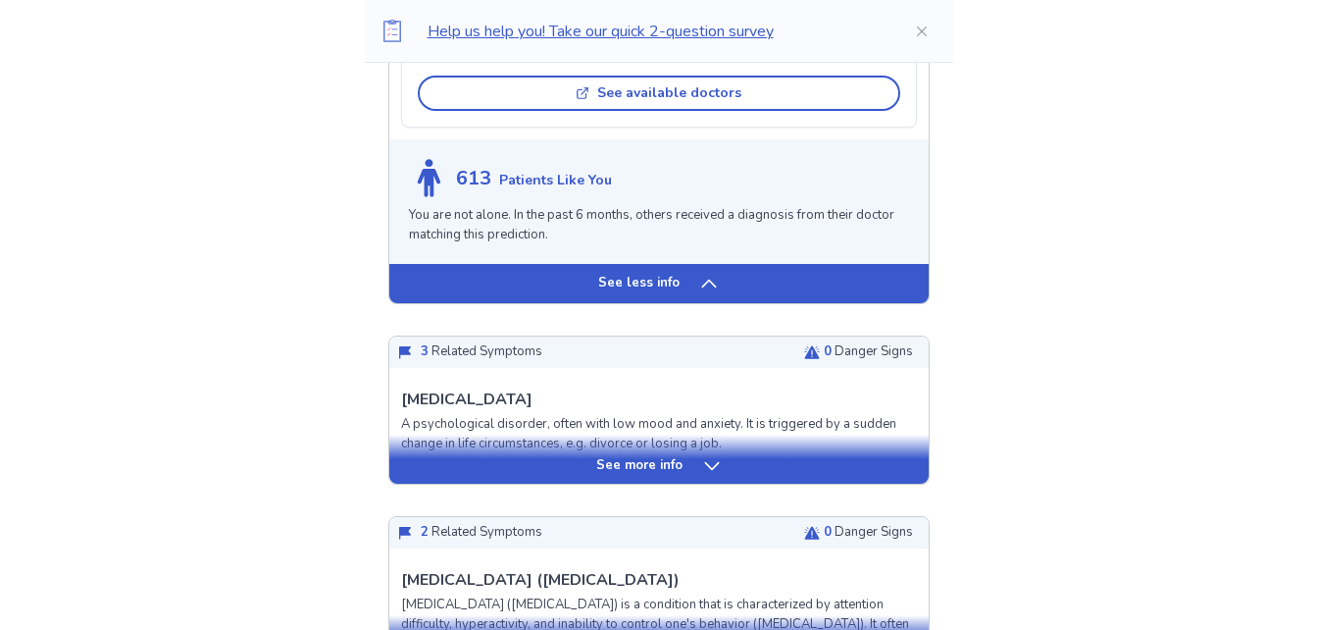
click at [561, 484] on div "See more info" at bounding box center [658, 458] width 539 height 49
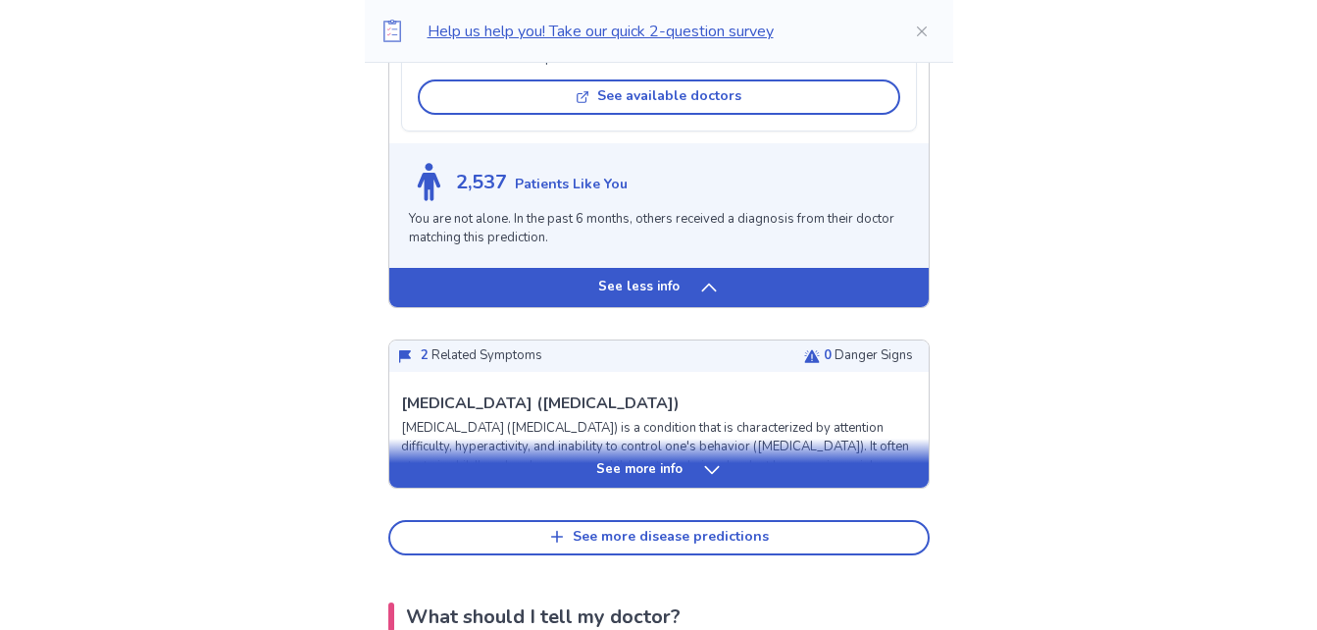
scroll to position [3733, 0]
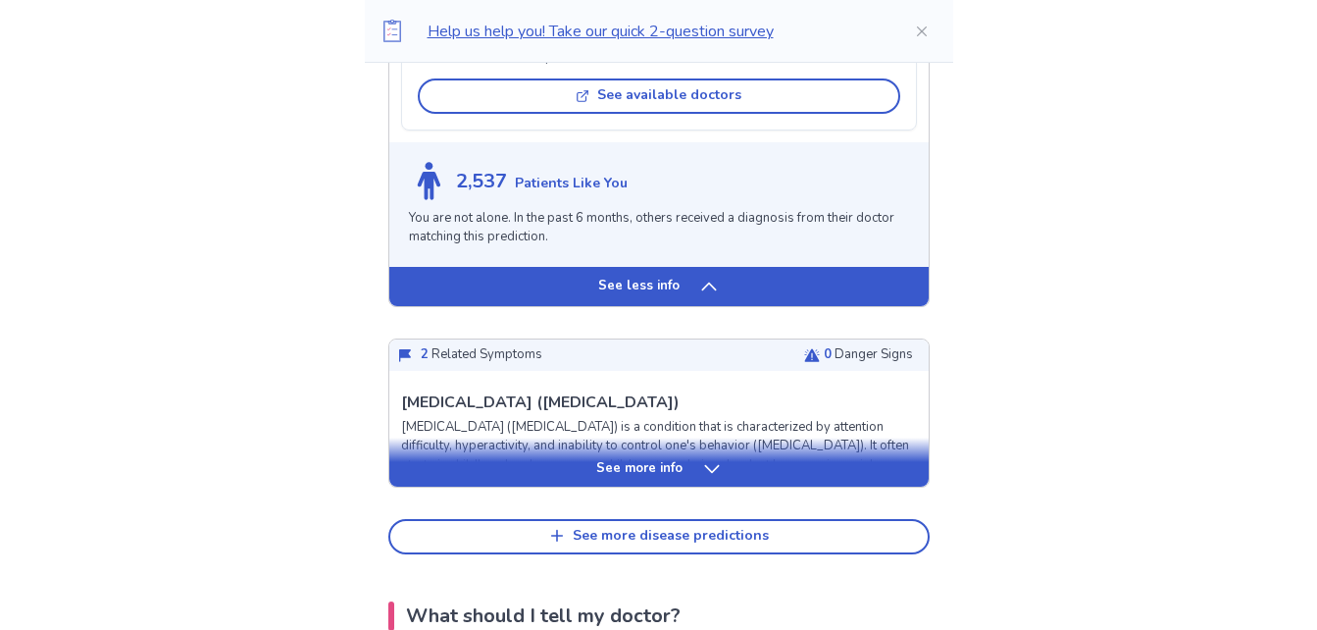
click at [524, 479] on div "See more info" at bounding box center [658, 469] width 539 height 20
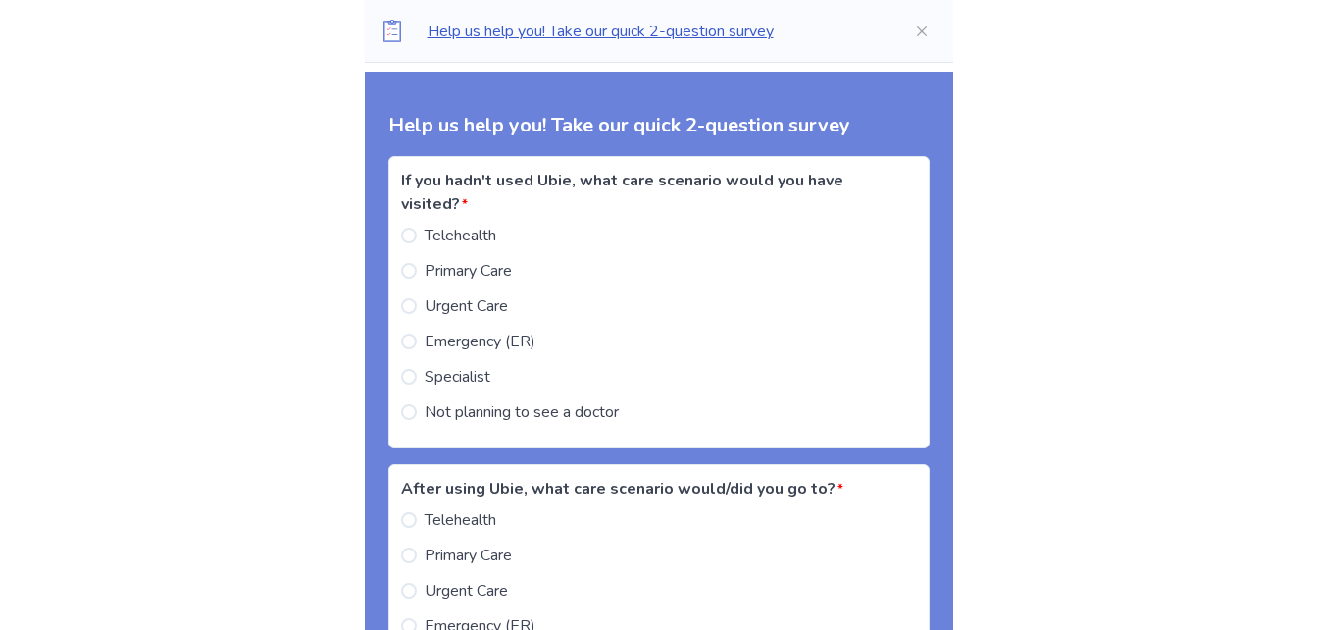
scroll to position [6302, 0]
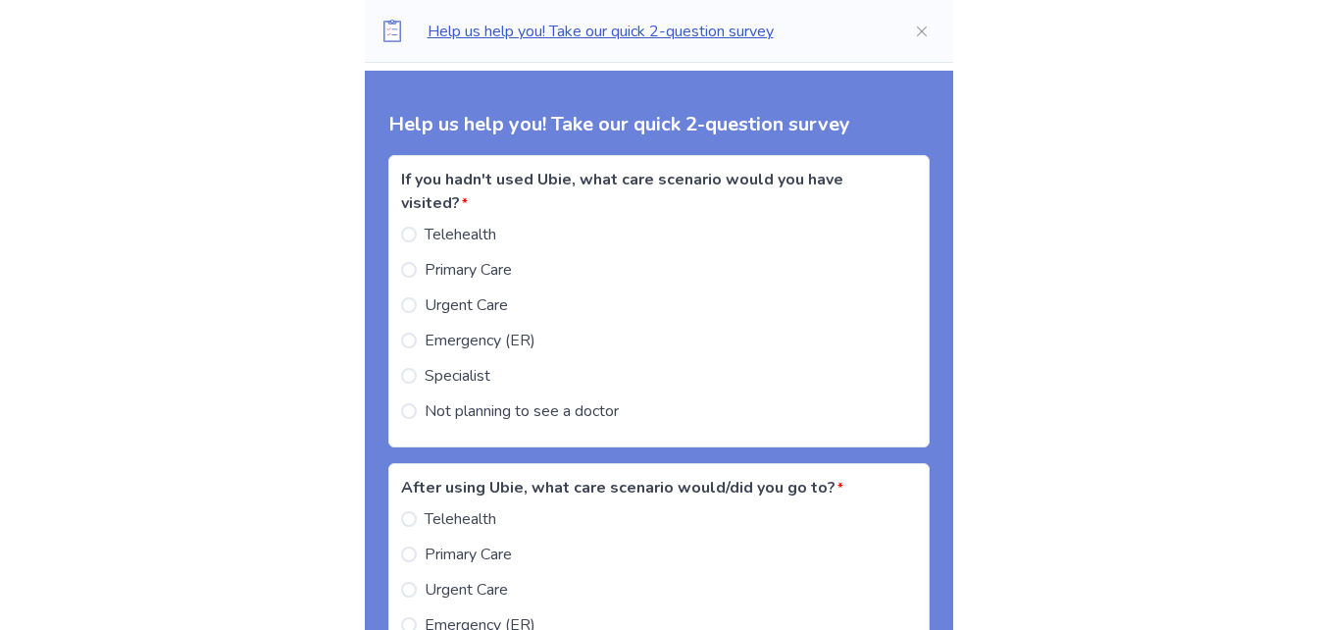
click at [520, 423] on span "Not planning to see a doctor" at bounding box center [522, 411] width 194 height 24
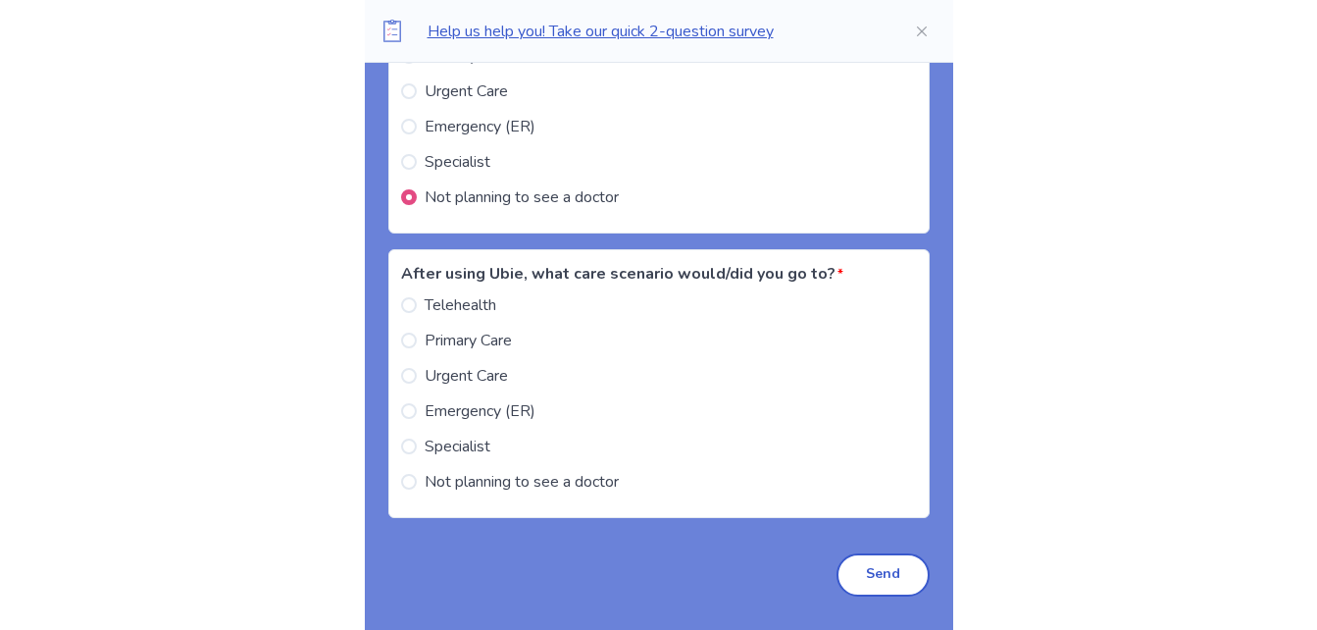
scroll to position [6530, 0]
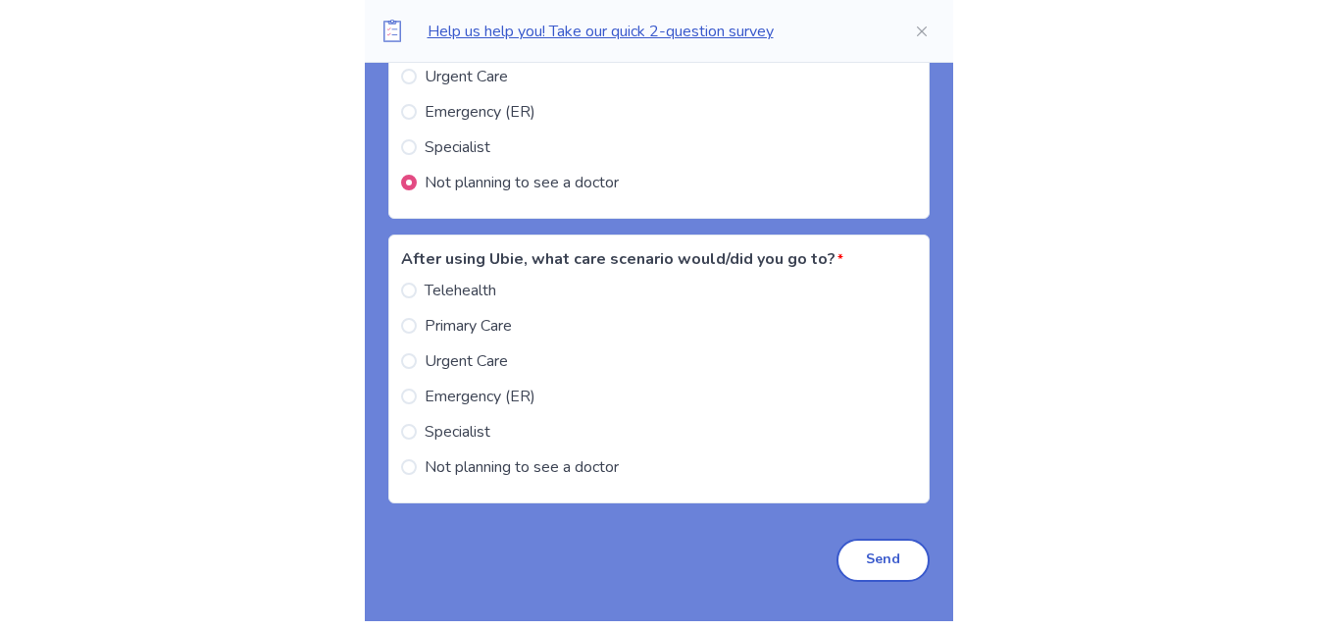
click at [555, 479] on span "Not planning to see a doctor" at bounding box center [522, 467] width 194 height 24
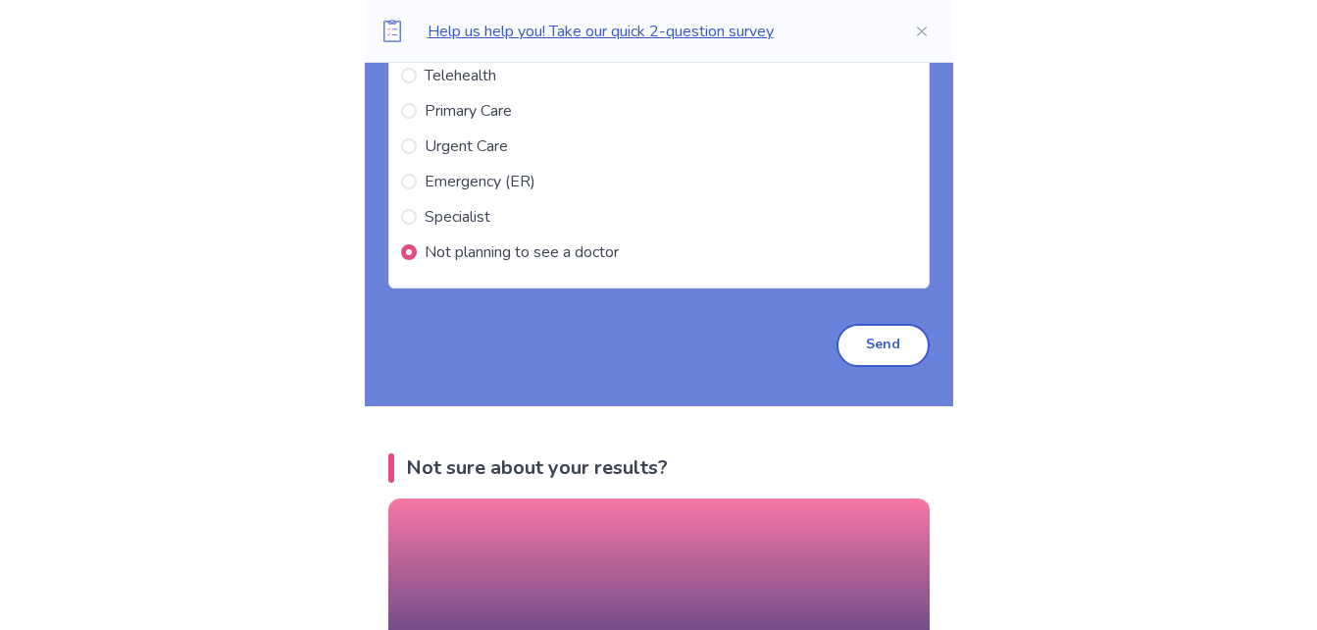
scroll to position [6746, 0]
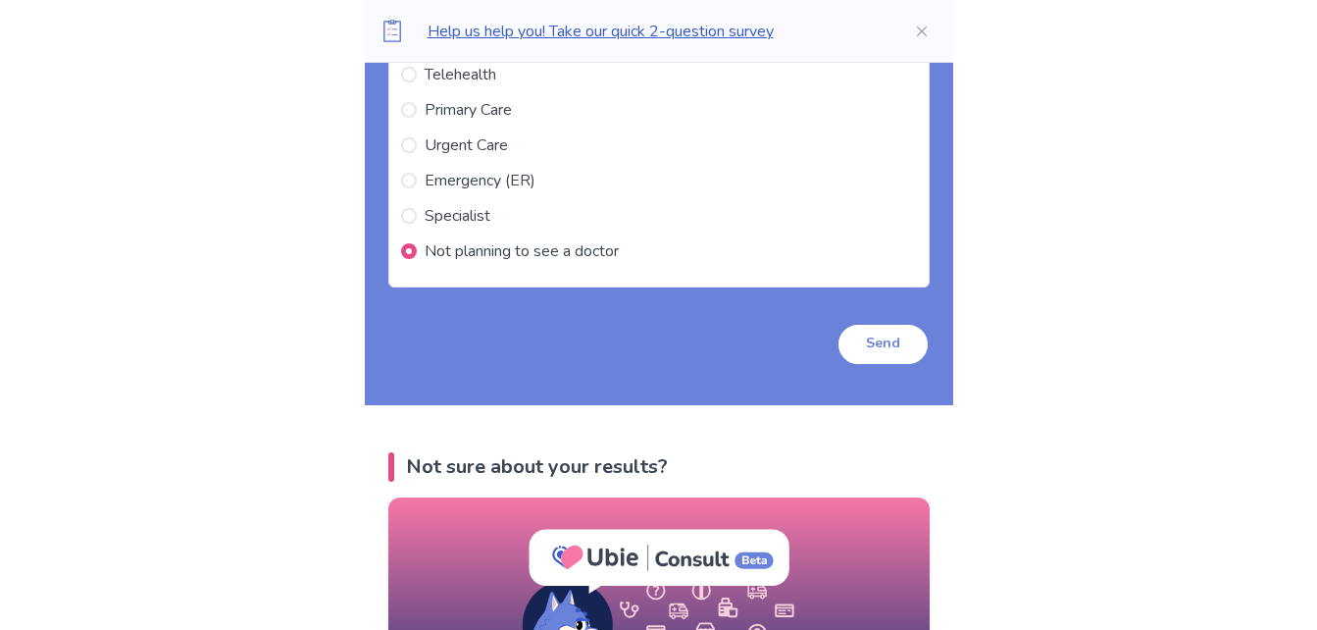
click at [864, 366] on button "Send" at bounding box center [883, 344] width 93 height 43
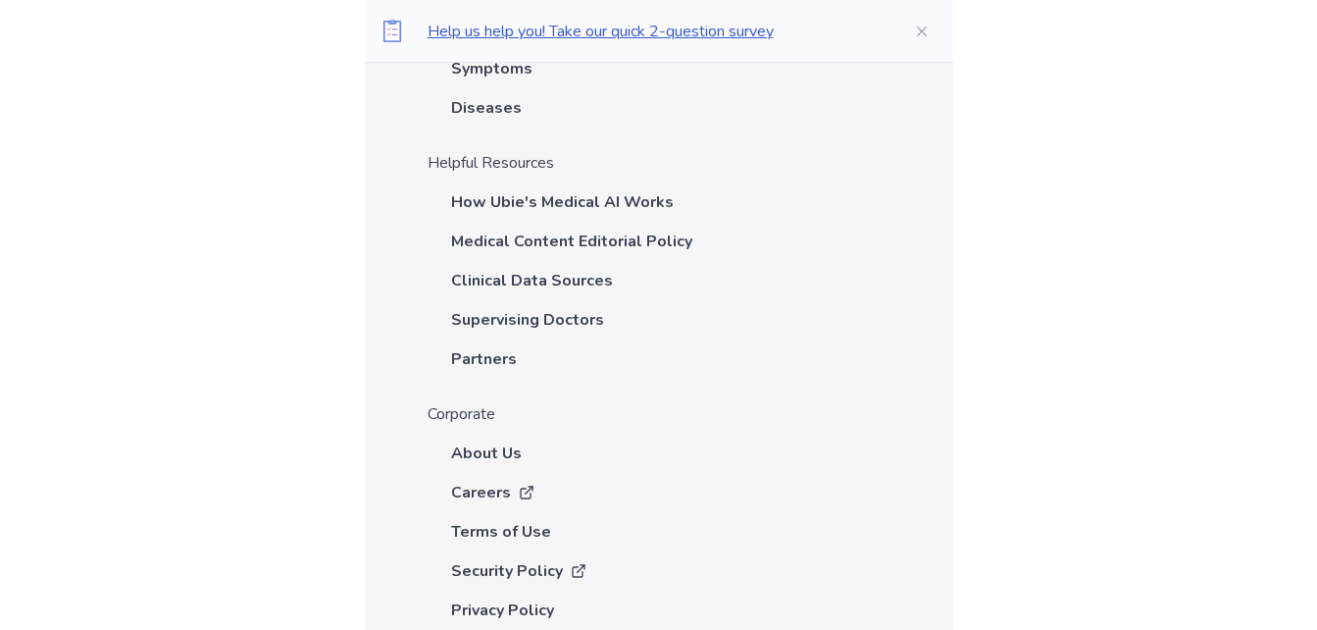
scroll to position [9153, 0]
